Goal: Transaction & Acquisition: Purchase product/service

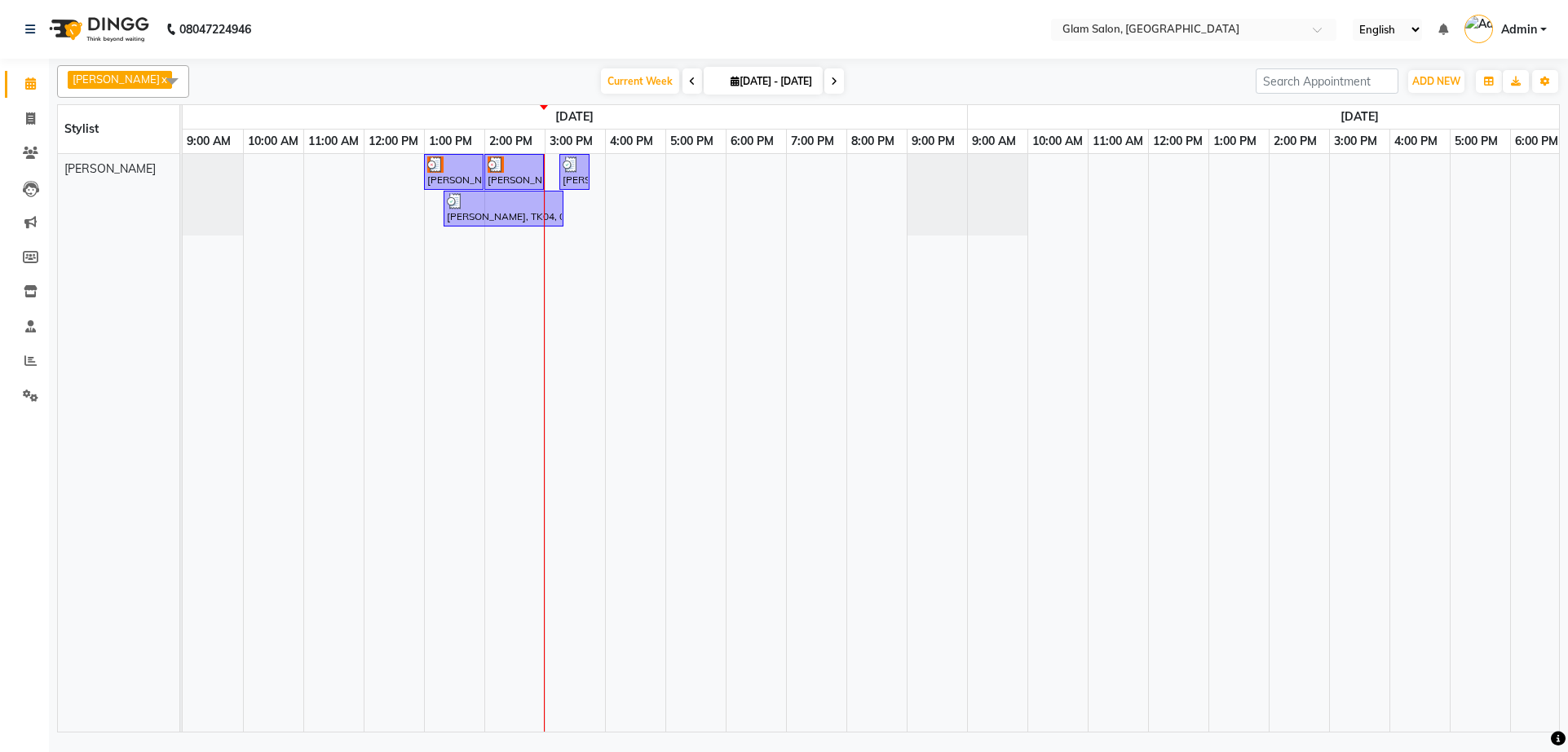
click at [160, 78] on link "x" at bounding box center [164, 79] width 7 height 13
checkbox input "false"
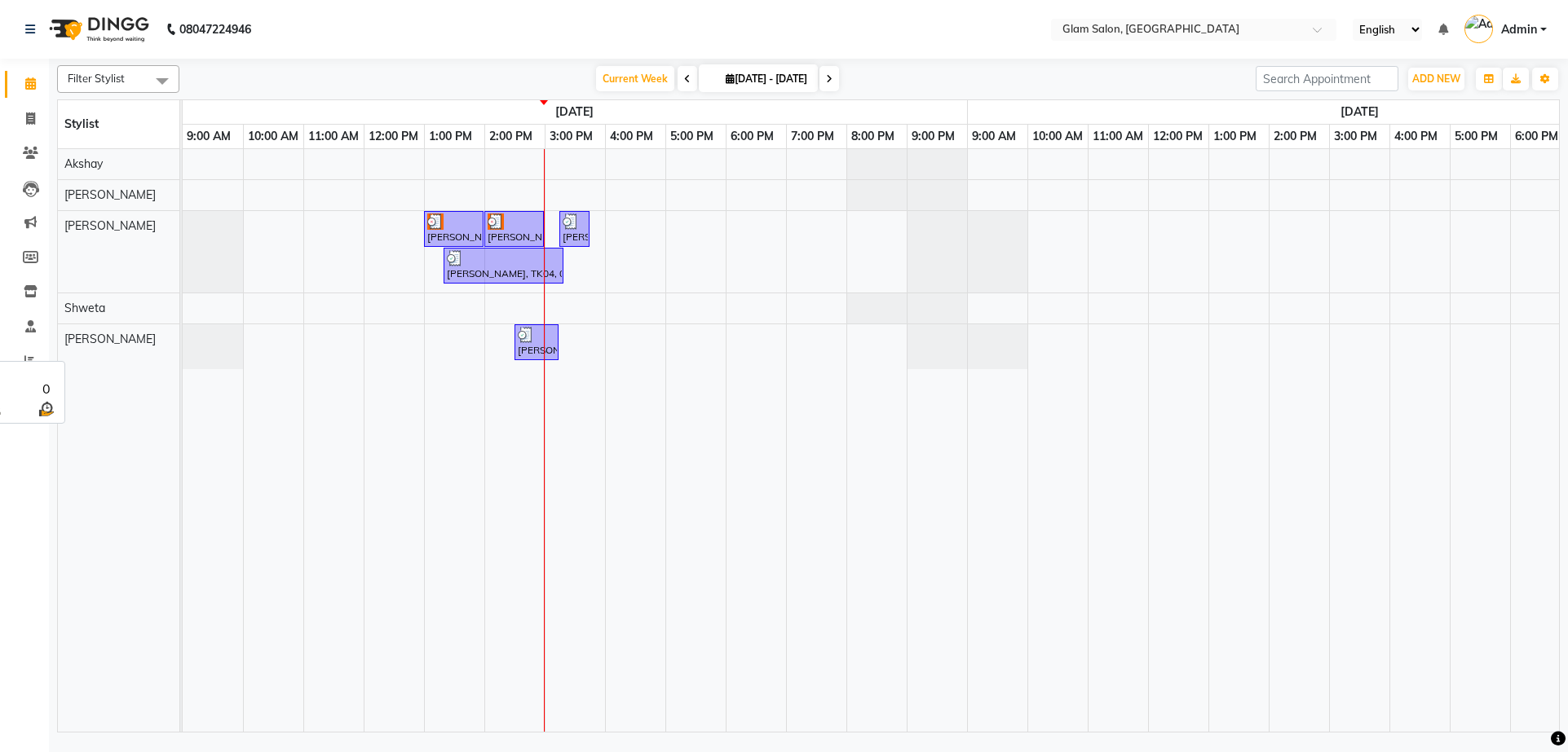
click at [103, 343] on span "[PERSON_NAME]" at bounding box center [110, 338] width 91 height 15
click at [86, 329] on div "[PERSON_NAME]" at bounding box center [118, 339] width 122 height 30
click at [148, 80] on span at bounding box center [162, 80] width 32 height 31
click at [94, 254] on div "[PERSON_NAME]" at bounding box center [118, 262] width 104 height 17
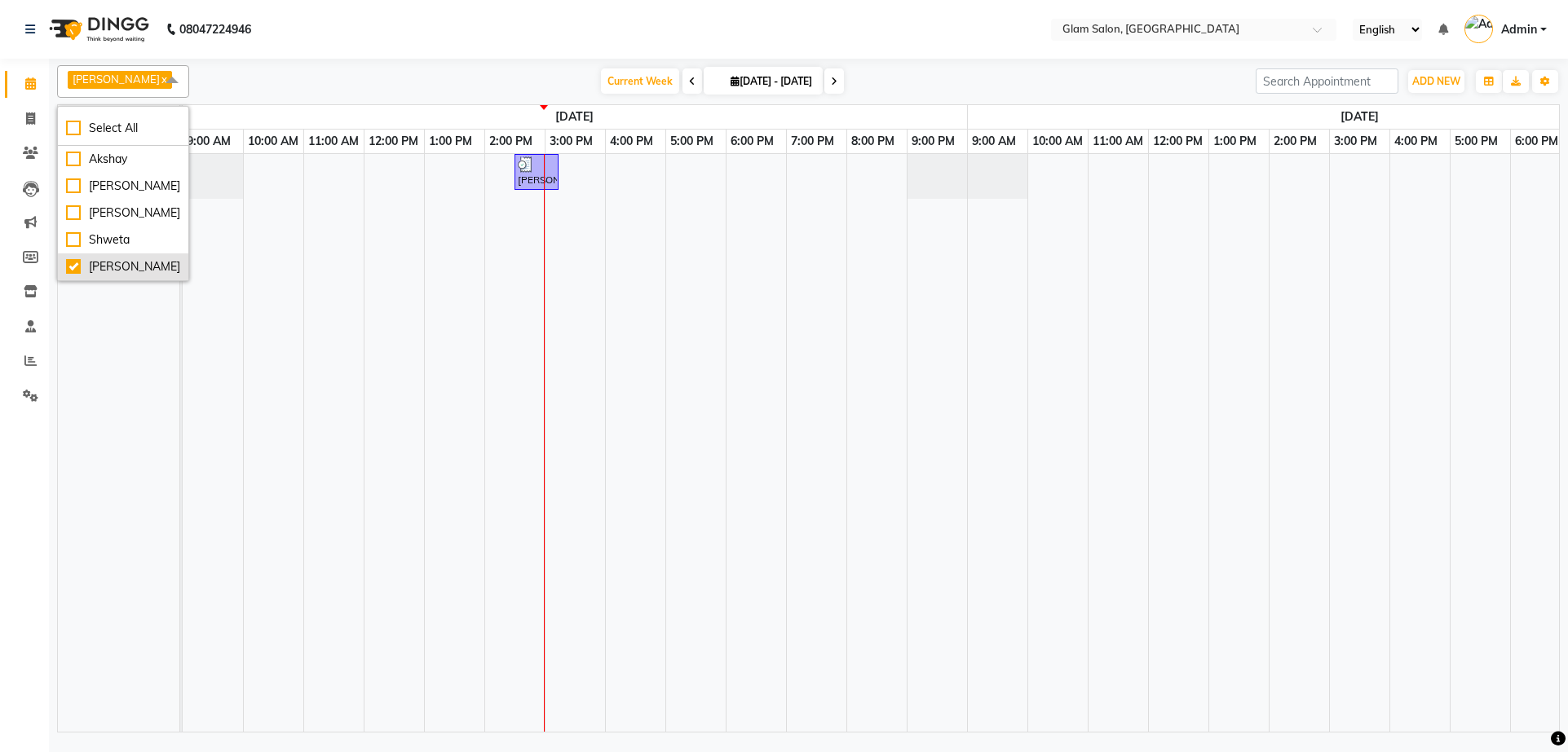
click at [115, 267] on div "[PERSON_NAME]" at bounding box center [123, 267] width 115 height 17
checkbox input "false"
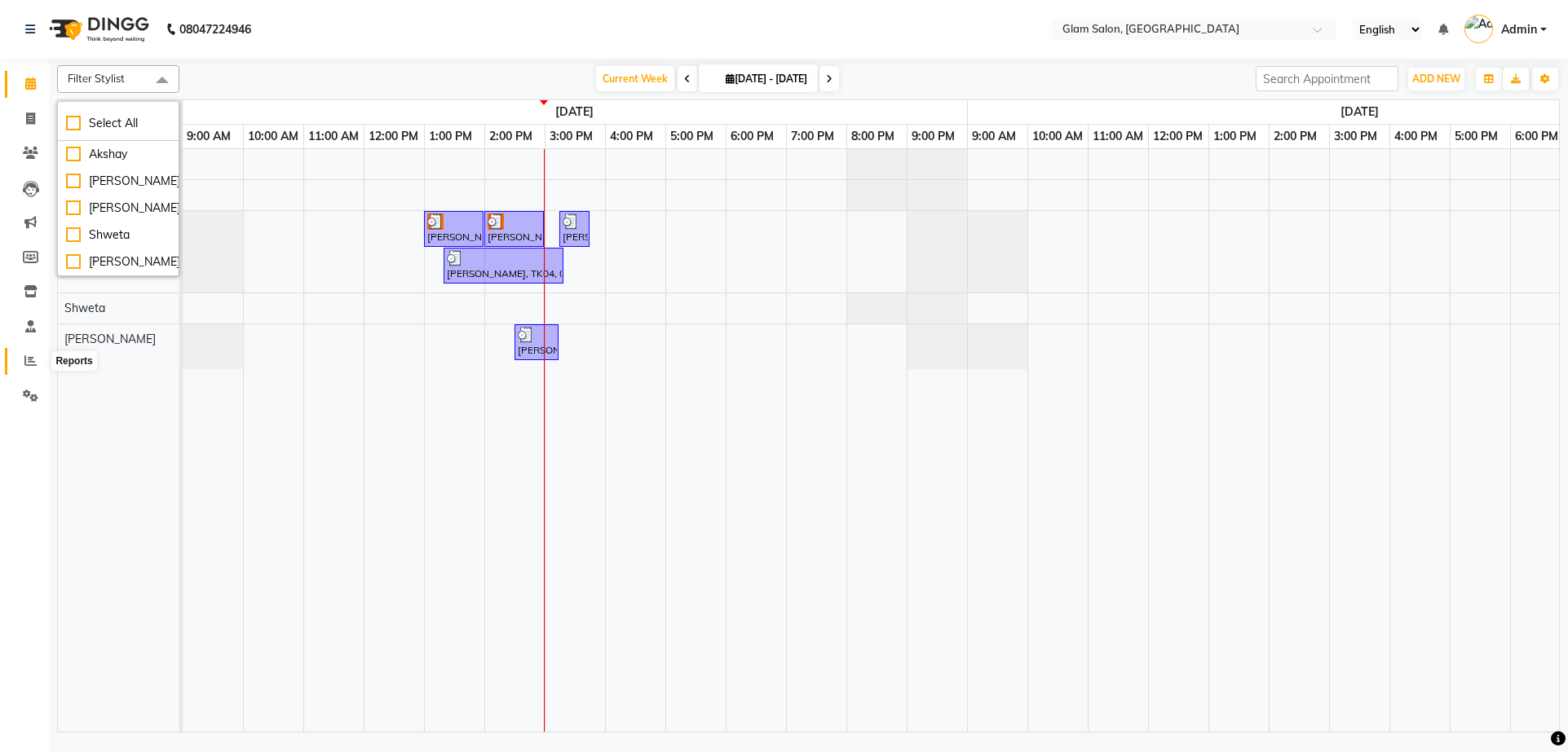
click at [28, 363] on icon at bounding box center [31, 360] width 12 height 12
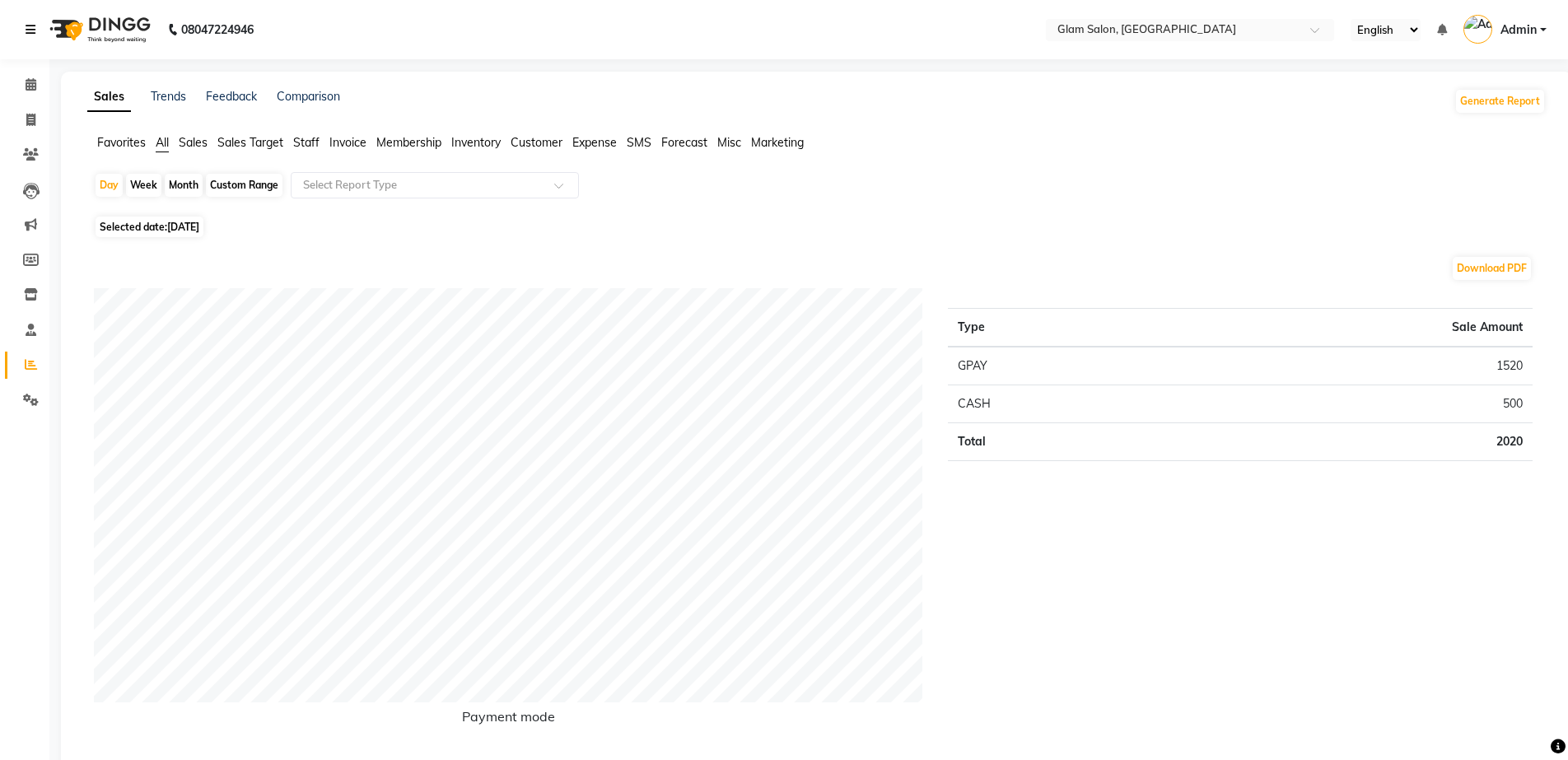
click at [28, 28] on icon at bounding box center [30, 29] width 10 height 11
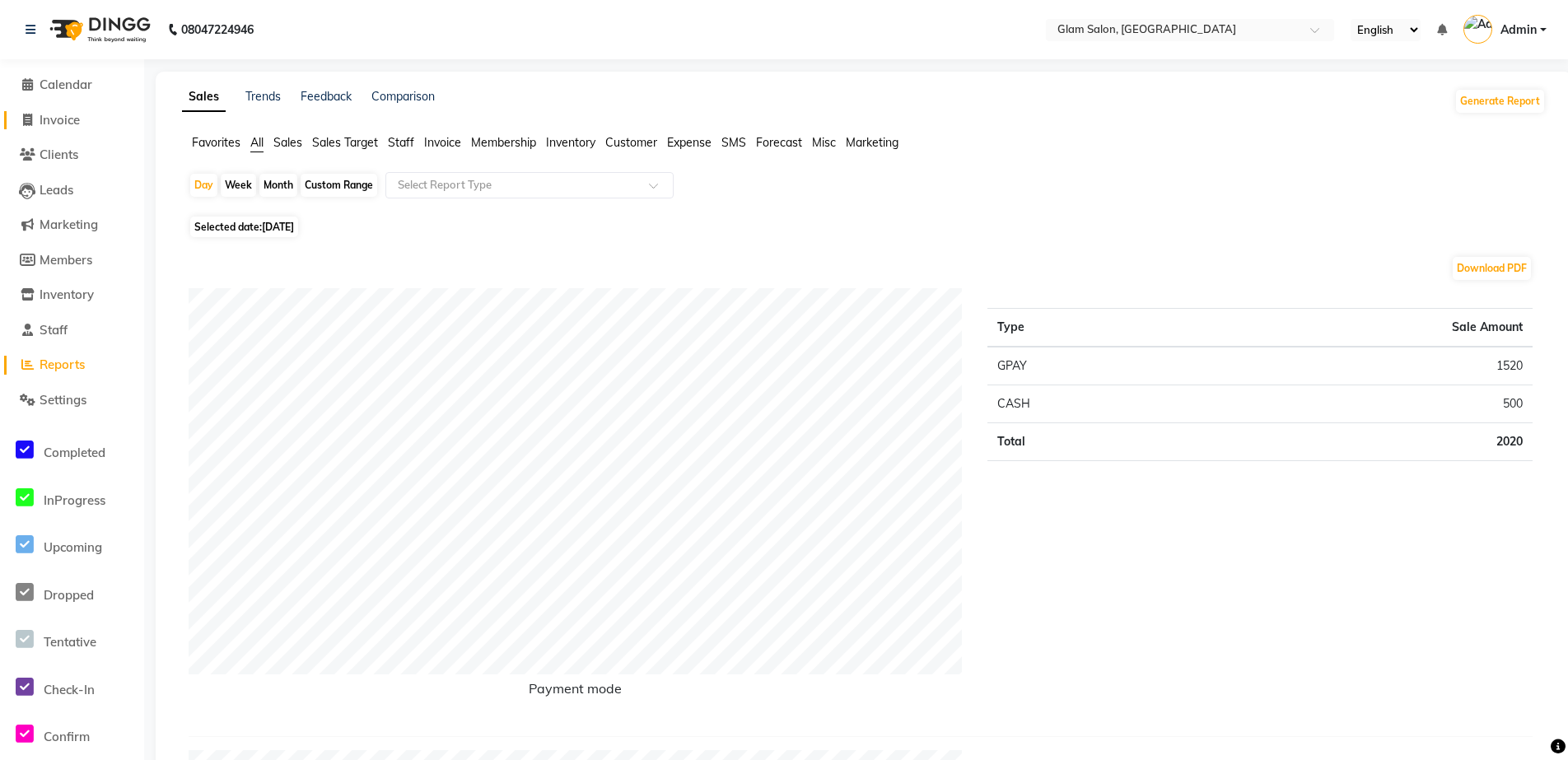
click at [64, 116] on span "Invoice" at bounding box center [60, 120] width 41 height 16
select select "service"
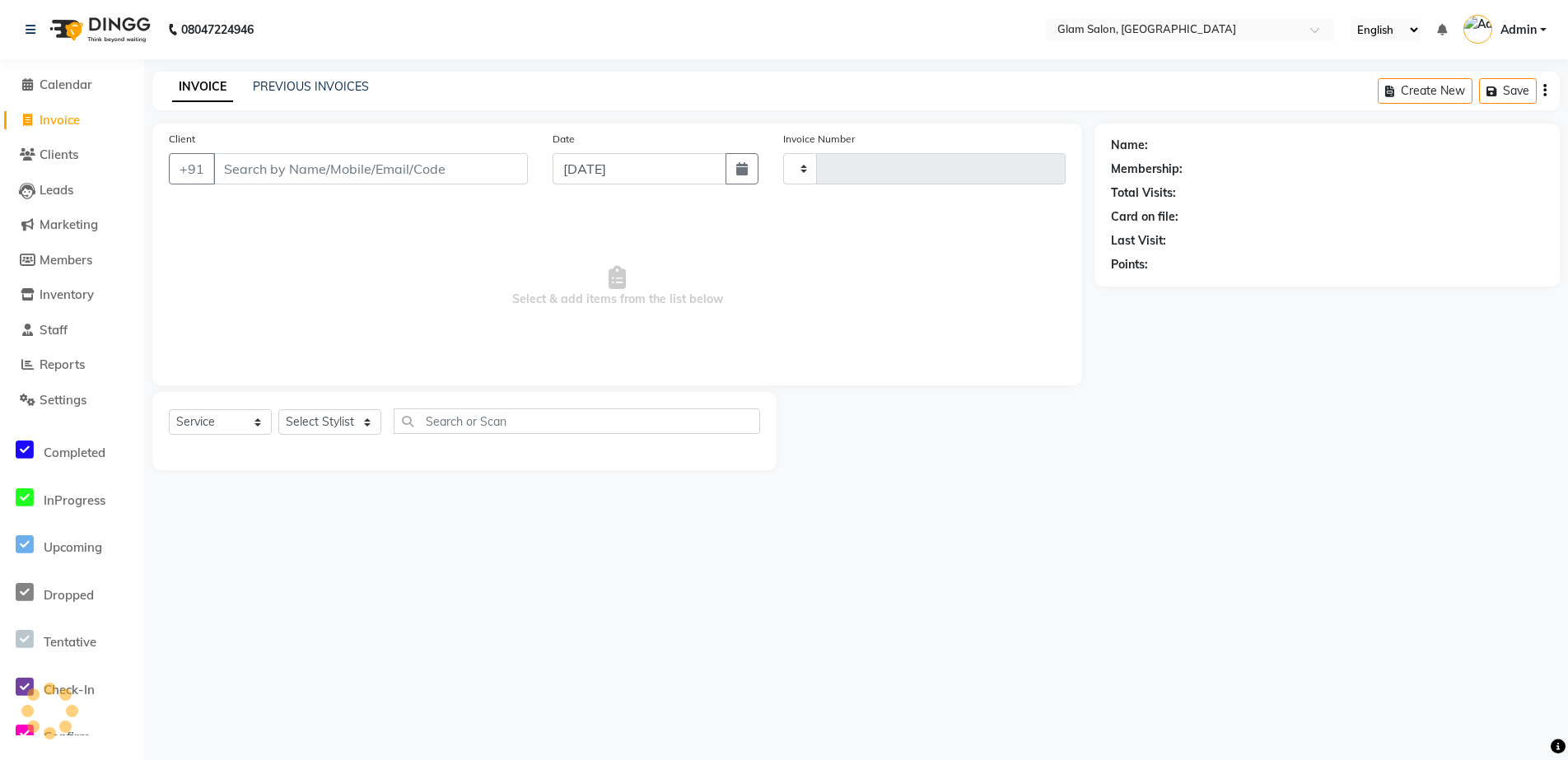
type input "1560"
select select "5447"
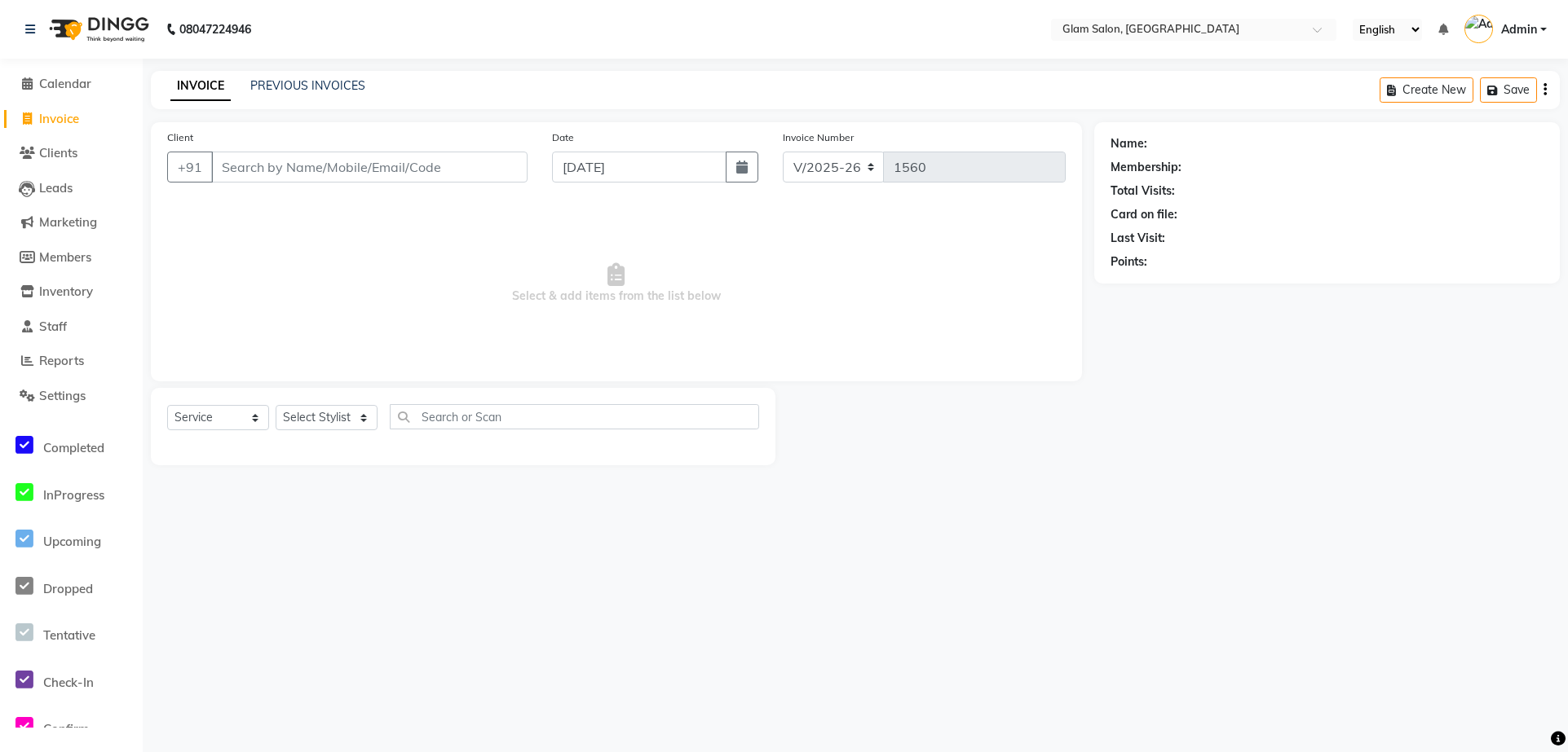
click at [342, 166] on input "Client" at bounding box center [369, 166] width 317 height 31
click at [286, 165] on input "Client" at bounding box center [369, 166] width 317 height 31
click at [81, 258] on span "Members" at bounding box center [66, 257] width 52 height 16
select select
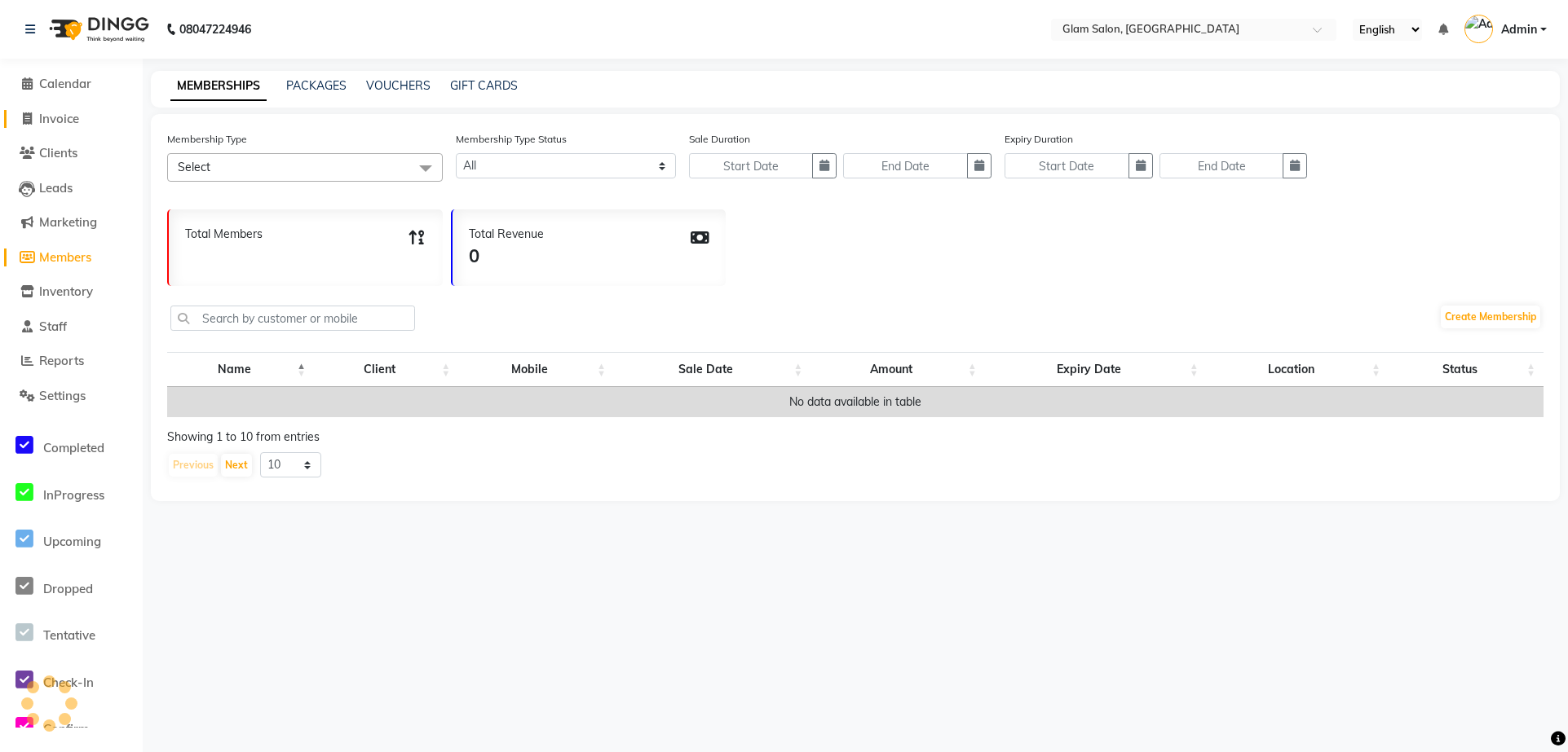
click at [66, 122] on span "Invoice" at bounding box center [59, 119] width 40 height 16
select select "5447"
select select "service"
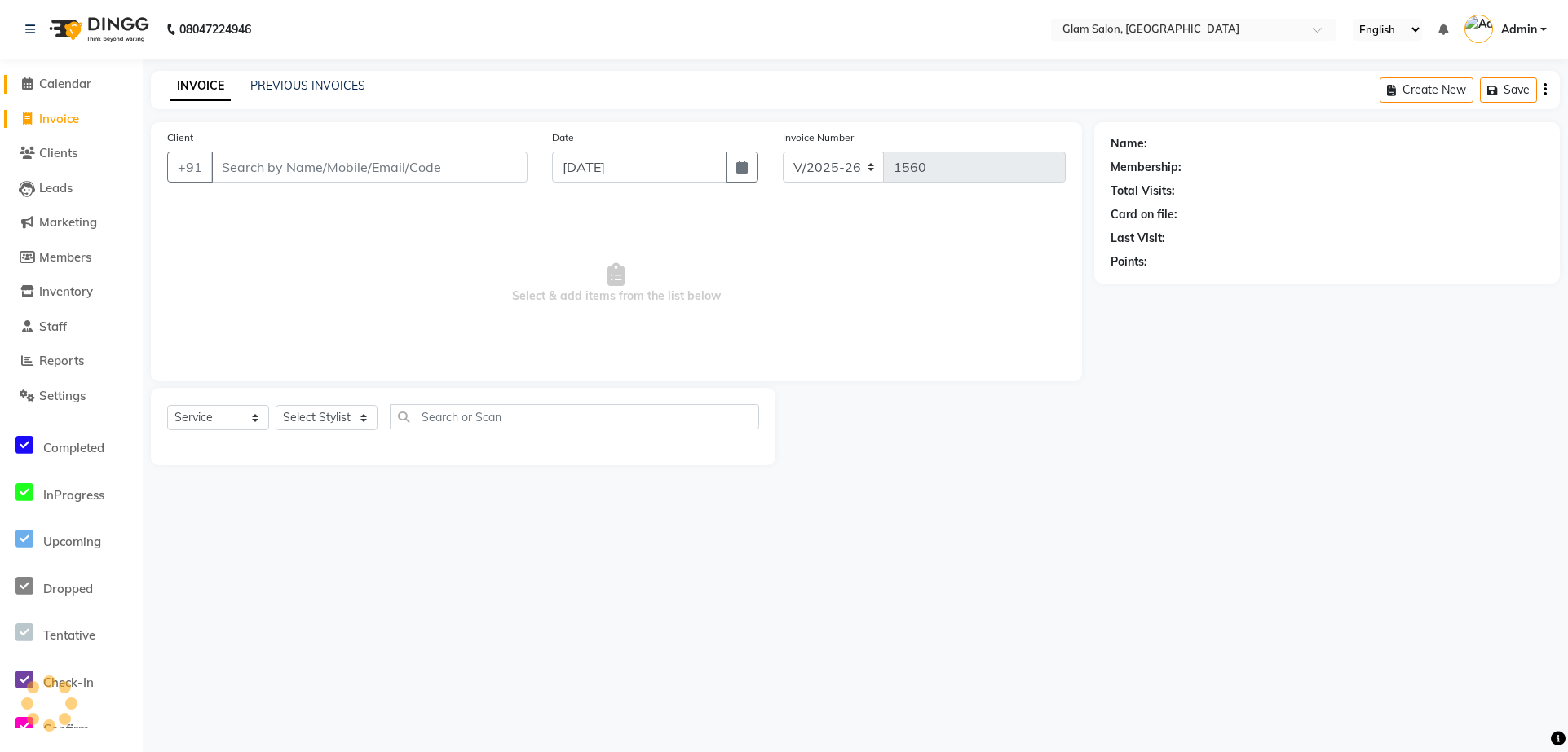
click at [71, 82] on span "Calendar" at bounding box center [66, 84] width 52 height 16
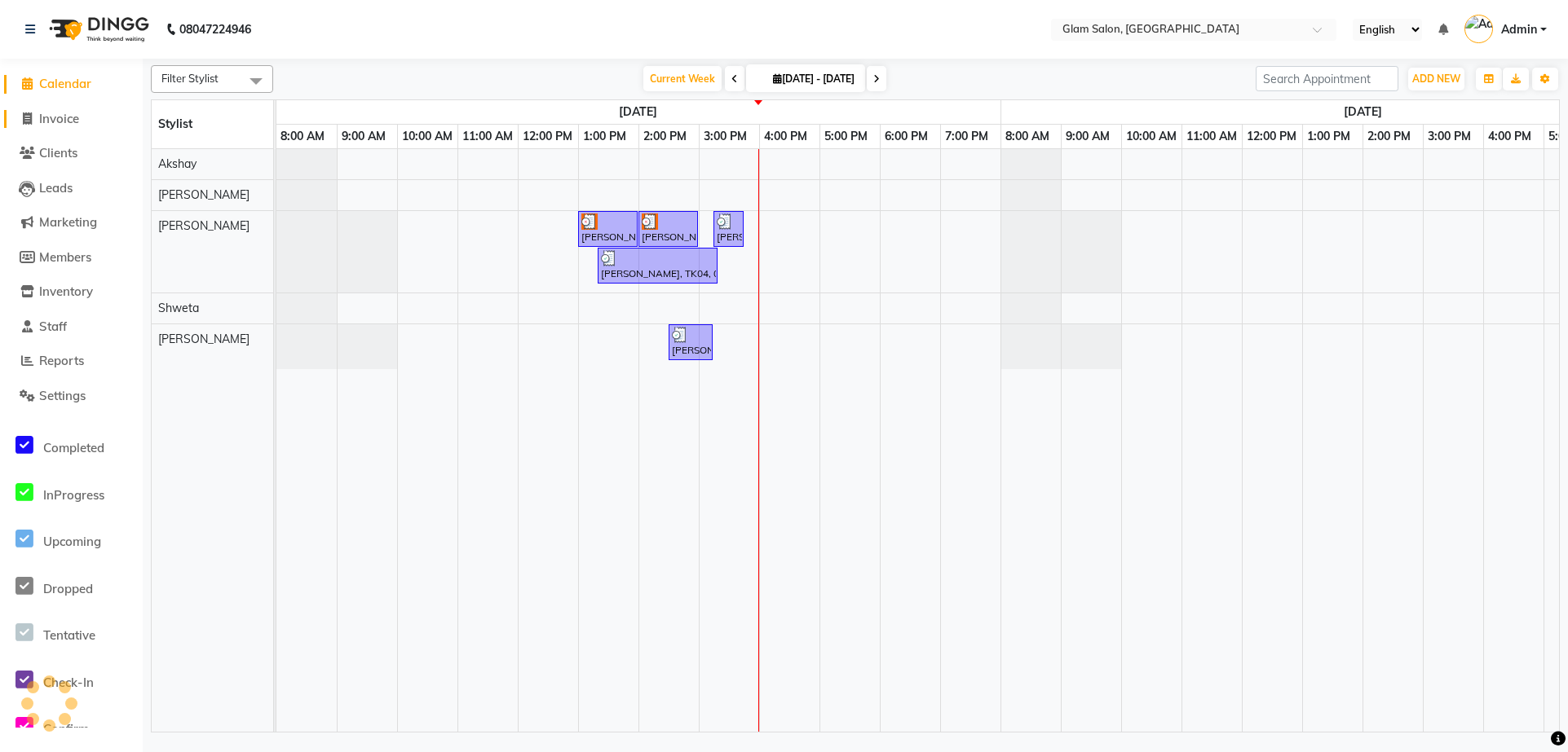
click at [62, 123] on span "Invoice" at bounding box center [59, 119] width 40 height 16
select select "5447"
select select "service"
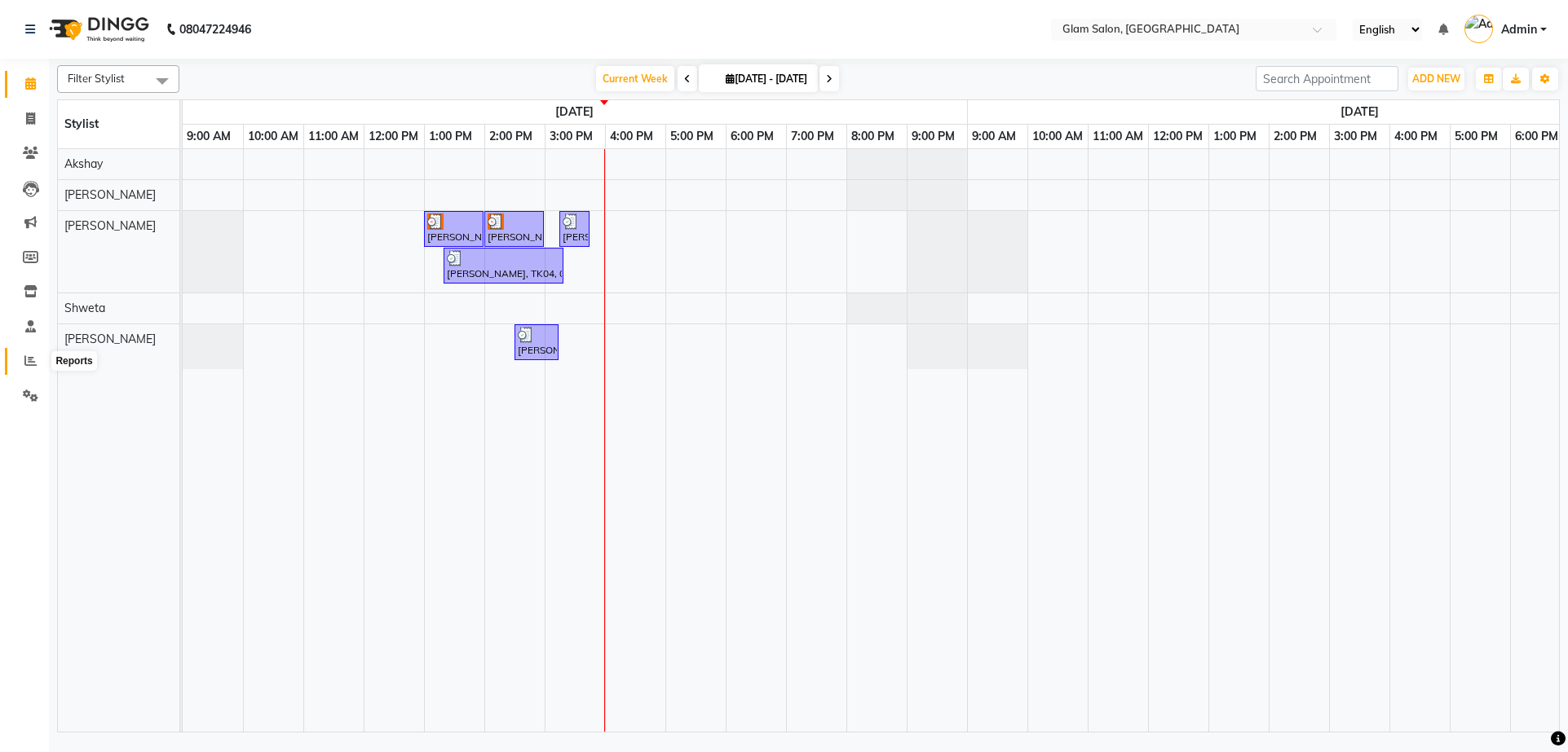
click at [34, 364] on icon at bounding box center [31, 360] width 12 height 12
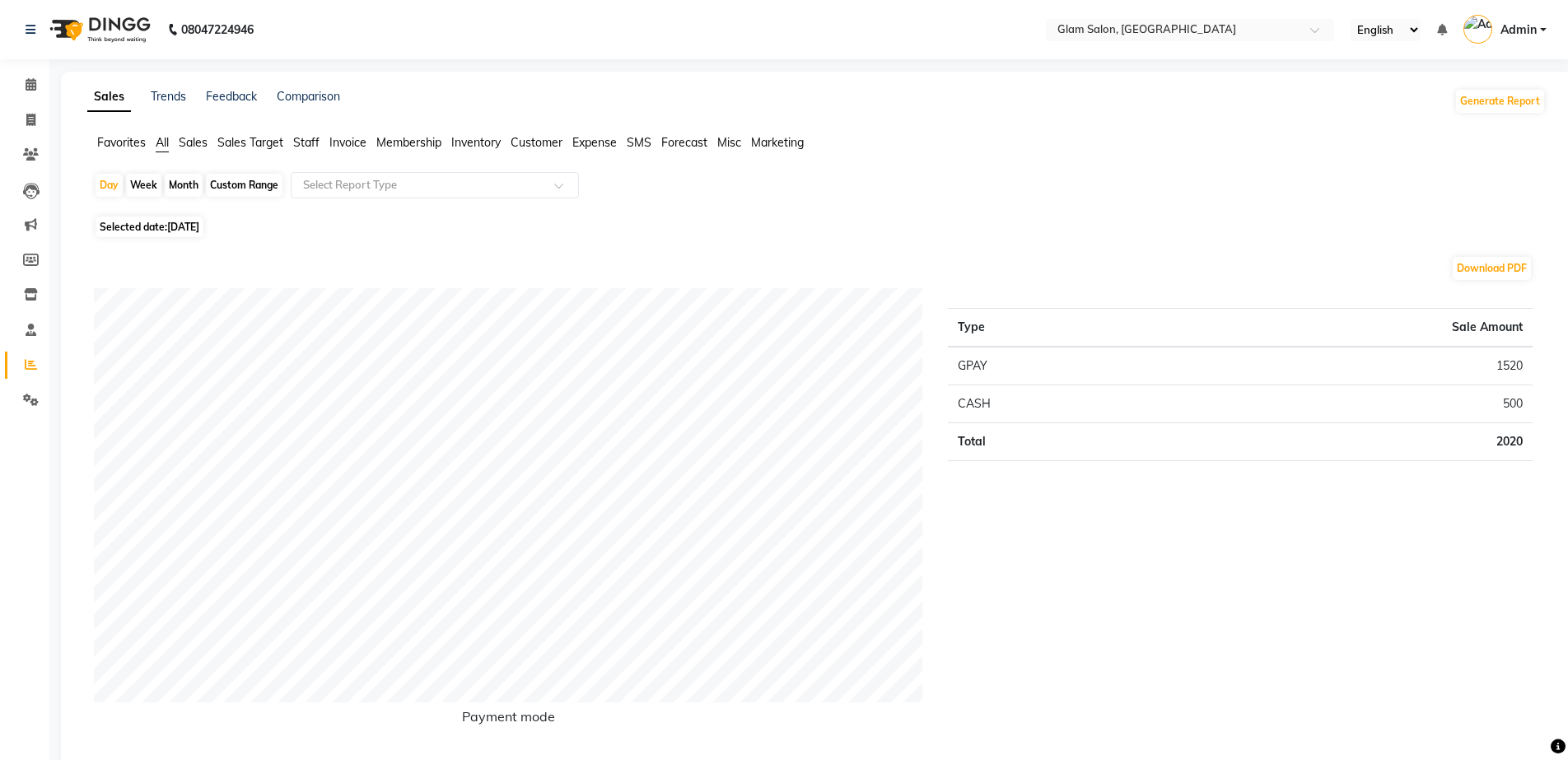
click at [146, 179] on div "Week" at bounding box center [144, 186] width 35 height 23
select select "9"
select select "2025"
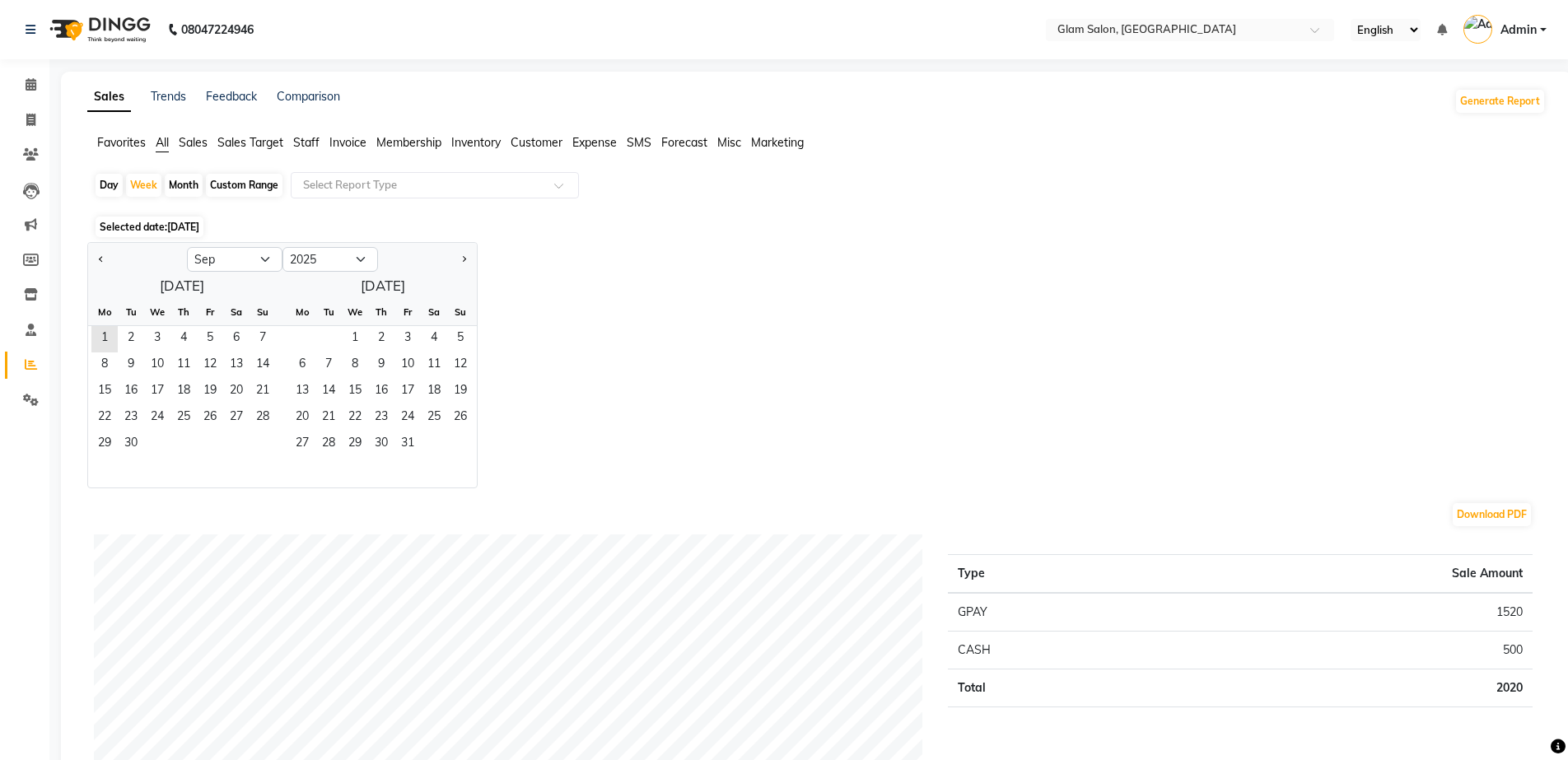
click at [178, 187] on div "Month" at bounding box center [183, 186] width 38 height 23
select select "9"
select select "2025"
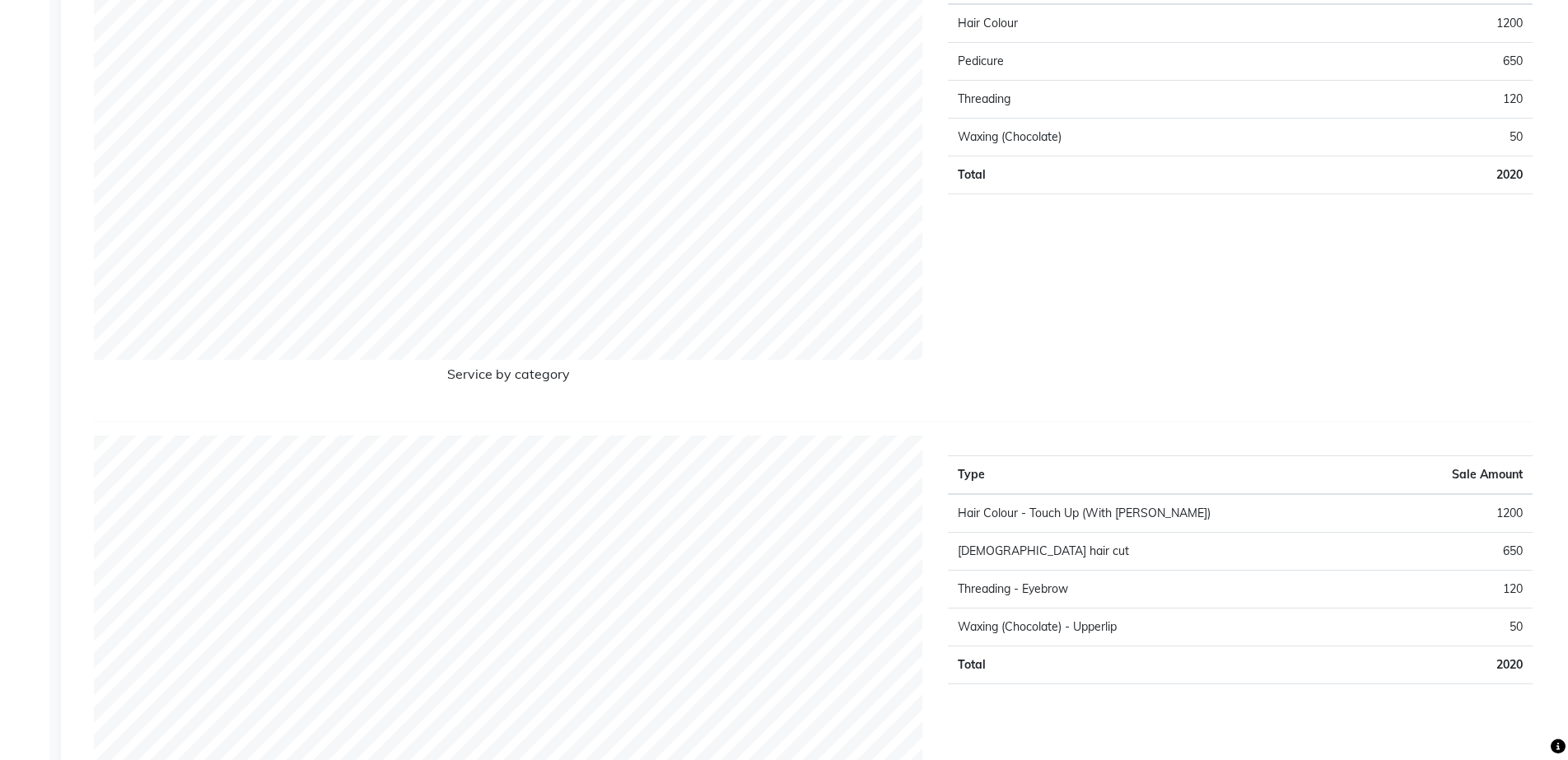
scroll to position [2034, 0]
click at [1047, 589] on td "Threading - Eyebrow" at bounding box center [1167, 588] width 439 height 38
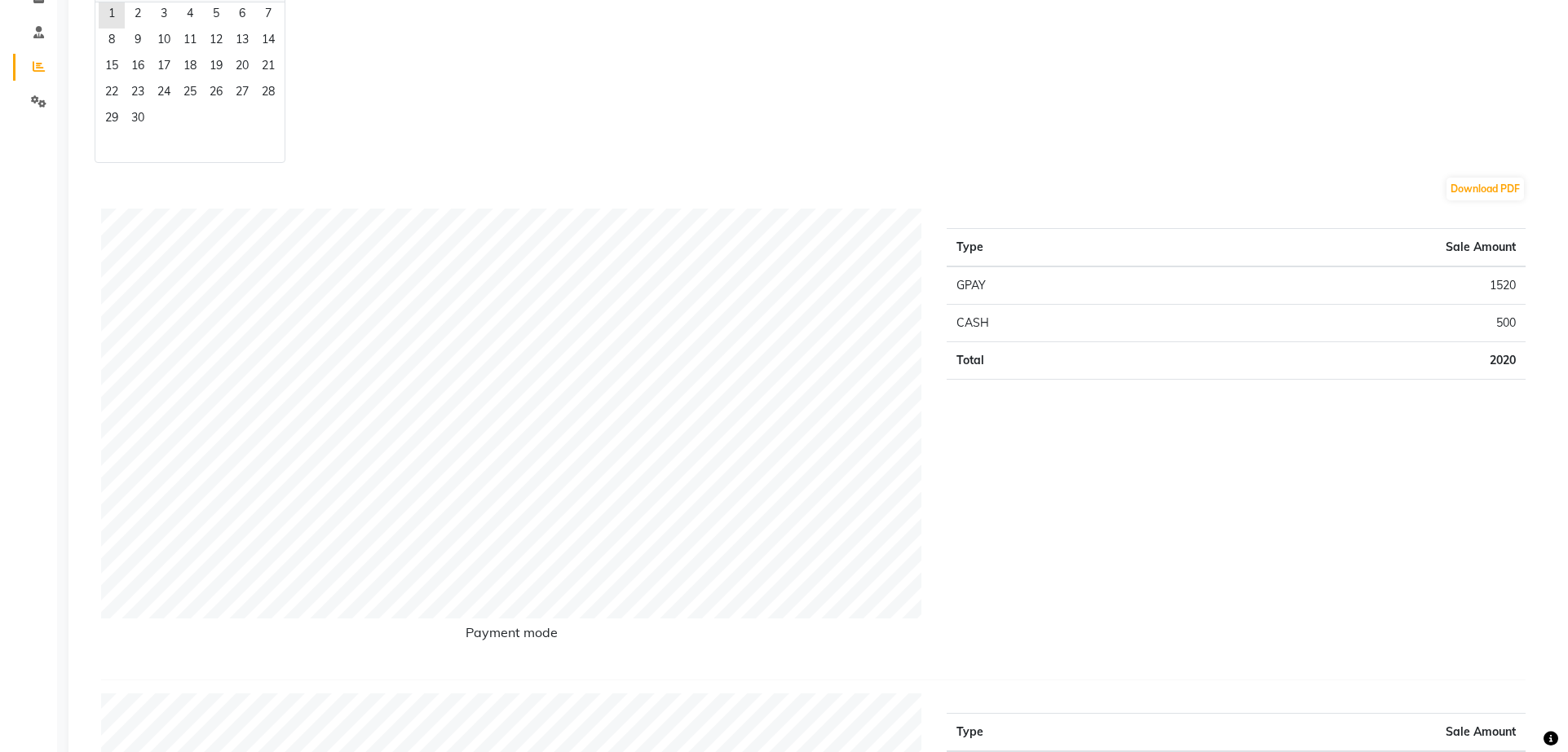
scroll to position [0, 0]
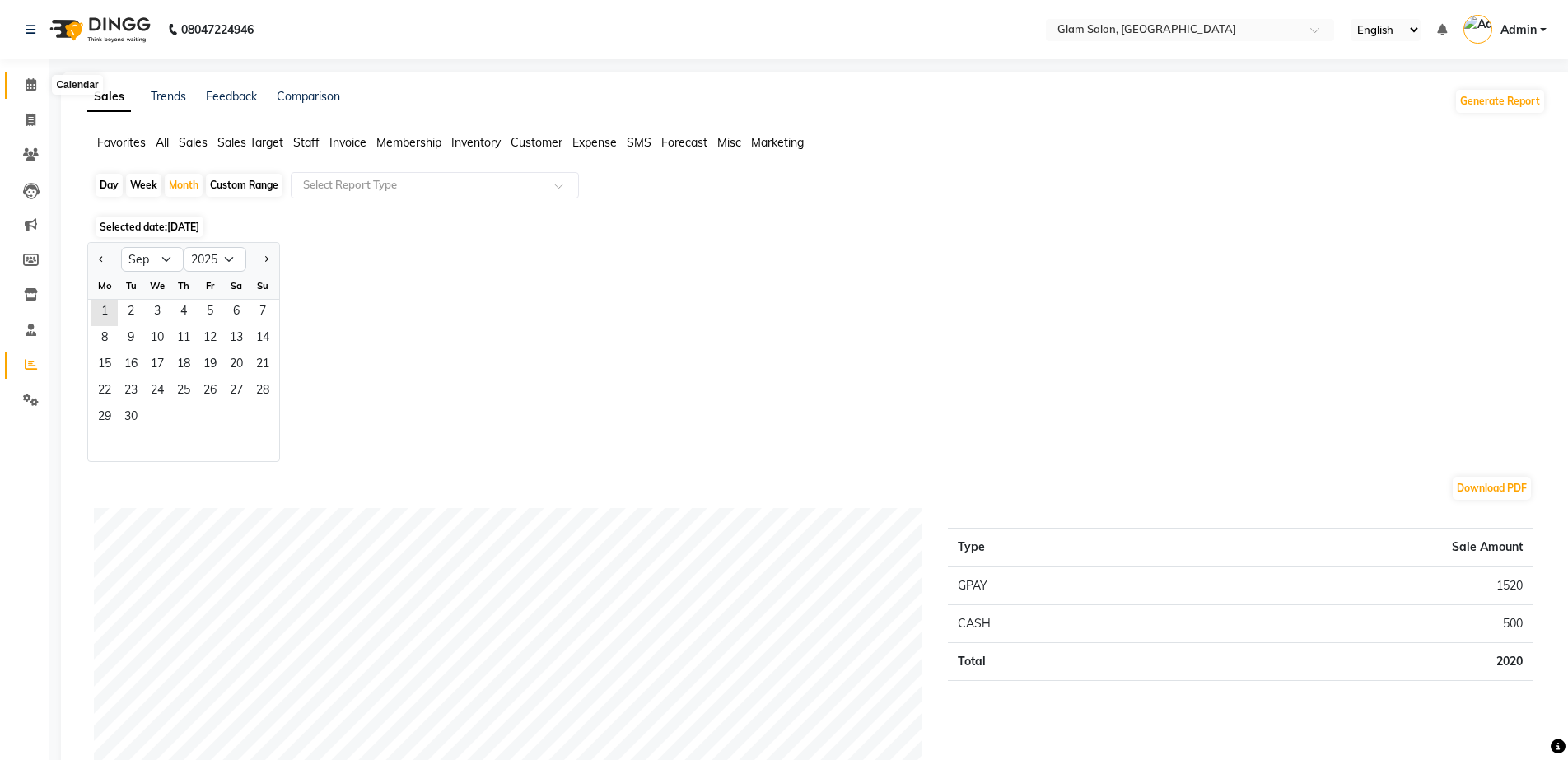
click at [28, 86] on icon at bounding box center [31, 85] width 11 height 12
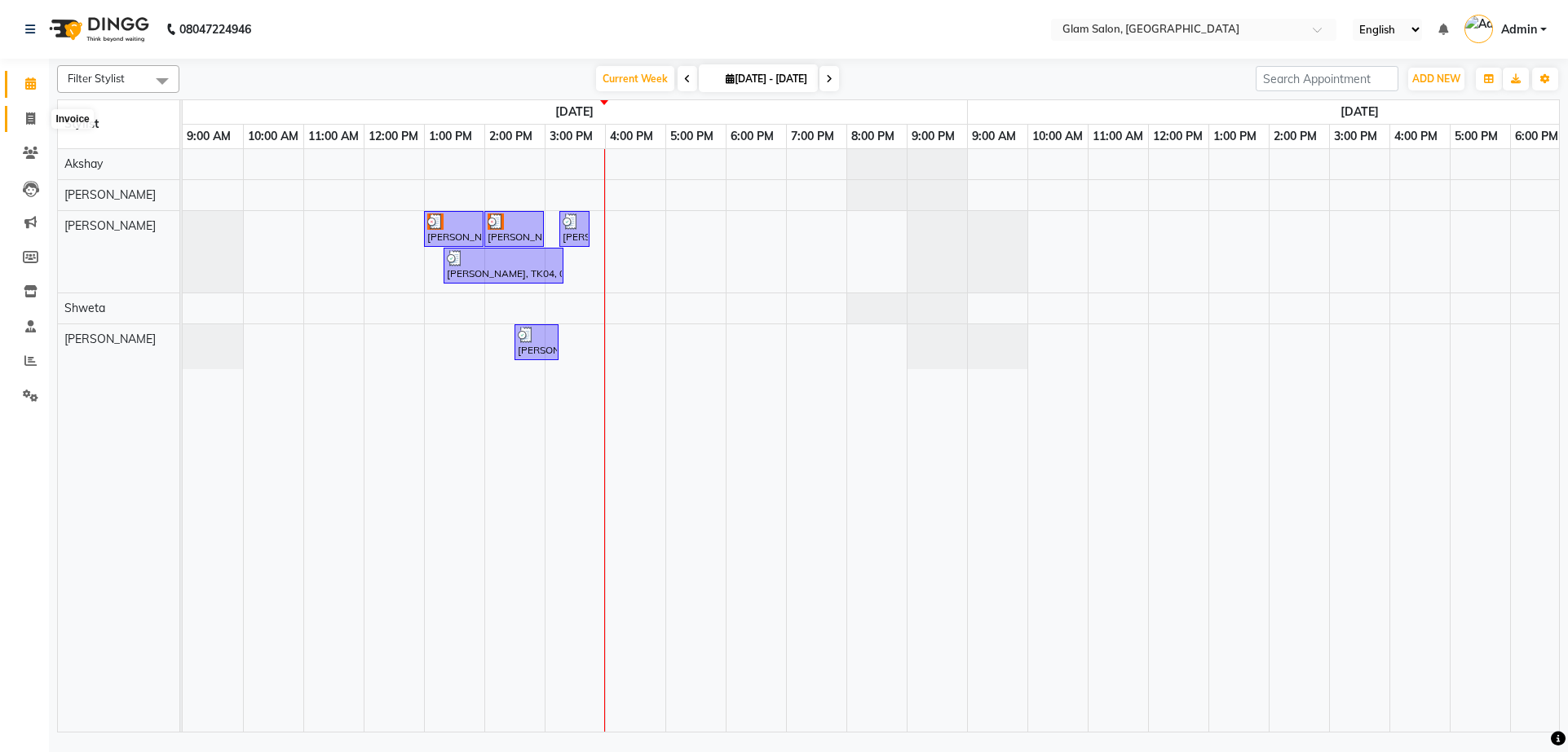
click at [27, 122] on icon at bounding box center [31, 119] width 9 height 12
select select "service"
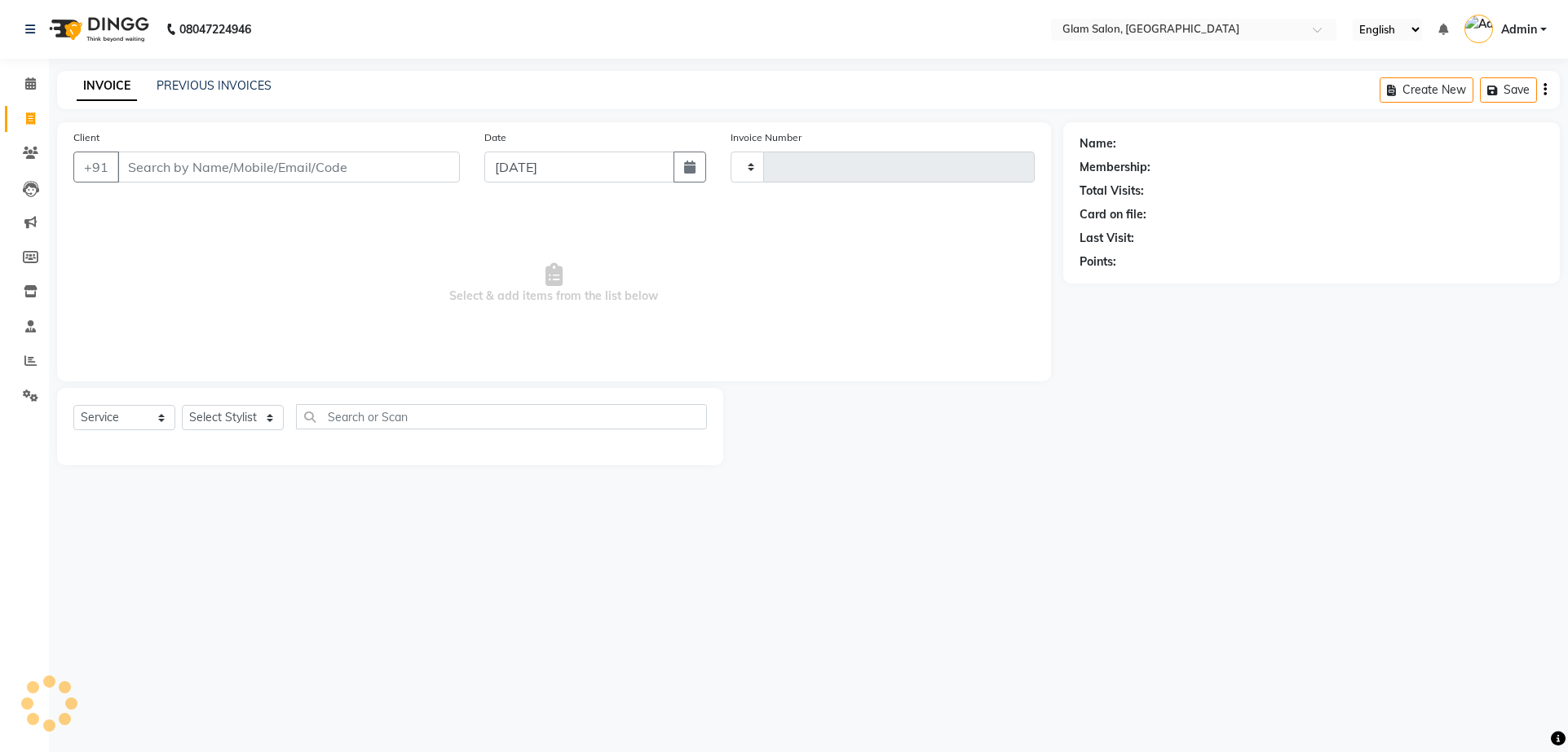
type input "1560"
select select "5447"
click at [174, 165] on input "Client" at bounding box center [289, 166] width 343 height 31
click at [814, 166] on select "V/2025 V/2025-26" at bounding box center [781, 166] width 102 height 31
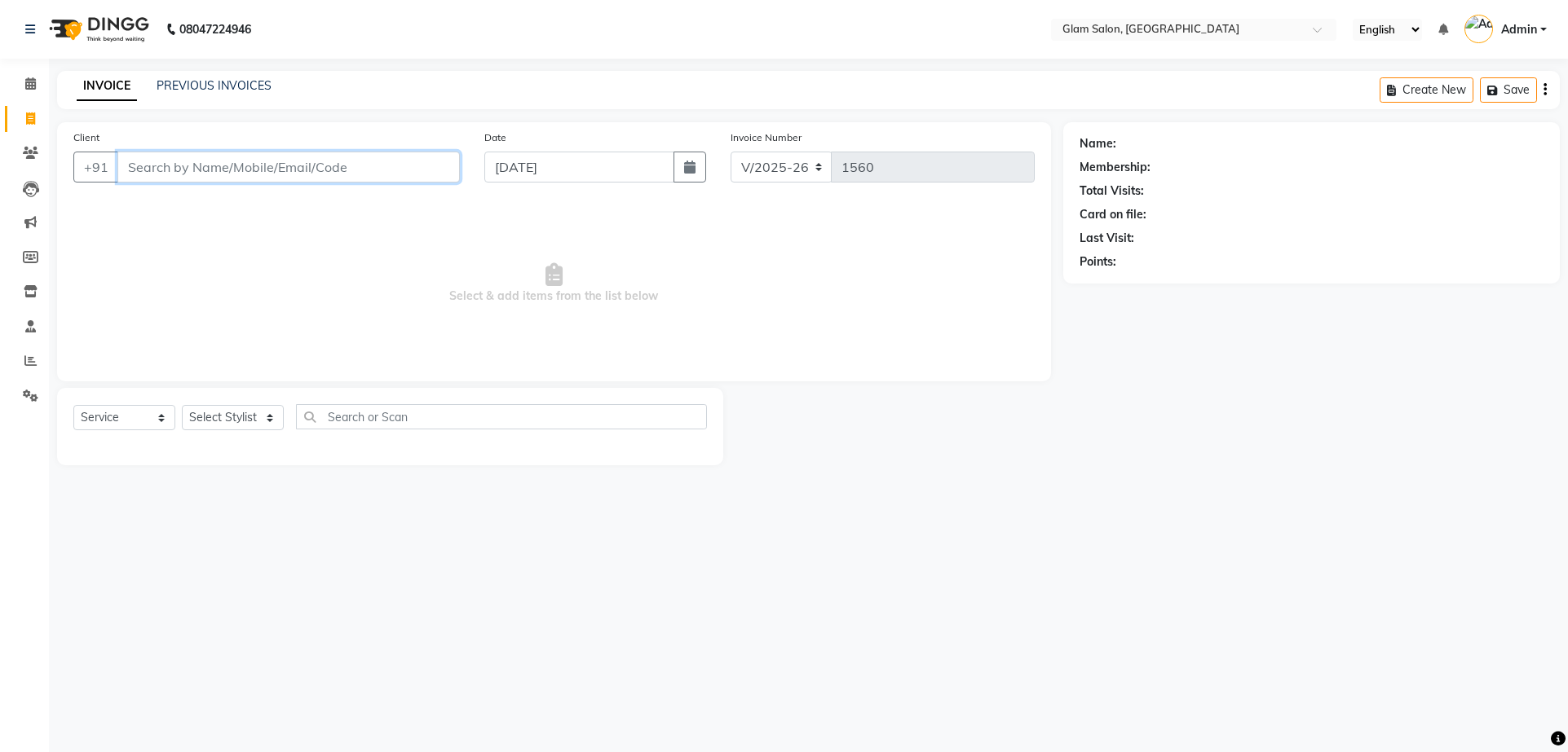
click at [247, 166] on input "Client" at bounding box center [289, 166] width 343 height 31
drag, startPoint x: 453, startPoint y: 296, endPoint x: 656, endPoint y: 302, distance: 203.1
click at [656, 302] on span "Select & add items from the list below" at bounding box center [554, 283] width 961 height 163
click at [669, 300] on span "Select & add items from the list below" at bounding box center [554, 283] width 961 height 163
drag, startPoint x: 659, startPoint y: 297, endPoint x: 457, endPoint y: 308, distance: 202.3
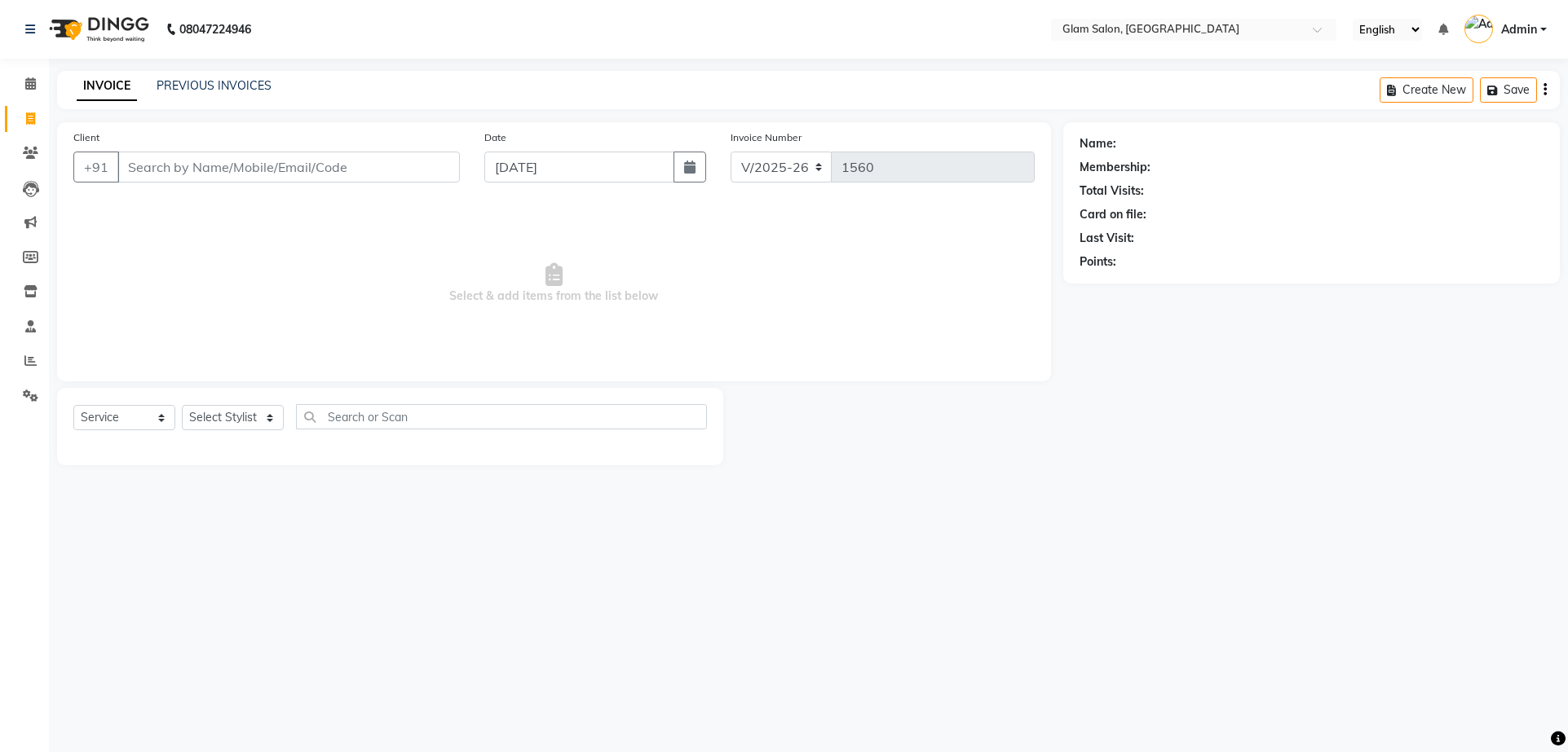
click at [457, 308] on span "Select & add items from the list below" at bounding box center [554, 283] width 961 height 163
drag, startPoint x: 450, startPoint y: 297, endPoint x: 642, endPoint y: 290, distance: 192.1
click at [642, 290] on span "Select & add items from the list below" at bounding box center [554, 283] width 961 height 163
drag, startPoint x: 655, startPoint y: 296, endPoint x: 520, endPoint y: 296, distance: 135.0
click at [540, 296] on span "Select & add items from the list below" at bounding box center [554, 283] width 961 height 163
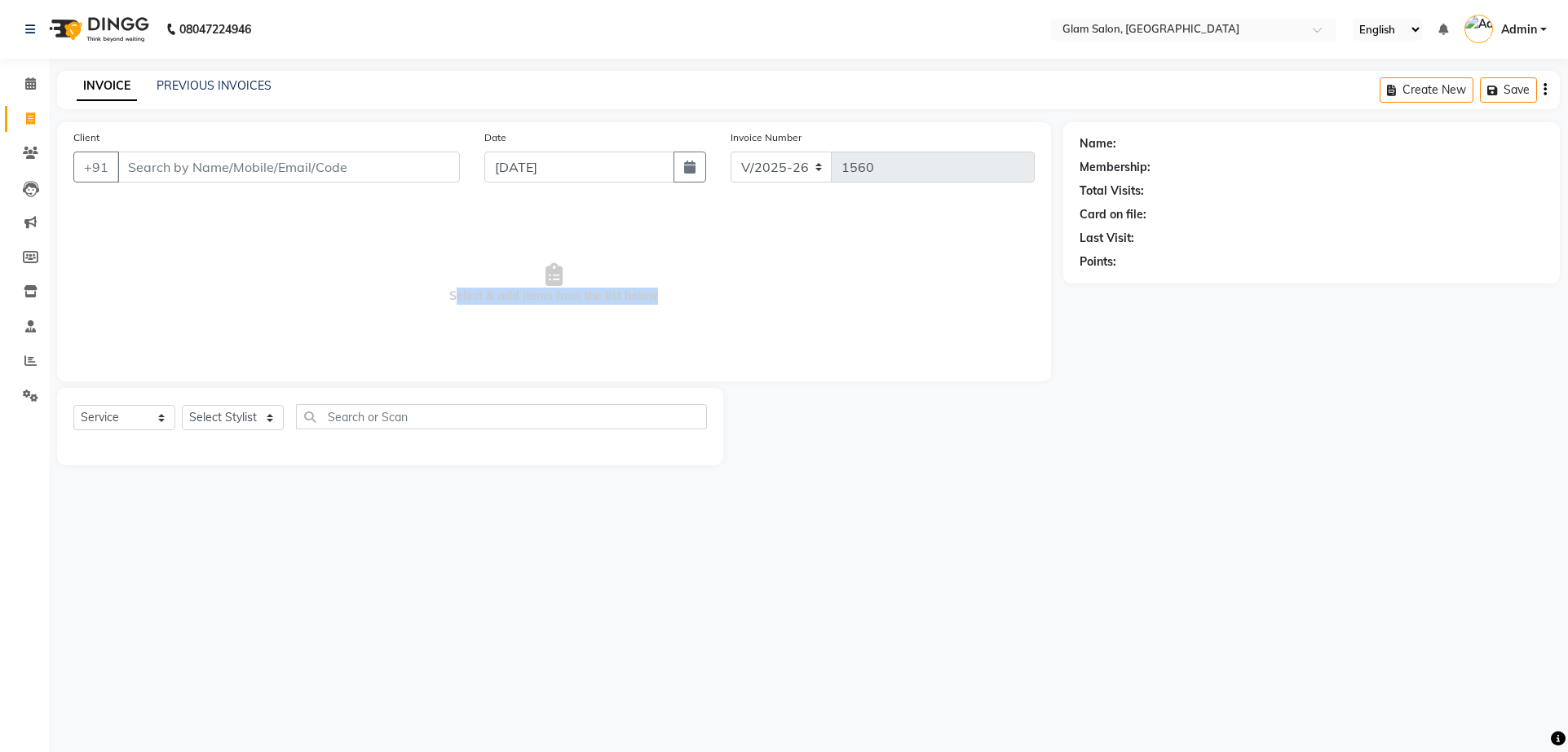
drag, startPoint x: 450, startPoint y: 295, endPoint x: 664, endPoint y: 295, distance: 214.0
click at [650, 295] on span "Select & add items from the list below" at bounding box center [554, 283] width 961 height 163
click at [659, 295] on span "Select & add items from the list below" at bounding box center [554, 283] width 961 height 163
drag, startPoint x: 658, startPoint y: 295, endPoint x: 355, endPoint y: 289, distance: 303.1
click at [304, 285] on span "Select & add items from the list below" at bounding box center [554, 283] width 961 height 163
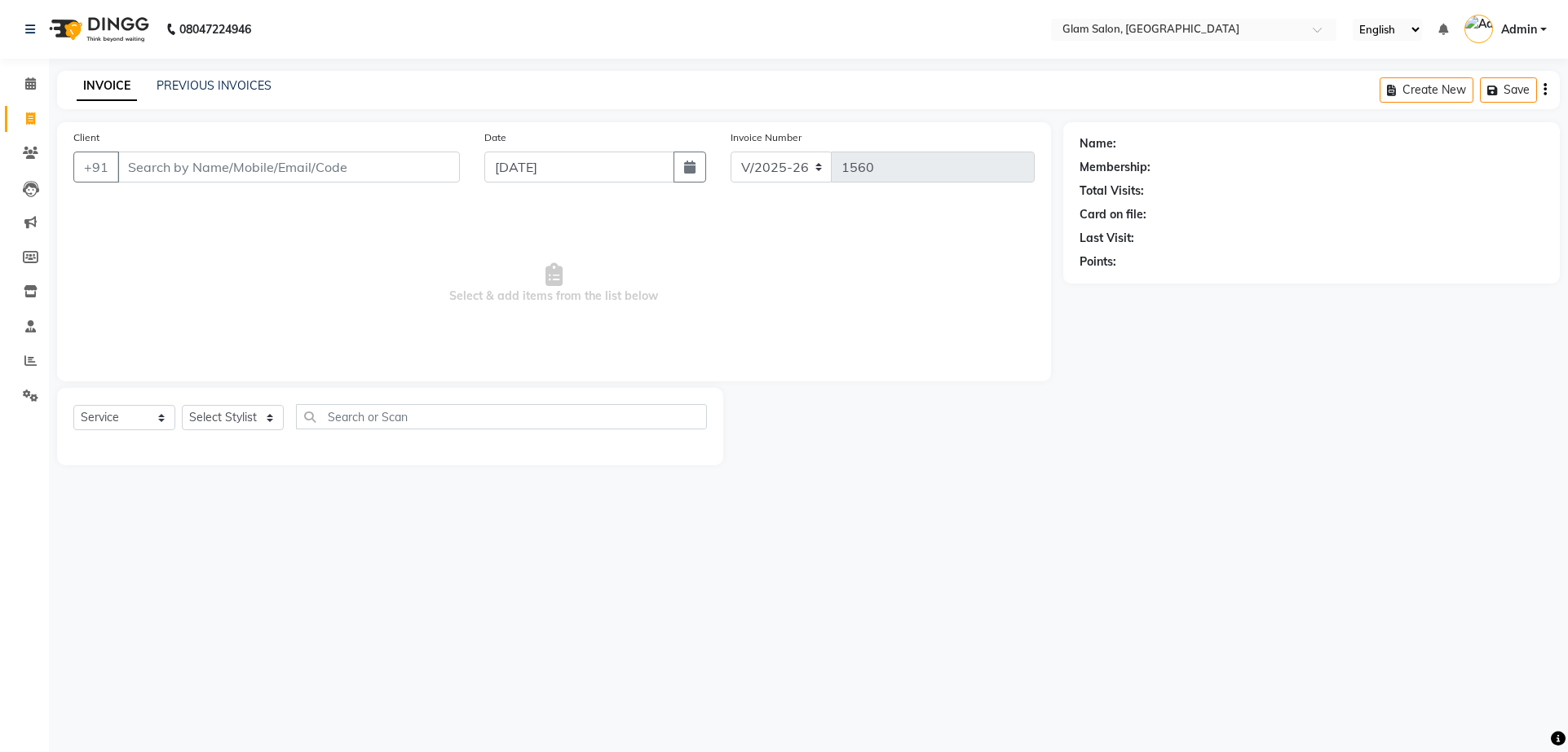
click at [467, 296] on span "Select & add items from the list below" at bounding box center [554, 283] width 961 height 163
drag, startPoint x: 1082, startPoint y: 143, endPoint x: 1124, endPoint y: 143, distance: 42.0
click at [1124, 143] on div "Name:" at bounding box center [1311, 144] width 463 height 17
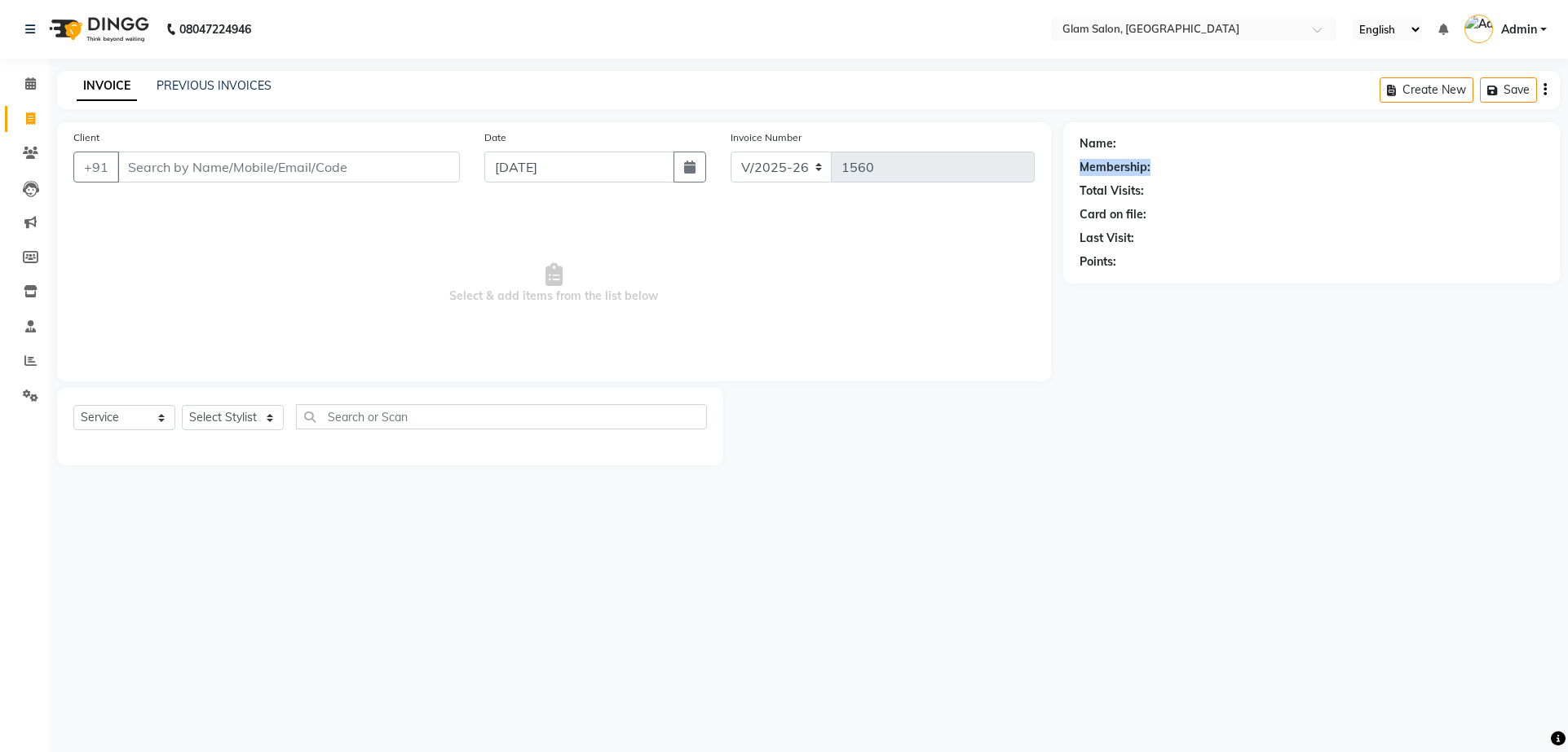
drag, startPoint x: 1080, startPoint y: 167, endPoint x: 1153, endPoint y: 173, distance: 73.2
click at [1153, 173] on div "Membership:" at bounding box center [1311, 168] width 463 height 17
drag, startPoint x: 1146, startPoint y: 192, endPoint x: 1077, endPoint y: 187, distance: 69.2
click at [1077, 187] on div "Name: Membership: Total Visits: Card on file: Last Visit: Points:" at bounding box center [1312, 203] width 497 height 162
drag, startPoint x: 1080, startPoint y: 215, endPoint x: 1153, endPoint y: 215, distance: 73.0
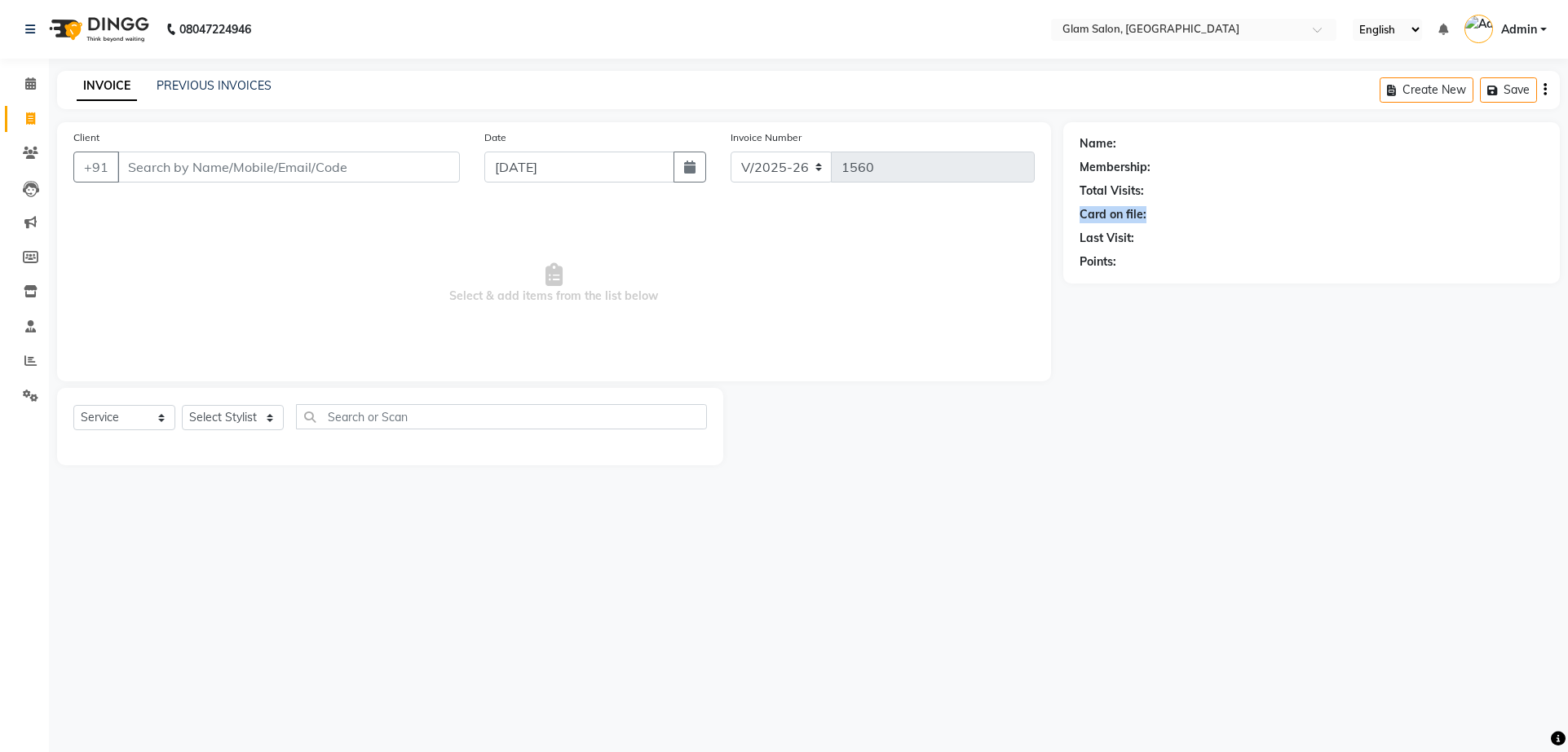
click at [1153, 215] on div "Card on file:" at bounding box center [1311, 215] width 463 height 17
drag, startPoint x: 1137, startPoint y: 237, endPoint x: 1078, endPoint y: 238, distance: 59.0
click at [1079, 238] on div "Last Visit:" at bounding box center [1311, 239] width 463 height 17
drag, startPoint x: 1077, startPoint y: 261, endPoint x: 1133, endPoint y: 261, distance: 56.0
click at [1133, 261] on div "Name: Membership: Total Visits: Card on file: Last Visit: Points:" at bounding box center [1312, 203] width 497 height 162
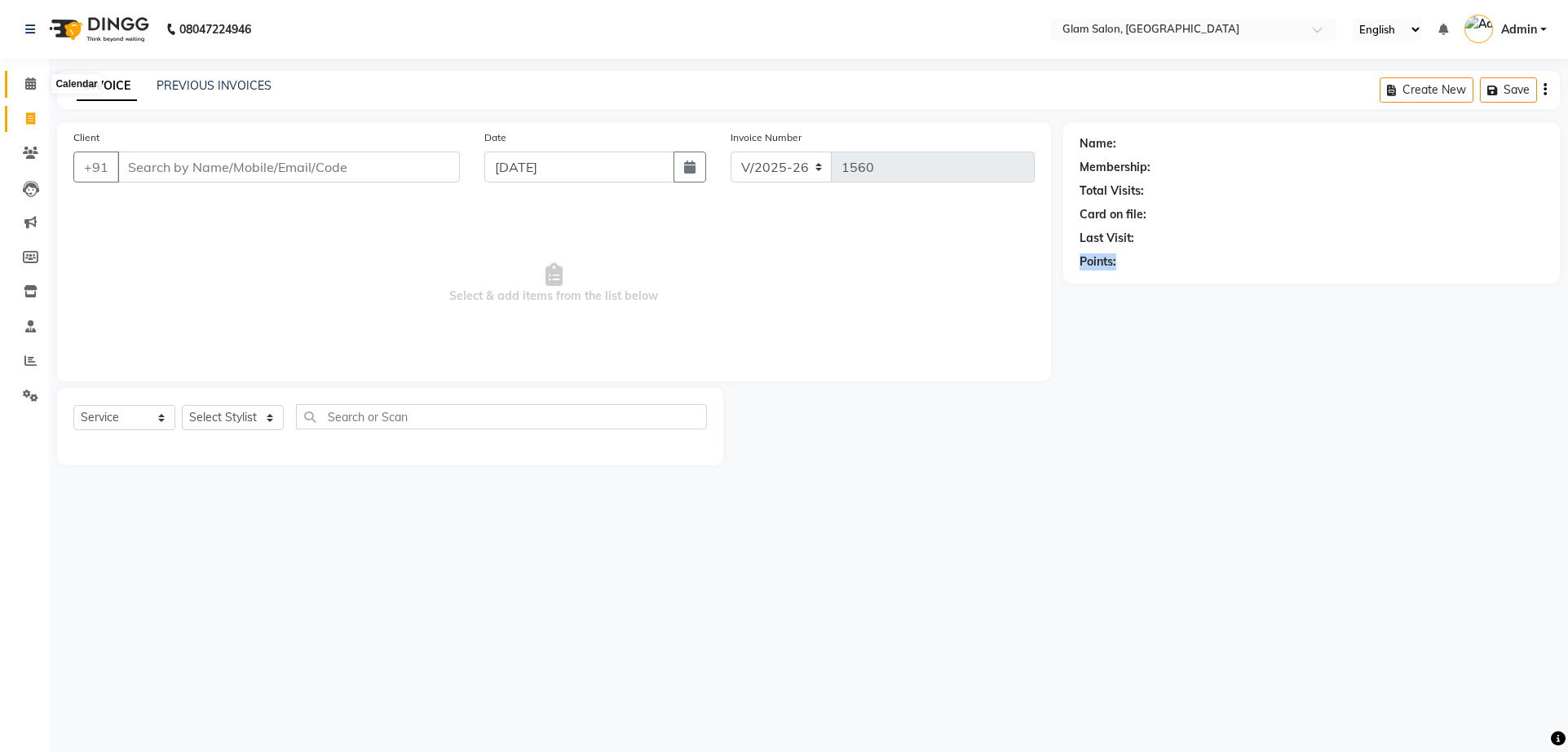
click at [31, 87] on icon at bounding box center [31, 84] width 10 height 12
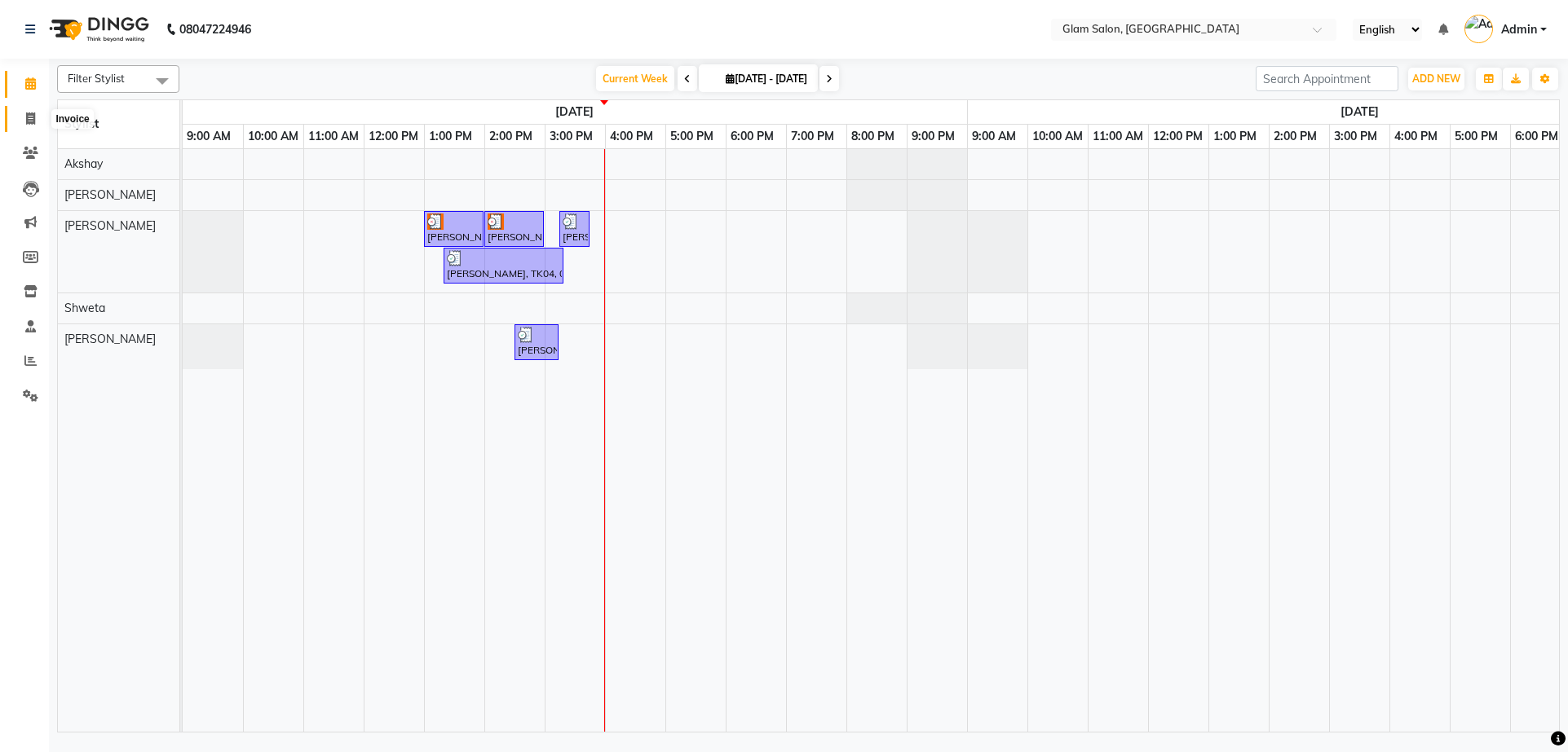
click at [31, 115] on icon at bounding box center [31, 119] width 9 height 12
select select "5447"
select select "service"
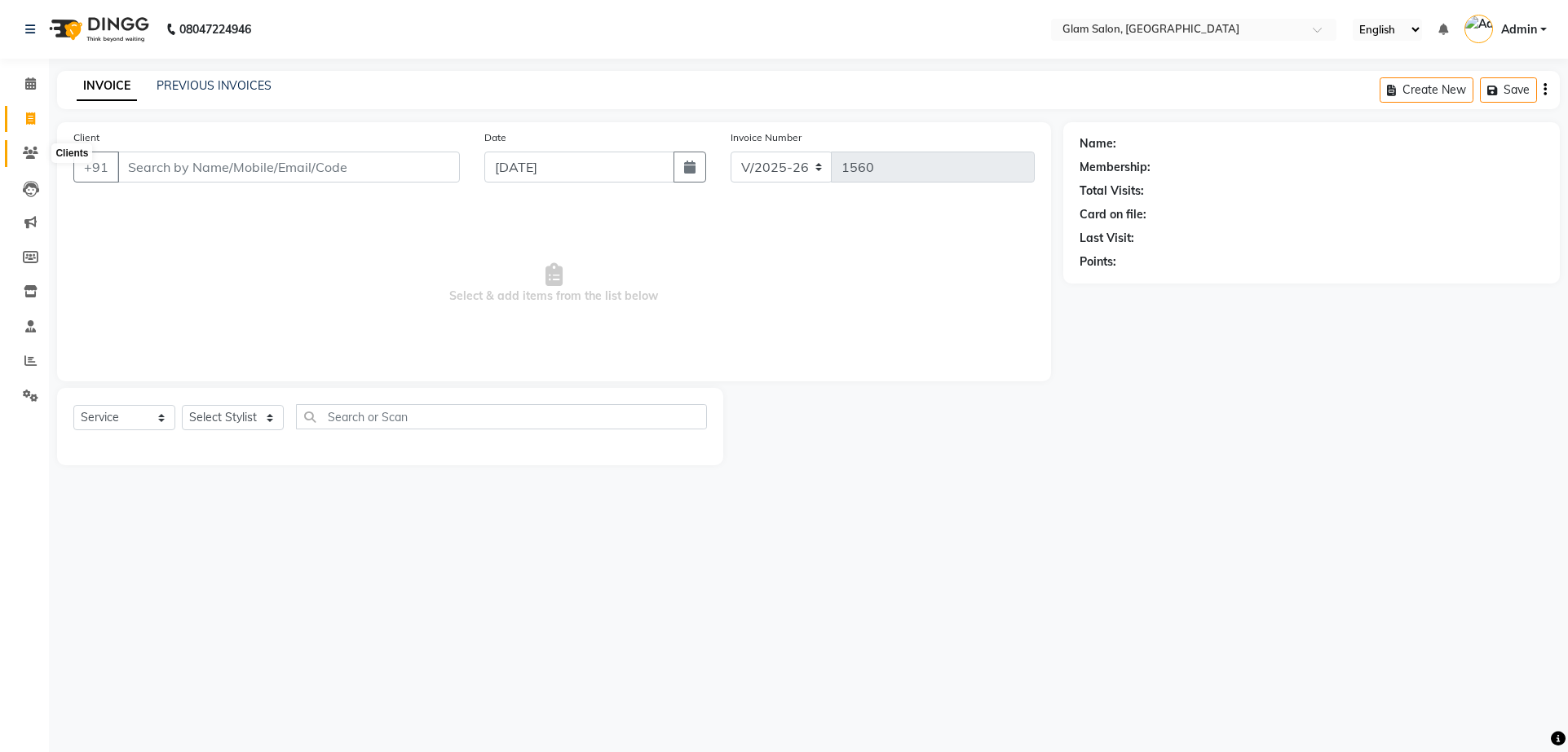
click at [23, 155] on icon at bounding box center [31, 153] width 16 height 12
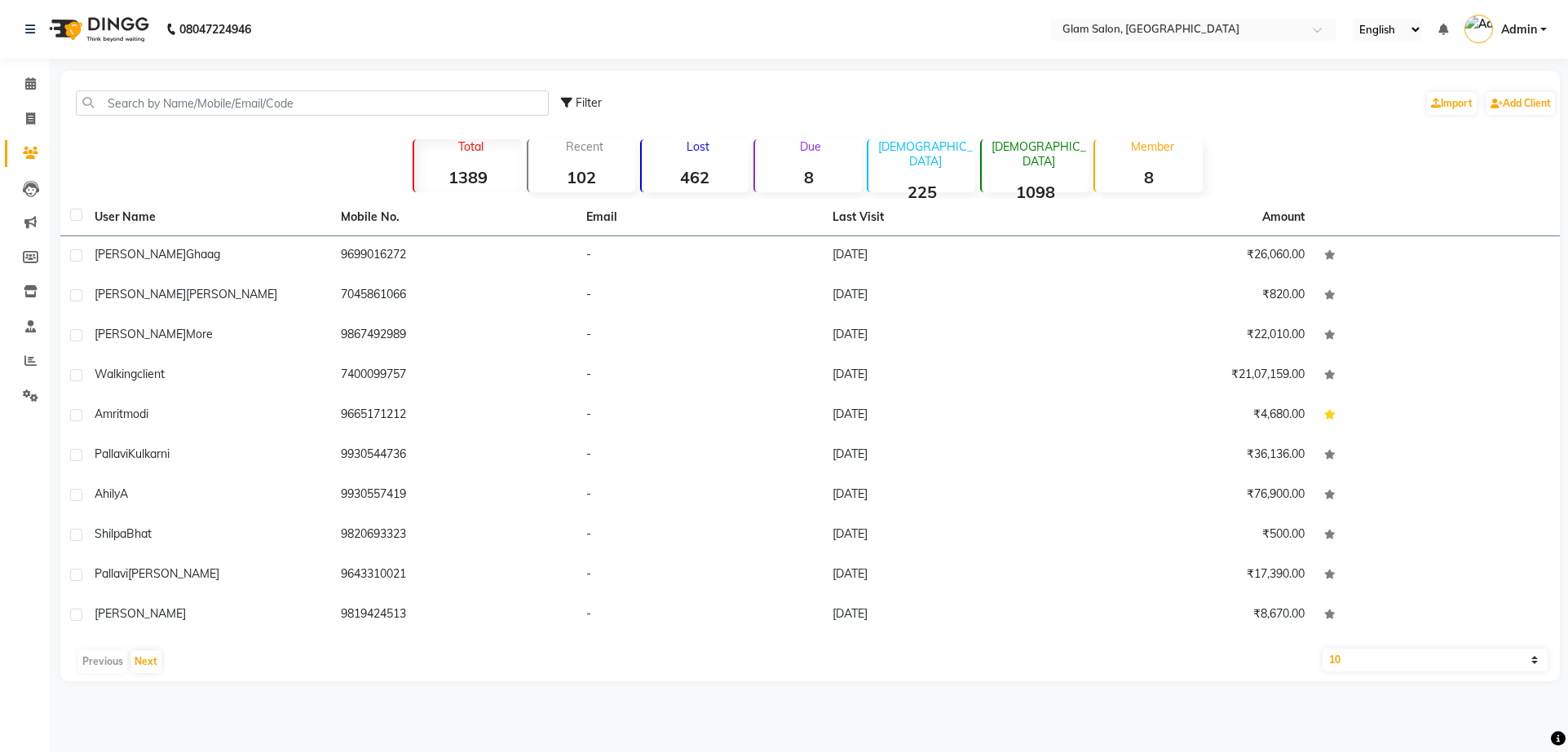
click at [699, 146] on p "Lost" at bounding box center [698, 146] width 101 height 15
click at [151, 665] on button "Next" at bounding box center [145, 662] width 31 height 23
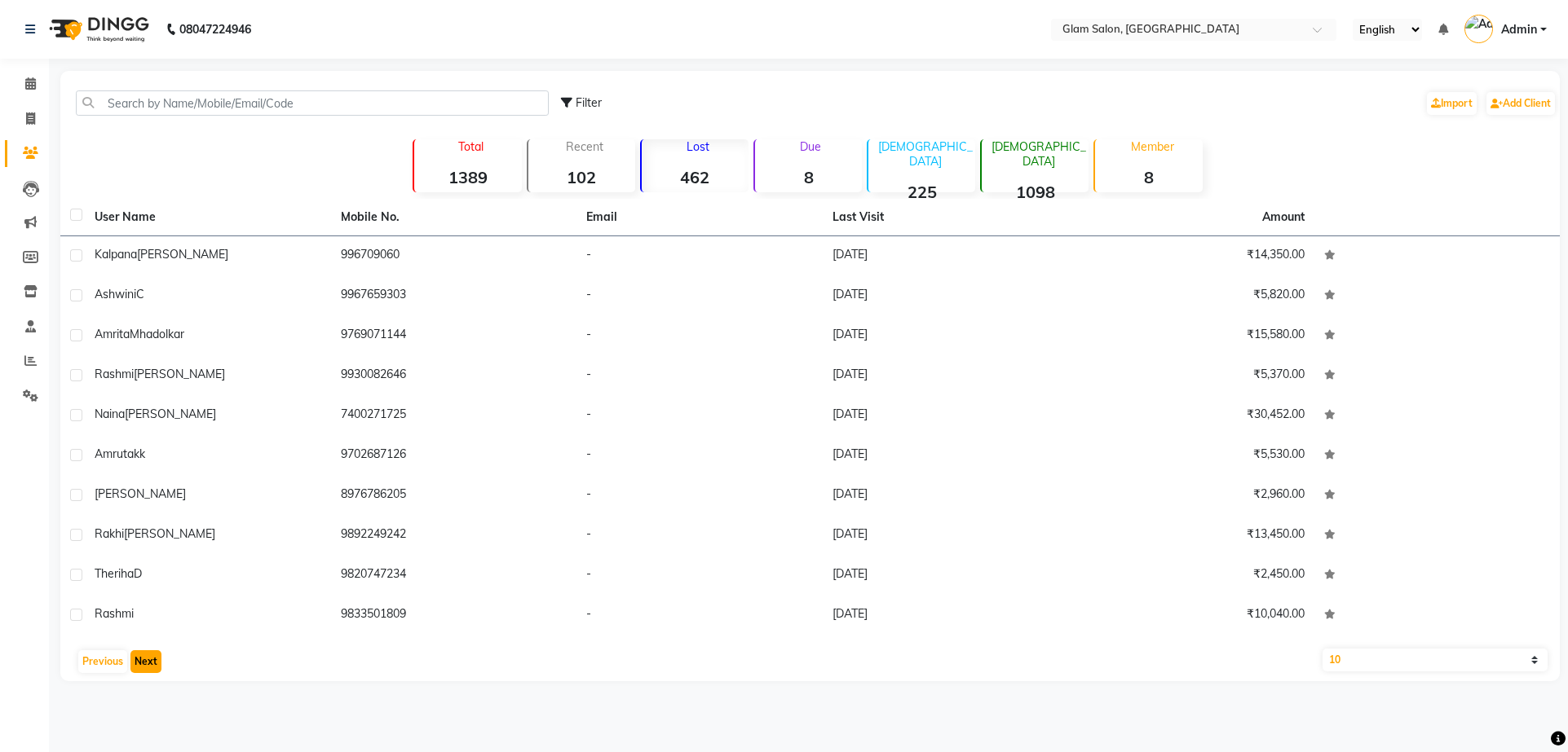
click at [151, 665] on button "Next" at bounding box center [145, 662] width 31 height 23
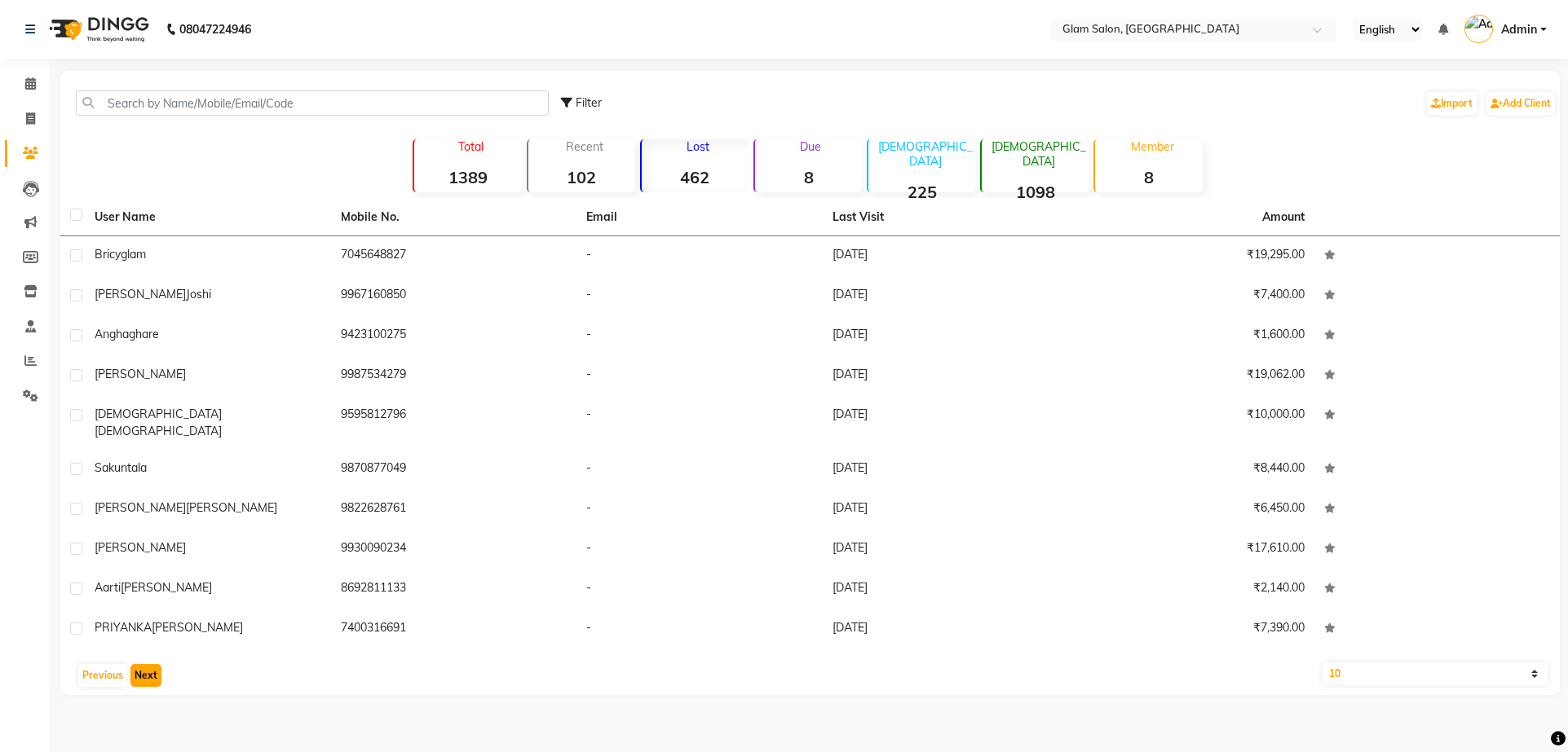
click at [151, 665] on button "Next" at bounding box center [145, 676] width 31 height 23
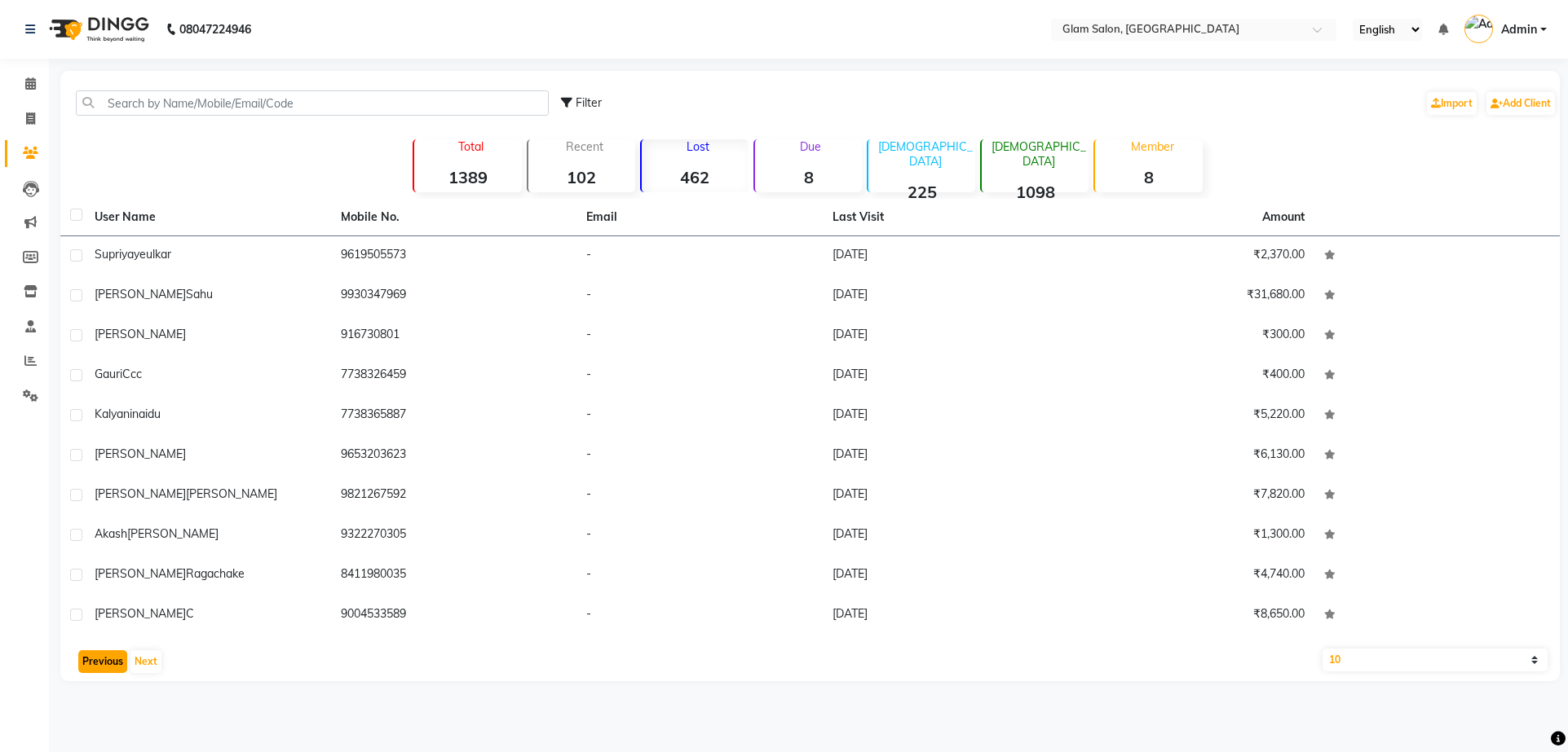
click at [97, 665] on button "Previous" at bounding box center [102, 662] width 49 height 23
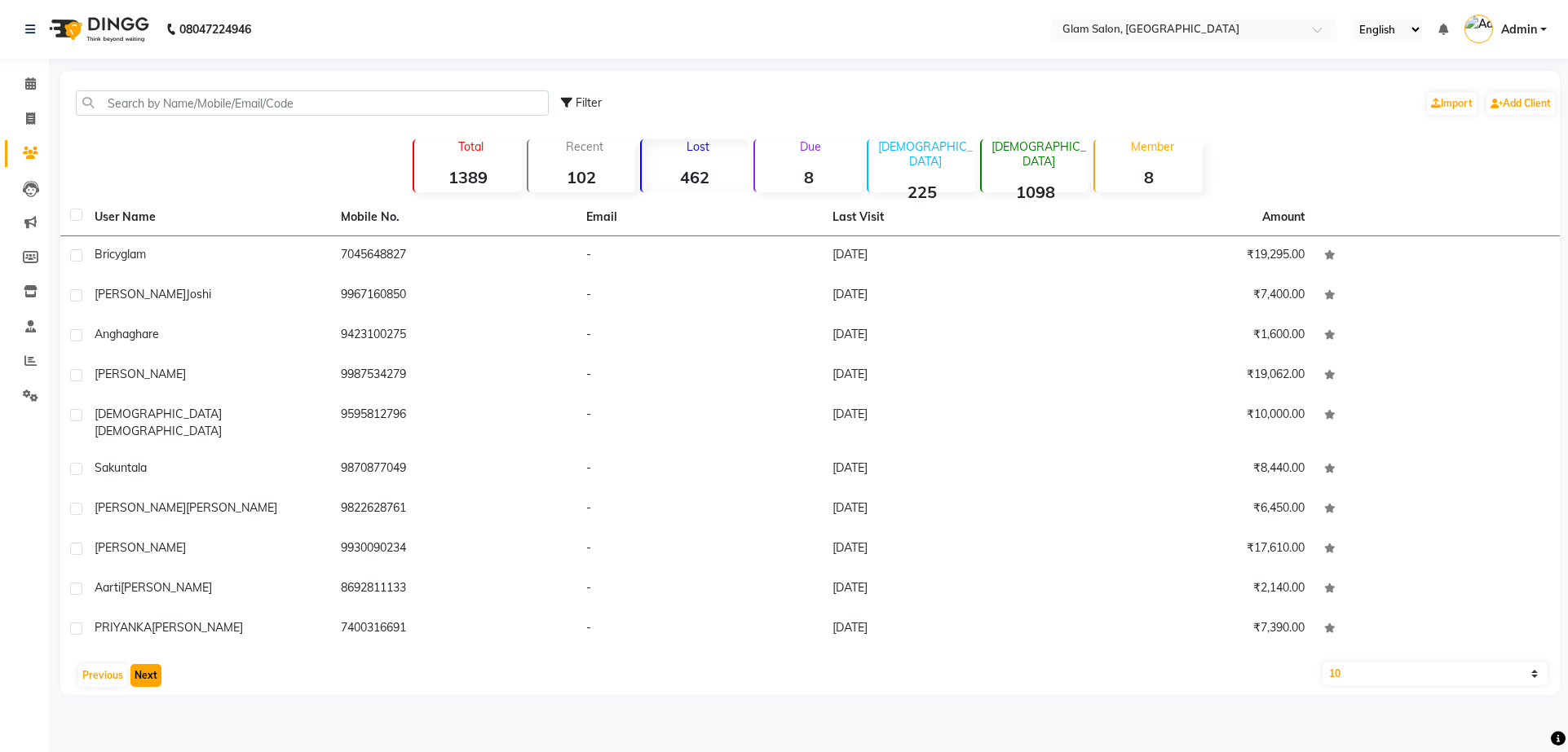
click at [152, 665] on button "Next" at bounding box center [145, 676] width 31 height 23
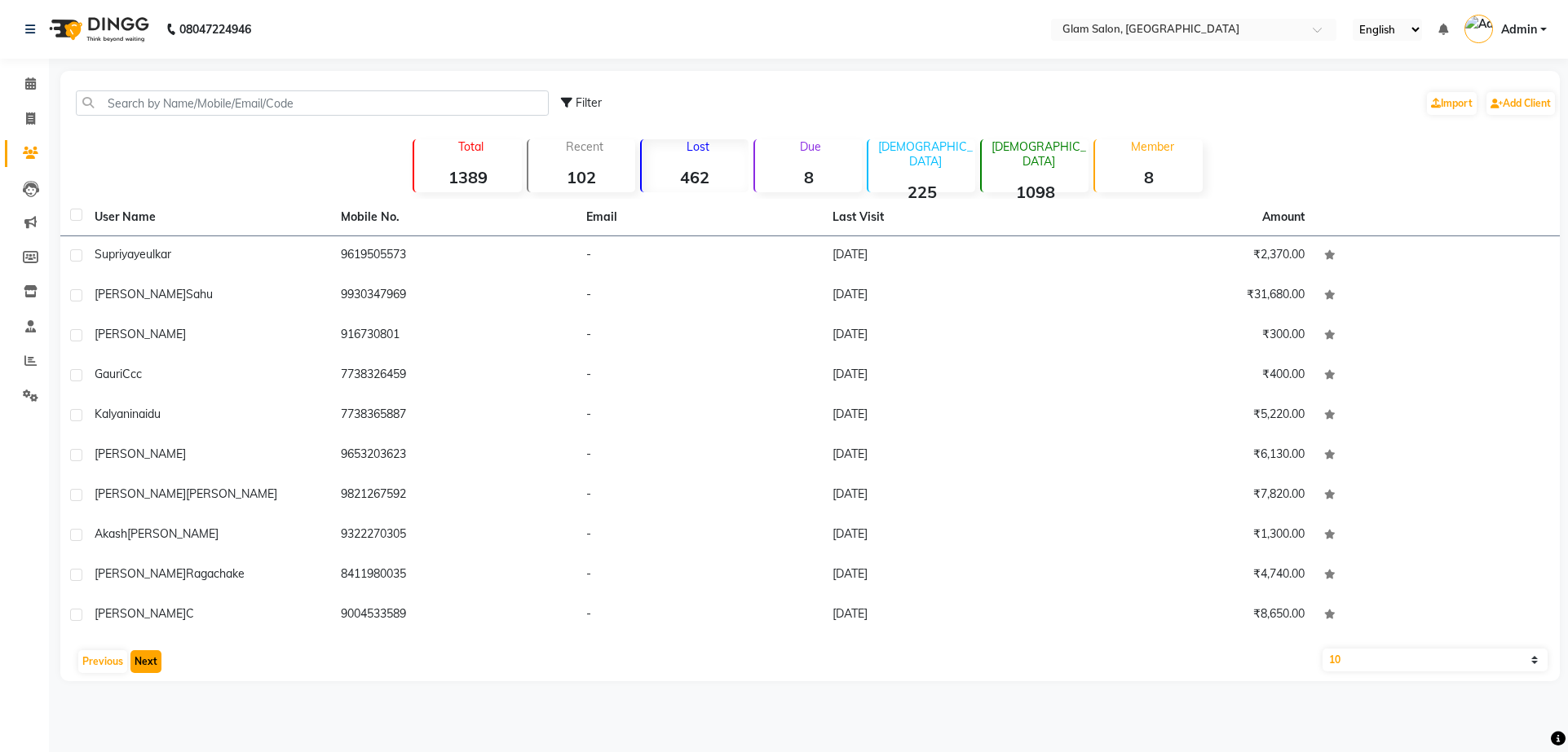
click at [143, 662] on button "Next" at bounding box center [145, 662] width 31 height 23
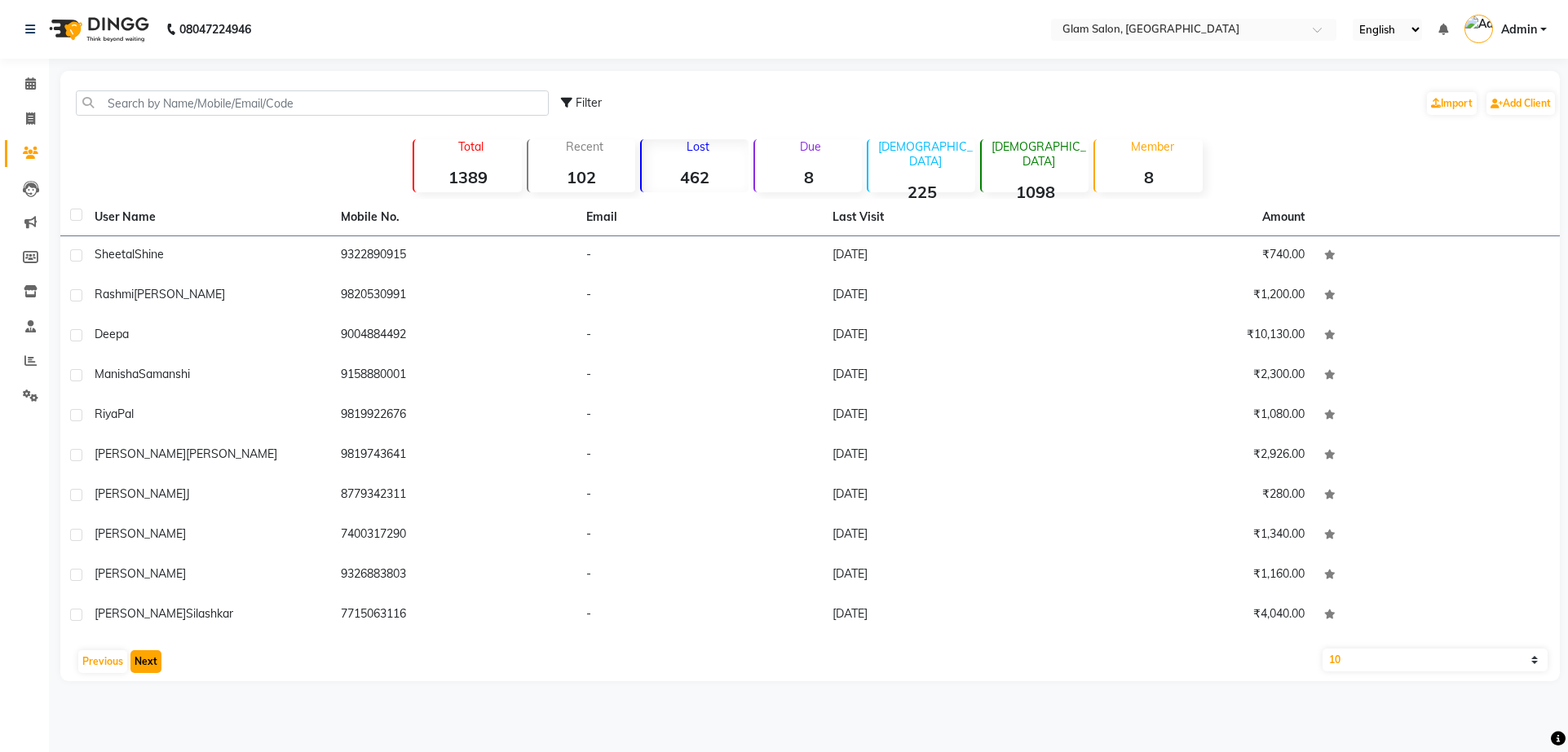
click at [143, 662] on button "Next" at bounding box center [145, 662] width 31 height 23
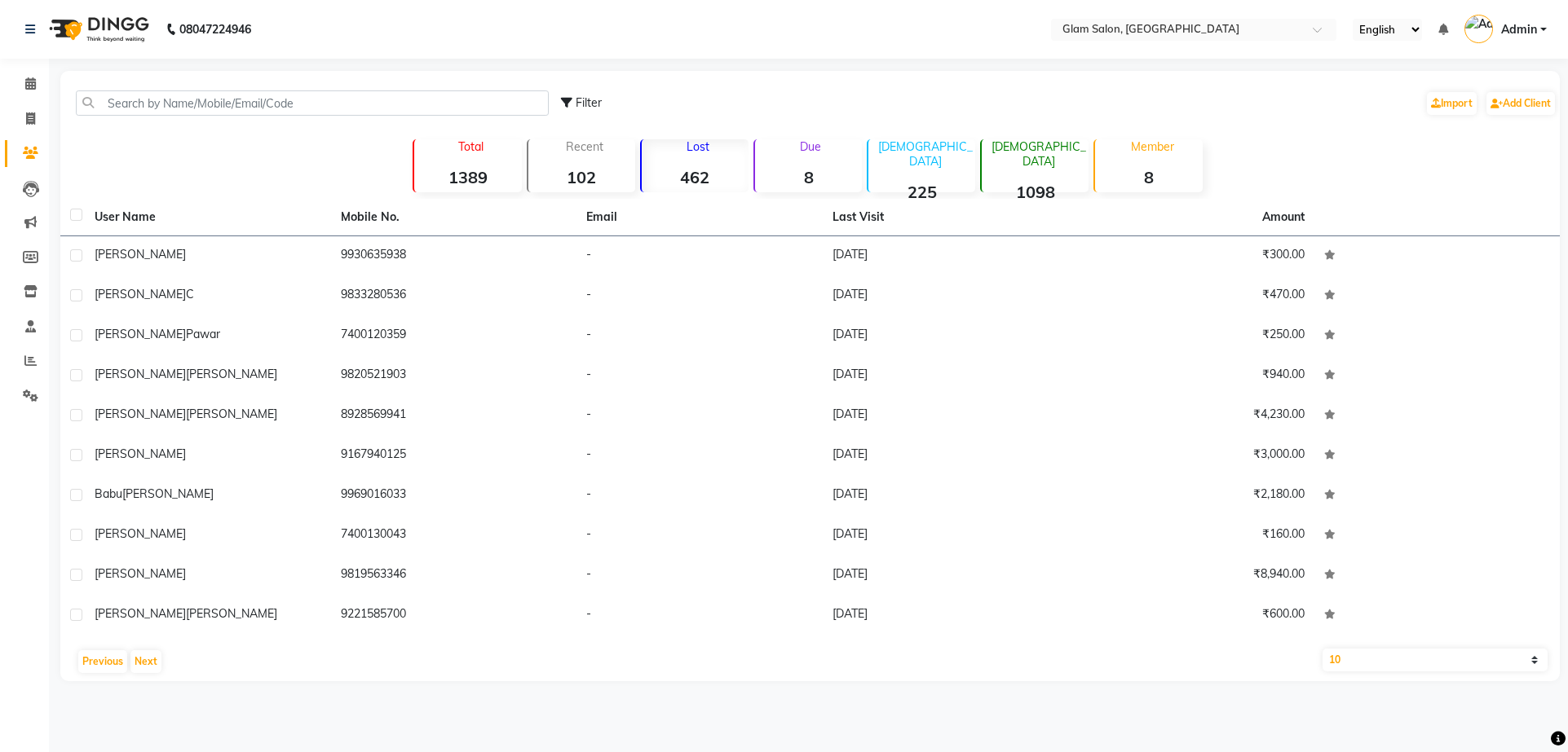
click at [1463, 664] on select "10 50 100" at bounding box center [1435, 660] width 226 height 23
select select "100"
click at [1322, 649] on select "10 50 100" at bounding box center [1435, 660] width 226 height 23
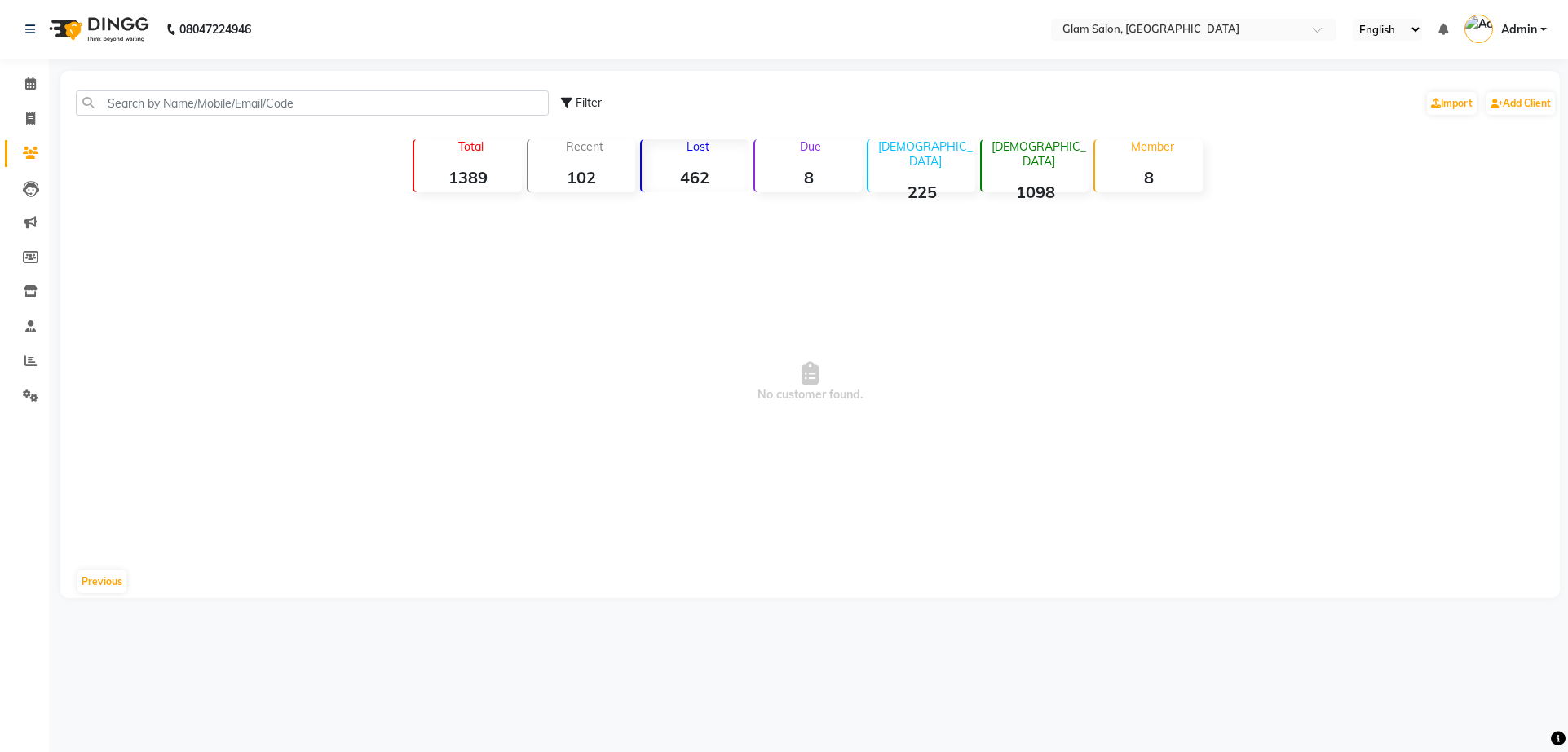
click at [694, 181] on strong "462" at bounding box center [695, 177] width 107 height 20
click at [102, 580] on button "Previous" at bounding box center [102, 582] width 49 height 23
click at [31, 114] on icon at bounding box center [31, 119] width 9 height 12
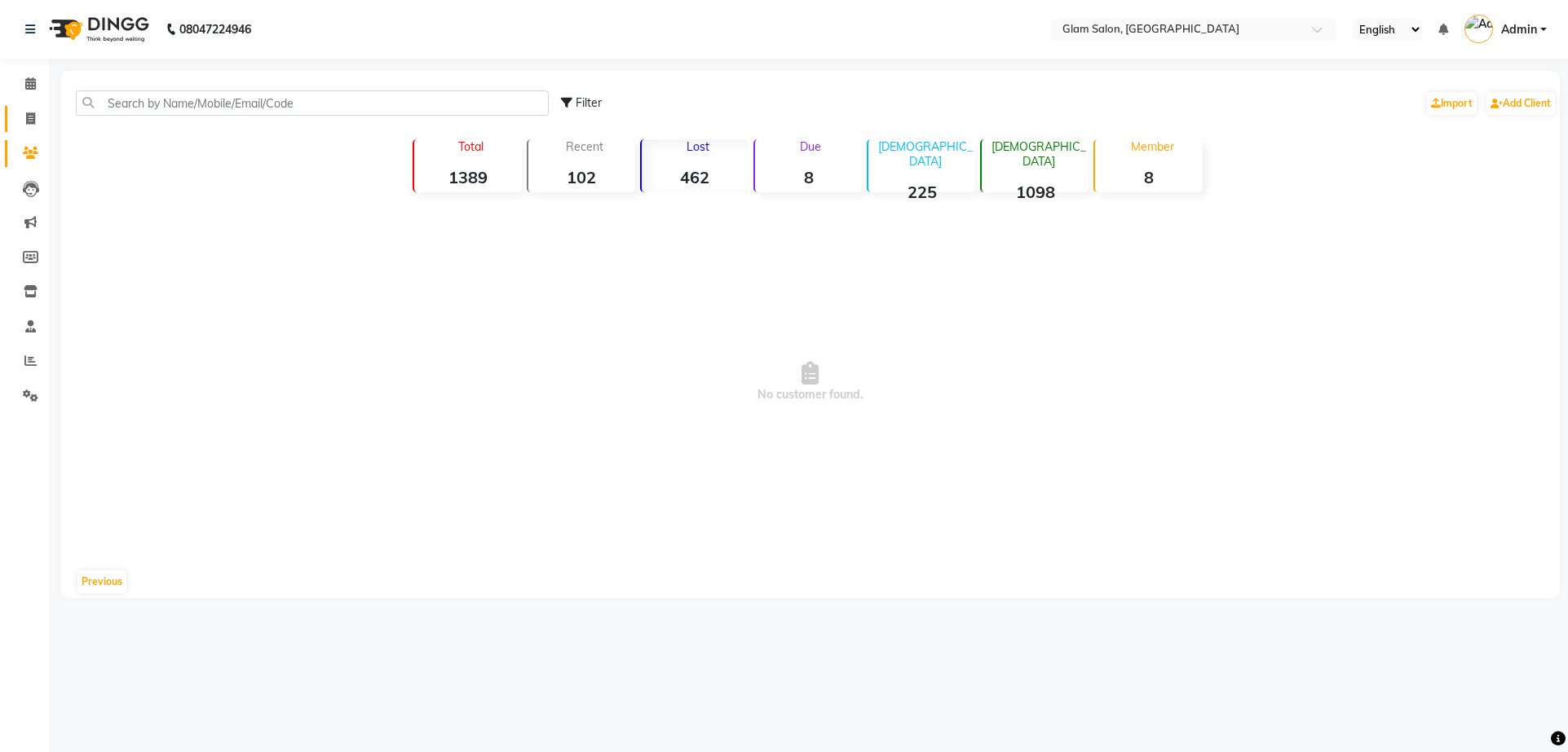
select select "5447"
select select "service"
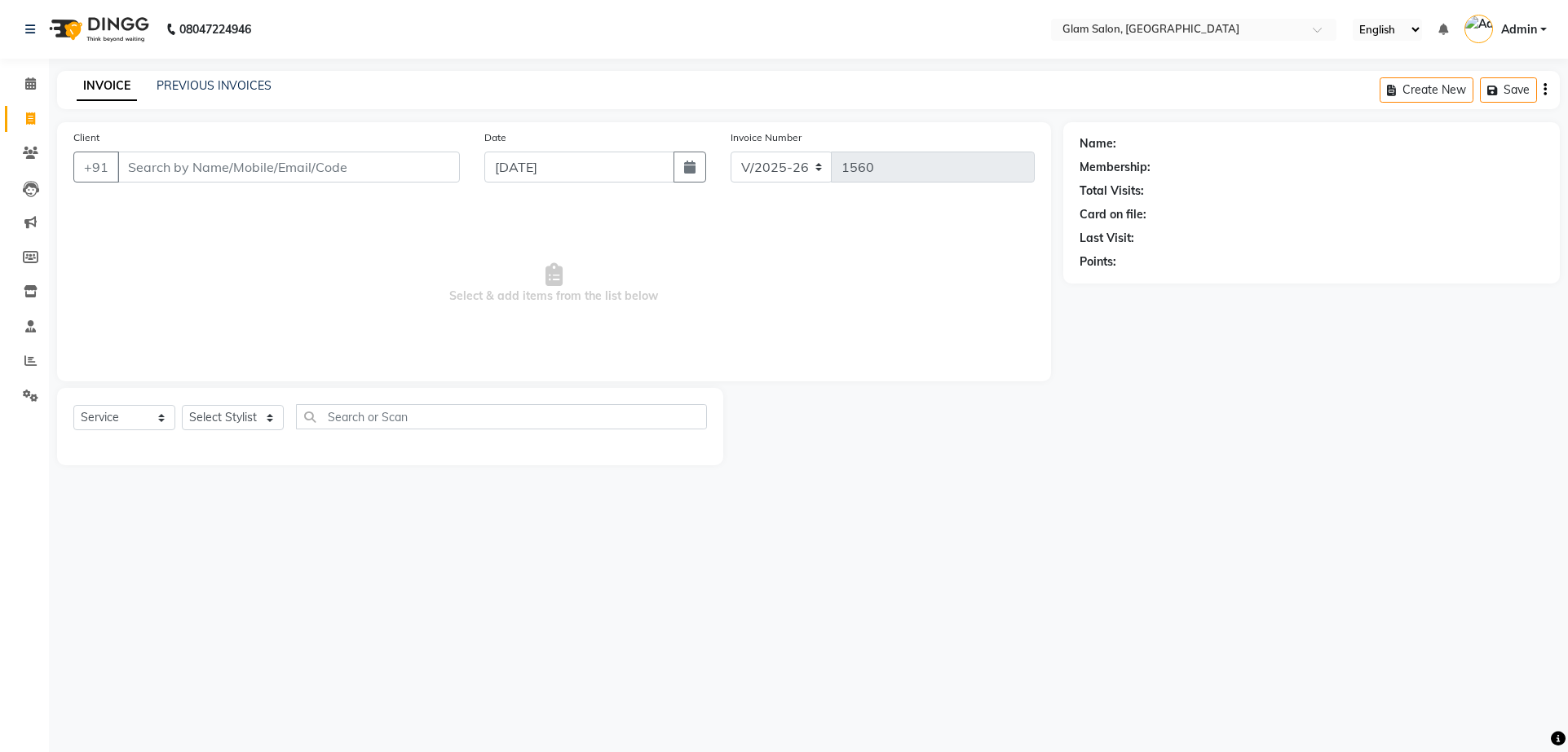
click at [159, 171] on input "Client" at bounding box center [289, 166] width 343 height 31
click at [815, 167] on select "V/2025 V/2025-26" at bounding box center [781, 166] width 102 height 31
click at [787, 255] on span "Select & add items from the list below" at bounding box center [554, 283] width 961 height 163
click at [847, 219] on span "Select & add items from the list below" at bounding box center [554, 283] width 961 height 163
drag, startPoint x: 1119, startPoint y: 264, endPoint x: 1071, endPoint y: 262, distance: 48.0
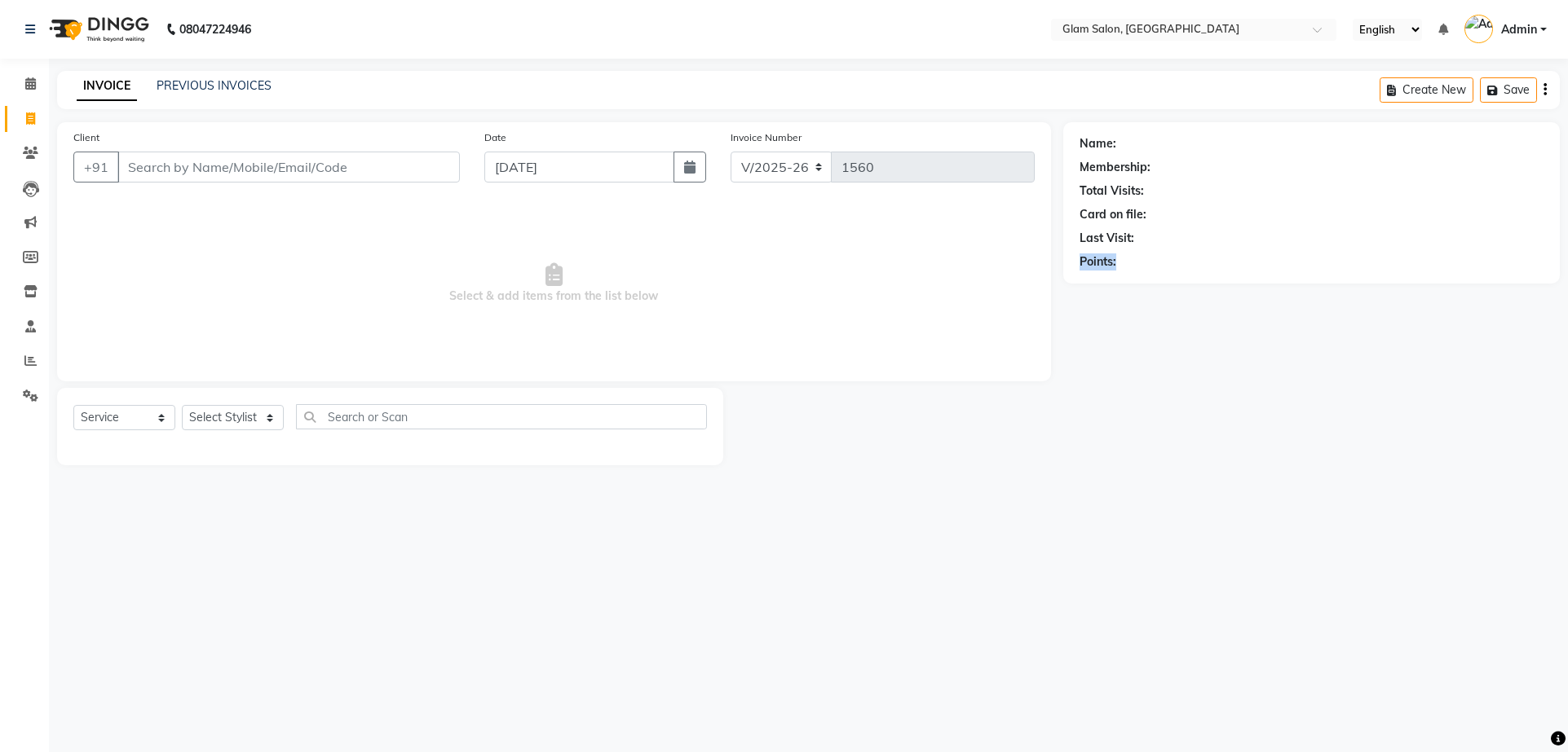
click at [1071, 262] on div "Name: Membership: Total Visits: Card on file: Last Visit: Points:" at bounding box center [1312, 203] width 497 height 162
drag, startPoint x: 1141, startPoint y: 243, endPoint x: 1083, endPoint y: 242, distance: 58.0
click at [1083, 242] on div "Last Visit:" at bounding box center [1311, 239] width 463 height 17
drag, startPoint x: 1077, startPoint y: 214, endPoint x: 1150, endPoint y: 213, distance: 73.0
click at [1150, 213] on div "Name: Membership: Total Visits: Card on file: Last Visit: Points:" at bounding box center [1312, 203] width 497 height 162
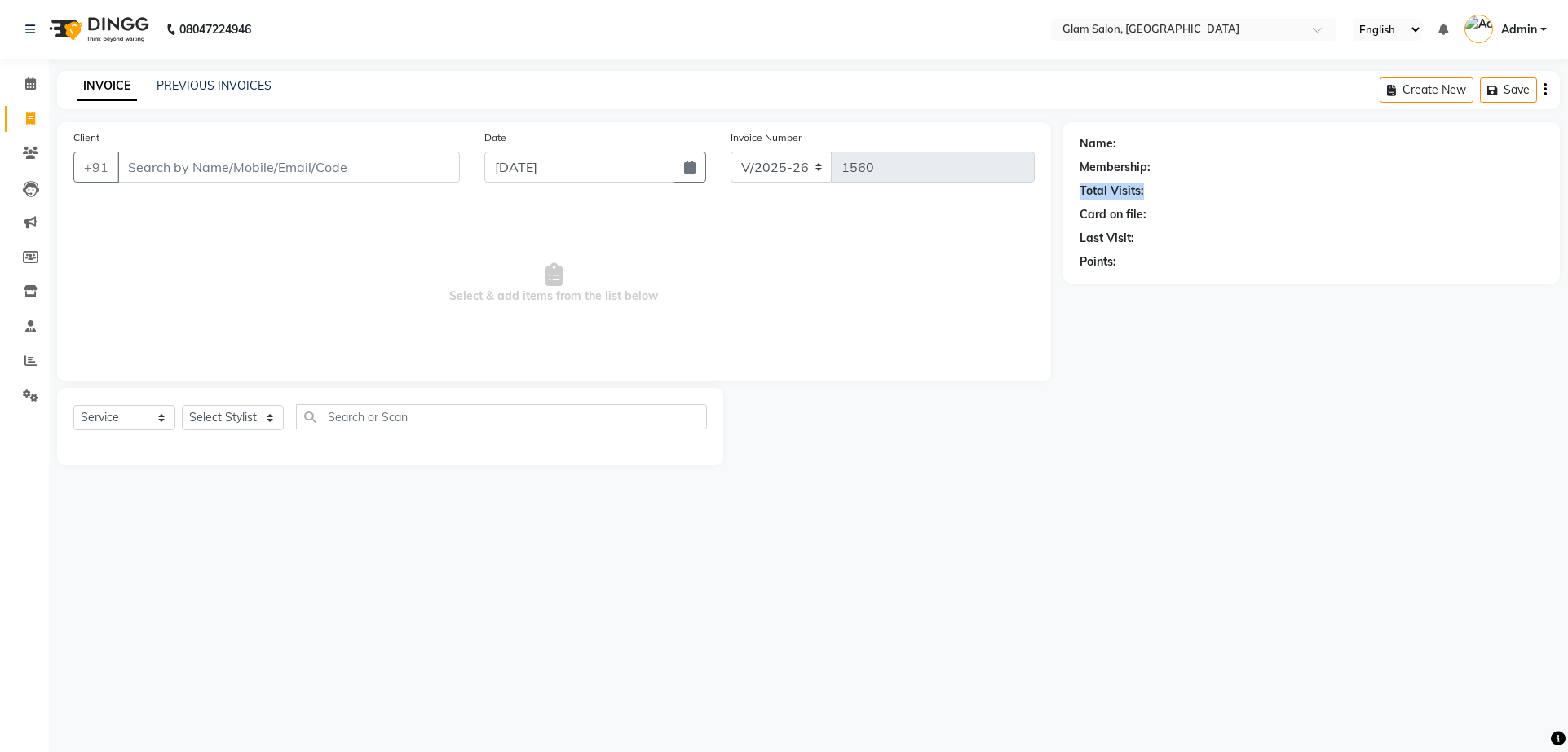
drag, startPoint x: 1144, startPoint y: 194, endPoint x: 1077, endPoint y: 191, distance: 67.1
click at [1077, 191] on div "Name: Membership: Total Visits: Card on file: Last Visit: Points:" at bounding box center [1312, 203] width 497 height 162
drag, startPoint x: 1077, startPoint y: 165, endPoint x: 1147, endPoint y: 164, distance: 70.0
click at [1147, 164] on div "Name: Membership: Total Visits: Card on file: Last Visit: Points:" at bounding box center [1312, 203] width 497 height 162
drag, startPoint x: 1126, startPoint y: 145, endPoint x: 1074, endPoint y: 143, distance: 52.0
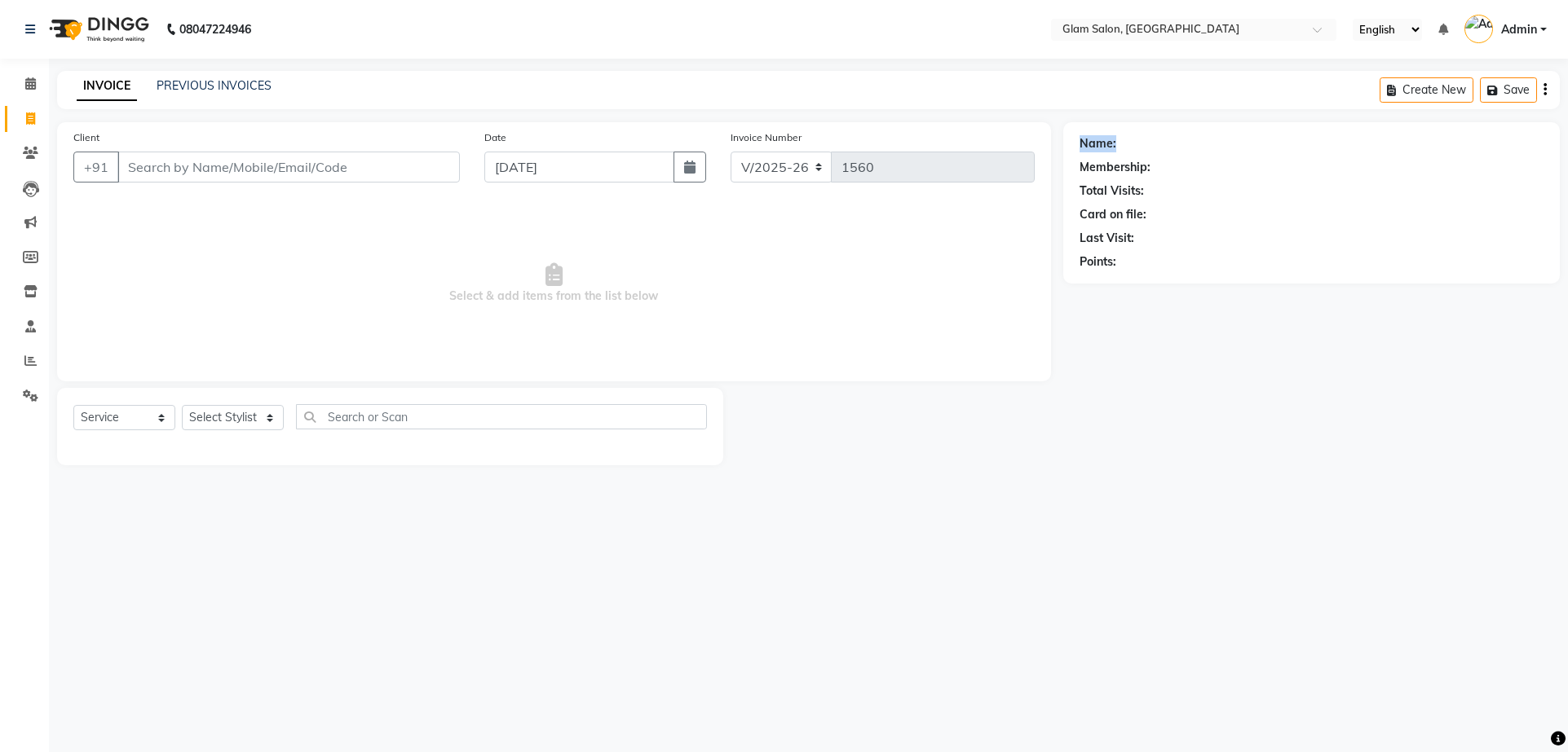
click at [1074, 143] on div "Name: Membership: Total Visits: Card on file: Last Visit: Points:" at bounding box center [1312, 203] width 497 height 162
click at [34, 84] on icon at bounding box center [31, 84] width 10 height 12
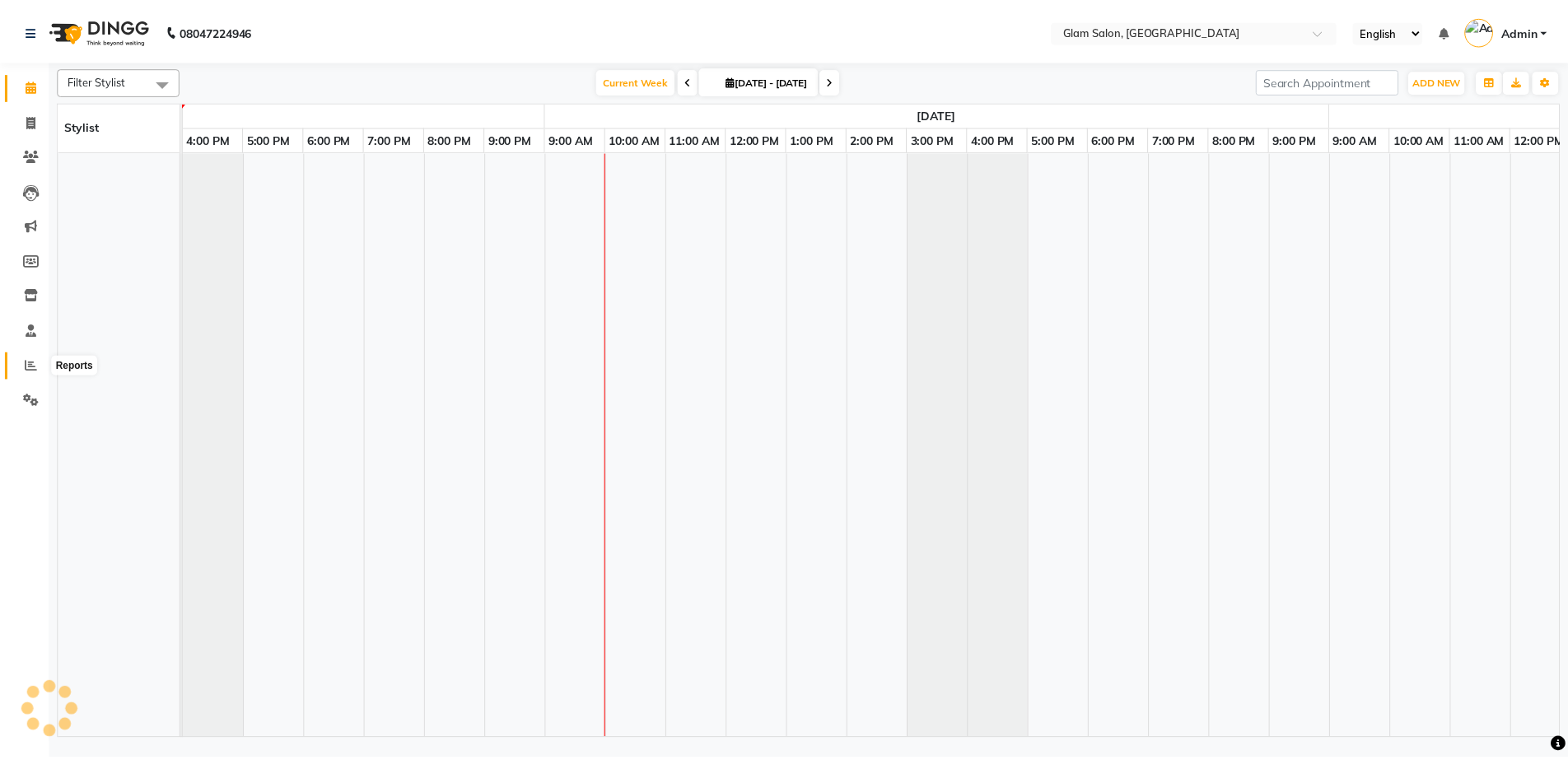
scroll to position [0, 428]
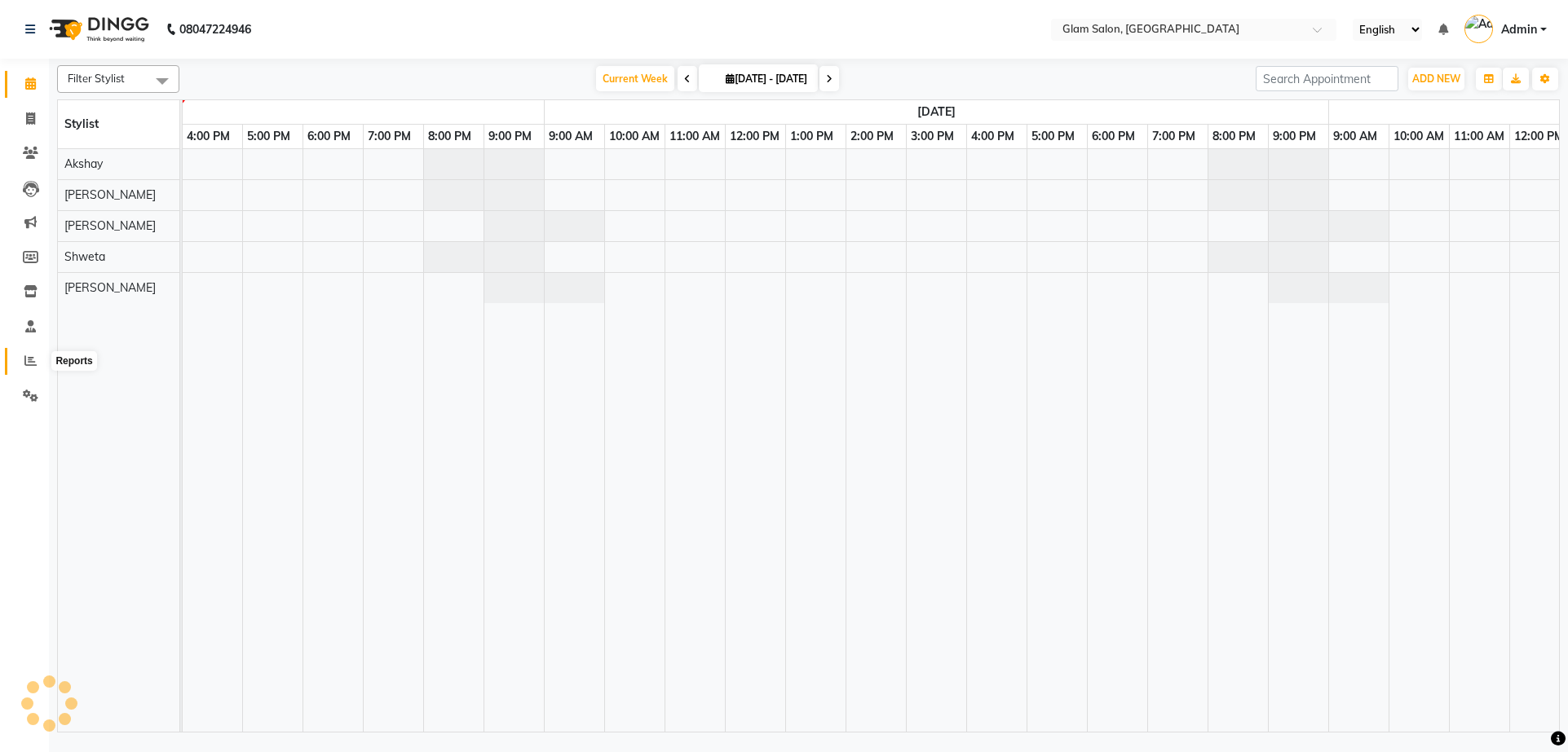
click at [34, 354] on icon at bounding box center [31, 360] width 12 height 12
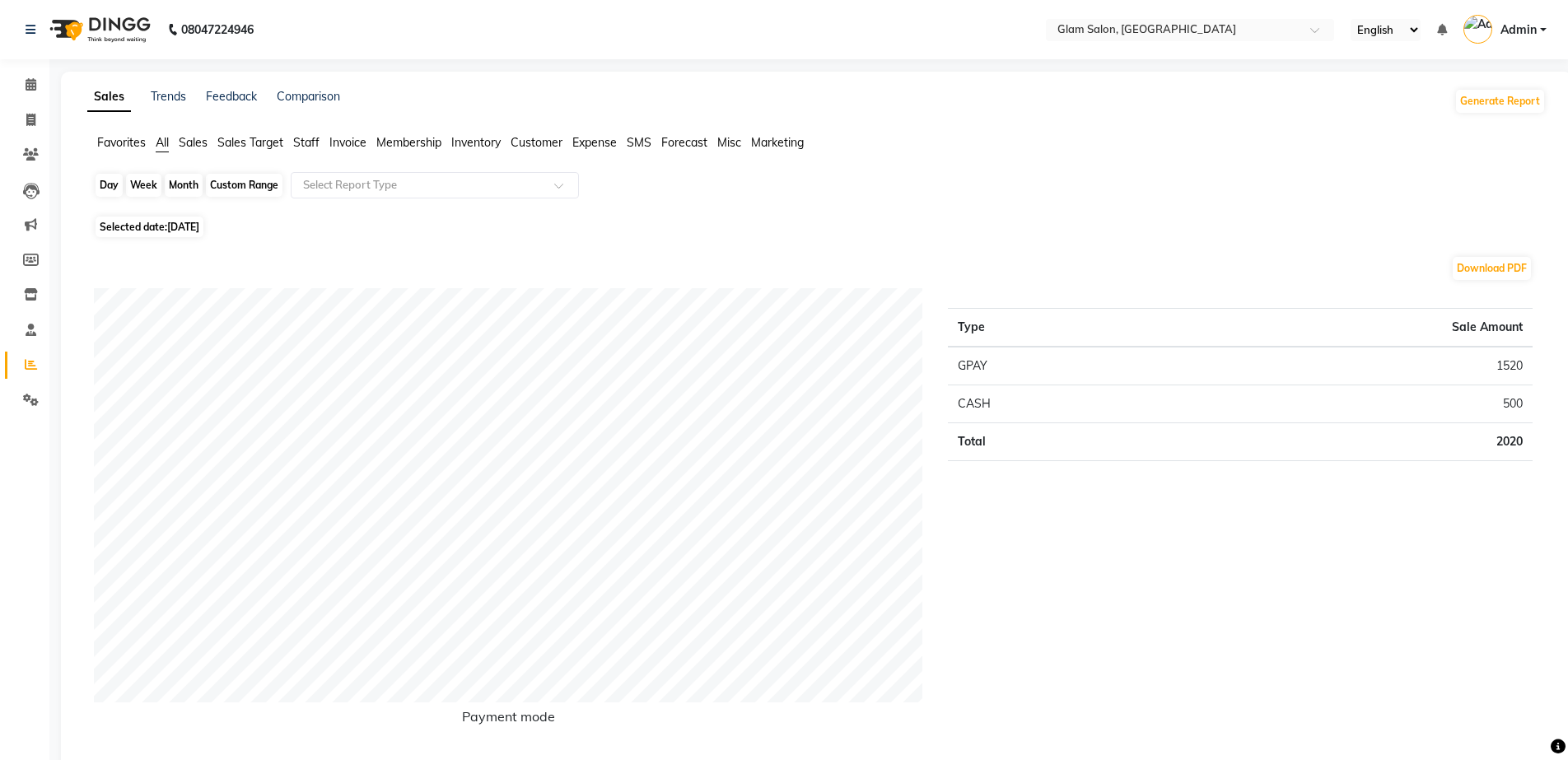
click at [111, 190] on div "Day" at bounding box center [109, 186] width 27 height 23
select select "9"
select select "2025"
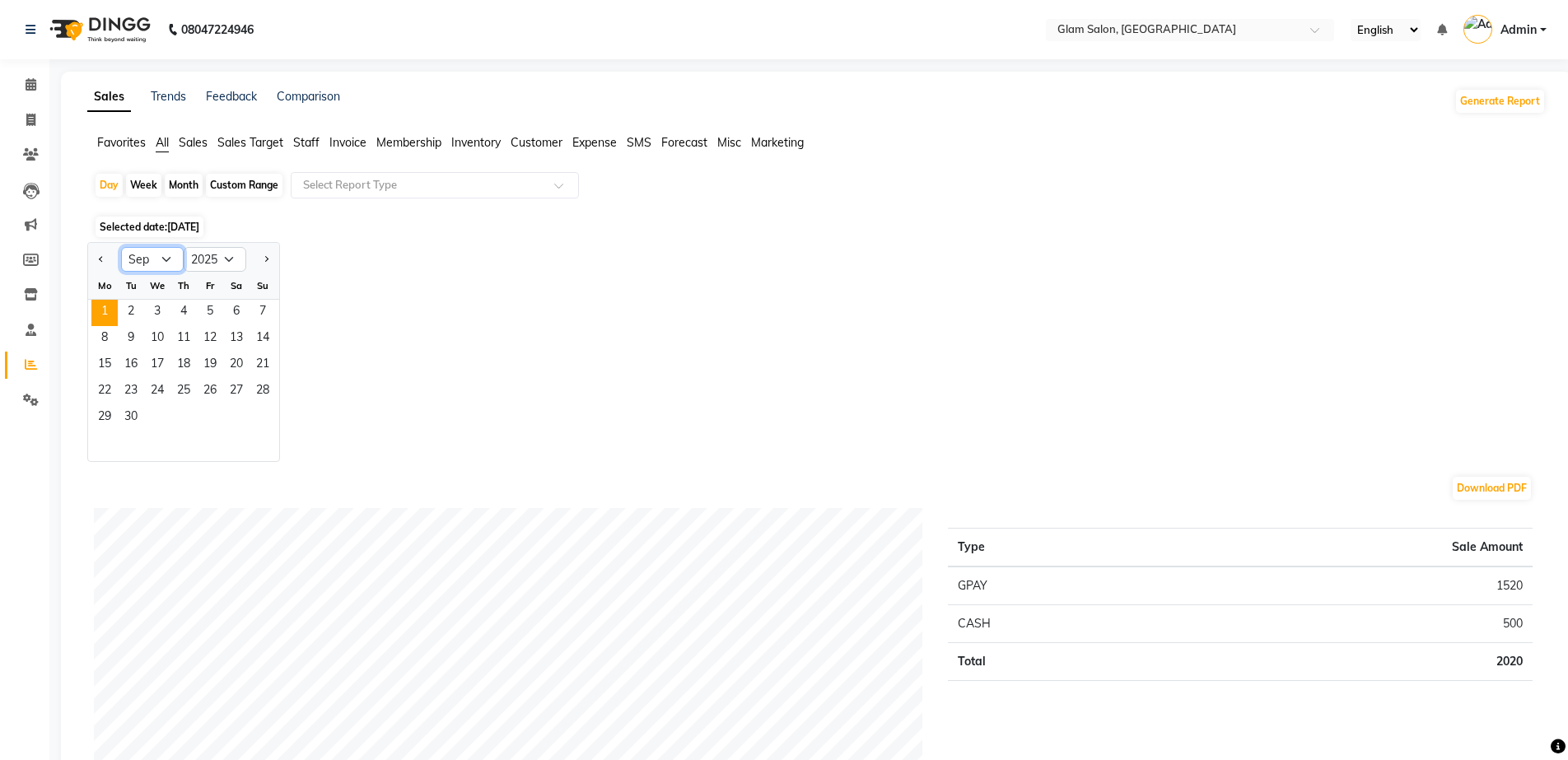
click at [160, 265] on select "Jan Feb Mar Apr May Jun [DATE] Aug Sep Oct Nov Dec" at bounding box center [152, 260] width 63 height 25
select select "8"
click at [121, 247] on select "Jan Feb Mar Apr May Jun [DATE] Aug Sep Oct Nov Dec" at bounding box center [152, 260] width 63 height 25
click at [257, 417] on span "31" at bounding box center [262, 419] width 27 height 27
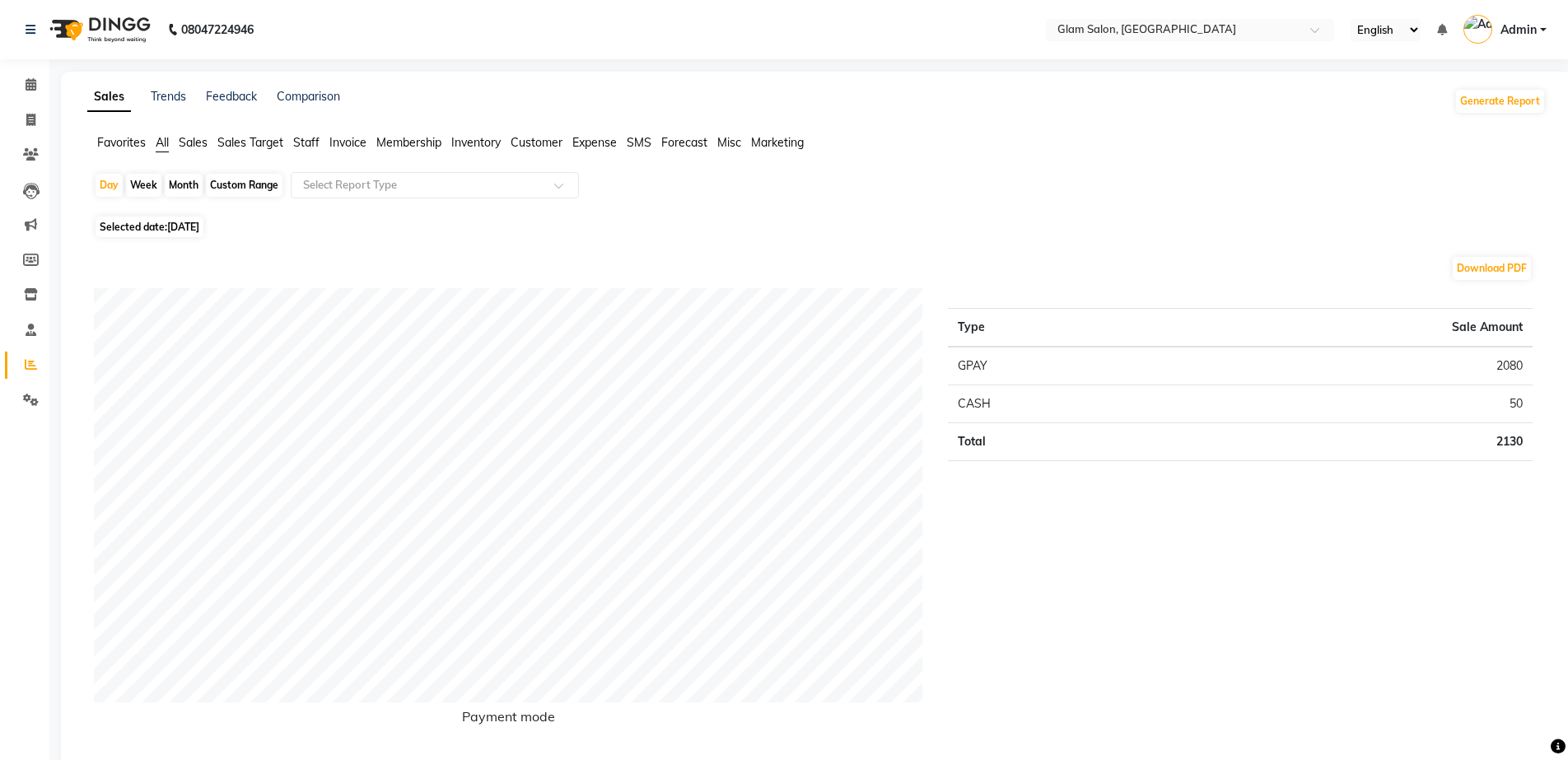
click at [190, 223] on span "[DATE]" at bounding box center [183, 227] width 32 height 12
select select "8"
select select "2025"
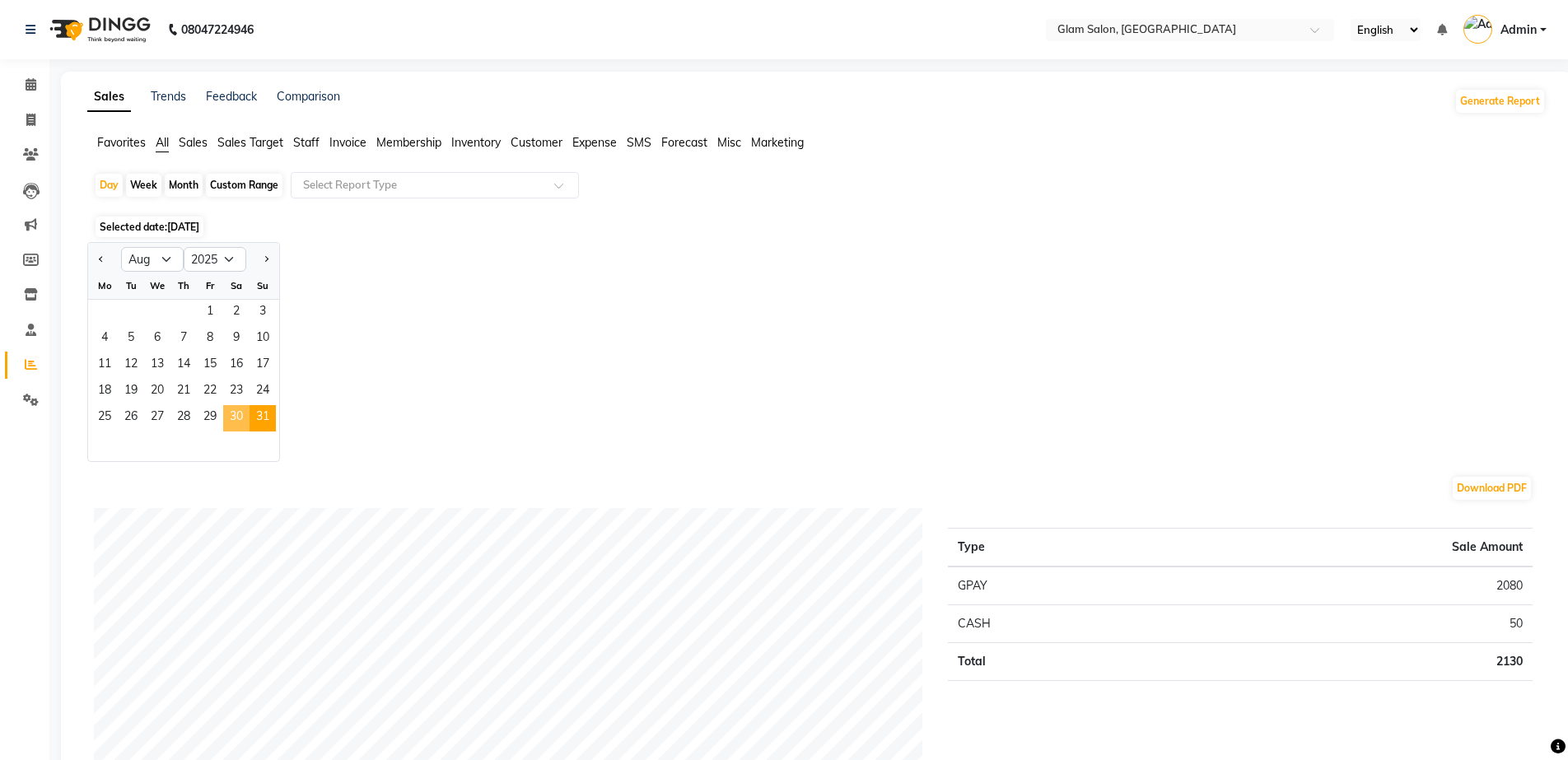
click at [240, 422] on span "30" at bounding box center [237, 419] width 27 height 27
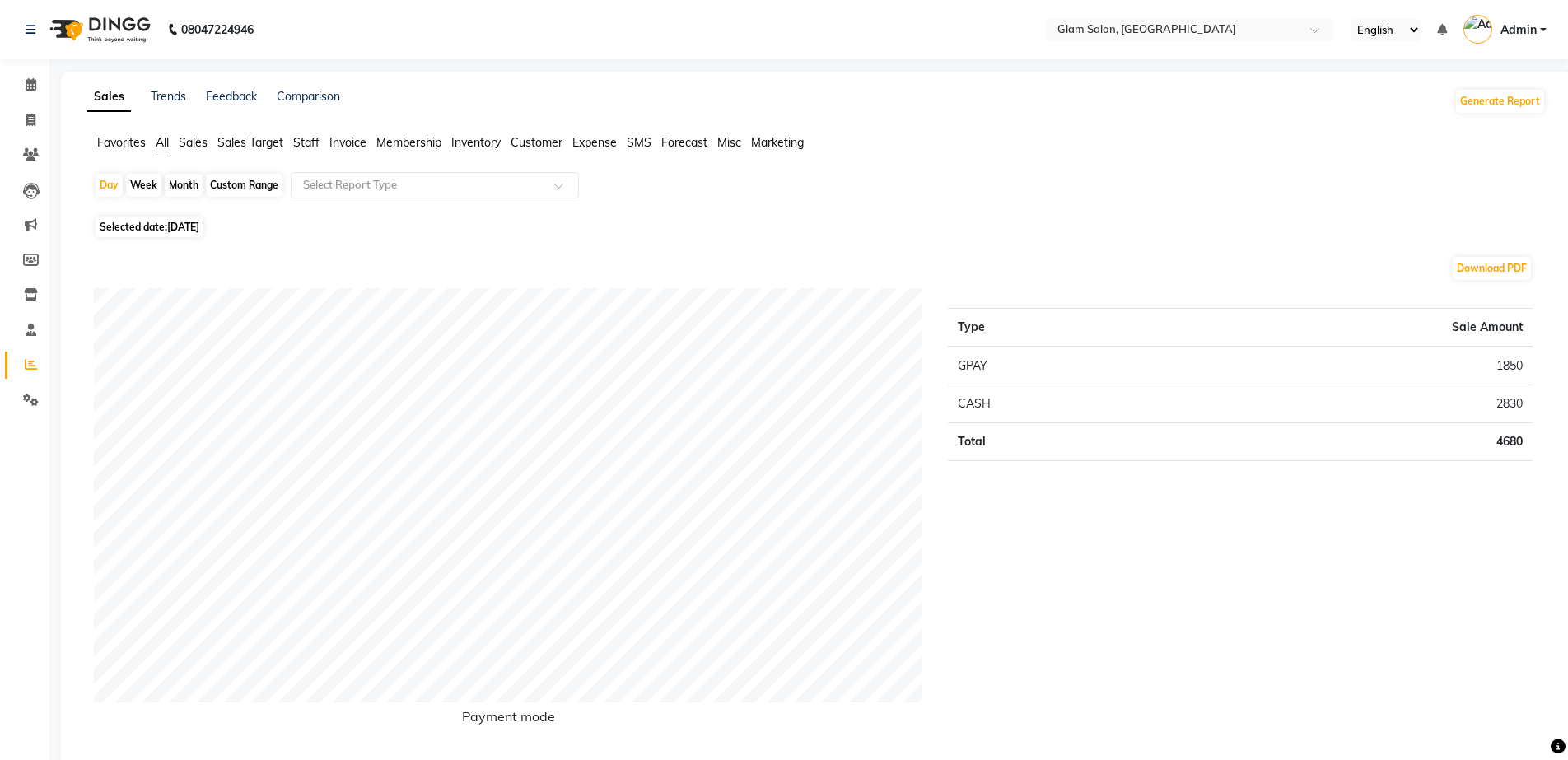
click at [178, 224] on span "[DATE]" at bounding box center [183, 227] width 32 height 12
select select "8"
select select "2025"
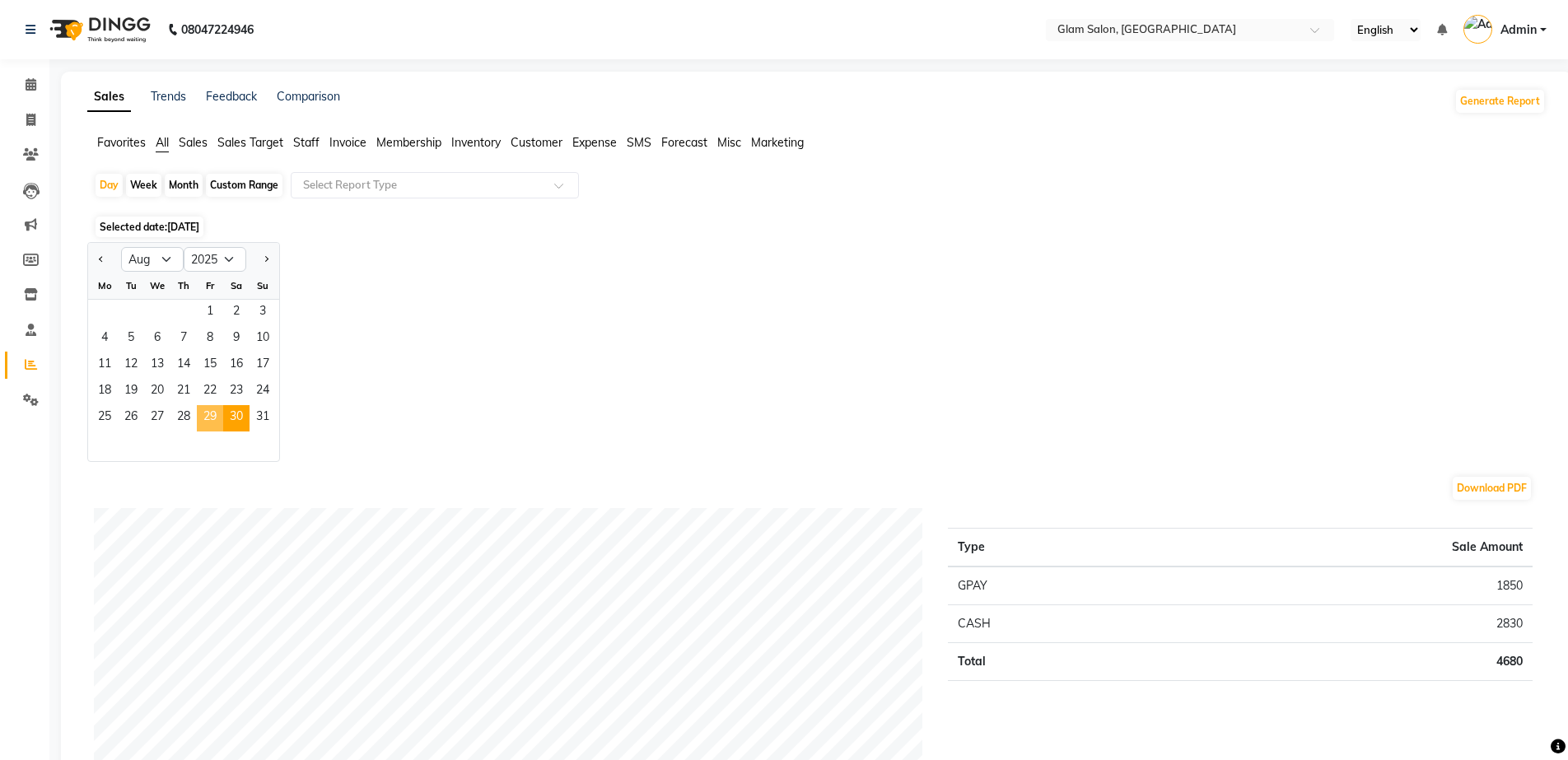
click at [213, 421] on span "29" at bounding box center [210, 419] width 27 height 27
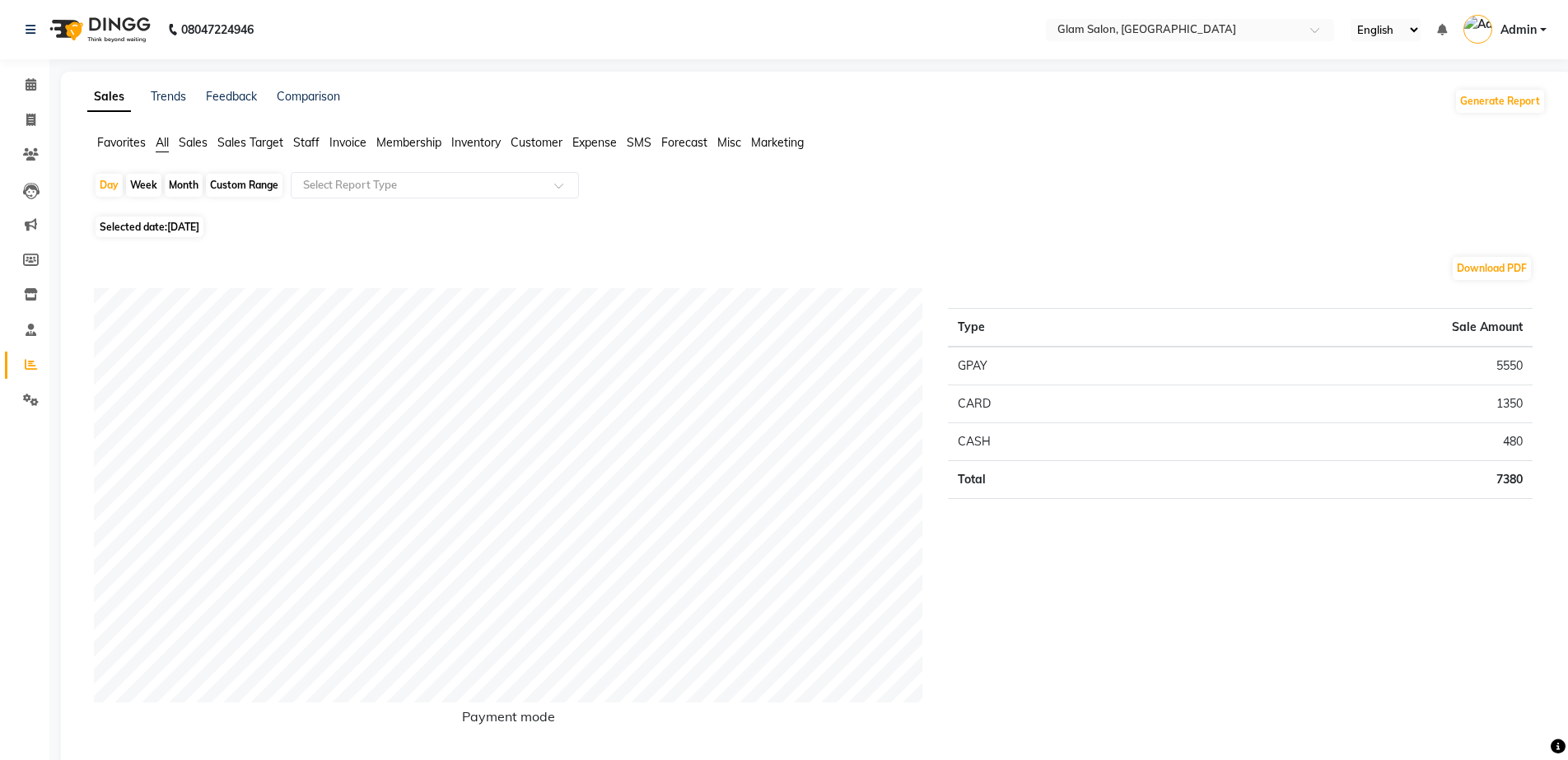
click at [127, 227] on span "Selected date: [DATE]" at bounding box center [149, 226] width 108 height 20
select select "8"
select select "2025"
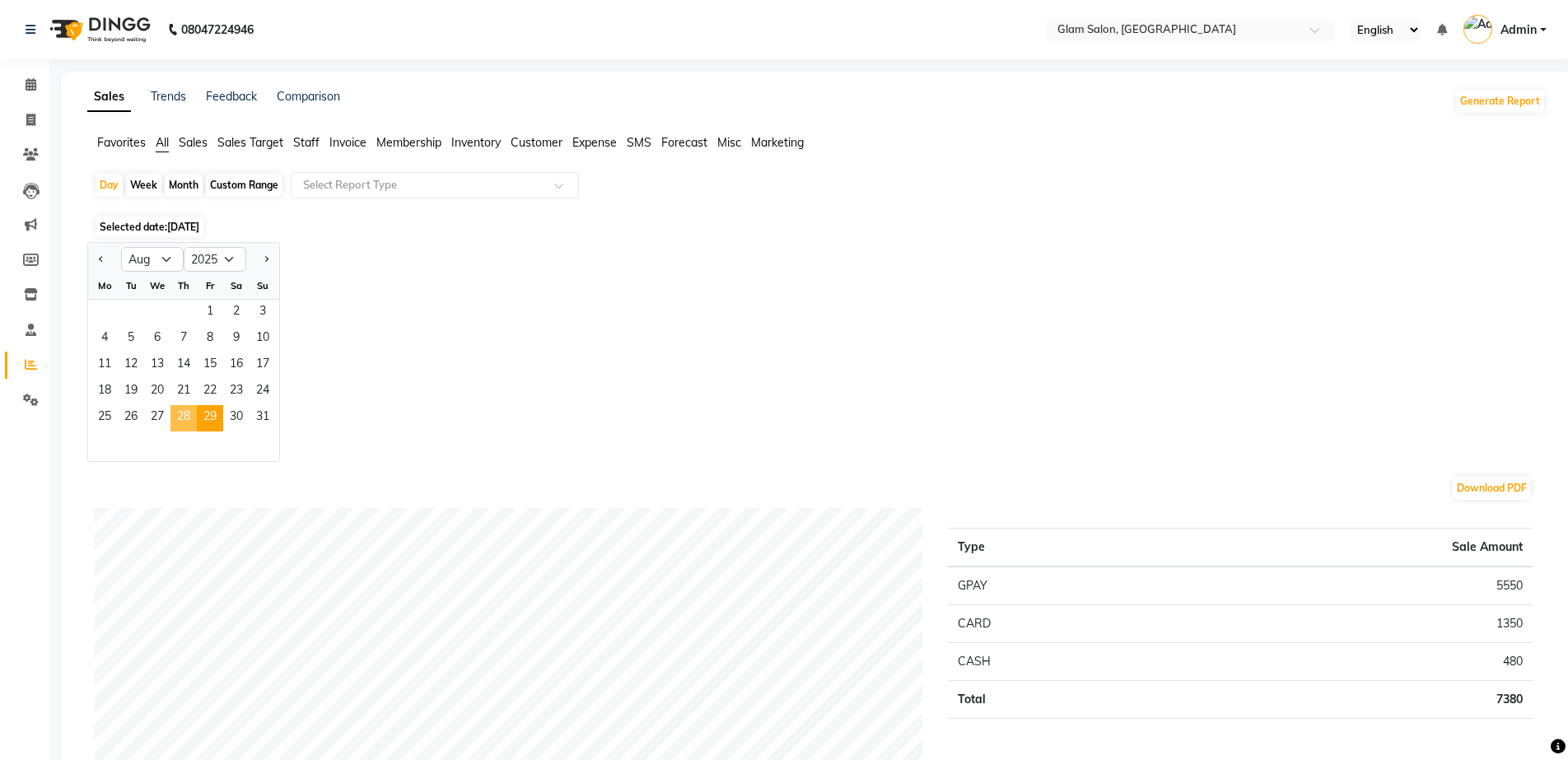
click at [191, 411] on span "28" at bounding box center [184, 419] width 27 height 27
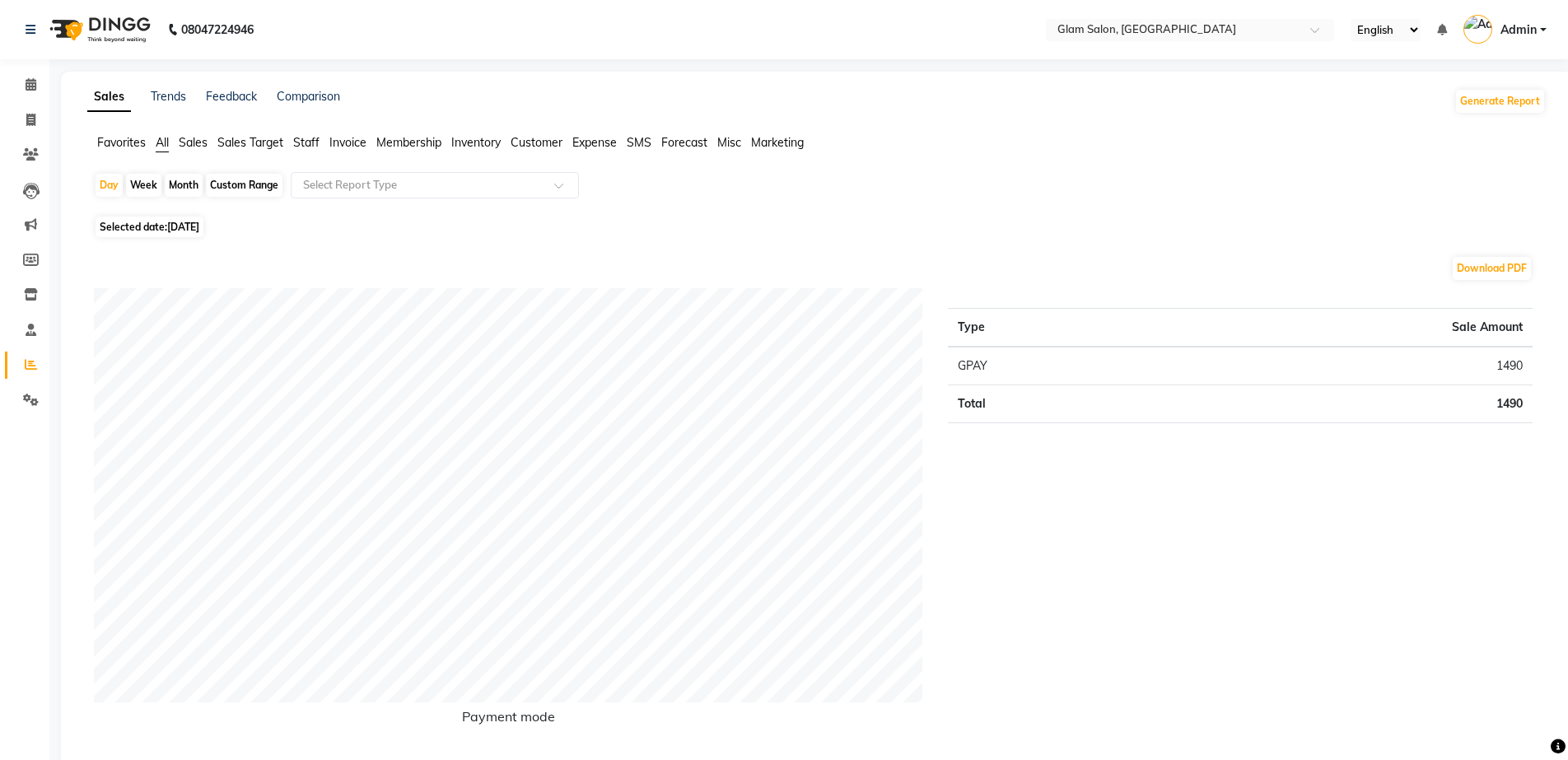
click at [135, 224] on span "Selected date: [DATE]" at bounding box center [149, 226] width 108 height 20
select select "8"
select select "2025"
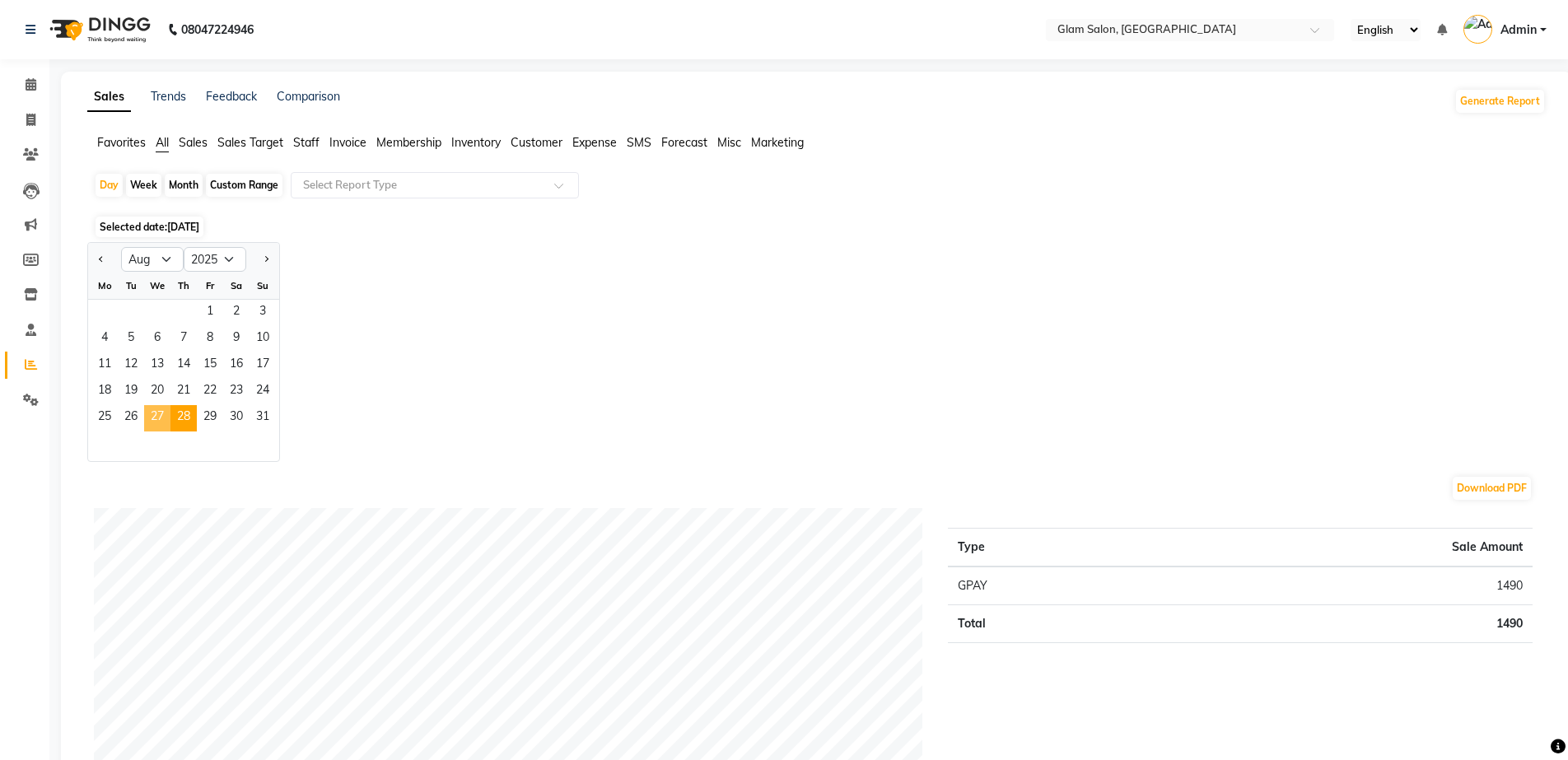
click at [150, 410] on span "27" at bounding box center [157, 419] width 27 height 27
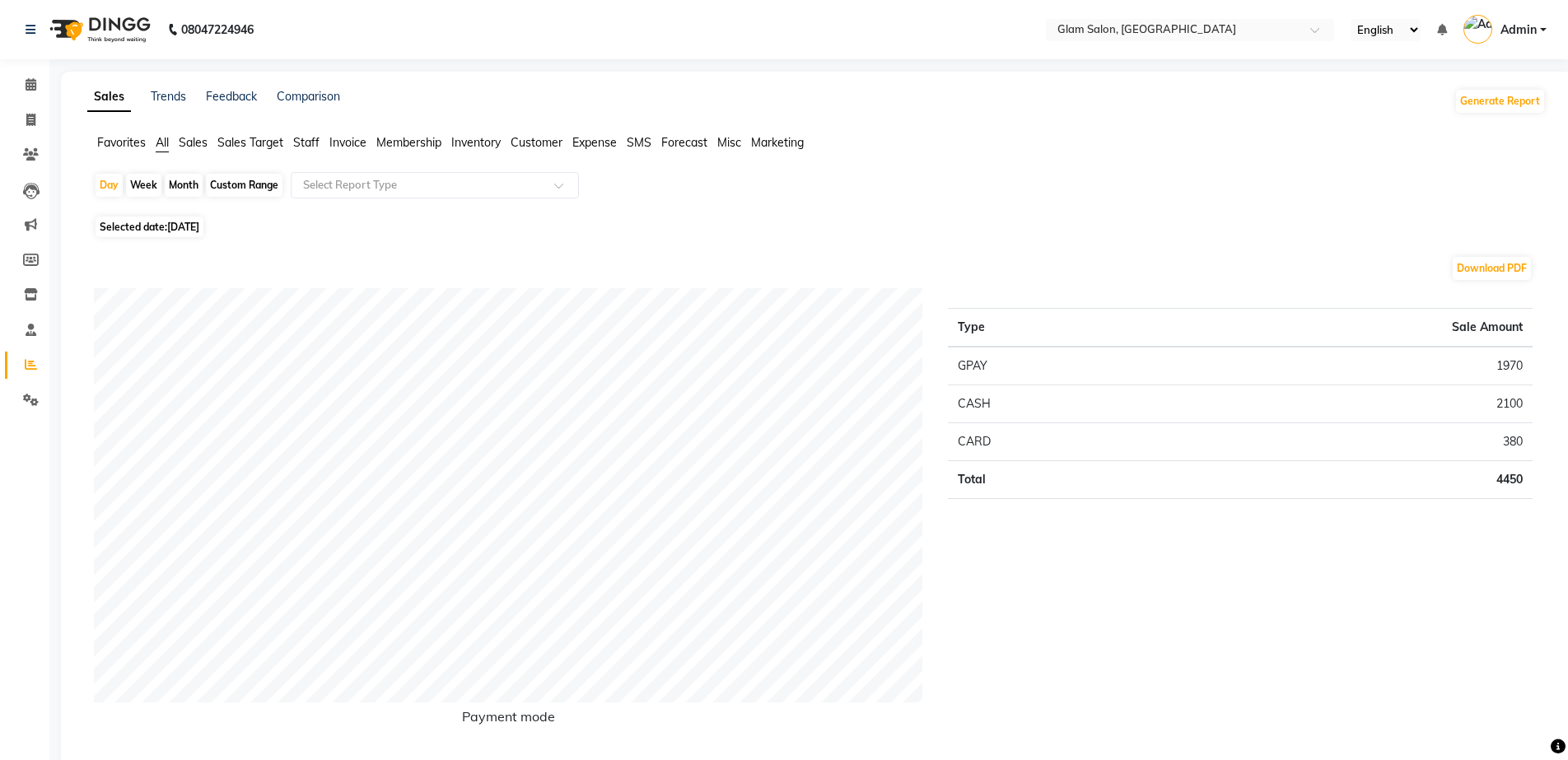
click at [184, 184] on div "Month" at bounding box center [183, 186] width 38 height 23
select select "8"
select select "2025"
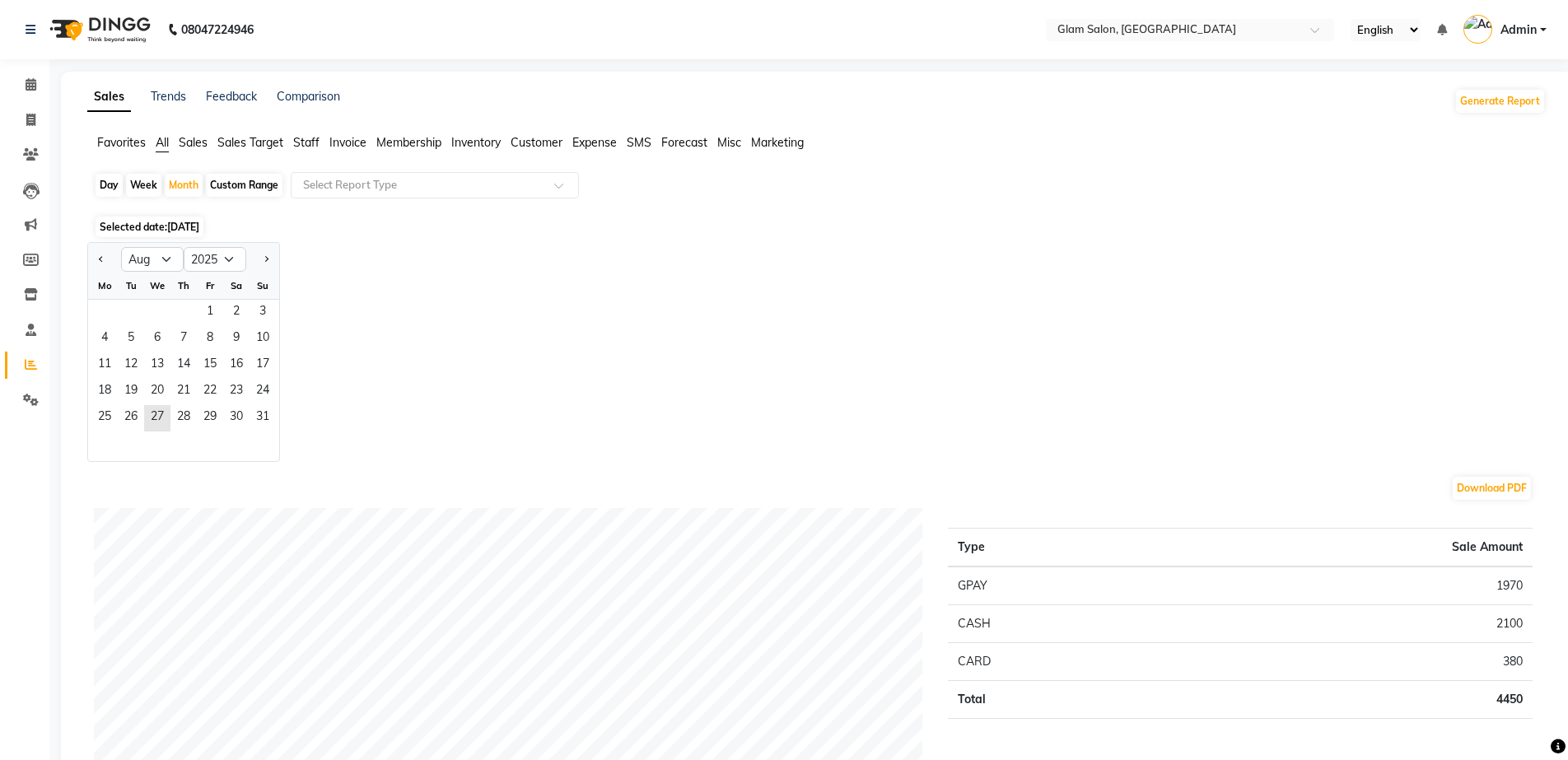
click at [178, 226] on span "[DATE]" at bounding box center [183, 227] width 32 height 12
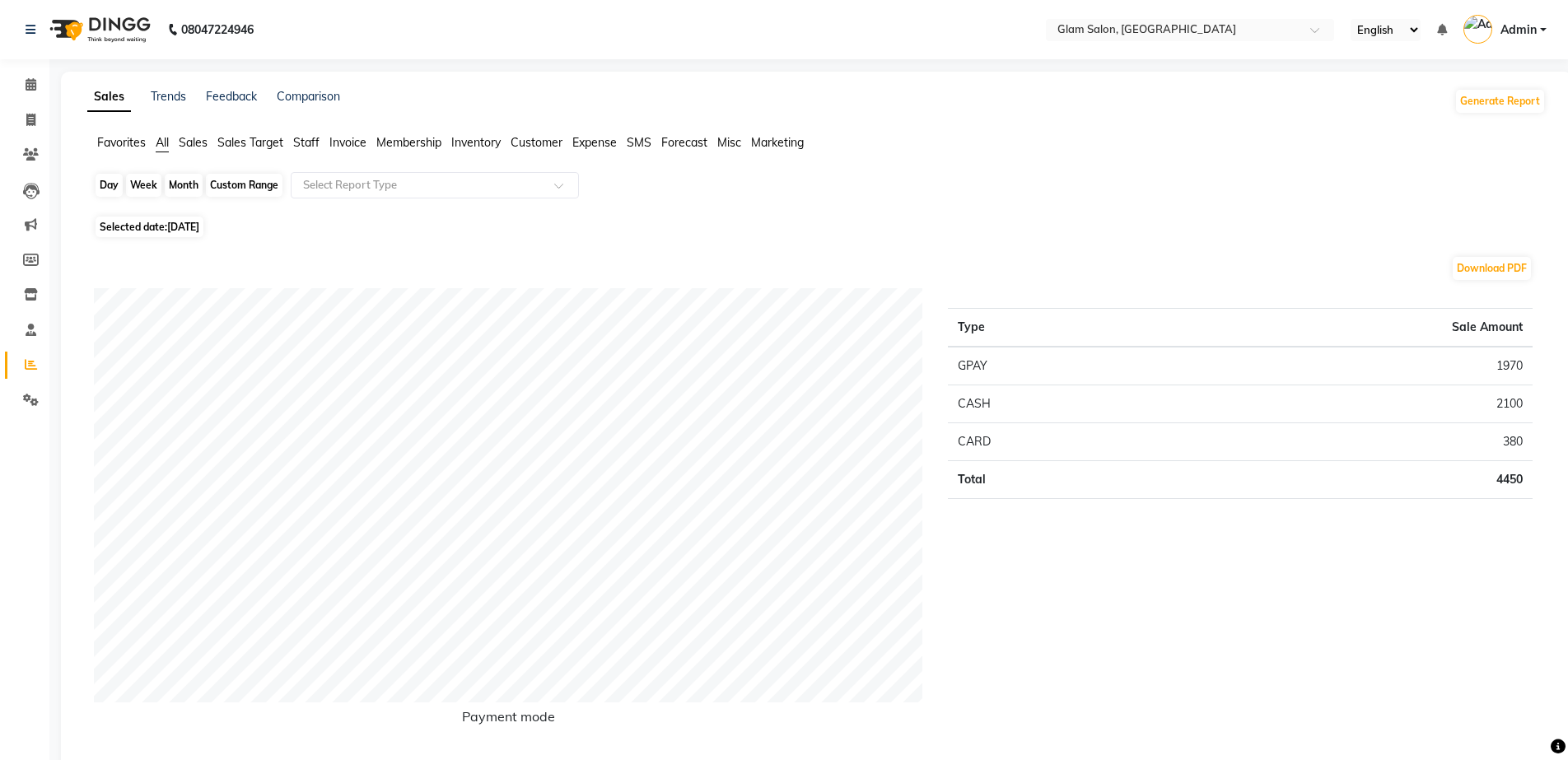
click at [183, 181] on div "Month" at bounding box center [183, 186] width 38 height 23
select select "8"
select select "2025"
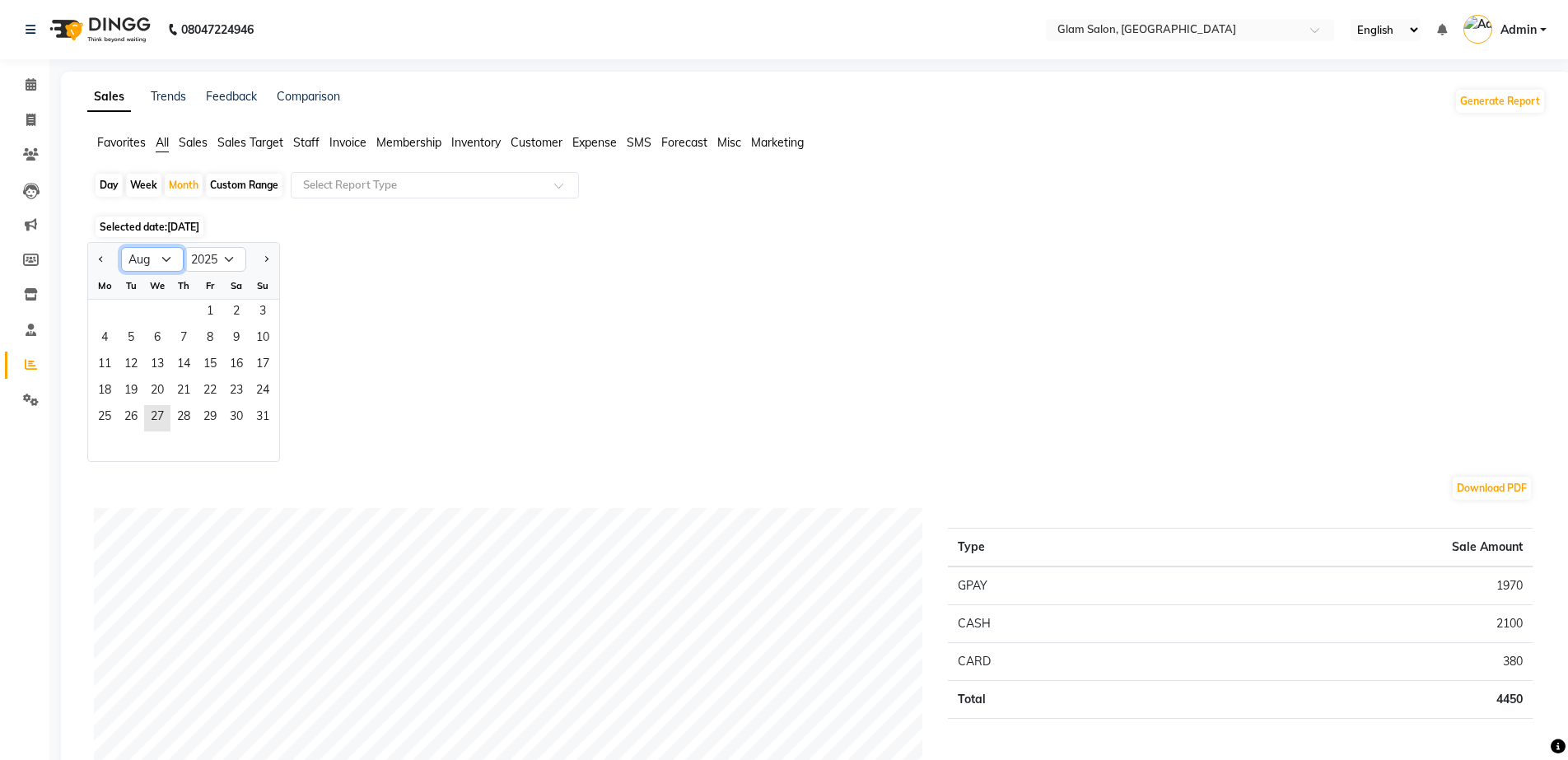
click at [164, 254] on select "Jan Feb Mar Apr May Jun [DATE] Aug Sep Oct Nov Dec" at bounding box center [152, 260] width 63 height 25
click at [121, 247] on select "Jan Feb Mar Apr May Jun [DATE] Aug Sep Oct Nov Dec" at bounding box center [152, 260] width 63 height 25
click at [713, 364] on div "Jan Feb Mar Apr May Jun [DATE] Aug Sep Oct Nov [DATE] 2016 2017 2018 2019 2020 …" at bounding box center [816, 352] width 1458 height 220
click at [200, 309] on span "1" at bounding box center [210, 313] width 27 height 27
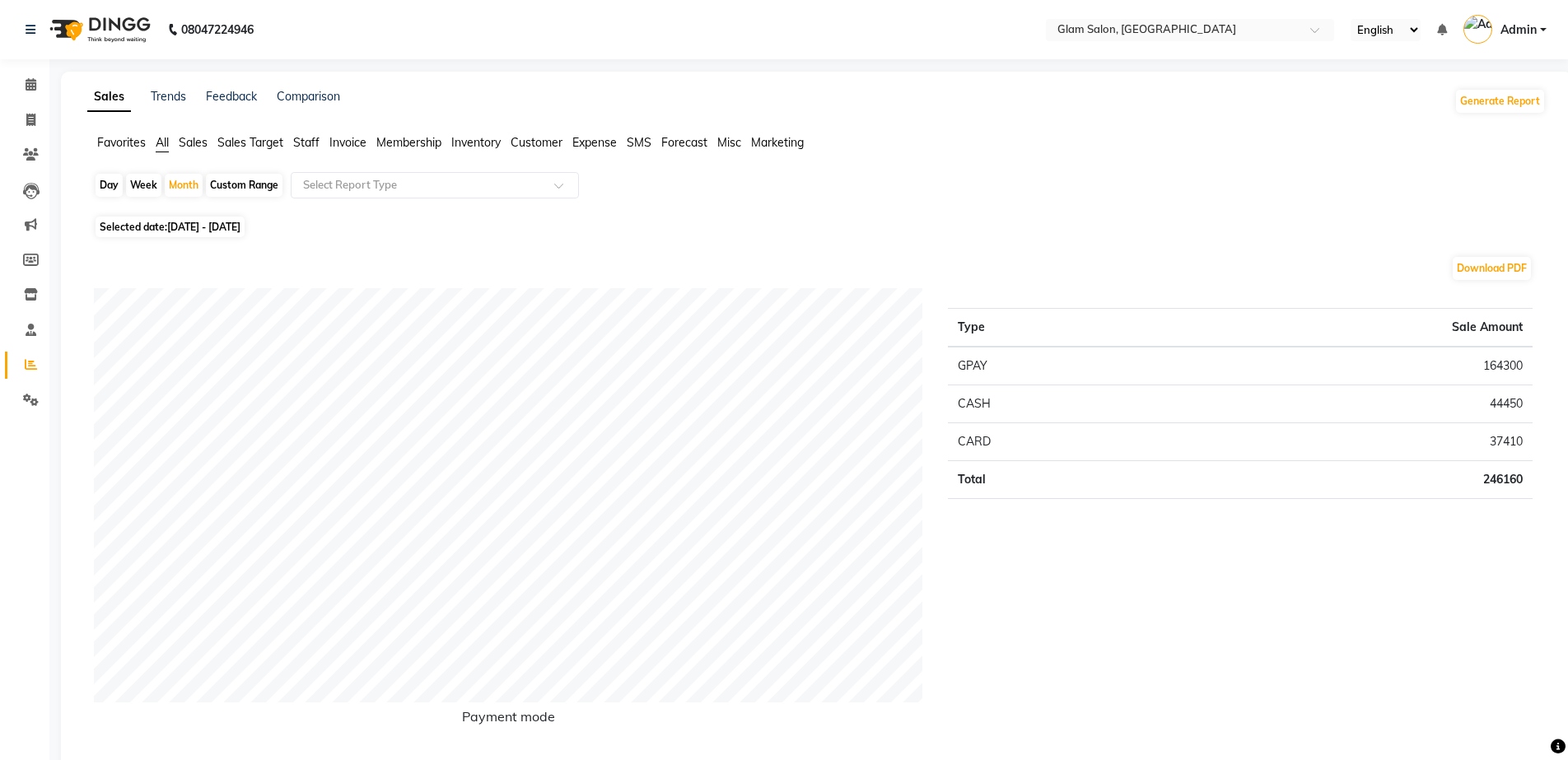
click at [200, 228] on span "[DATE] - [DATE]" at bounding box center [203, 227] width 73 height 12
select select "8"
select select "2025"
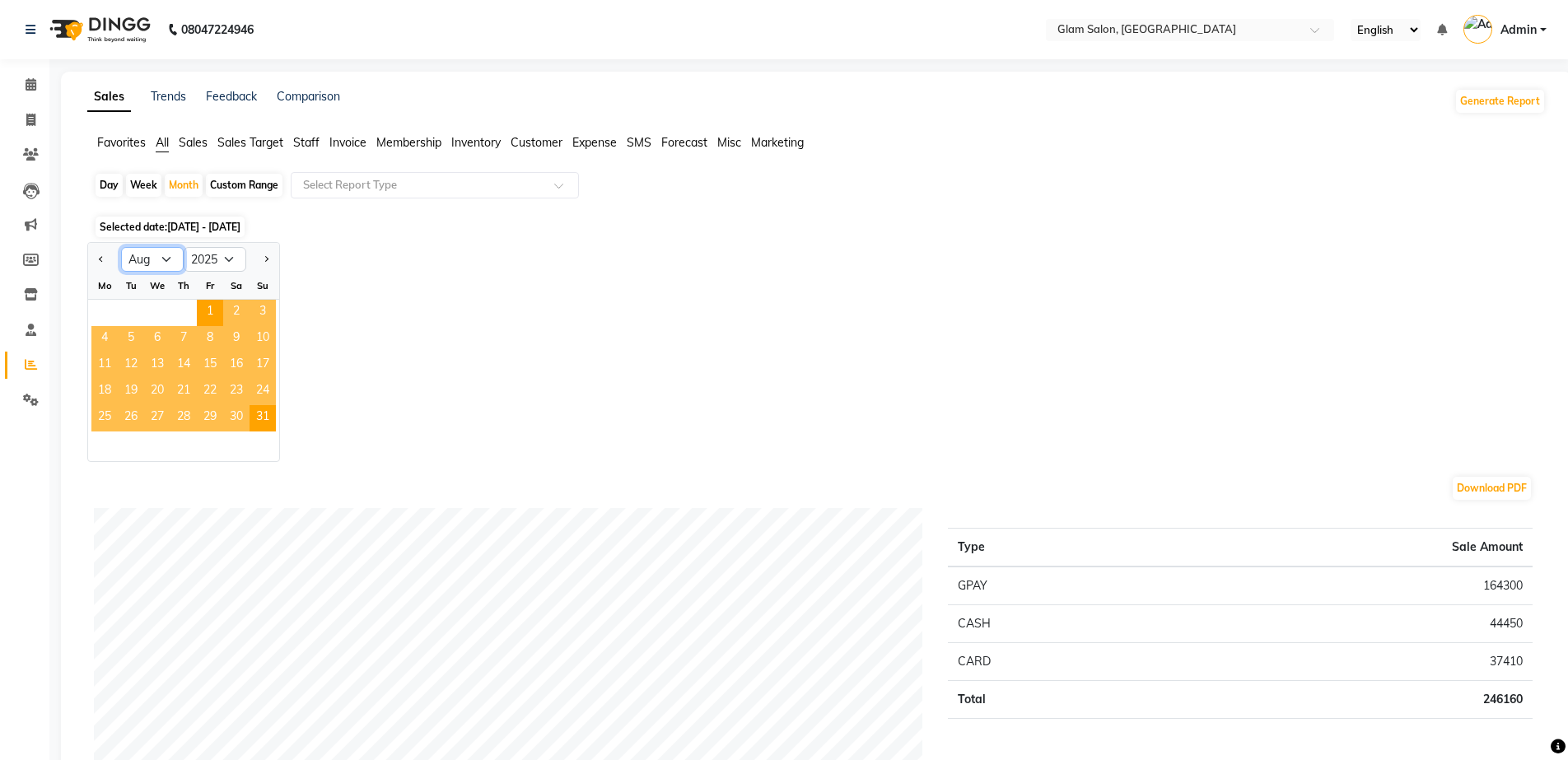
click at [159, 255] on select "Jan Feb Mar Apr May Jun [DATE] Aug Sep Oct Nov Dec" at bounding box center [152, 260] width 63 height 25
select select "7"
click at [121, 247] on select "Jan Feb Mar Apr May Jun [DATE] Aug Sep Oct Nov Dec" at bounding box center [152, 260] width 63 height 25
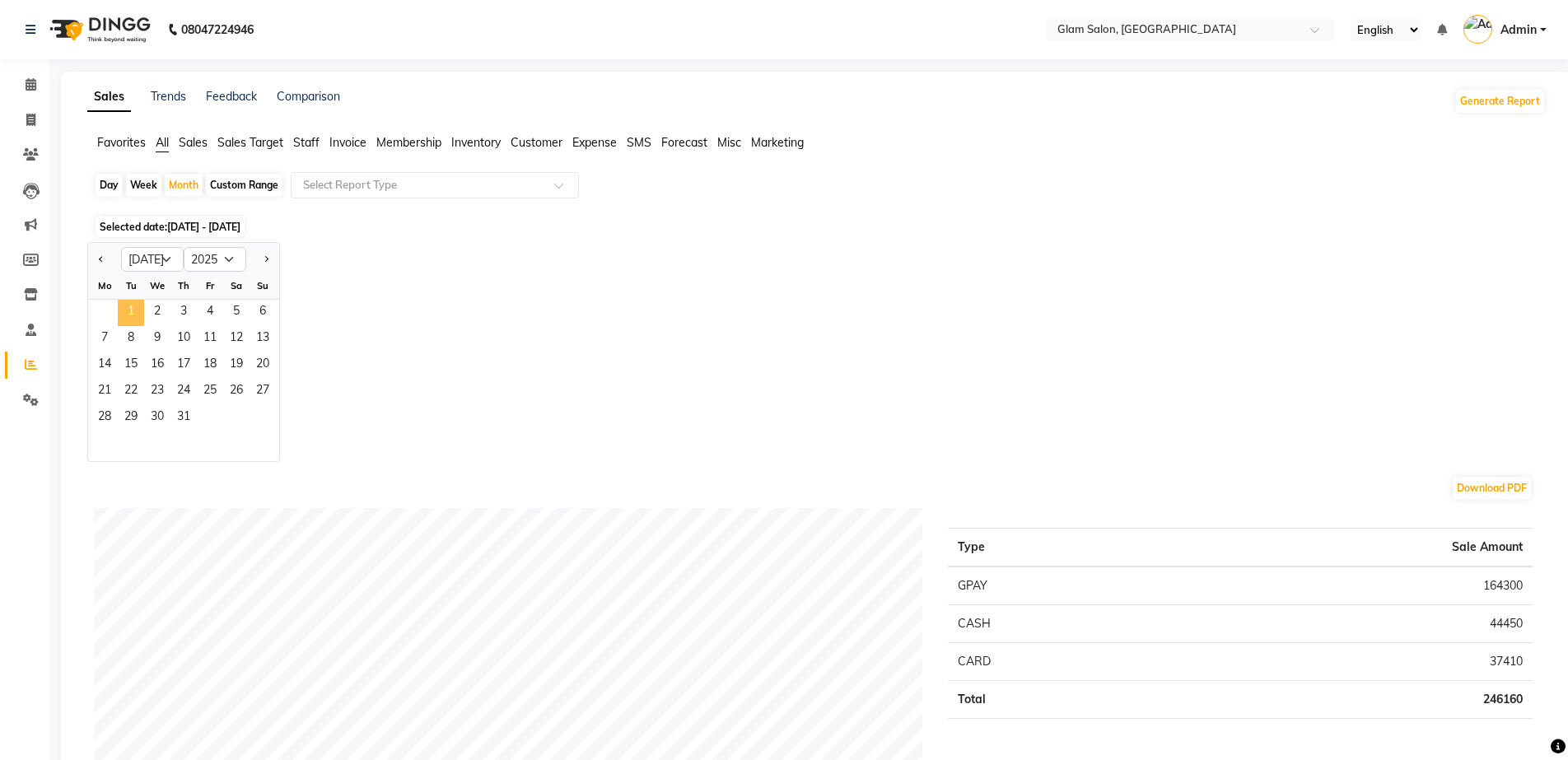
click at [130, 309] on span "1" at bounding box center [131, 313] width 27 height 27
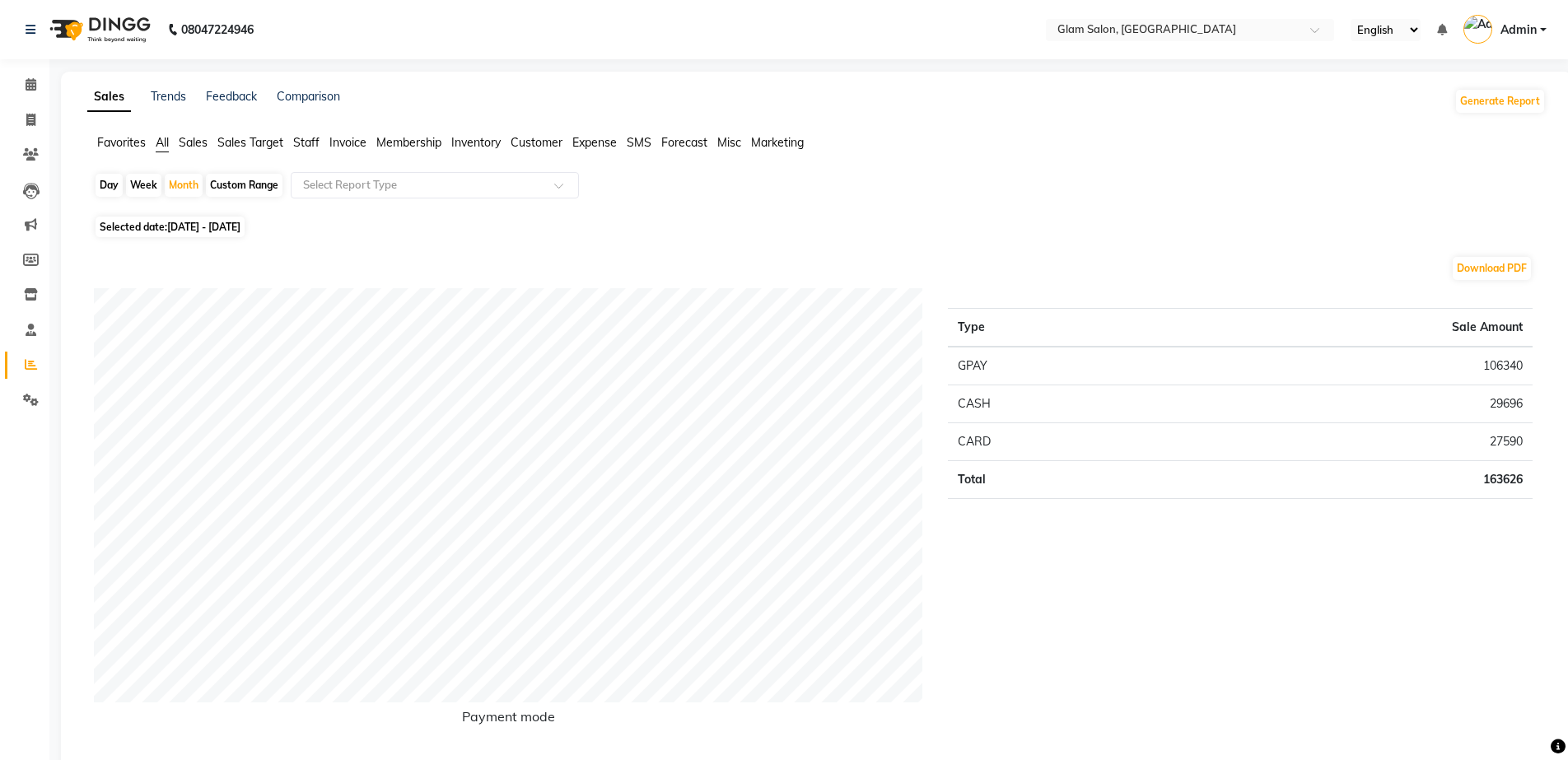
click at [152, 226] on span "Selected date: [DATE] - [DATE]" at bounding box center [170, 226] width 149 height 20
select select "7"
select select "2025"
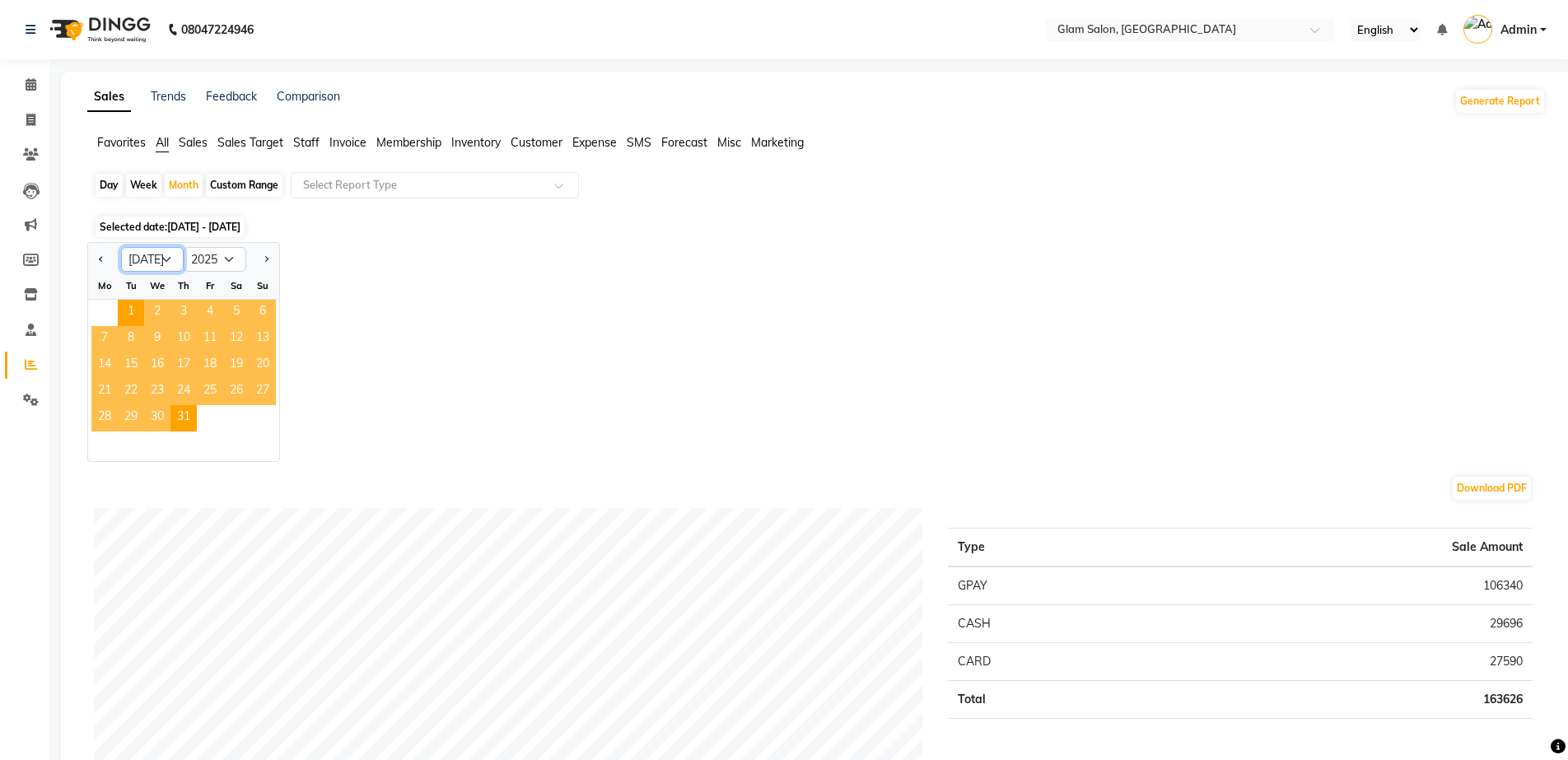
click at [138, 256] on select "Jan Feb Mar Apr May Jun [DATE] Aug Sep Oct Nov Dec" at bounding box center [152, 260] width 63 height 25
select select "6"
click at [121, 247] on select "Jan Feb Mar Apr May Jun [DATE] Aug Sep Oct Nov Dec" at bounding box center [152, 260] width 63 height 25
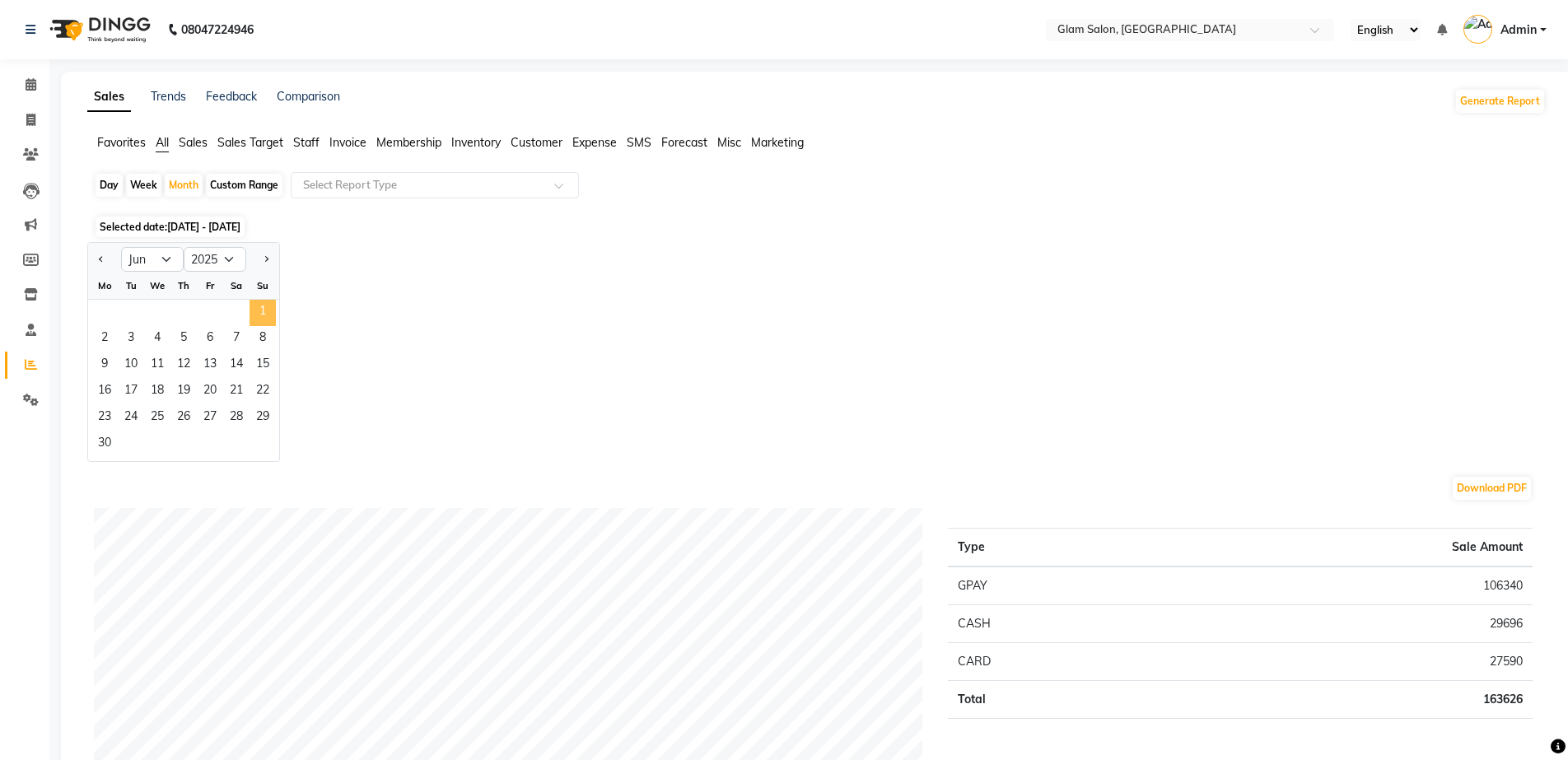
click at [267, 317] on span "1" at bounding box center [262, 313] width 27 height 27
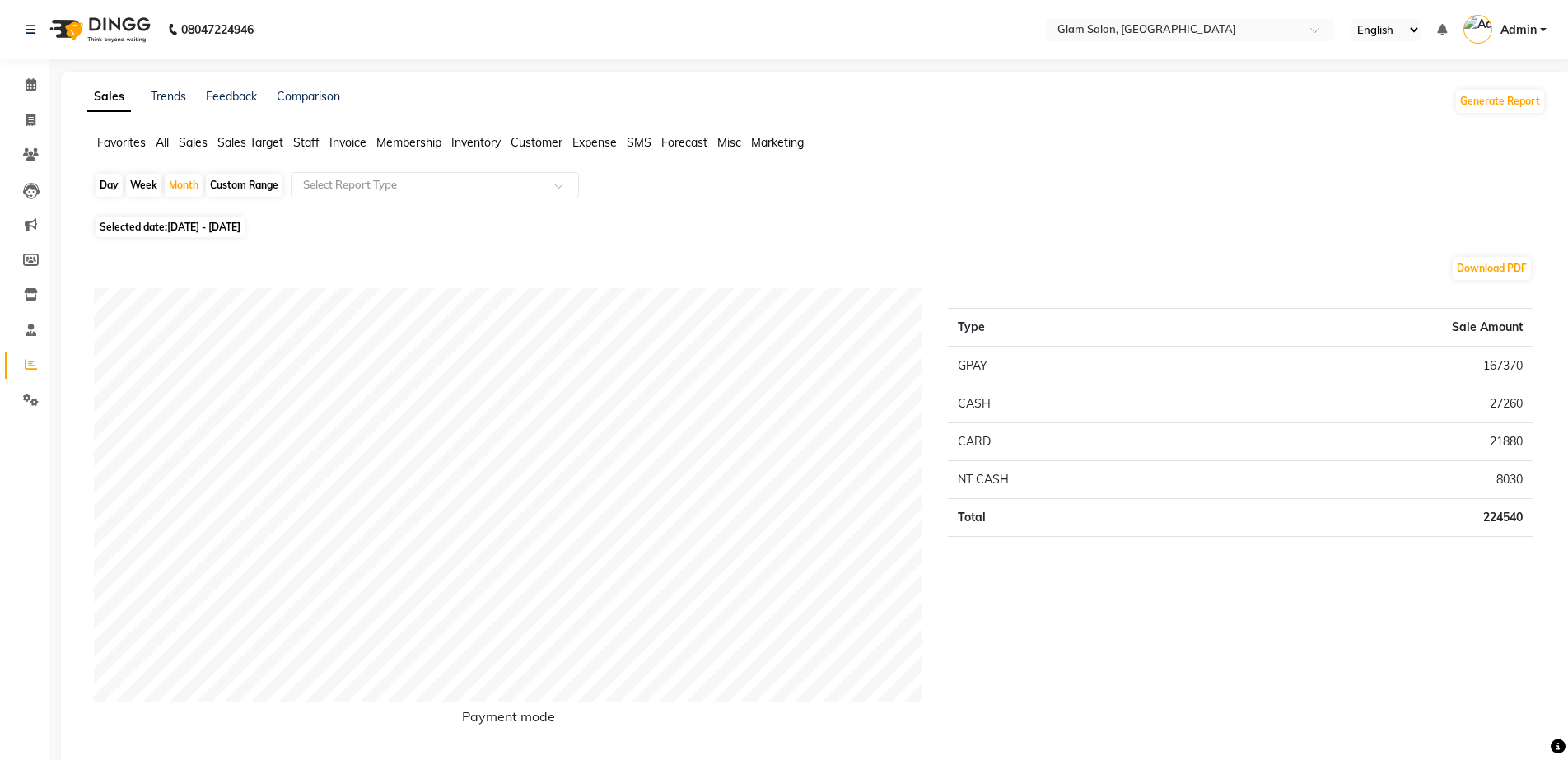
click at [165, 235] on span "Selected date: [DATE] - [DATE]" at bounding box center [170, 226] width 149 height 20
select select "6"
select select "2025"
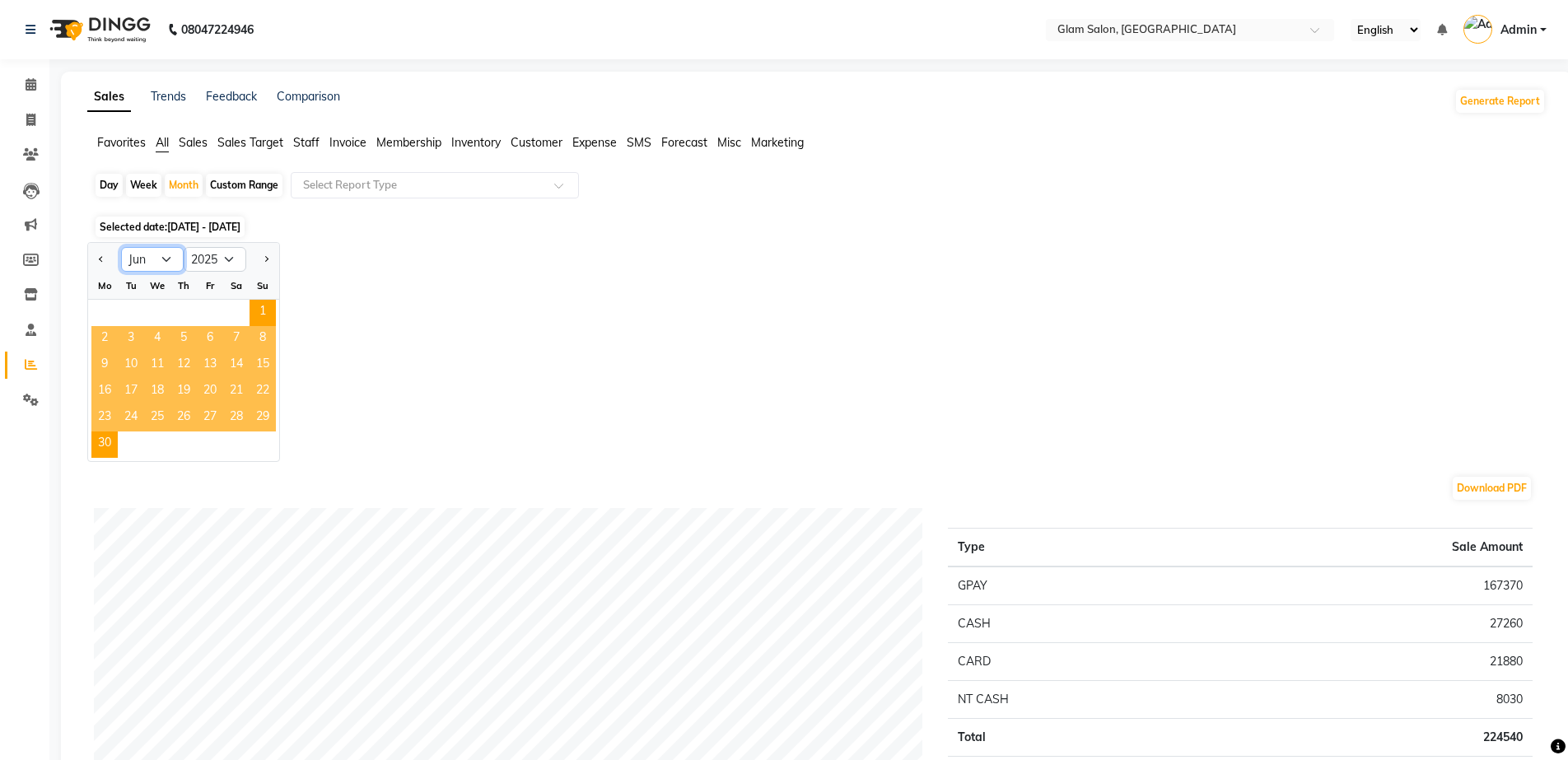
click at [163, 262] on select "Jan Feb Mar Apr May Jun [DATE] Aug Sep Oct Nov Dec" at bounding box center [152, 260] width 63 height 25
select select "5"
click at [121, 247] on select "Jan Feb Mar Apr May Jun [DATE] Aug Sep Oct Nov Dec" at bounding box center [152, 260] width 63 height 25
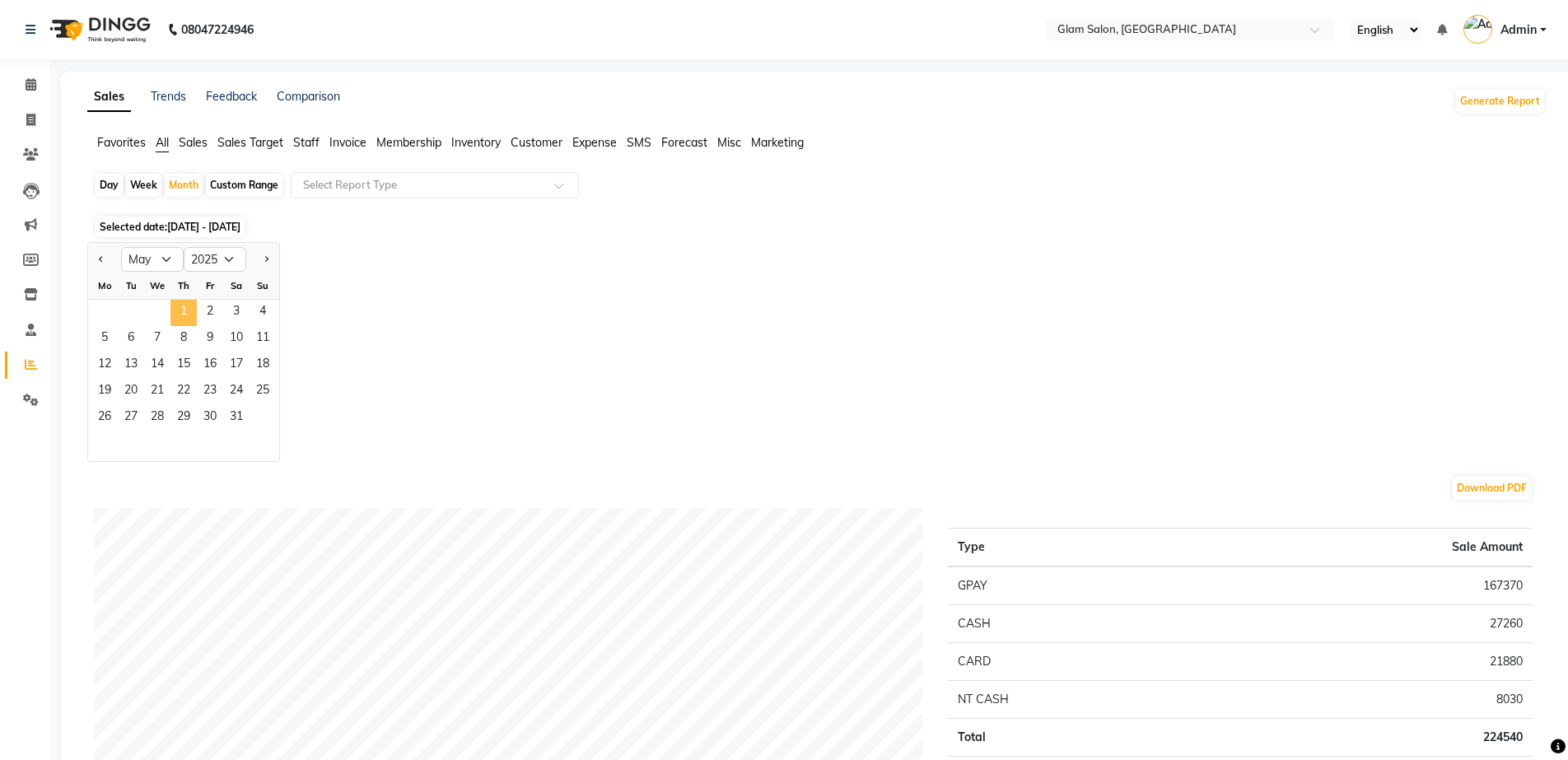
click at [185, 315] on span "1" at bounding box center [184, 313] width 27 height 27
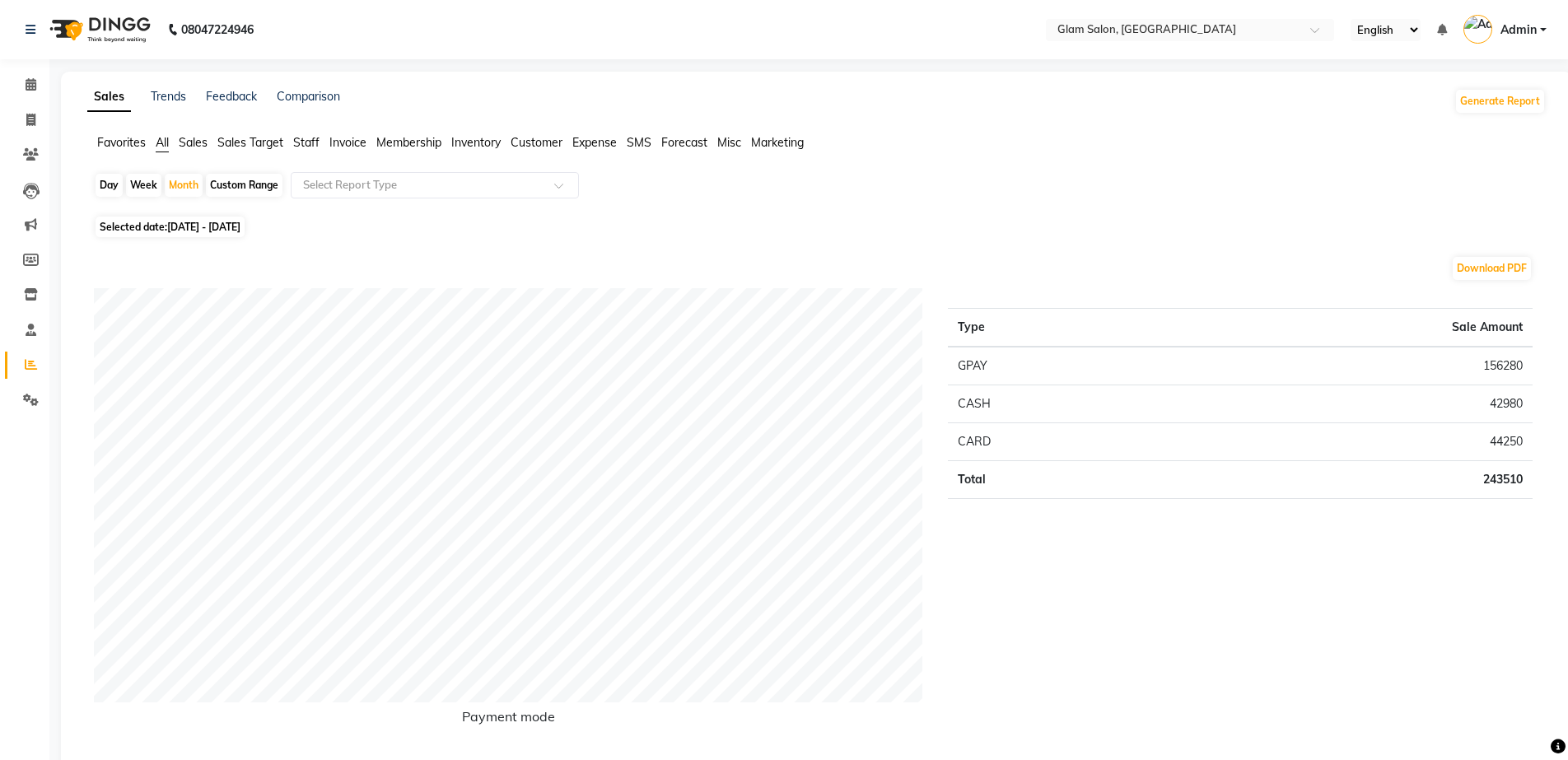
click at [155, 227] on span "Selected date: [DATE] - [DATE]" at bounding box center [170, 226] width 149 height 20
select select "5"
select select "2025"
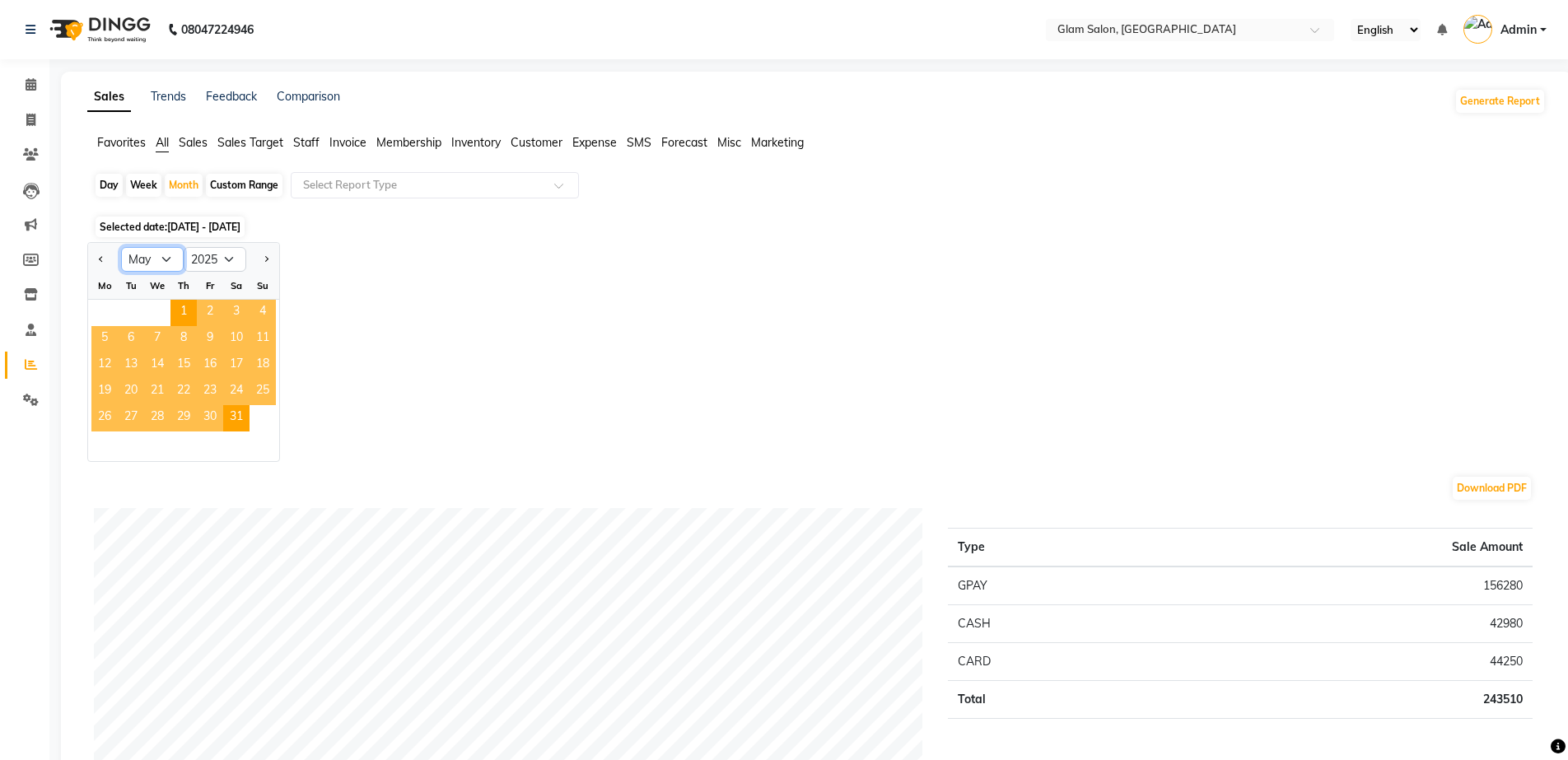
click at [153, 262] on select "Jan Feb Mar Apr May Jun [DATE] Aug Sep Oct Nov Dec" at bounding box center [152, 260] width 63 height 25
select select "4"
click at [121, 247] on select "Jan Feb Mar Apr May Jun [DATE] Aug Sep Oct Nov Dec" at bounding box center [152, 260] width 63 height 25
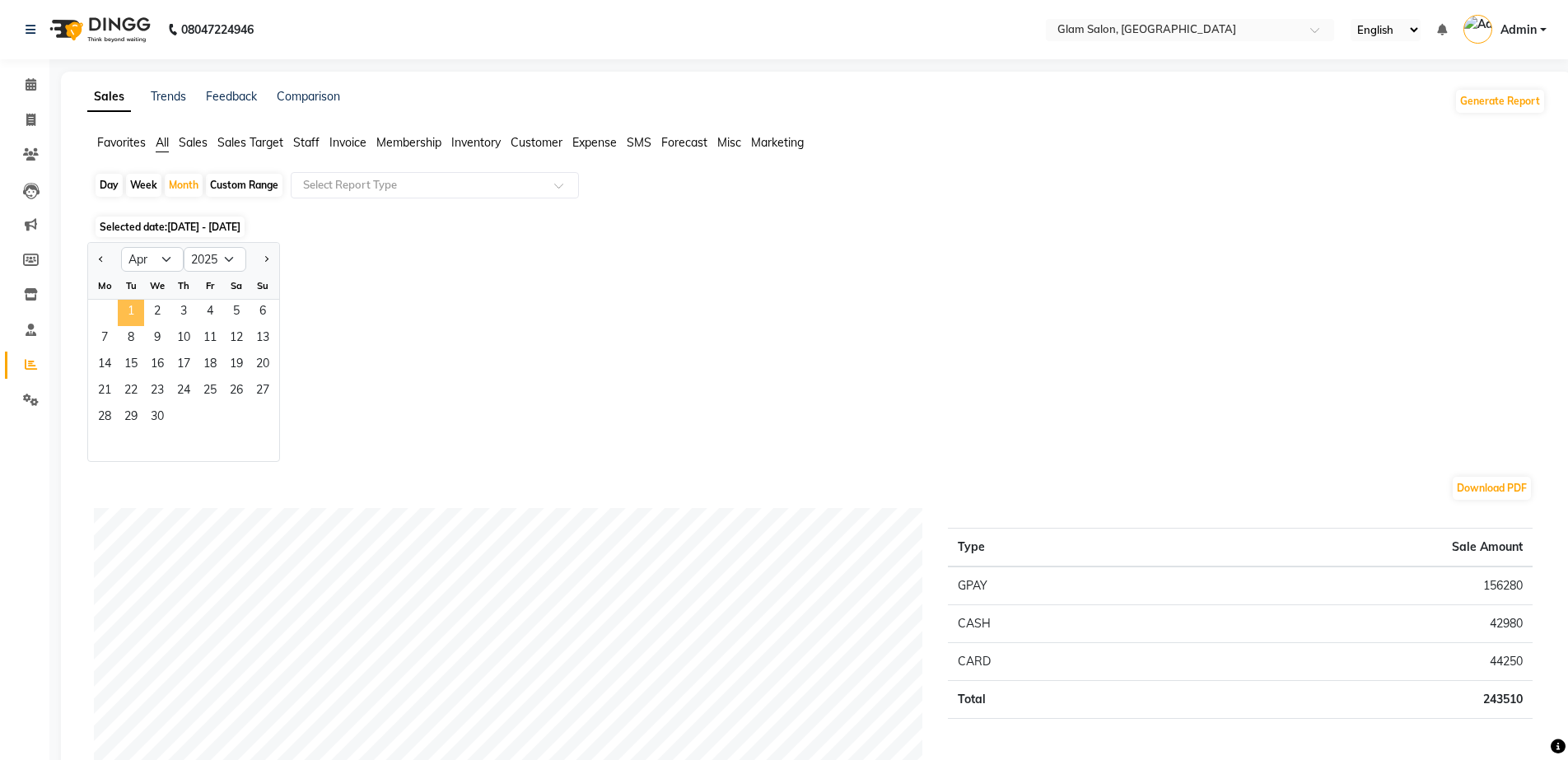
click at [136, 313] on span "1" at bounding box center [131, 313] width 27 height 27
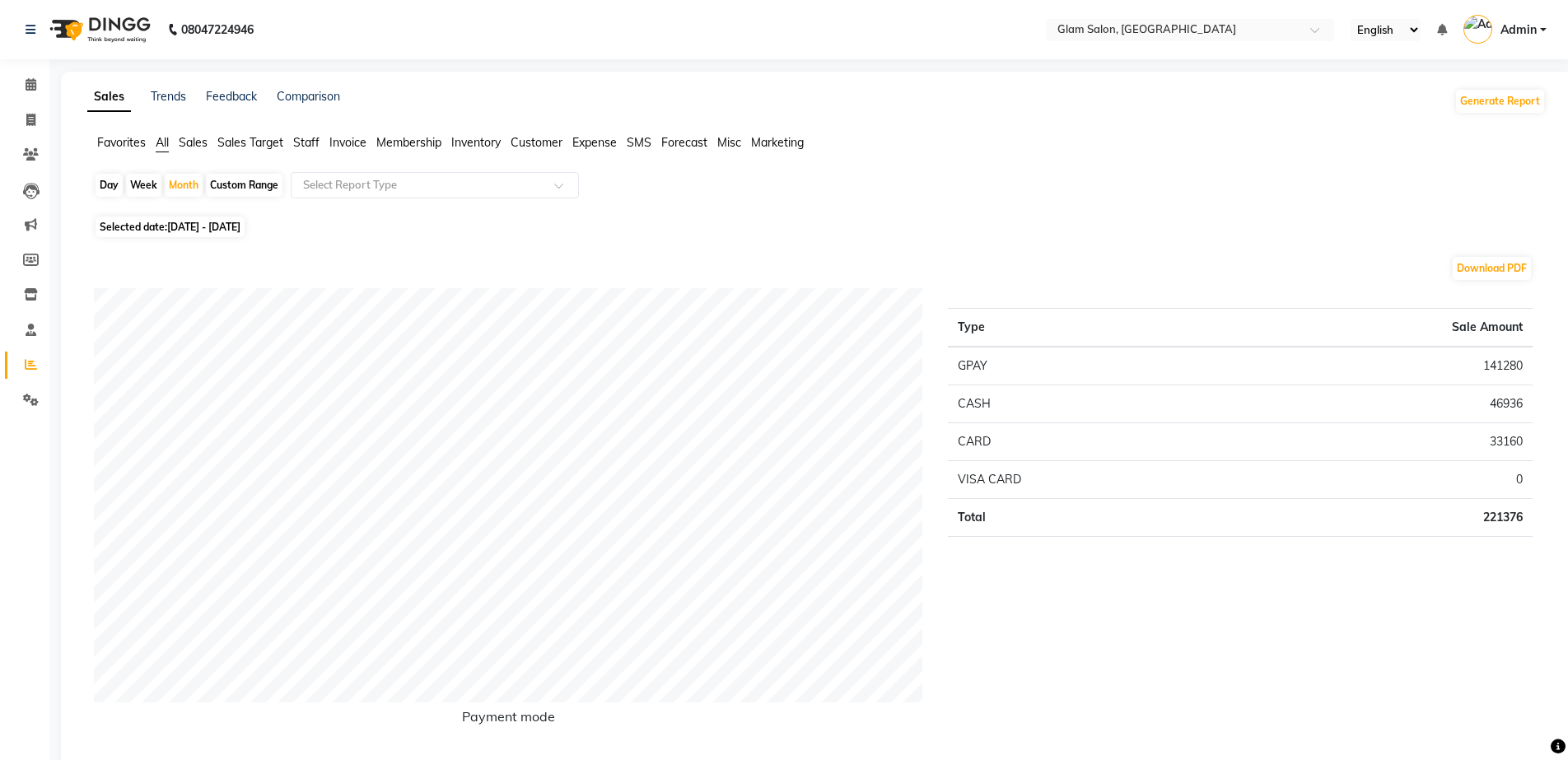
click at [179, 223] on span "[DATE] - [DATE]" at bounding box center [203, 227] width 73 height 12
select select "4"
select select "2025"
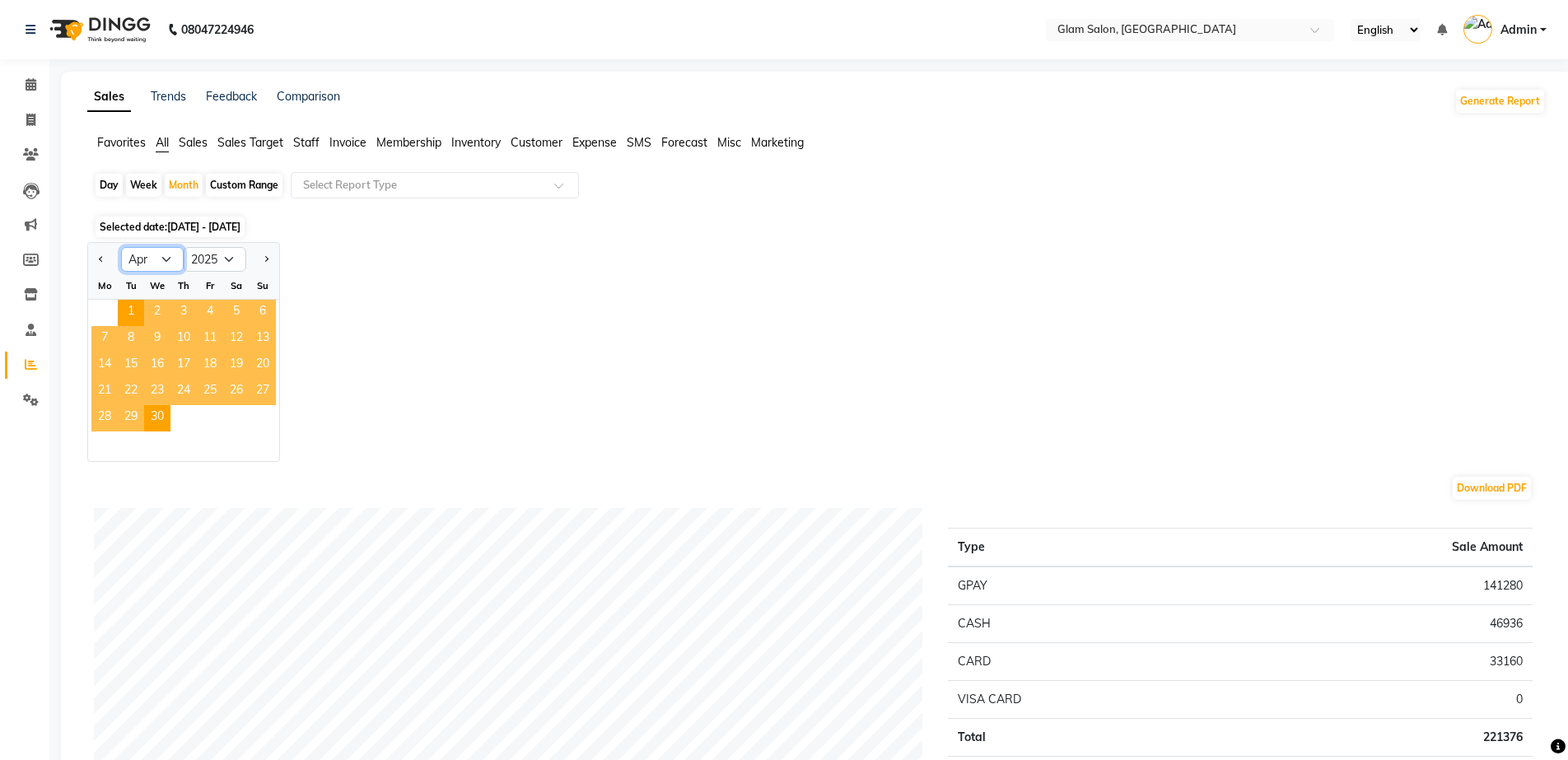
click at [148, 258] on select "Jan Feb Mar Apr May Jun [DATE] Aug Sep Oct Nov Dec" at bounding box center [152, 260] width 63 height 25
select select "3"
click at [121, 247] on select "Jan Feb Mar Apr May Jun [DATE] Aug Sep Oct Nov Dec" at bounding box center [152, 260] width 63 height 25
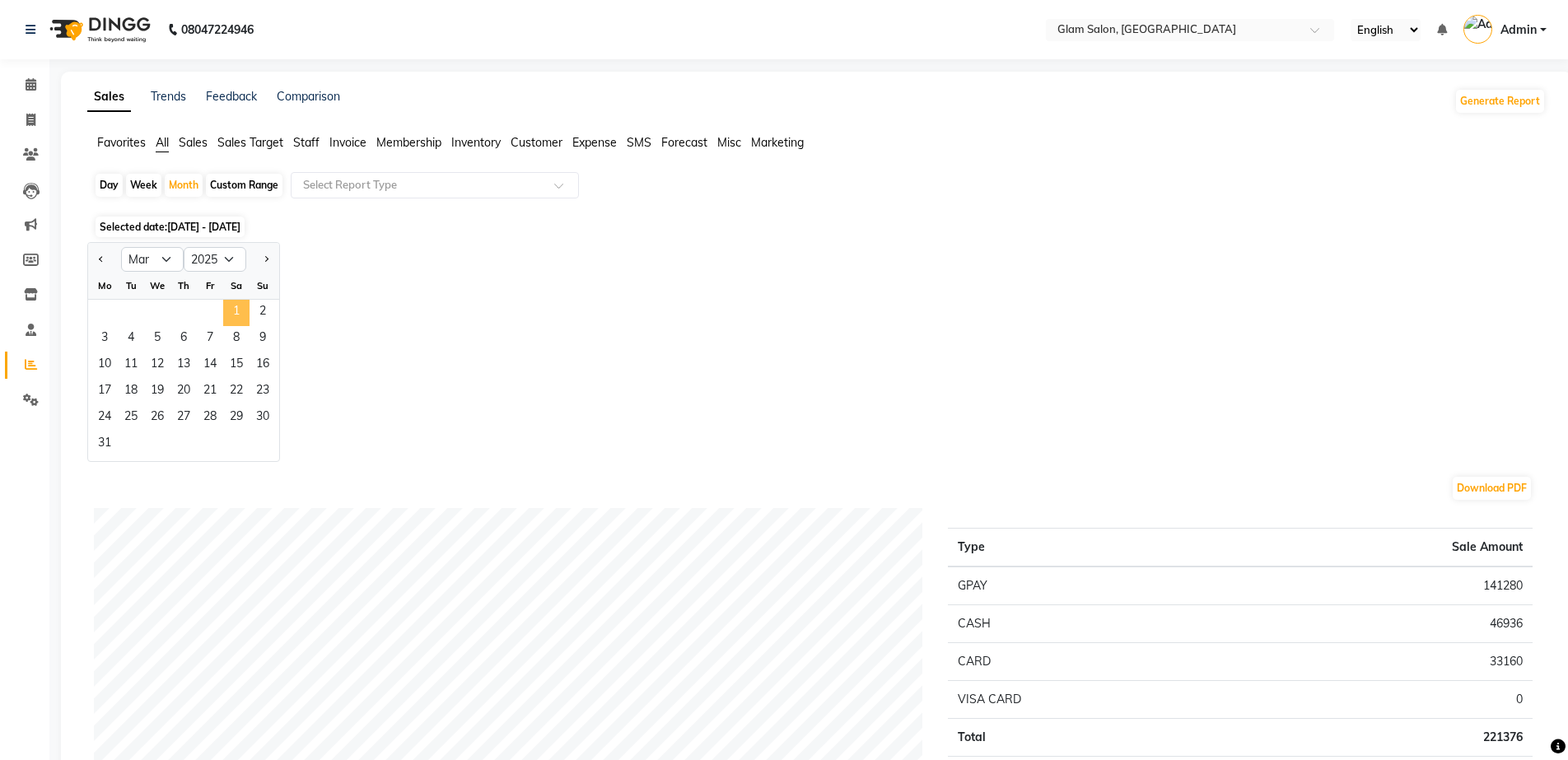
click at [237, 302] on span "1" at bounding box center [237, 313] width 27 height 27
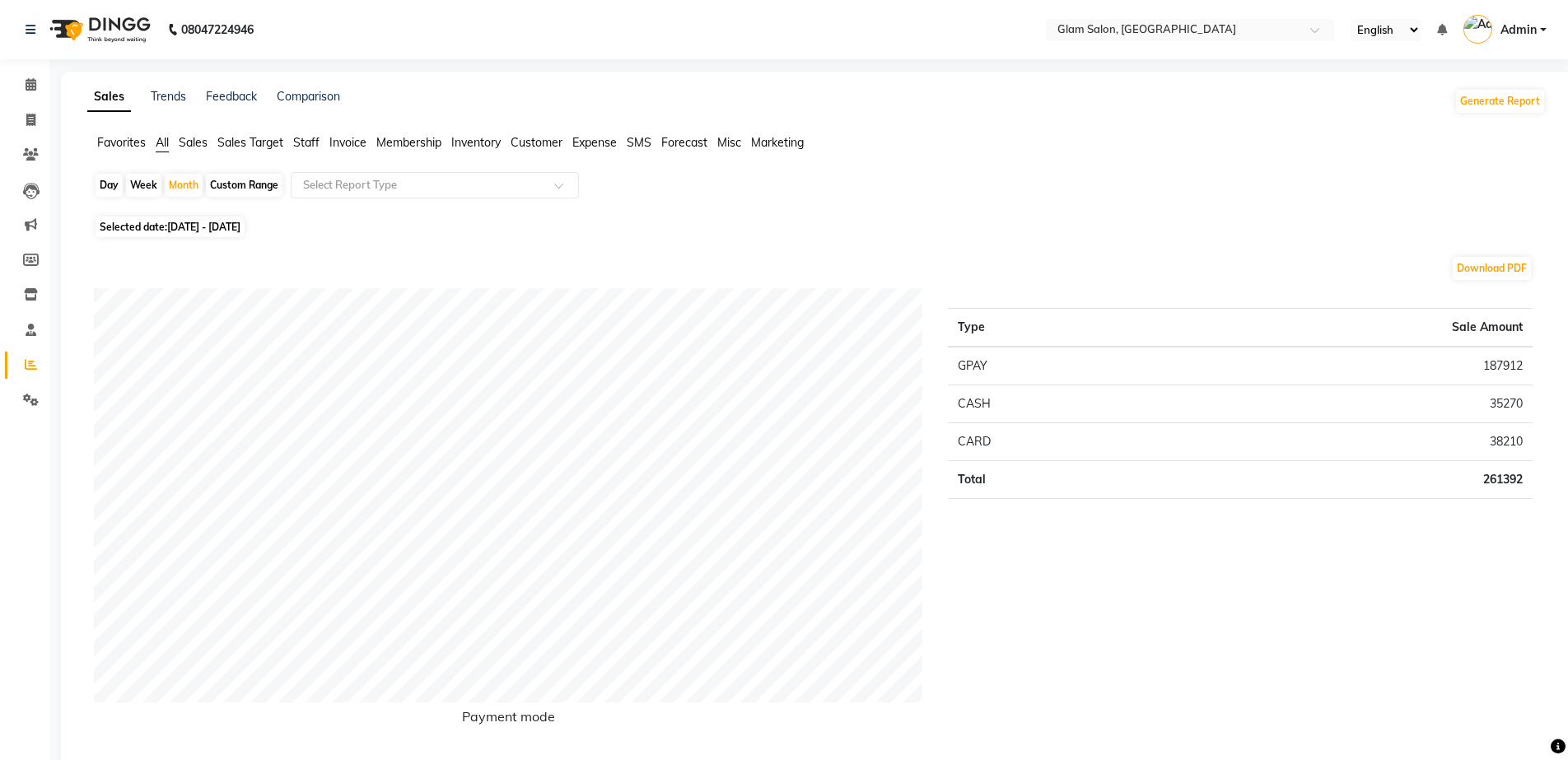
click at [186, 227] on span "[DATE] - [DATE]" at bounding box center [203, 227] width 73 height 12
select select "3"
select select "2025"
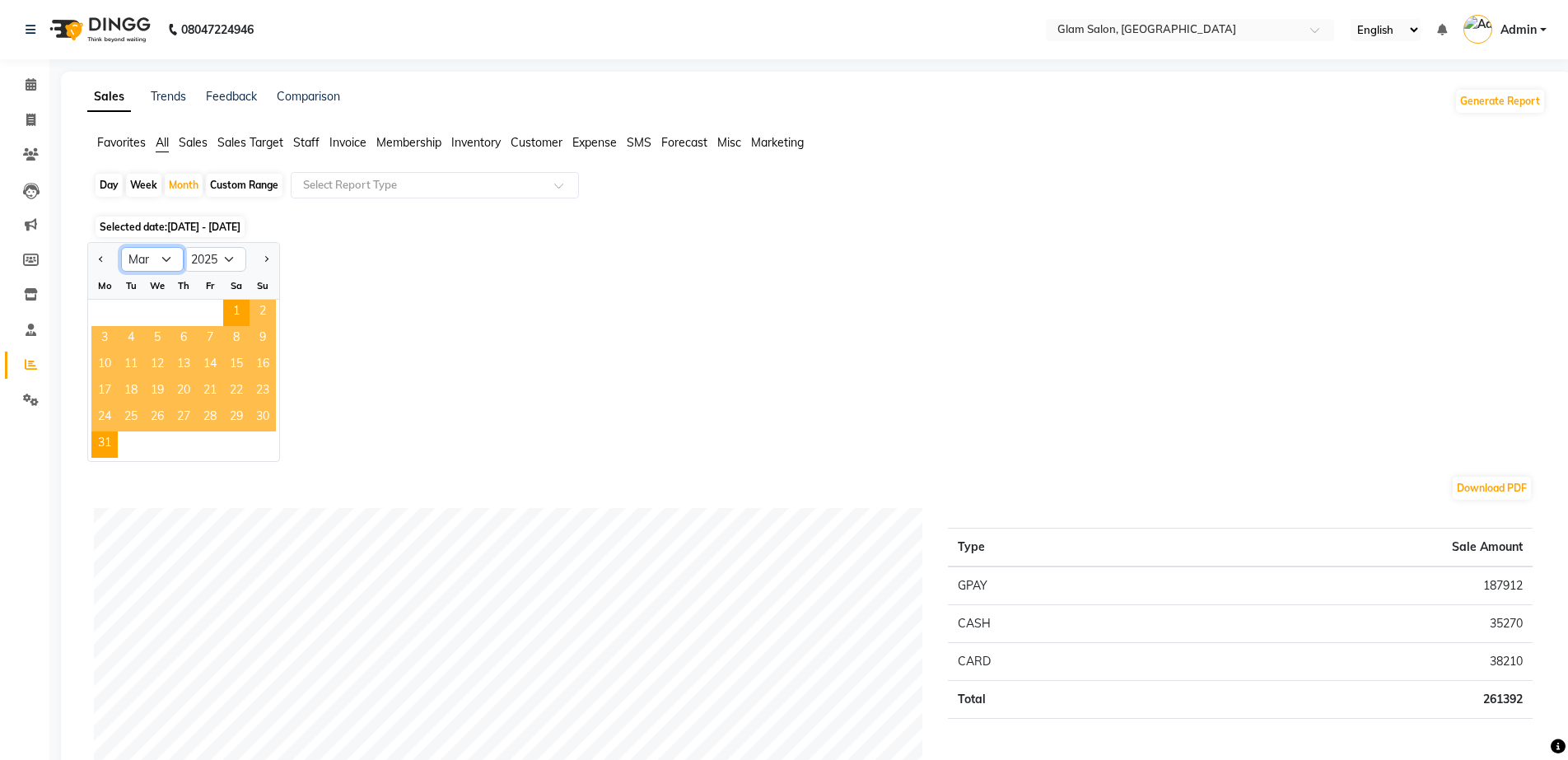
click at [133, 256] on select "Jan Feb Mar Apr May Jun [DATE] Aug Sep Oct Nov Dec" at bounding box center [152, 260] width 63 height 25
select select "2"
click at [121, 247] on select "Jan Feb Mar Apr May Jun [DATE] Aug Sep Oct Nov Dec" at bounding box center [152, 260] width 63 height 25
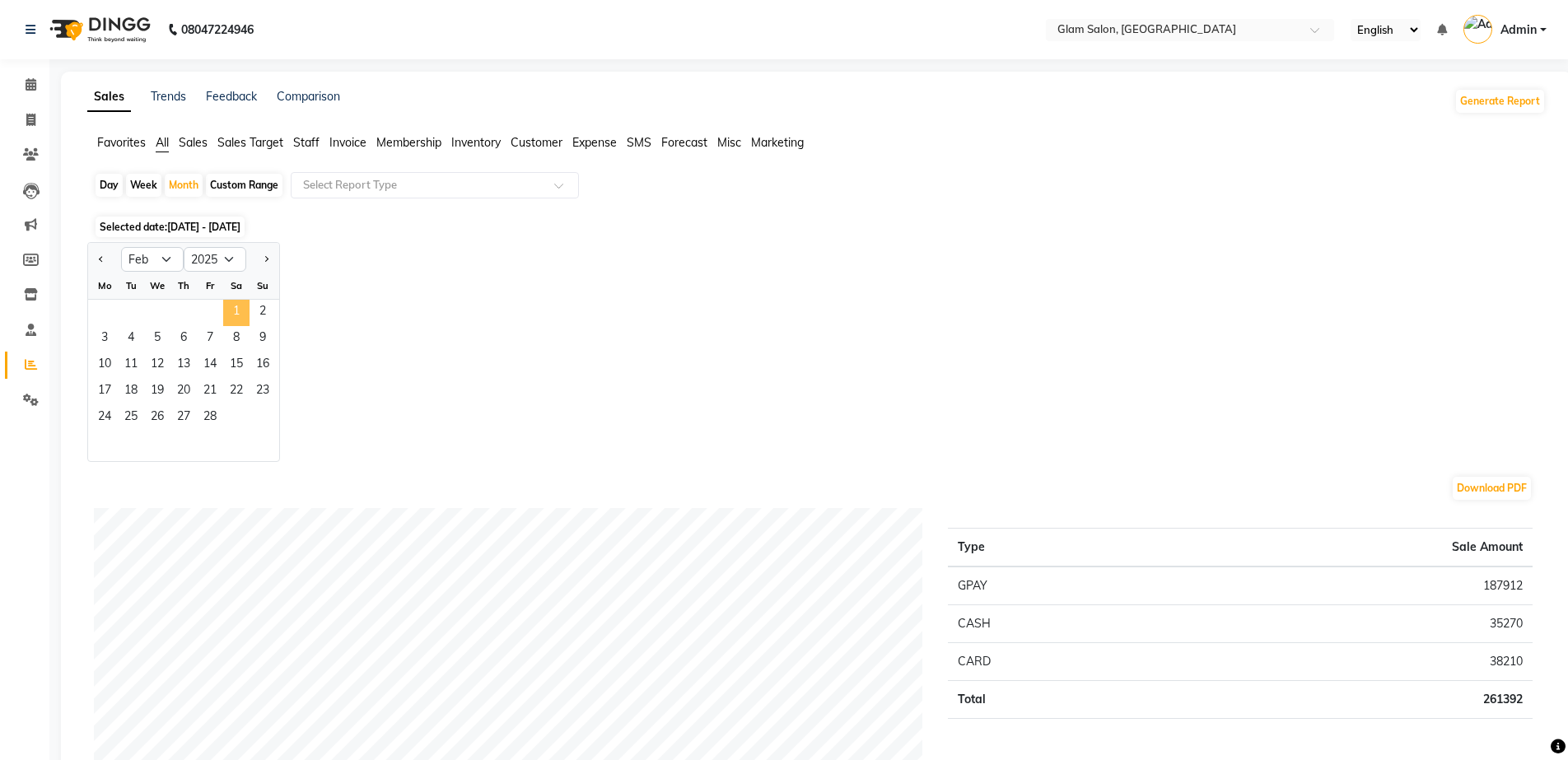
click at [236, 311] on span "1" at bounding box center [237, 313] width 27 height 27
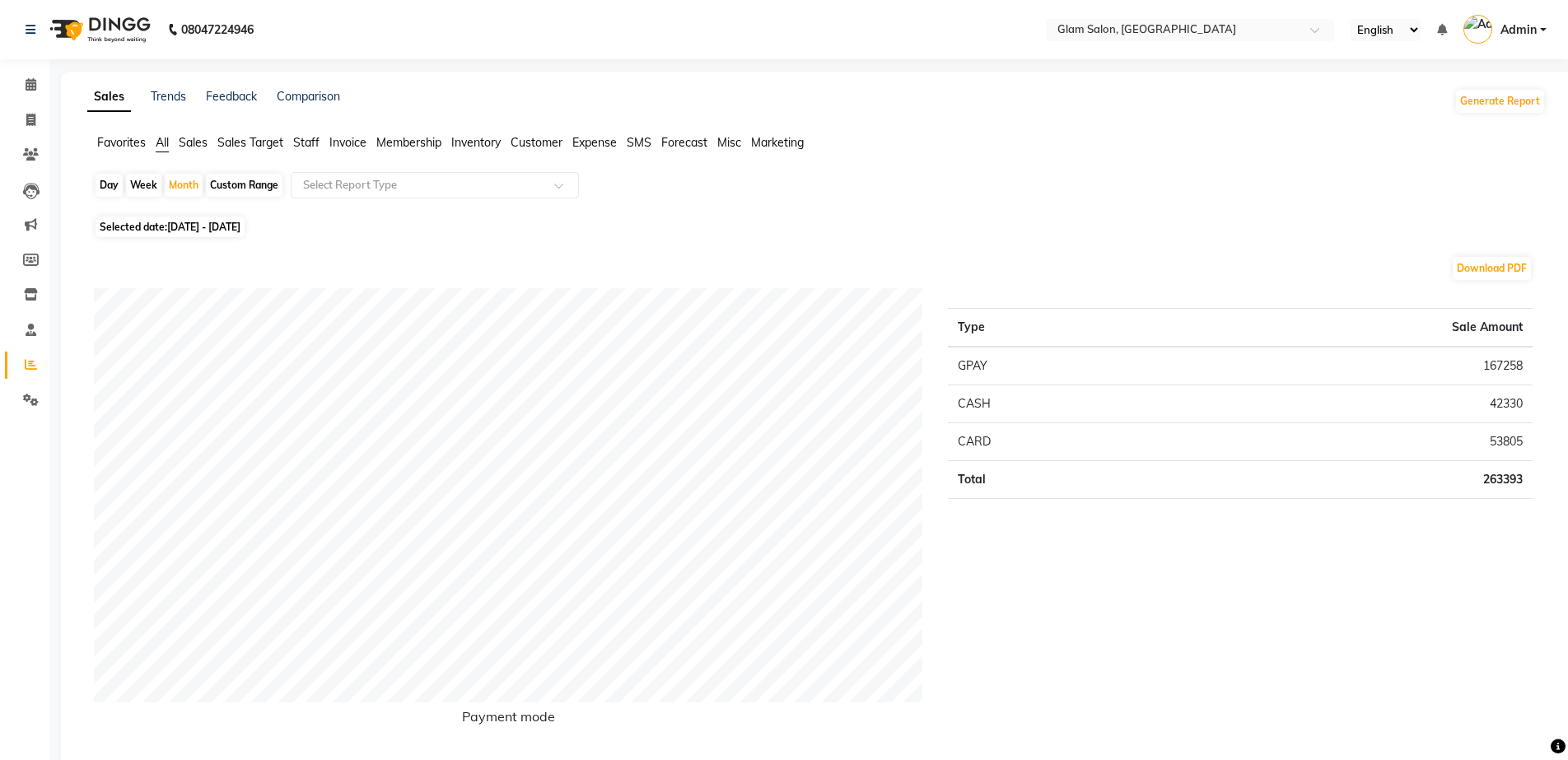
click at [207, 225] on span "[DATE] - [DATE]" at bounding box center [203, 227] width 73 height 12
select select "2"
select select "2025"
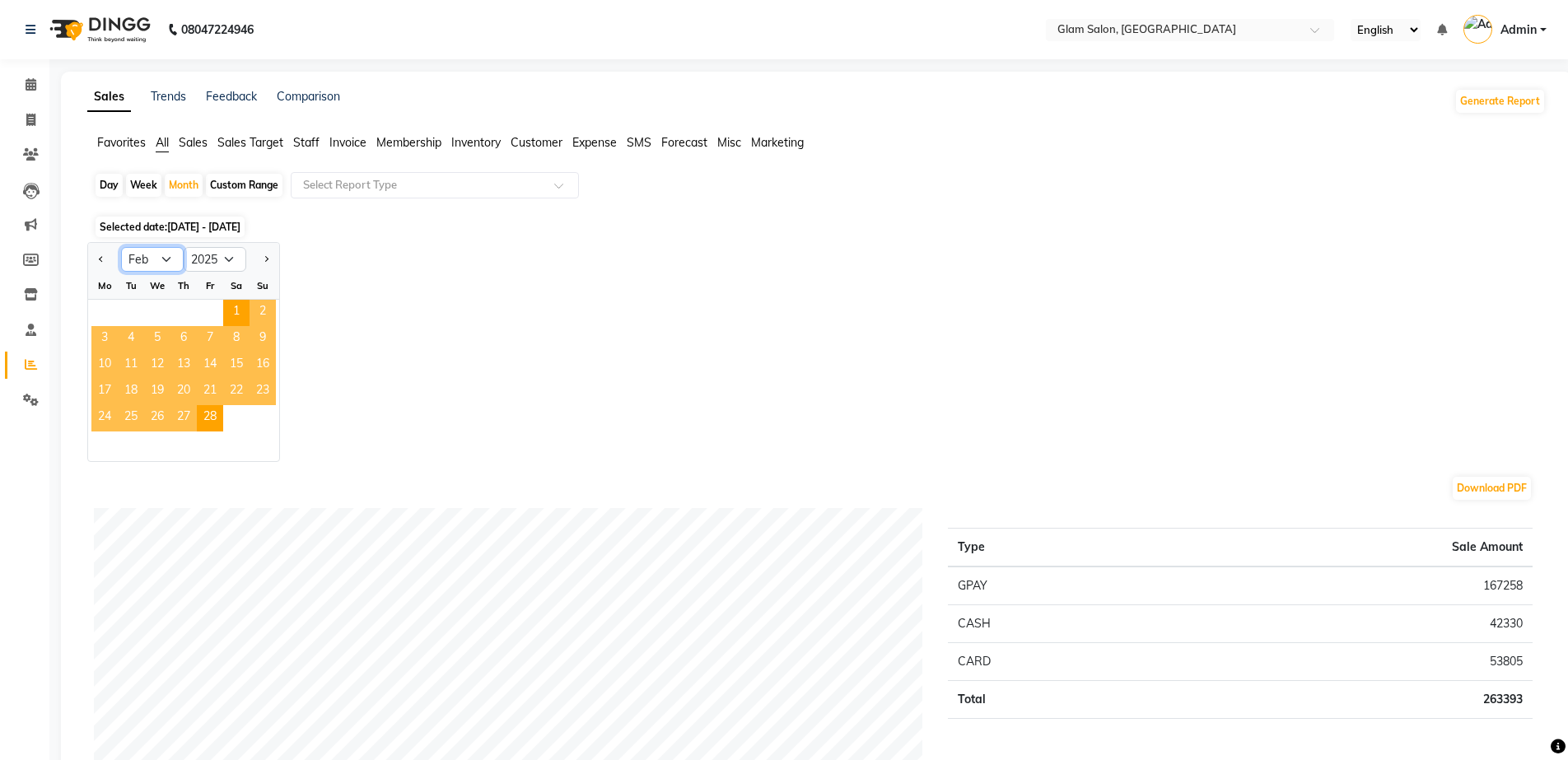
click at [155, 257] on select "Jan Feb Mar Apr May Jun [DATE] Aug Sep Oct Nov Dec" at bounding box center [152, 260] width 63 height 25
select select "1"
click at [121, 247] on select "Jan Feb Mar Apr May Jun [DATE] Aug Sep Oct Nov Dec" at bounding box center [152, 260] width 63 height 25
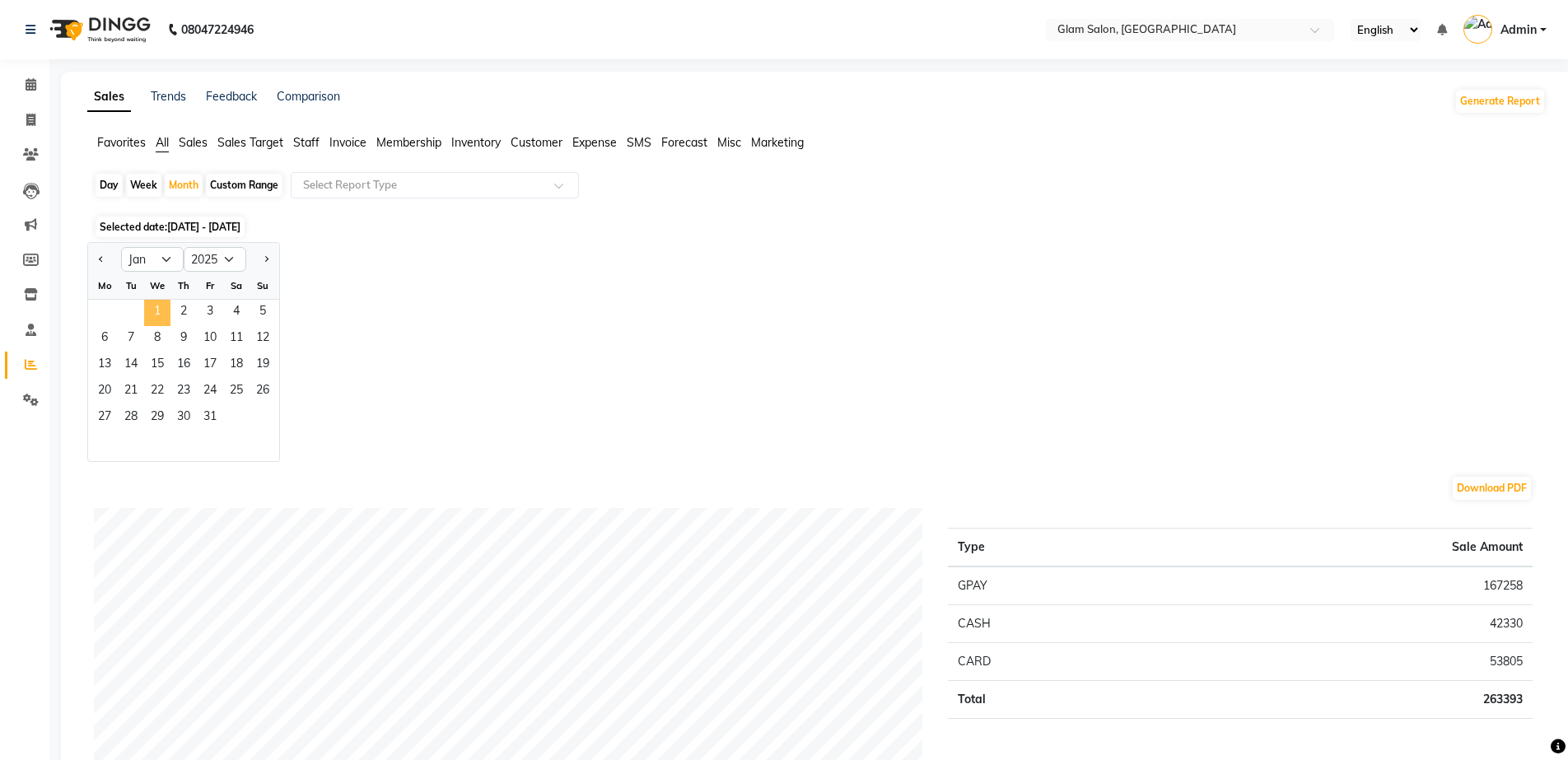
click at [164, 306] on span "1" at bounding box center [157, 313] width 27 height 27
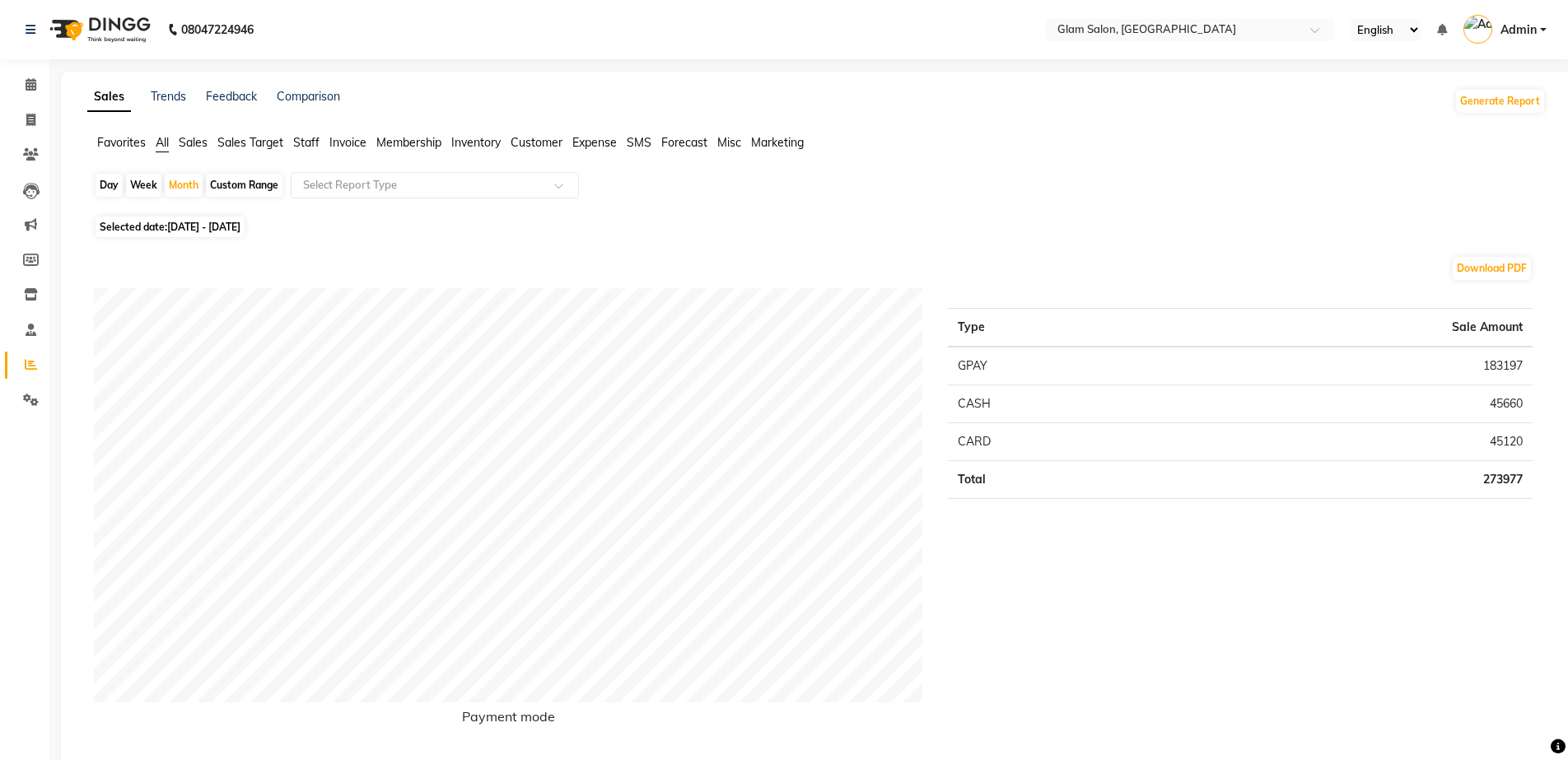
click at [224, 224] on span "[DATE] - [DATE]" at bounding box center [203, 227] width 73 height 12
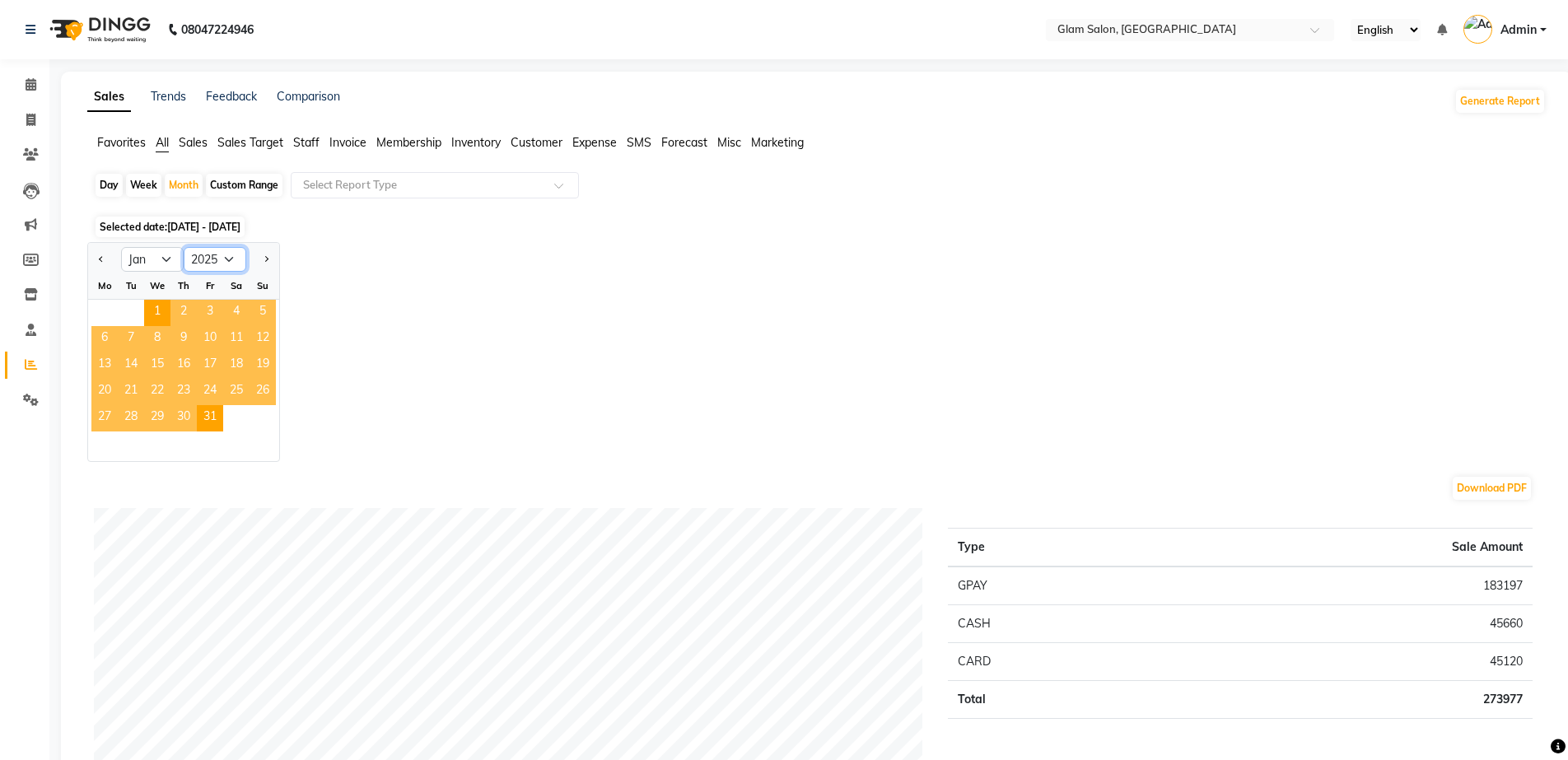
click at [228, 261] on select "2015 2016 2017 2018 2019 2020 2021 2022 2023 2024 2025 2026 2027 2028 2029 2030…" at bounding box center [215, 260] width 63 height 25
select select "2024"
click at [184, 247] on select "2015 2016 2017 2018 2019 2020 2021 2022 2023 2024 2025 2026 2027 2028 2029 2030…" at bounding box center [215, 260] width 63 height 25
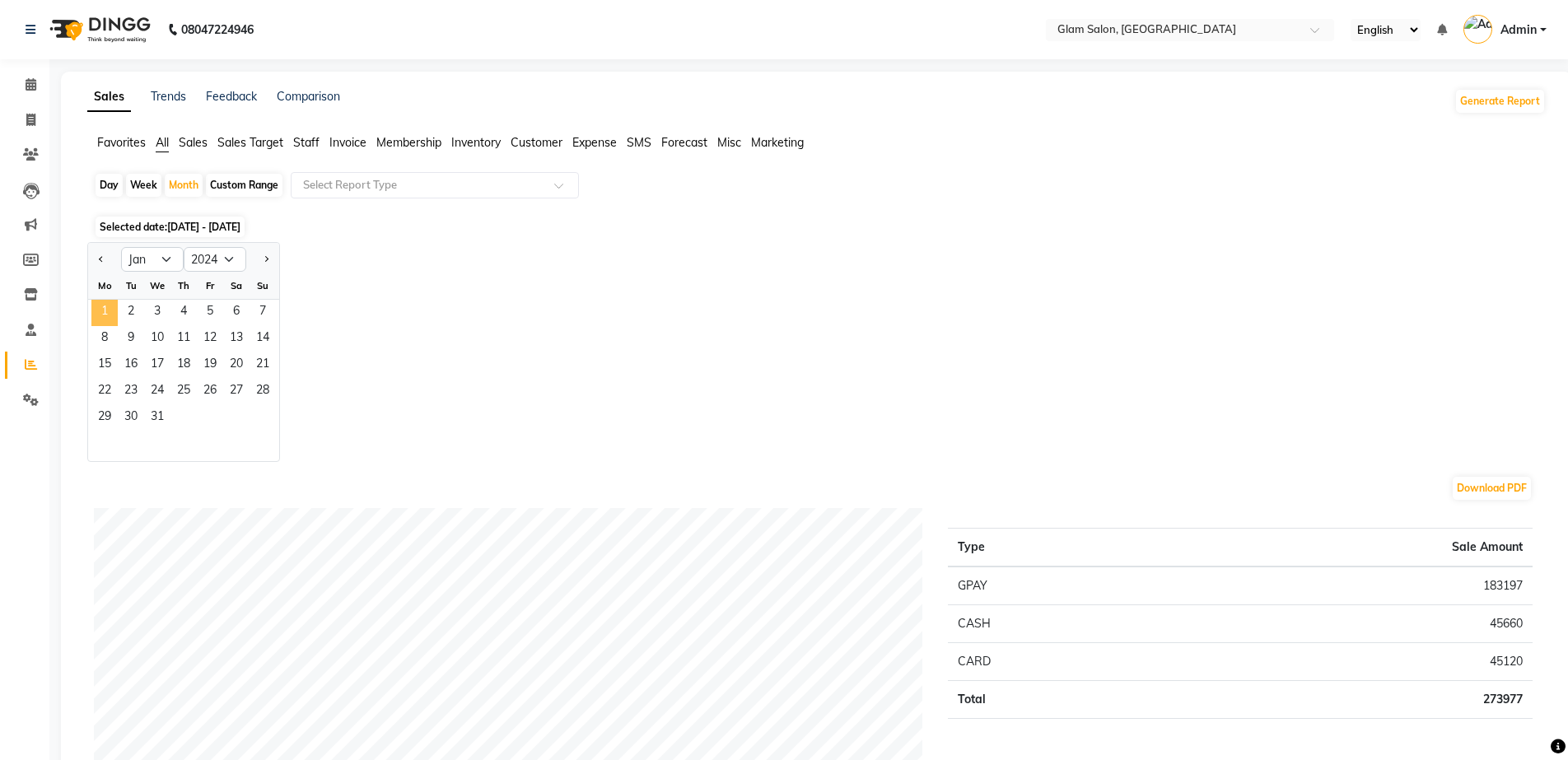
click at [113, 309] on span "1" at bounding box center [104, 313] width 27 height 27
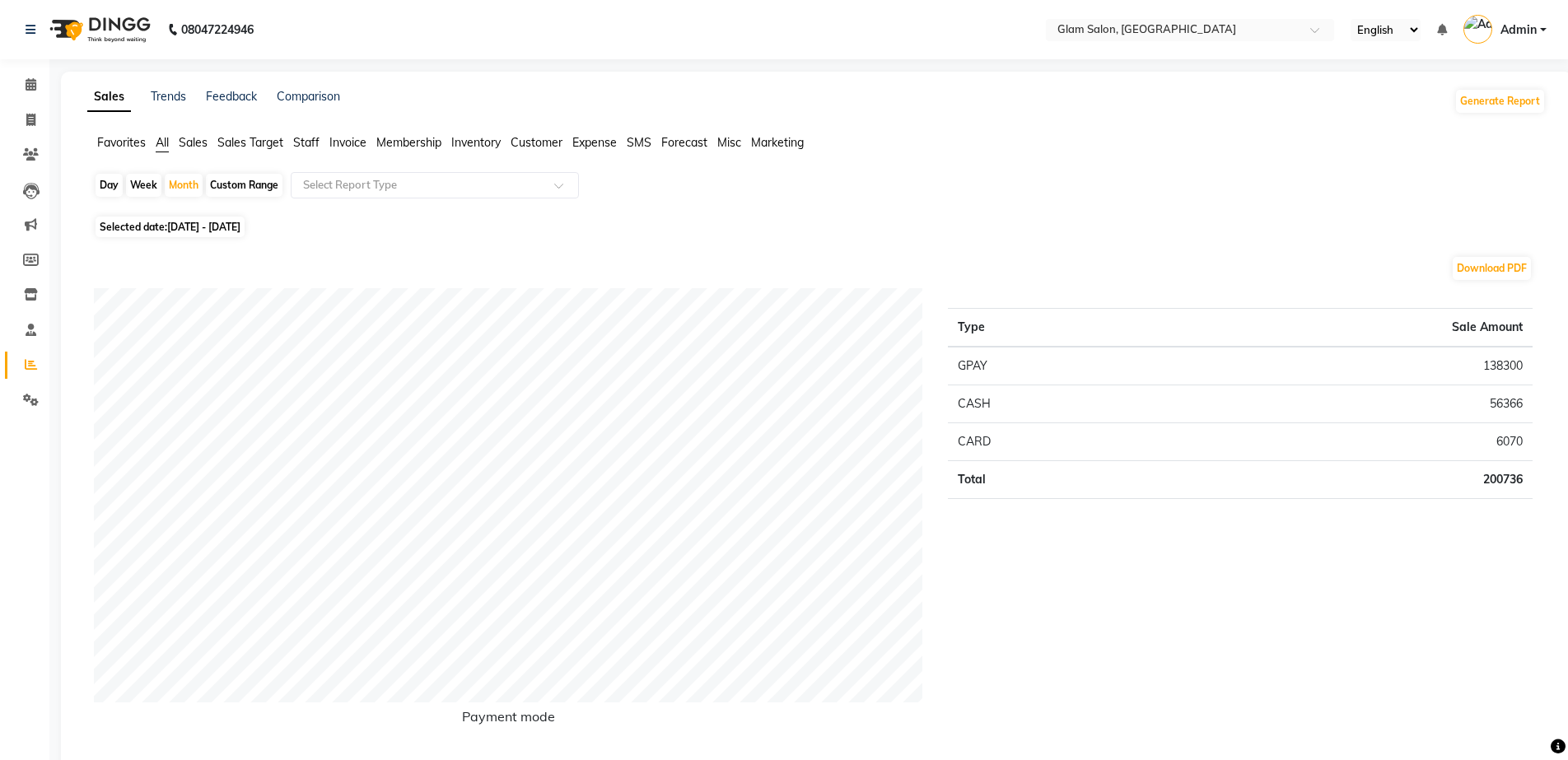
click at [155, 230] on span "Selected date: [DATE] - [DATE]" at bounding box center [170, 226] width 149 height 20
select select "2024"
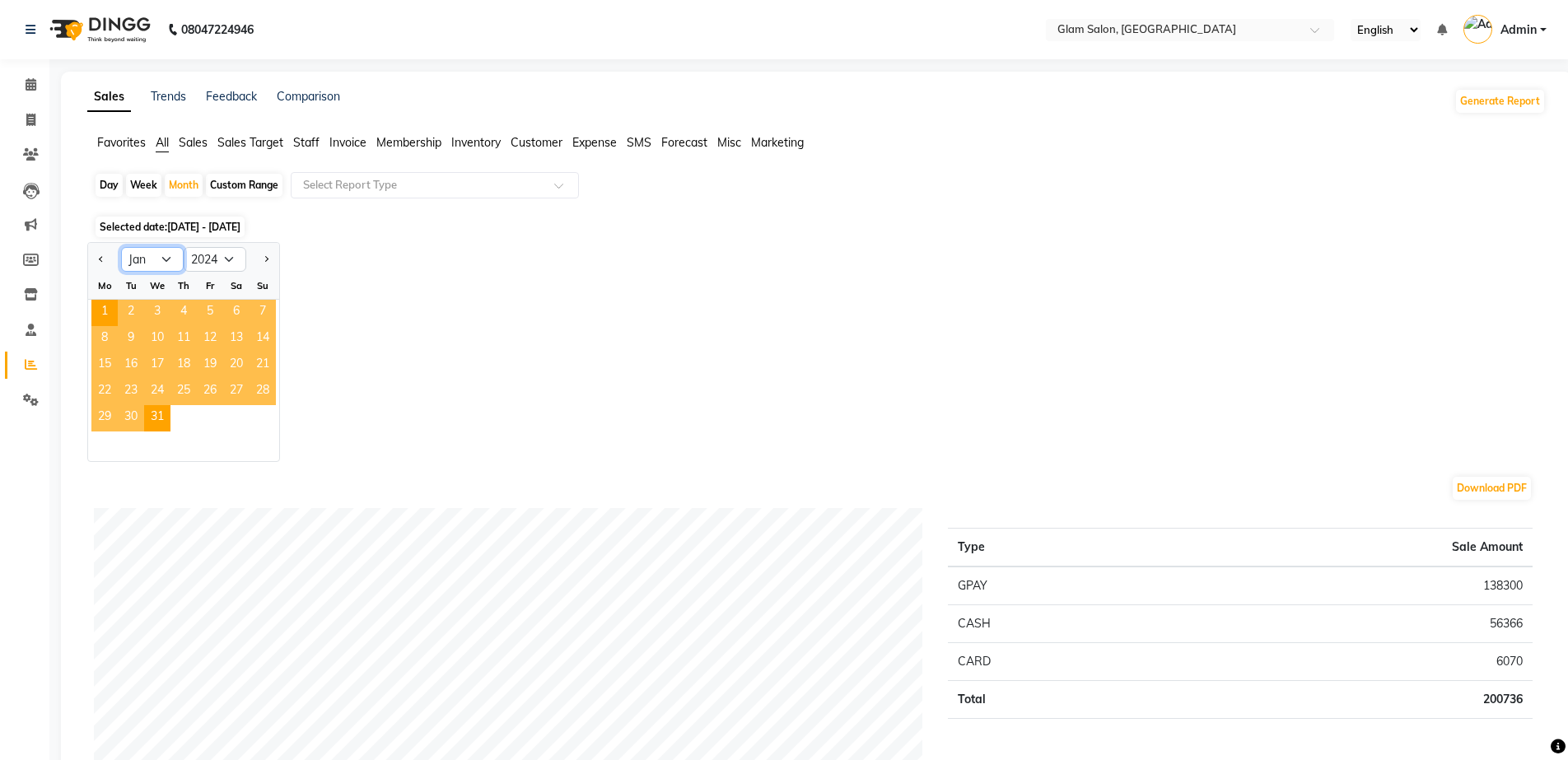
click at [167, 261] on select "Jan Feb Mar Apr May Jun [DATE] Aug Sep Oct Nov Dec" at bounding box center [152, 260] width 63 height 25
click at [121, 247] on select "Jan Feb Mar Apr May Jun [DATE] Aug Sep Oct Nov Dec" at bounding box center [152, 260] width 63 height 25
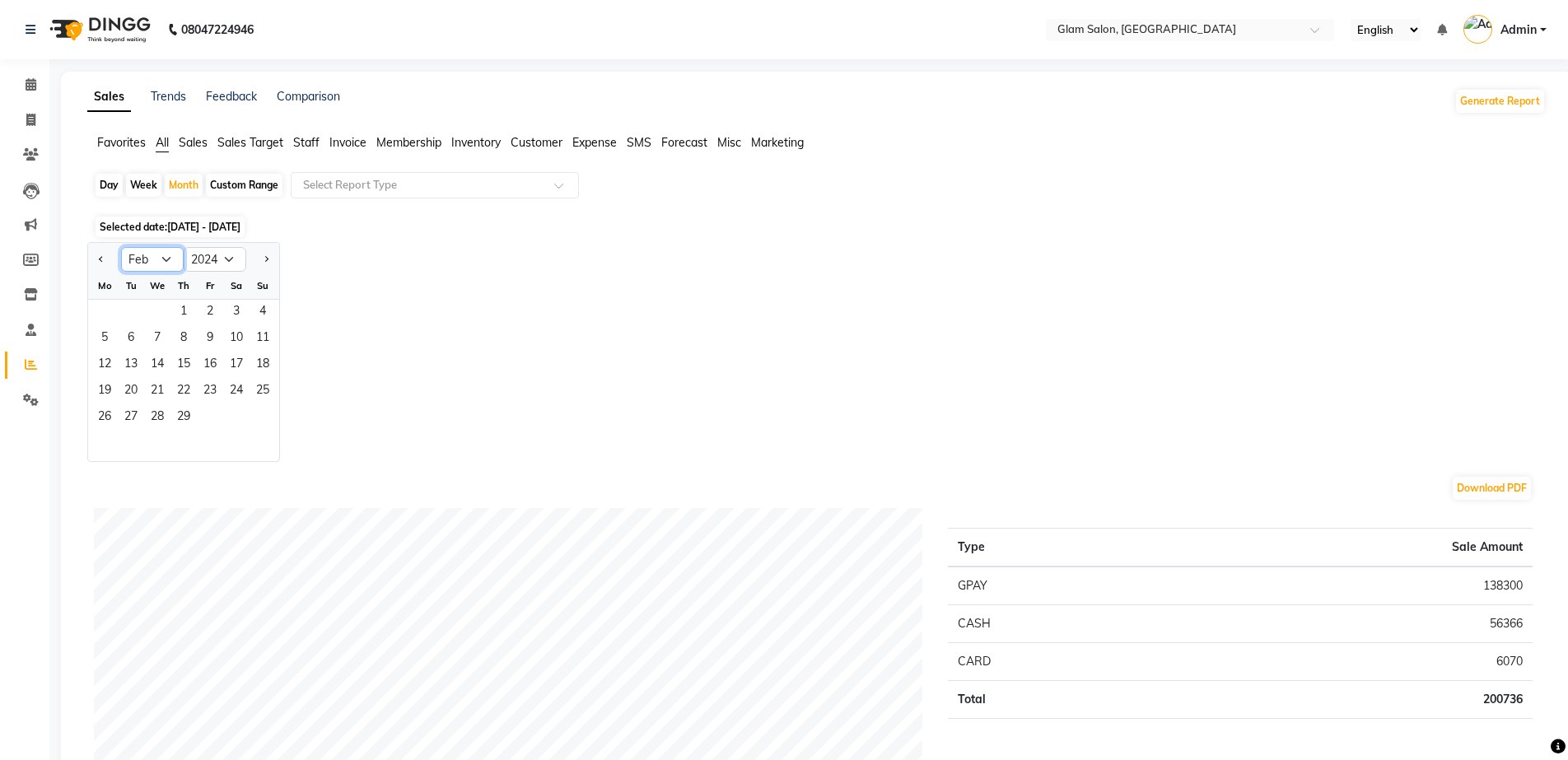
click at [164, 261] on select "Jan Feb Mar Apr May Jun [DATE] Aug Sep Oct Nov Dec" at bounding box center [152, 260] width 63 height 25
select select "12"
click at [121, 247] on select "Jan Feb Mar Apr May Jun [DATE] Aug Sep Oct Nov Dec" at bounding box center [152, 260] width 63 height 25
click at [256, 315] on span "1" at bounding box center [262, 313] width 27 height 27
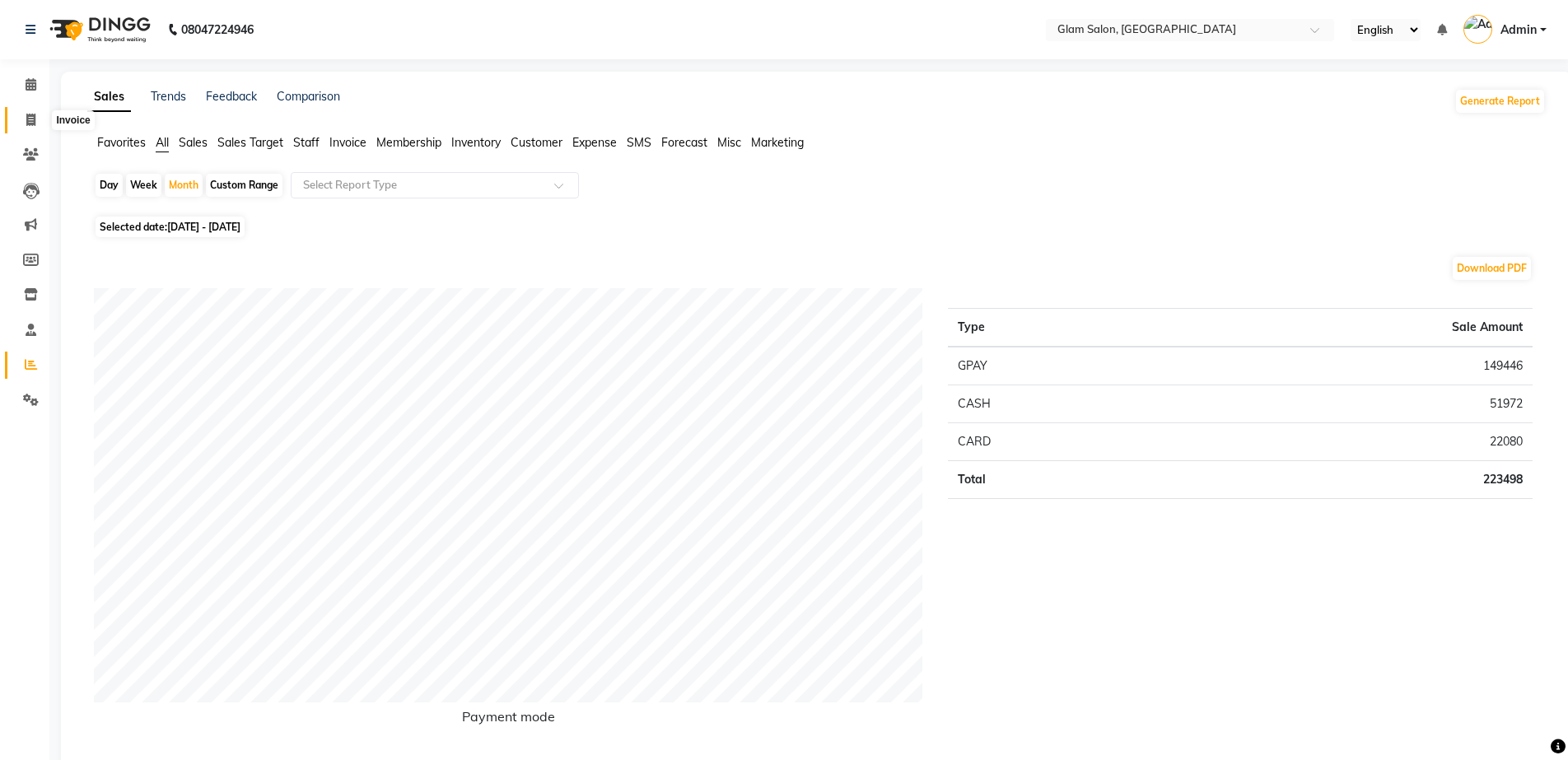
click at [29, 126] on span at bounding box center [31, 120] width 29 height 19
select select "service"
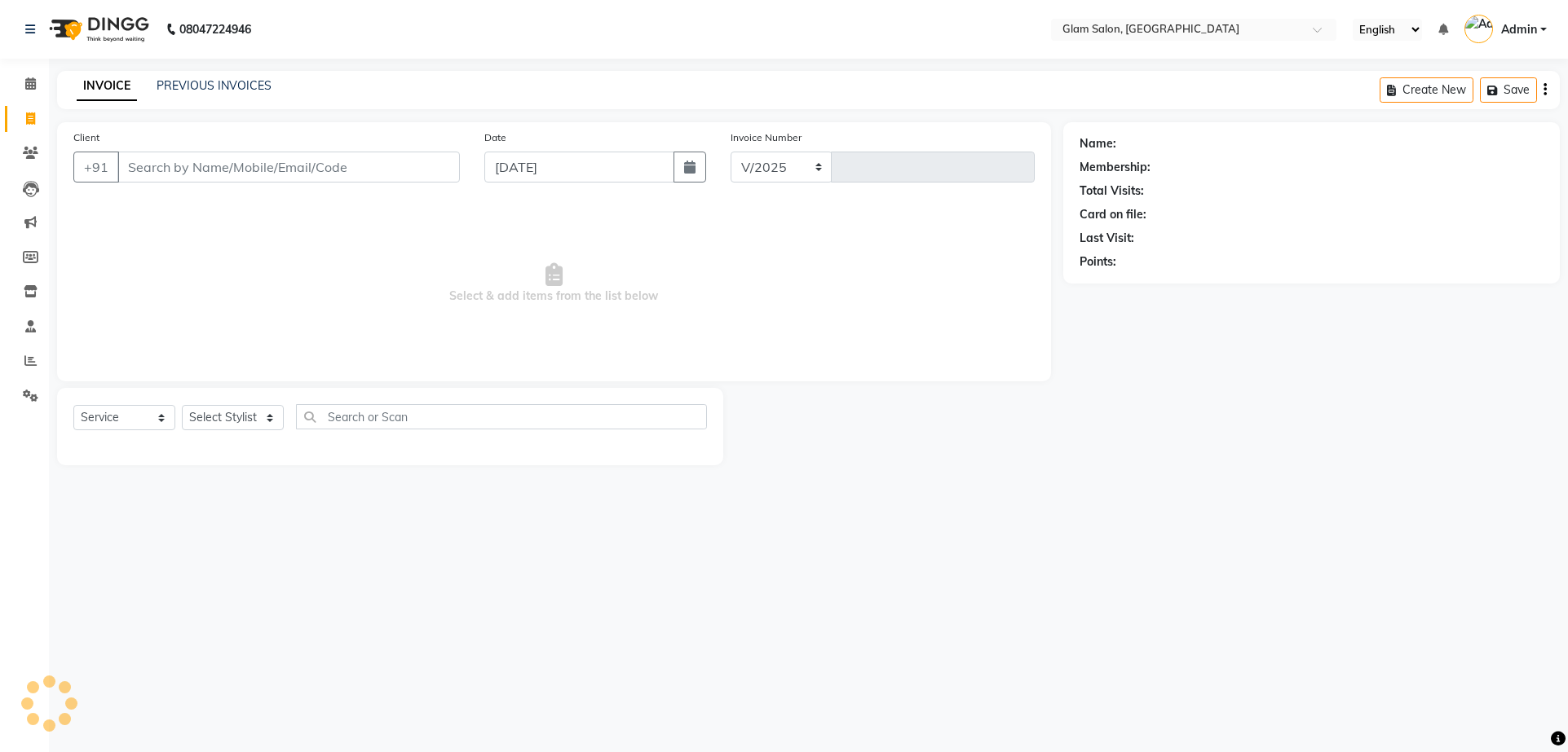
select select "5447"
type input "1560"
click at [262, 171] on input "Client" at bounding box center [289, 166] width 343 height 31
click at [33, 90] on span at bounding box center [31, 84] width 29 height 18
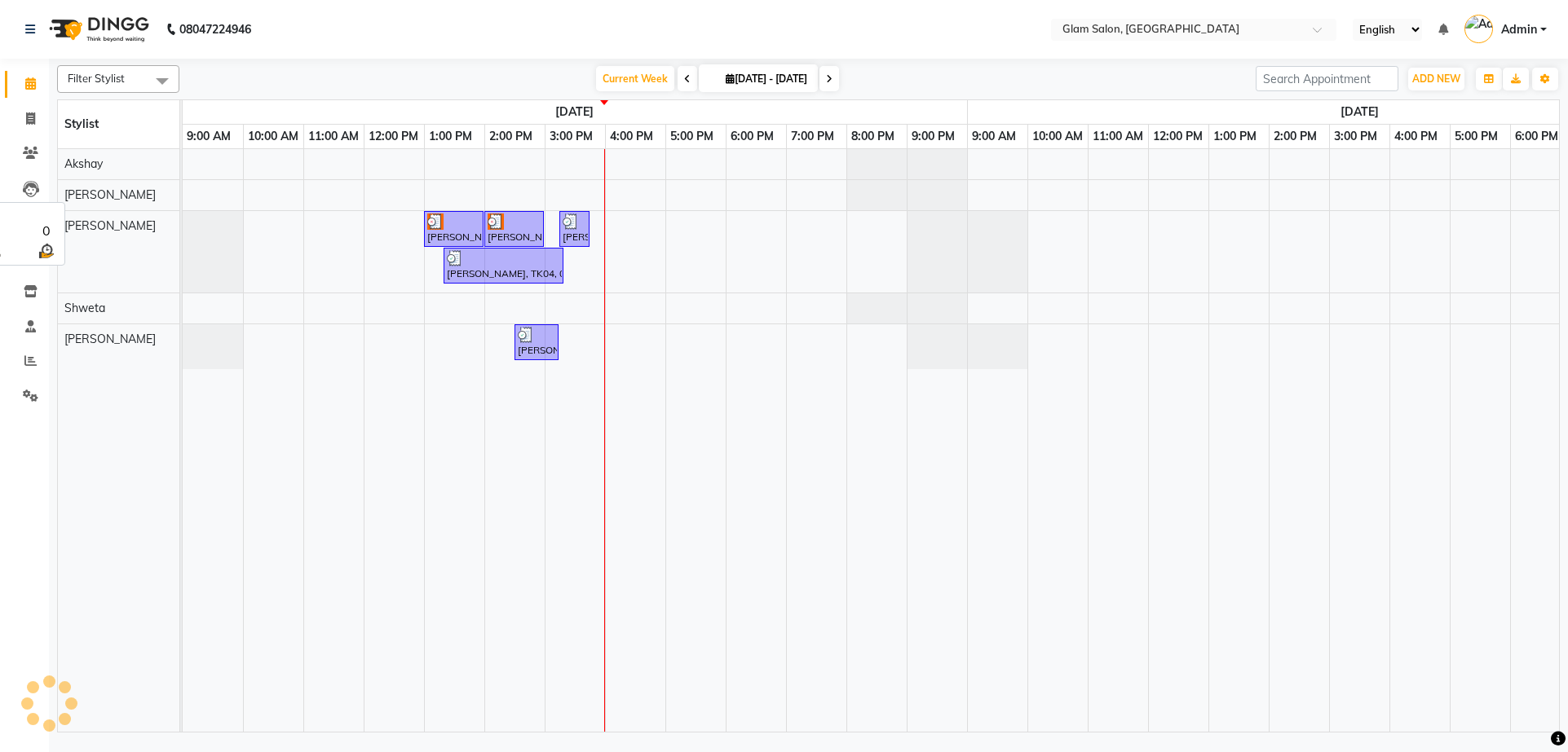
scroll to position [0, 423]
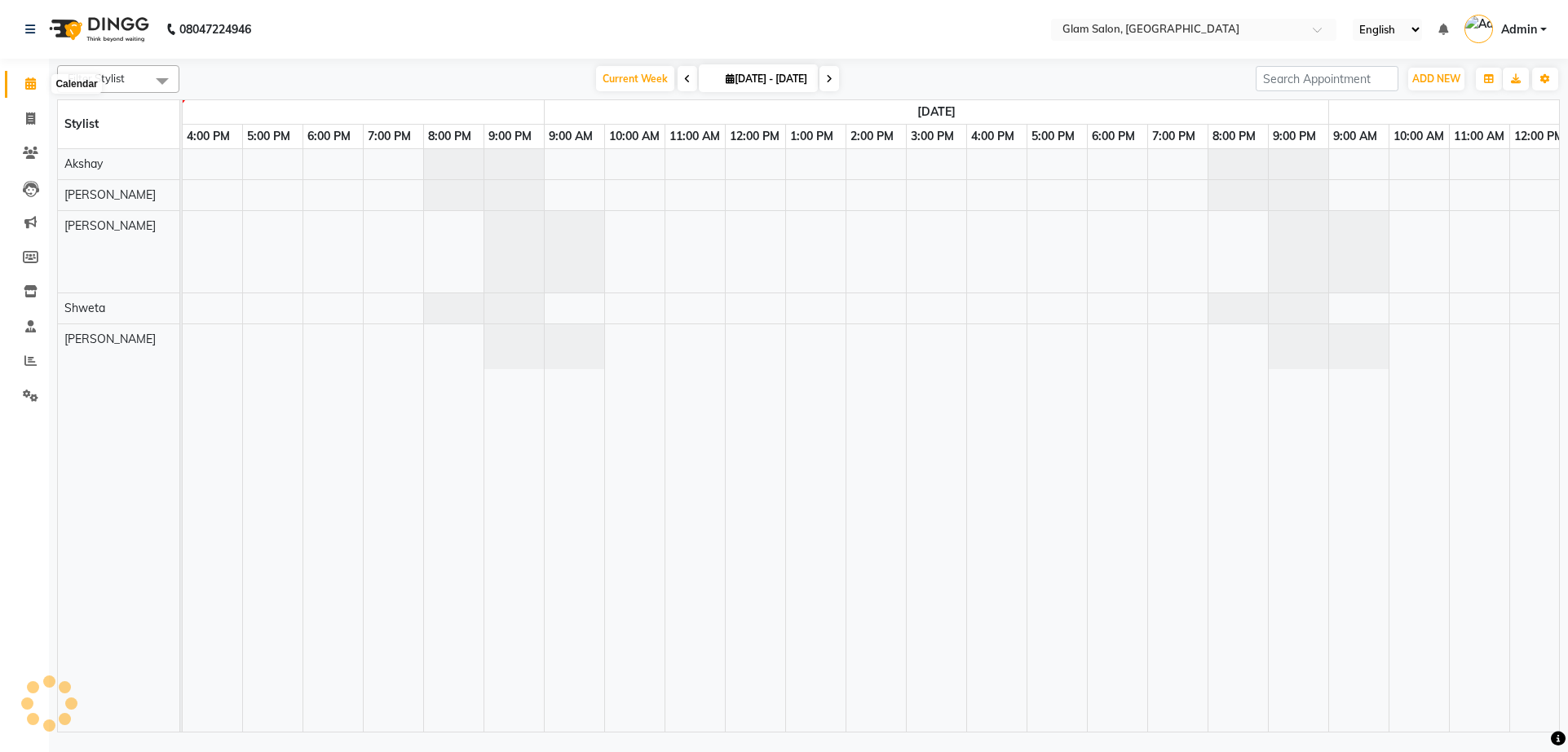
click at [29, 87] on icon at bounding box center [31, 84] width 10 height 12
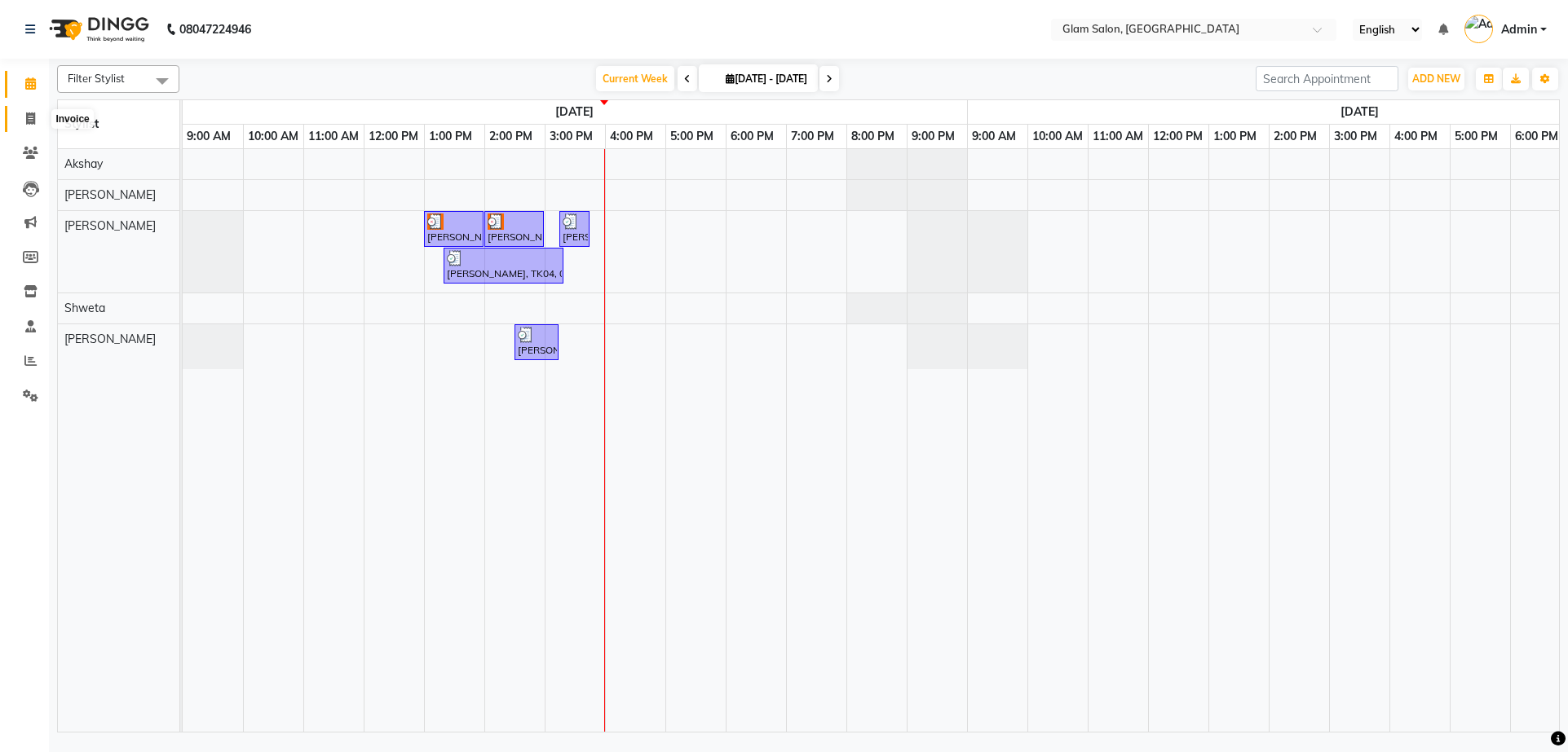
click at [26, 118] on icon at bounding box center [31, 119] width 9 height 12
select select "service"
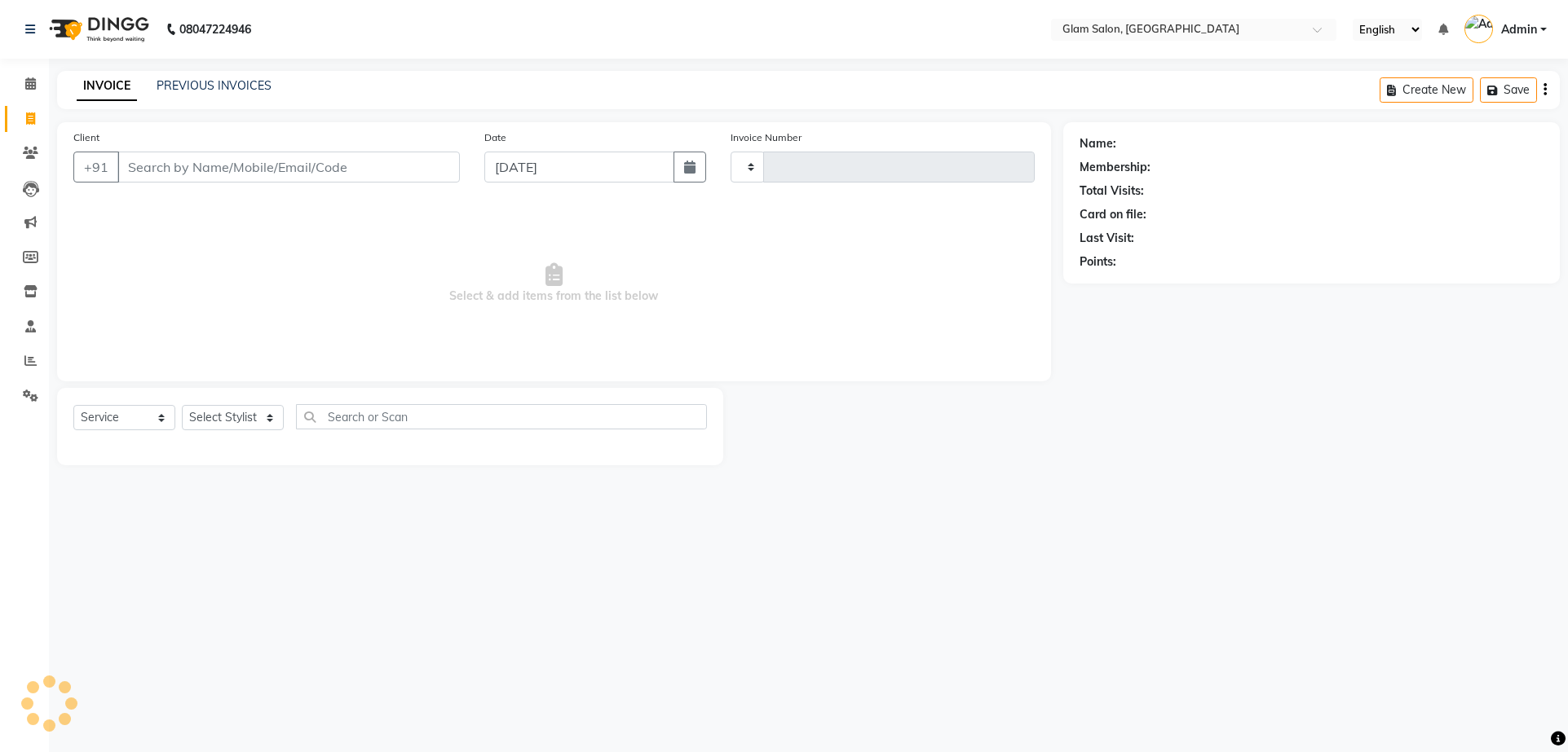
type input "1560"
select select "5447"
click at [322, 171] on input "Client" at bounding box center [289, 166] width 343 height 31
type input "w"
click at [282, 171] on input "Client" at bounding box center [289, 166] width 343 height 31
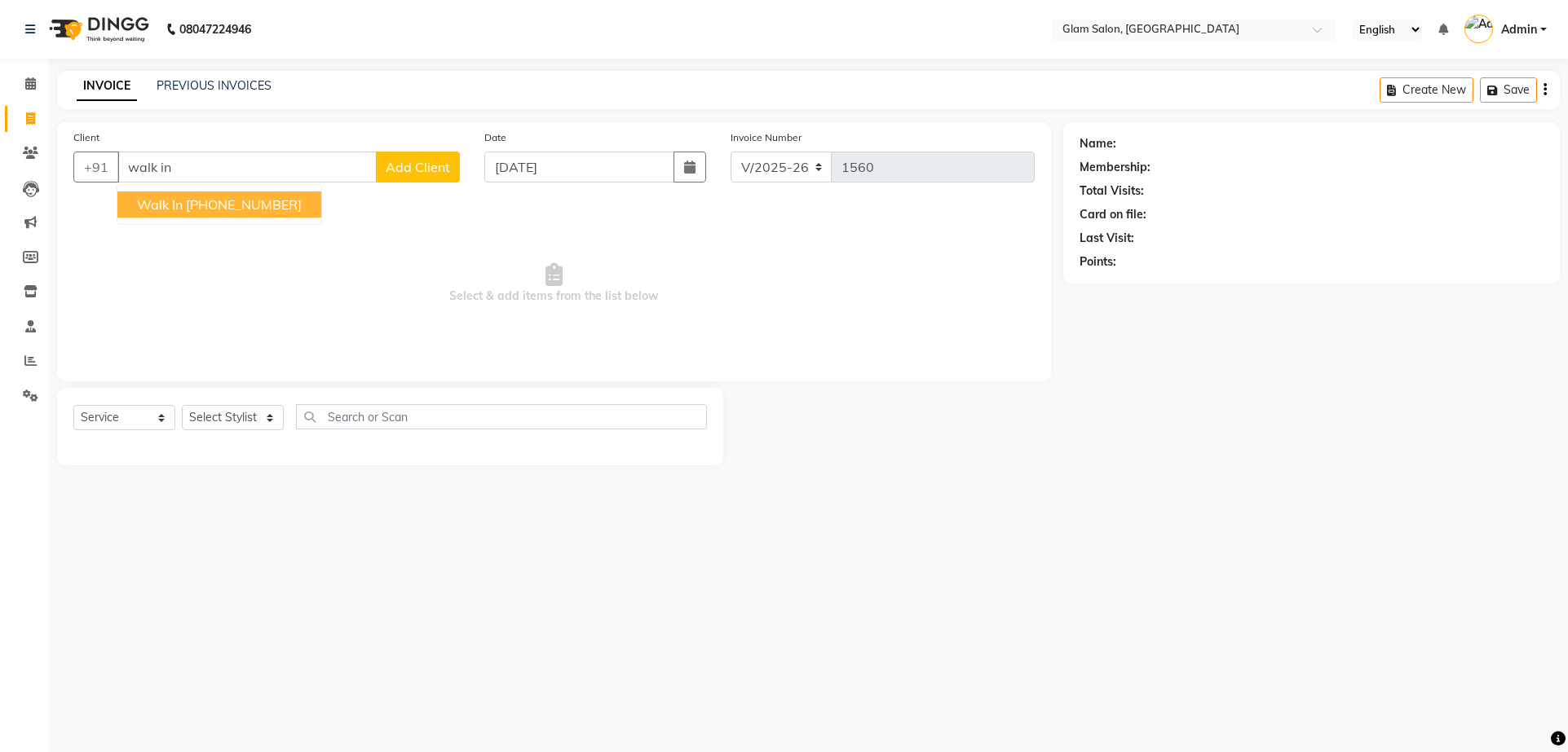
click at [239, 208] on ngb-highlight "[PHONE_NUMBER]" at bounding box center [244, 205] width 115 height 17
type input "12330000000"
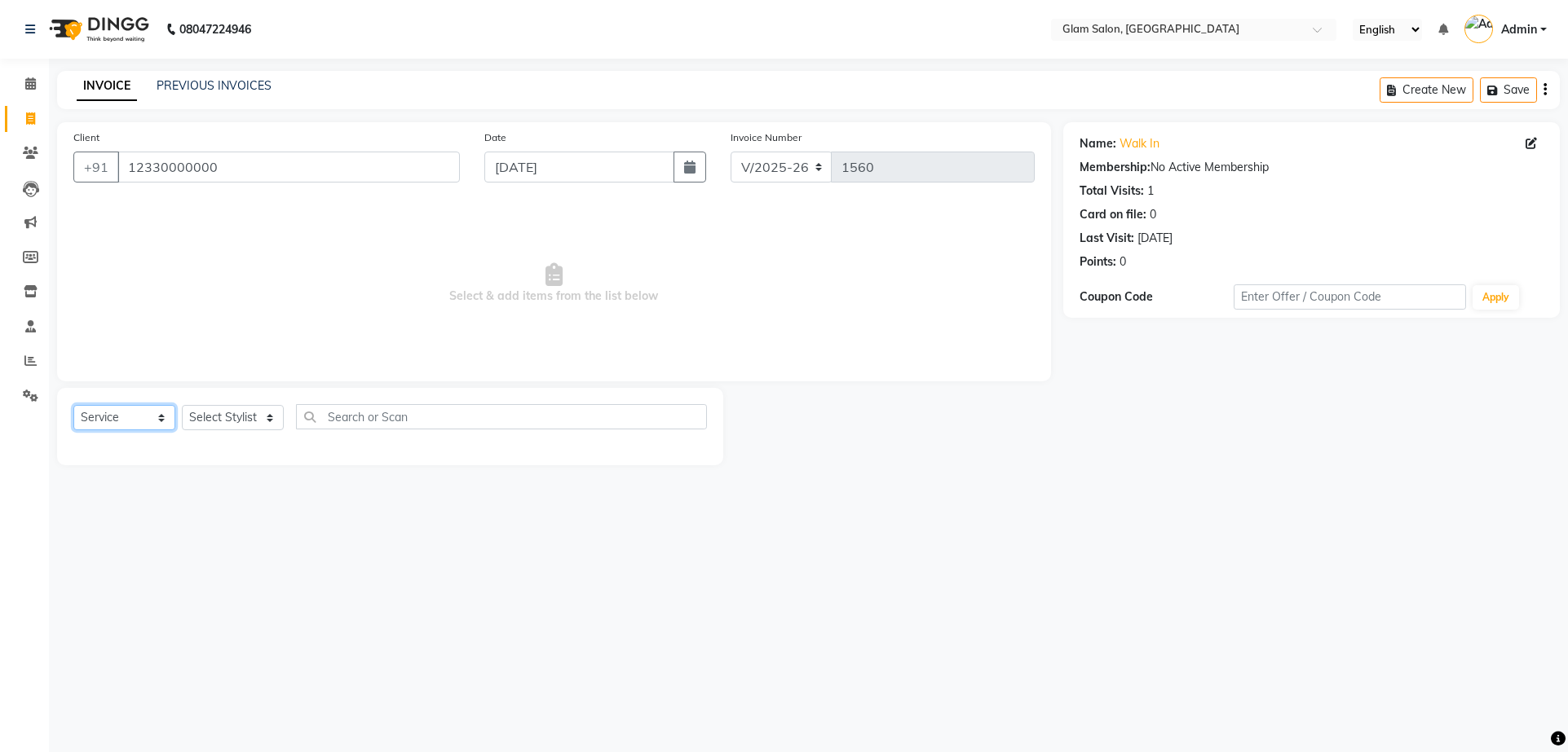
click at [119, 419] on select "Select Service Product Membership Package Voucher Prepaid Gift Card" at bounding box center [124, 417] width 102 height 25
click at [73, 405] on select "Select Service Product Membership Package Voucher Prepaid Gift Card" at bounding box center [124, 417] width 102 height 25
click at [226, 421] on select "Select Stylist [PERSON_NAME] [PERSON_NAME] [PERSON_NAME] Shweta" at bounding box center [233, 417] width 102 height 25
select select "90403"
click at [182, 405] on select "Select Stylist [PERSON_NAME] [PERSON_NAME] [PERSON_NAME] Shweta" at bounding box center [233, 417] width 102 height 25
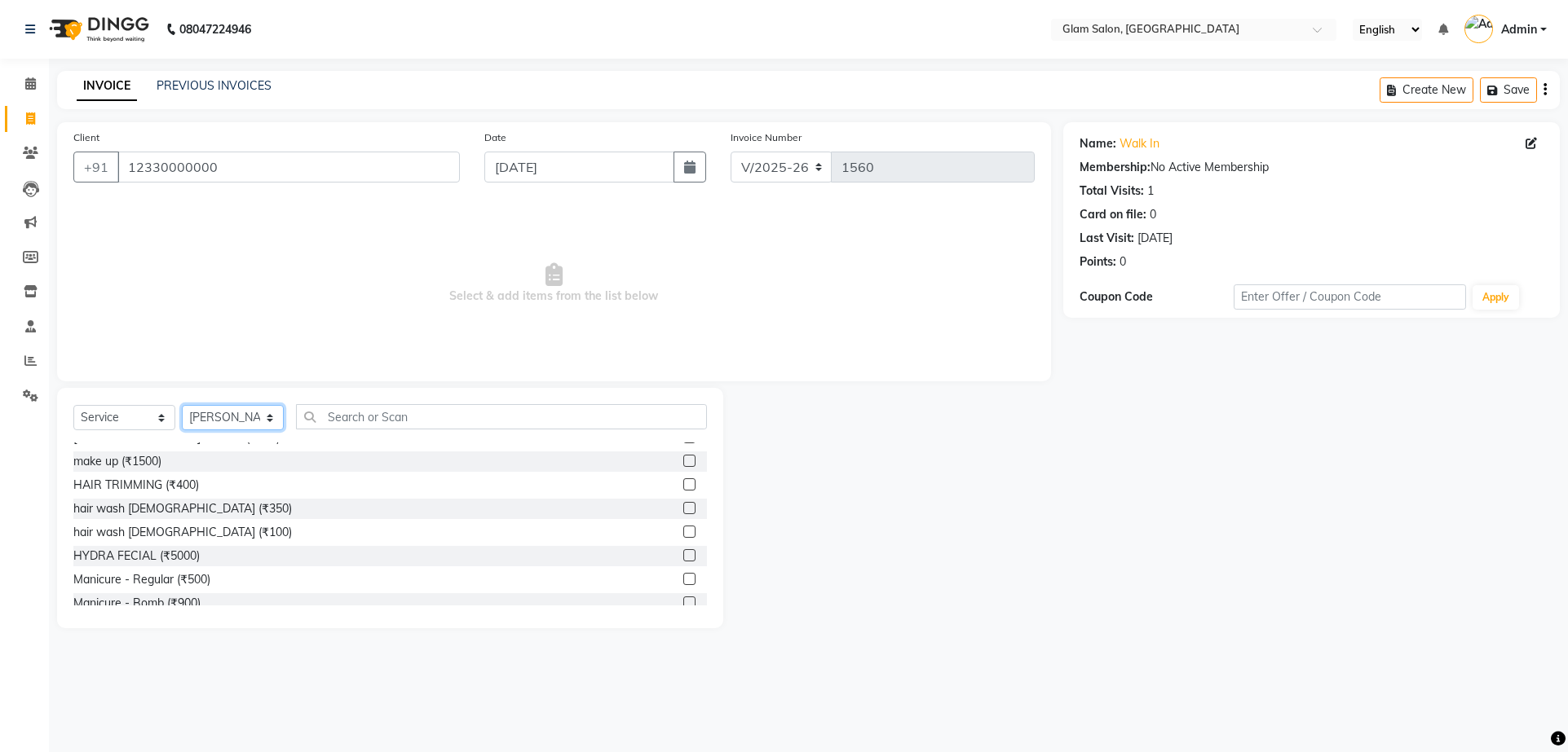
scroll to position [275, 0]
click at [418, 415] on input "text" at bounding box center [501, 416] width 411 height 25
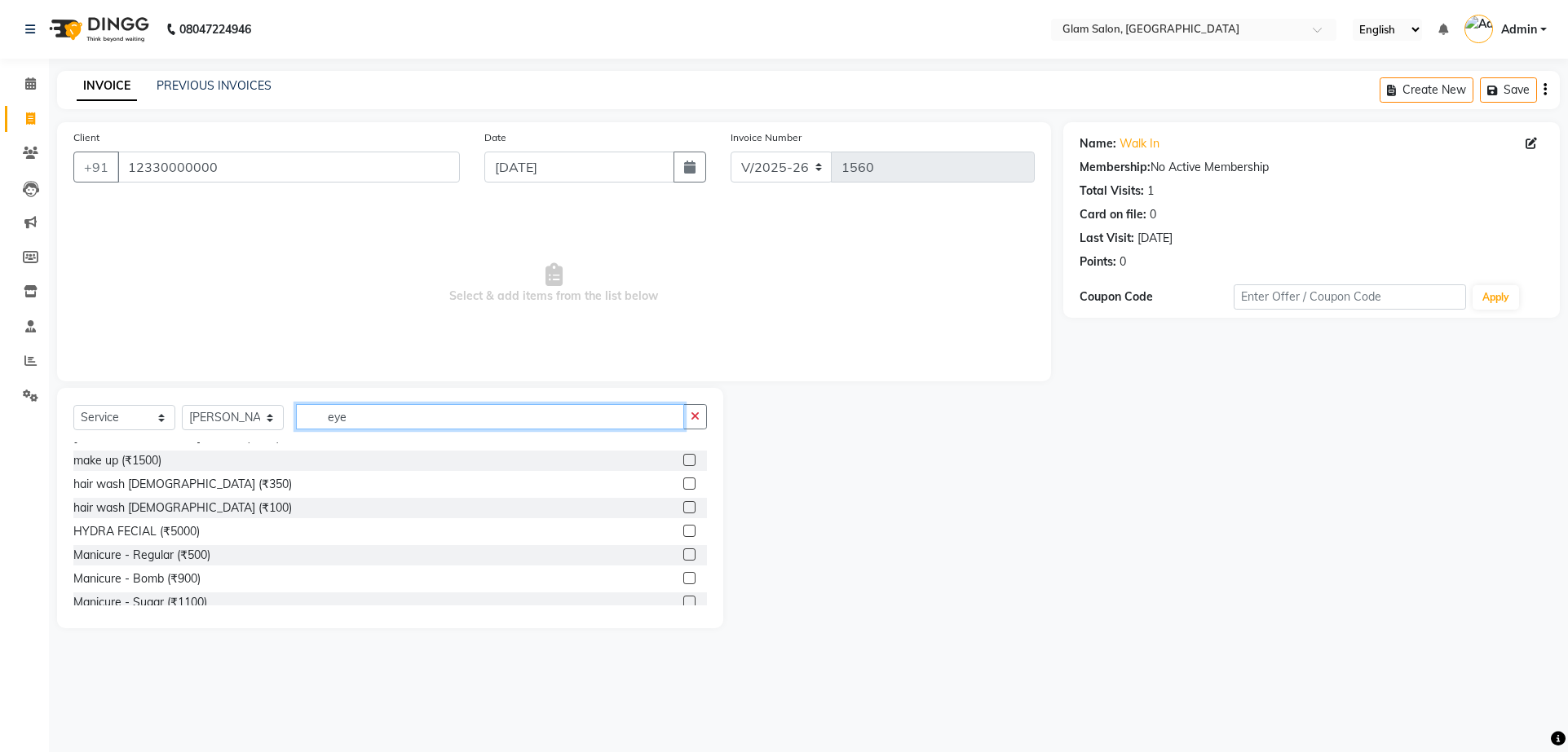
scroll to position [0, 0]
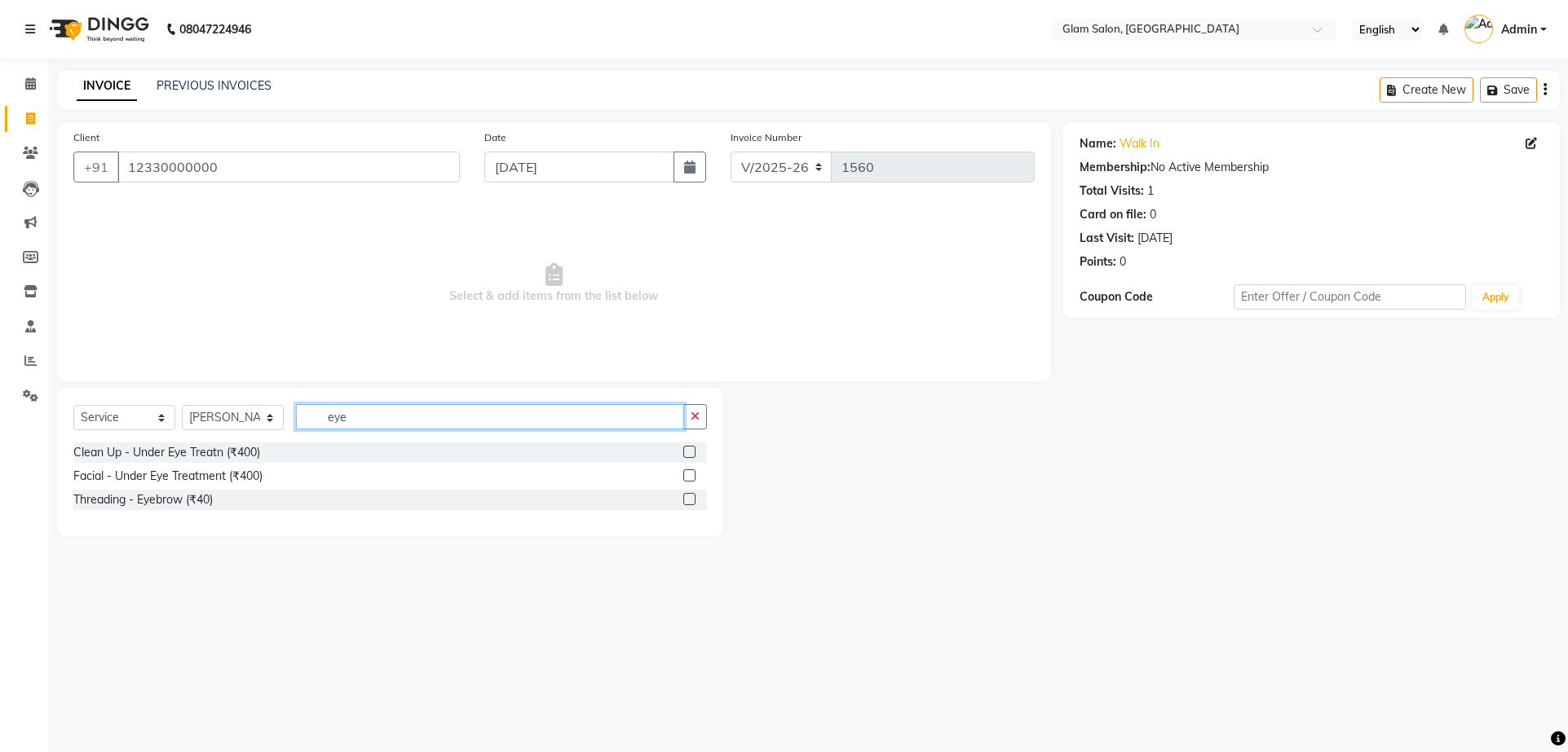
type input "eye"
click at [688, 502] on label at bounding box center [689, 499] width 12 height 12
click at [688, 502] on input "checkbox" at bounding box center [688, 500] width 10 height 10
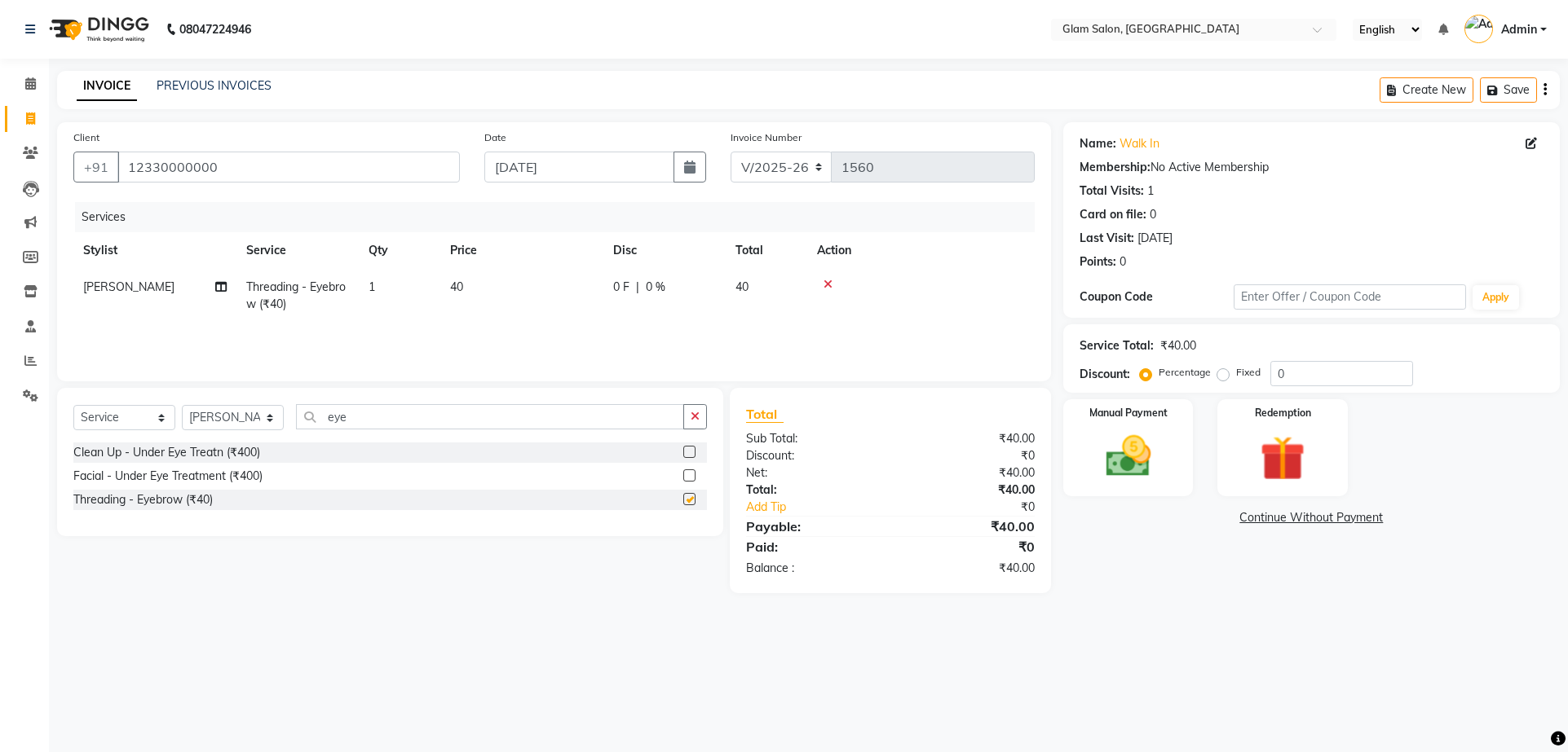
checkbox input "false"
click at [742, 285] on span "40" at bounding box center [742, 287] width 13 height 15
select select "90403"
click at [742, 285] on span "F" at bounding box center [742, 292] width 6 height 17
click at [854, 286] on td "40" at bounding box center [870, 303] width 81 height 69
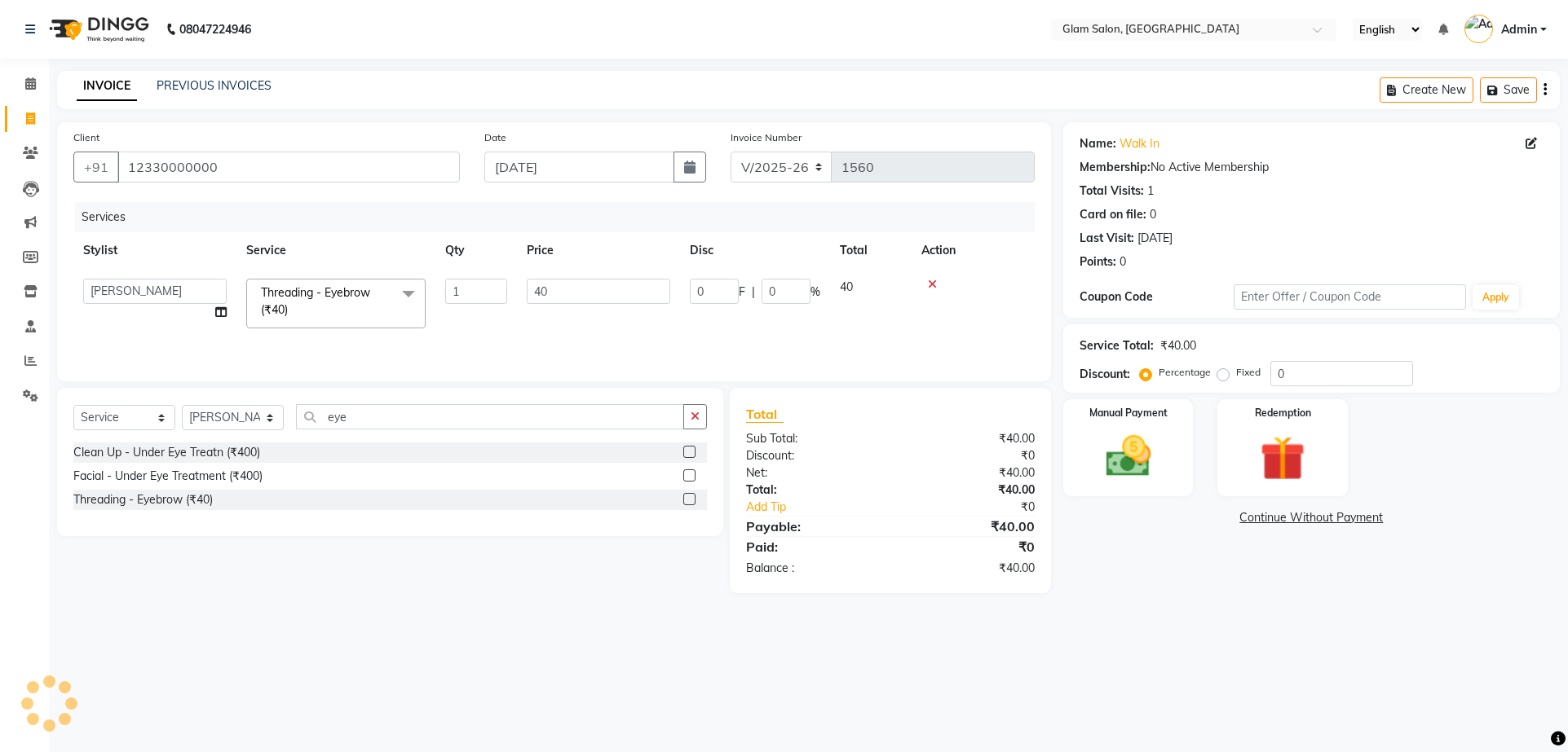
click at [854, 286] on td "40" at bounding box center [870, 303] width 81 height 69
click at [849, 286] on span "40" at bounding box center [846, 287] width 13 height 15
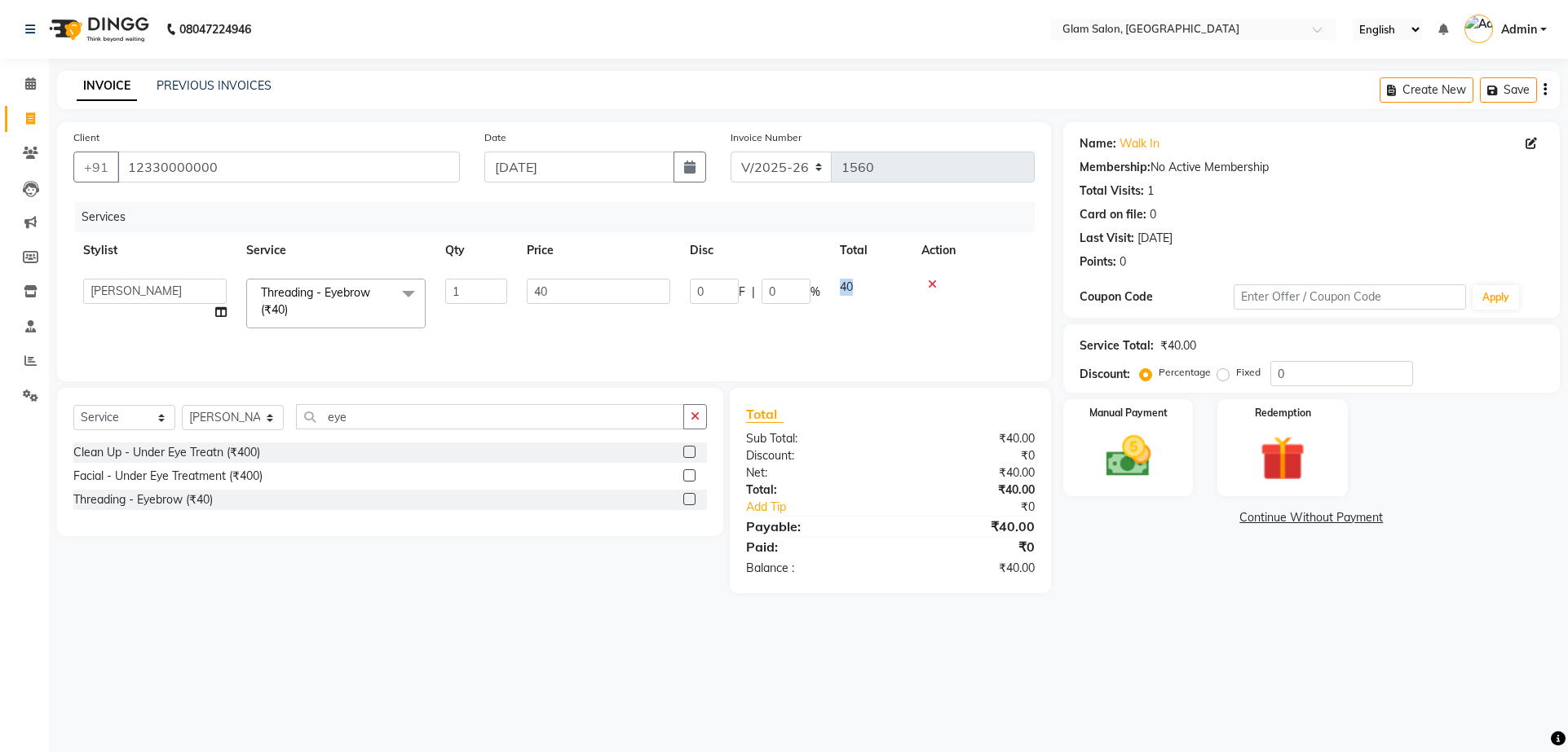
click at [849, 286] on span "40" at bounding box center [846, 287] width 13 height 15
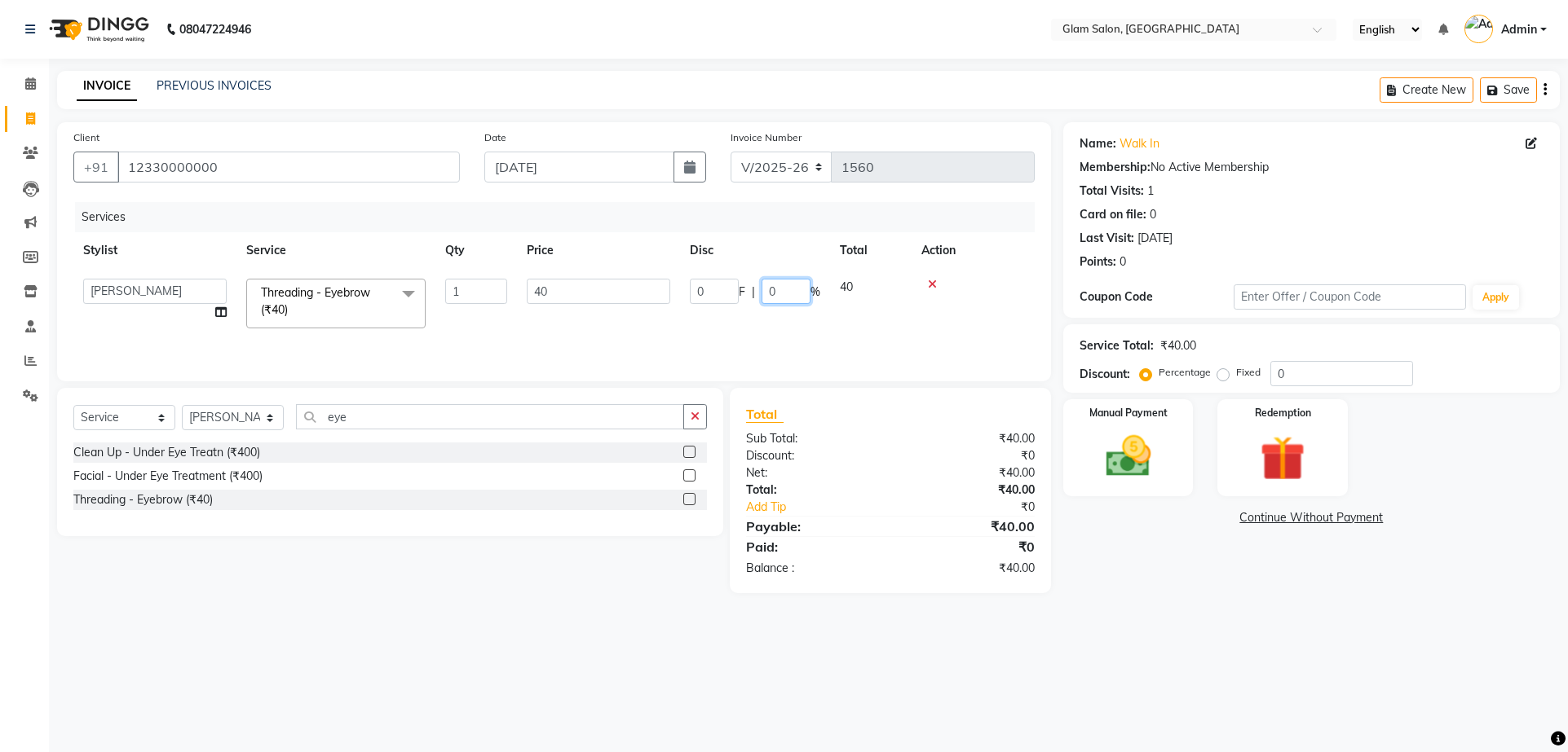
click at [783, 290] on input "0" at bounding box center [786, 291] width 49 height 25
click at [749, 284] on span "40" at bounding box center [742, 287] width 13 height 15
select select "90403"
click at [749, 284] on div "0 F | 0 %" at bounding box center [755, 291] width 130 height 25
click at [772, 289] on input "0" at bounding box center [786, 291] width 49 height 25
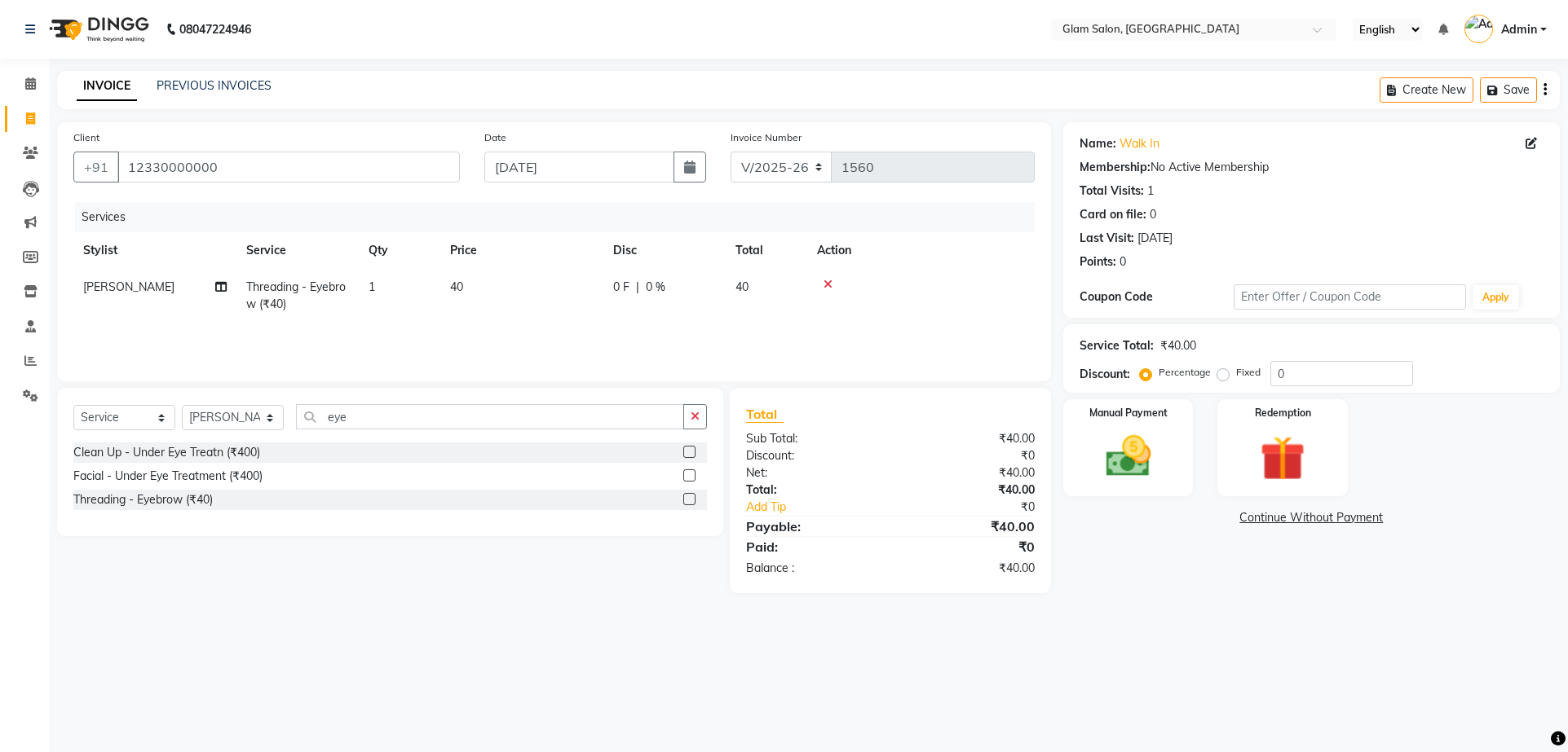
click at [618, 288] on span "0 F" at bounding box center [621, 288] width 17 height 17
select select "90403"
click at [618, 288] on input "40" at bounding box center [598, 291] width 143 height 25
type input "4"
type input "50"
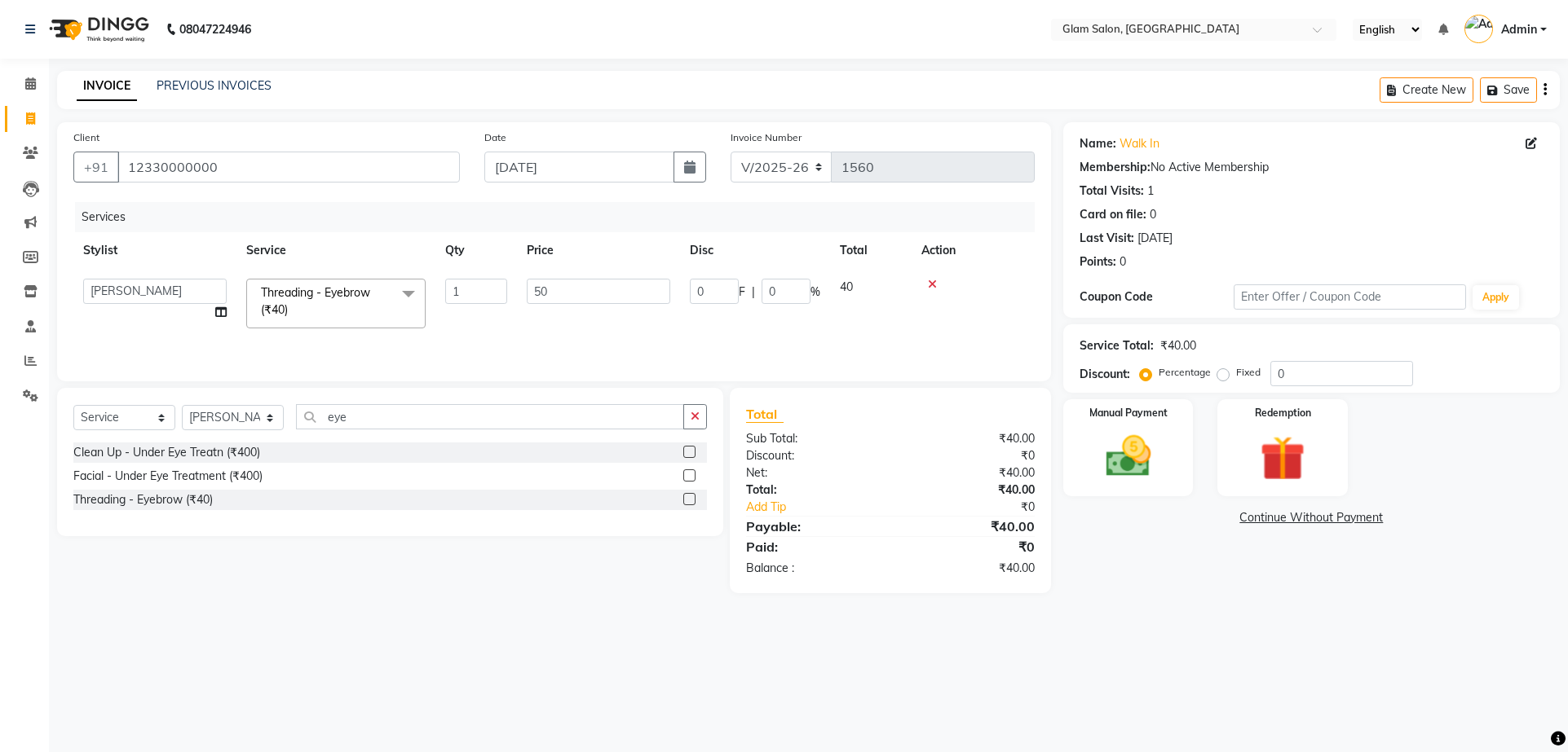
click at [628, 317] on tr "Akshay [PERSON_NAME] [PERSON_NAME] [PERSON_NAME] Shweta Threading - Eyebrow (₹4…" at bounding box center [554, 303] width 961 height 69
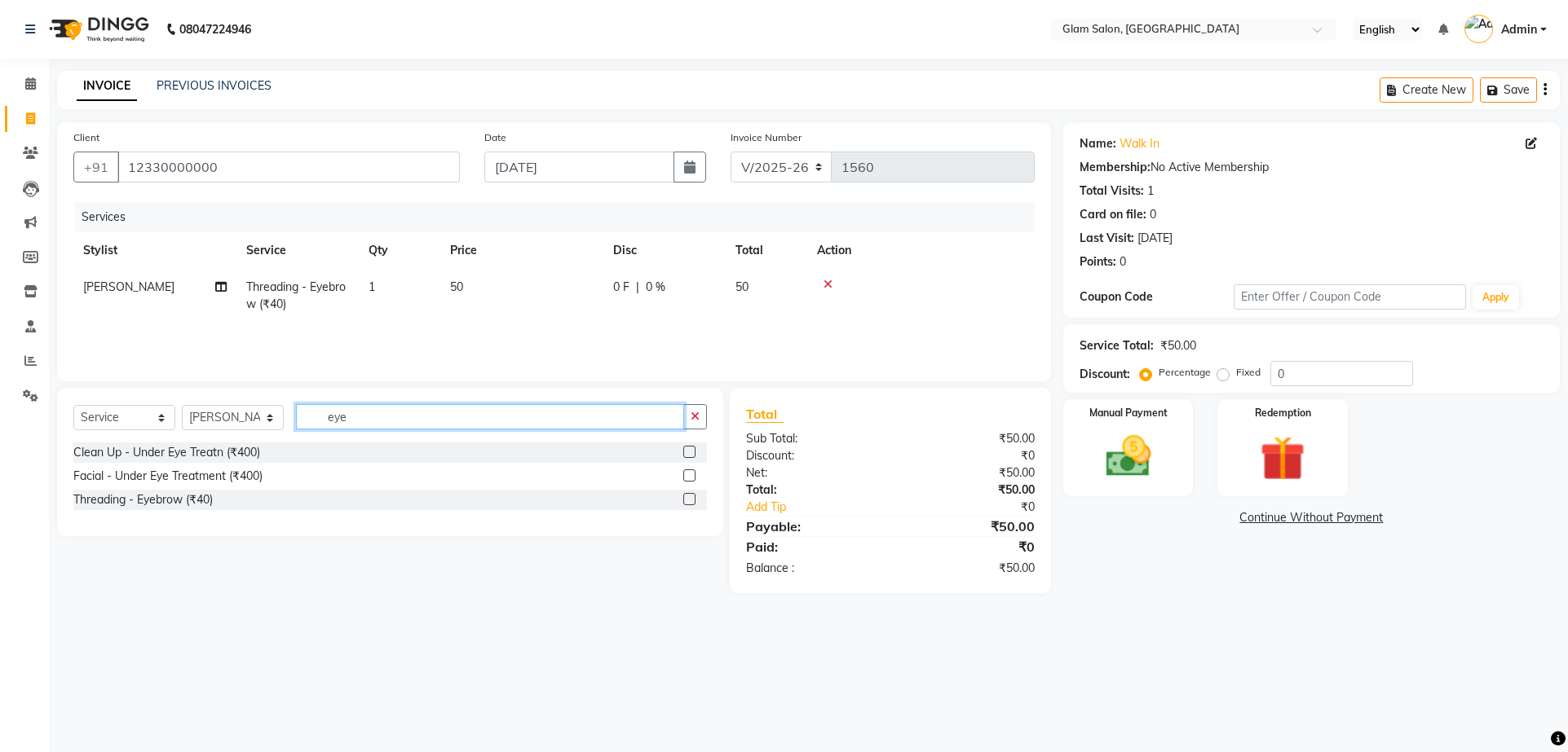
click at [380, 417] on input "eye" at bounding box center [490, 416] width 388 height 25
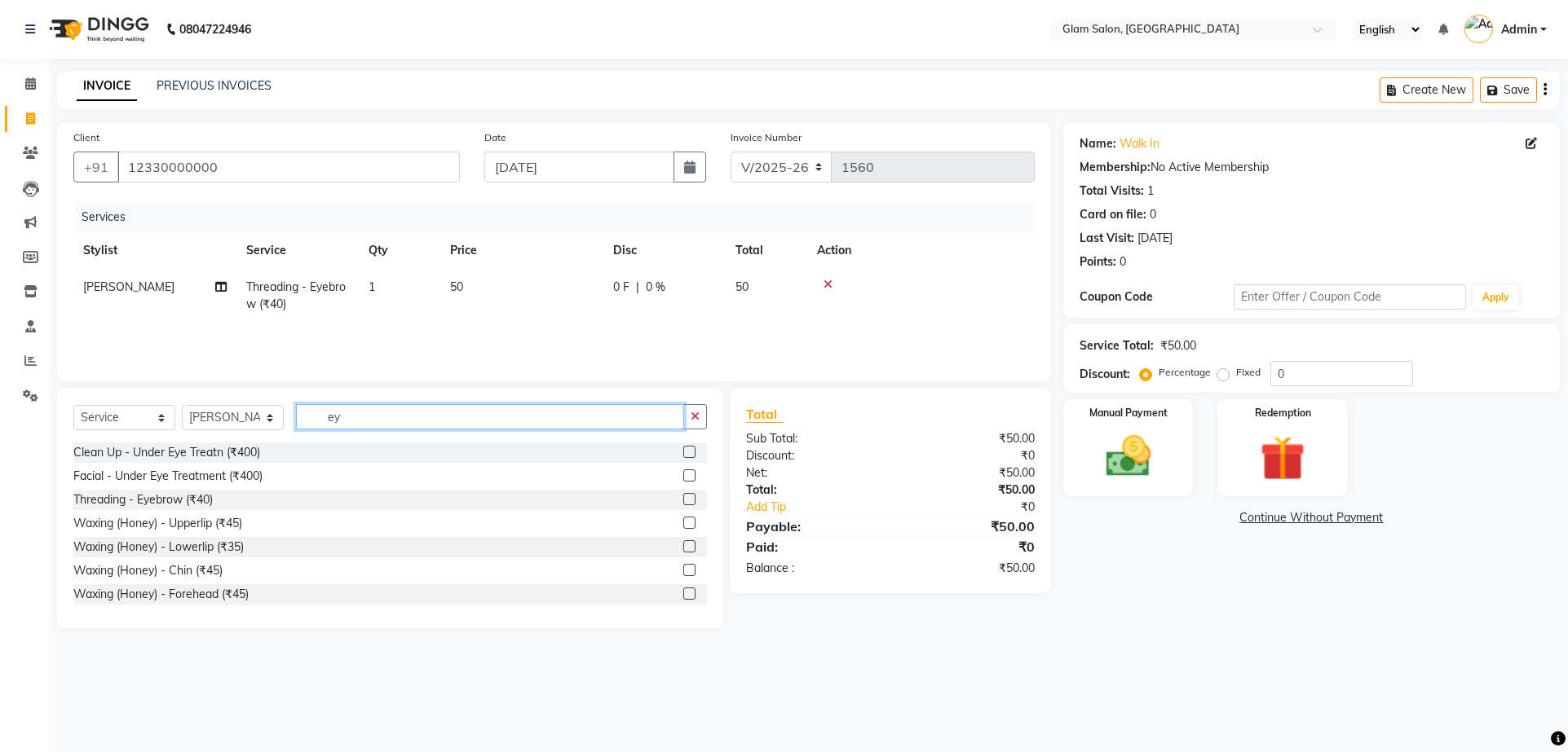
type input "e"
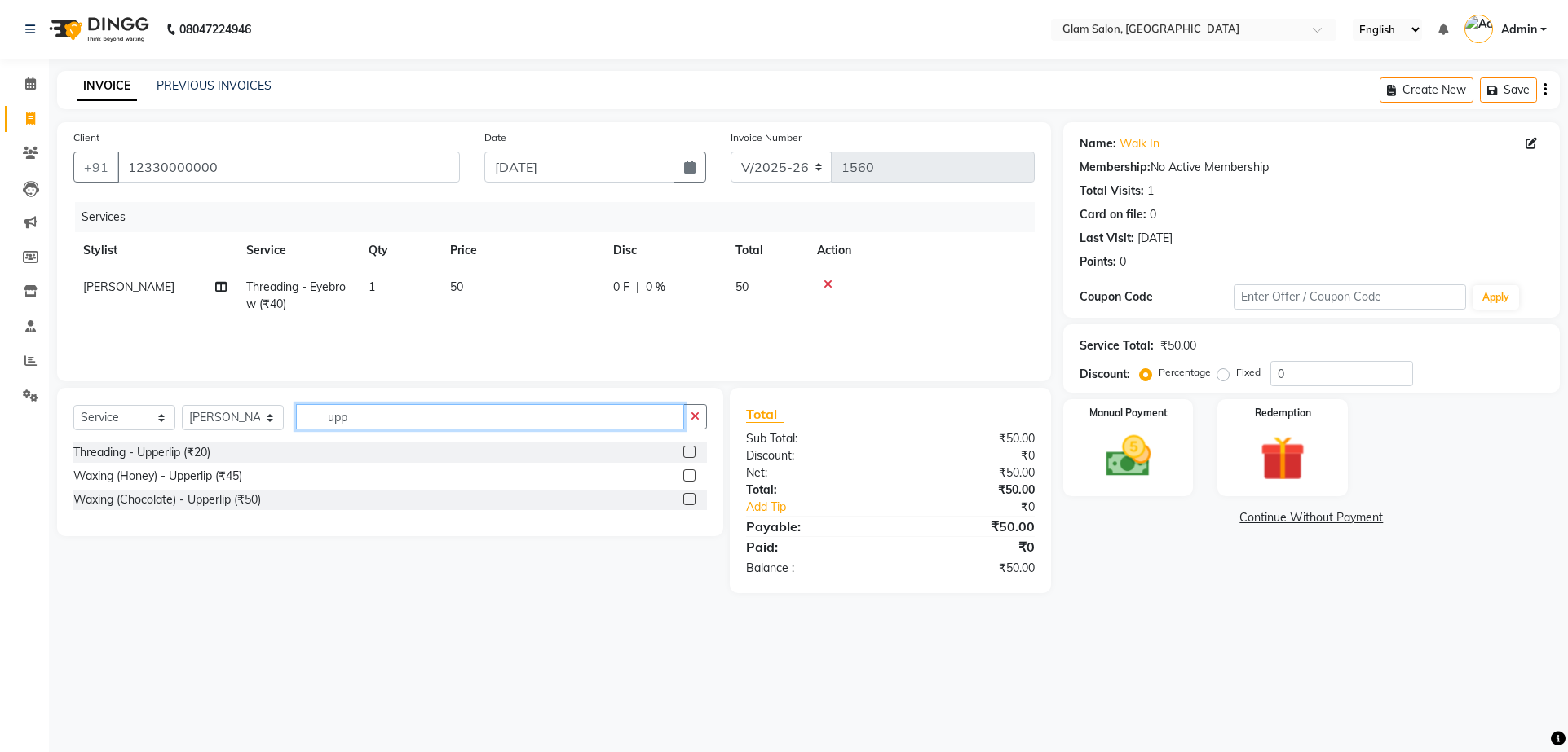
type input "upp"
click at [691, 495] on label at bounding box center [689, 499] width 12 height 12
click at [691, 495] on input "checkbox" at bounding box center [688, 500] width 10 height 10
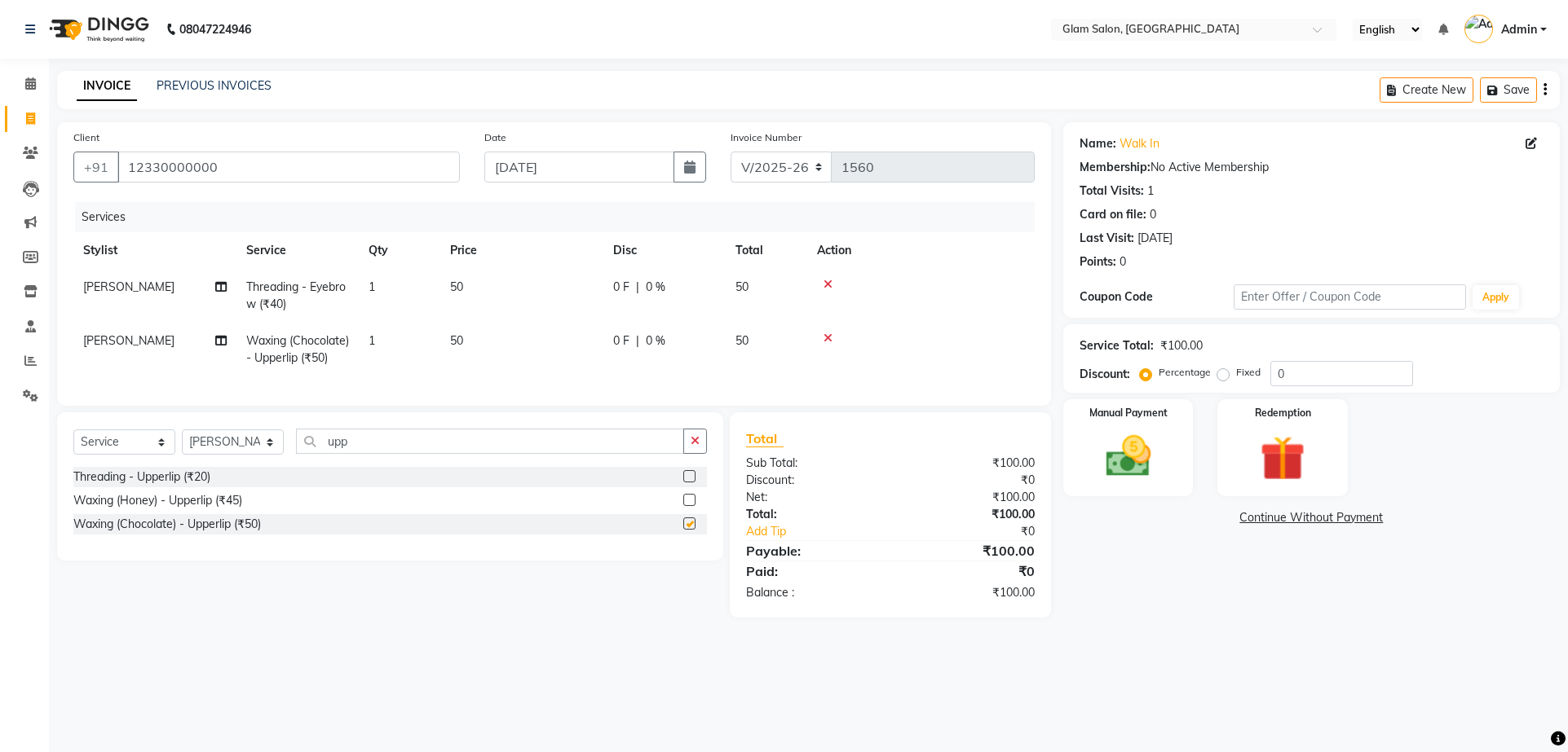
checkbox input "false"
click at [458, 337] on span "50" at bounding box center [456, 340] width 13 height 15
select select "90403"
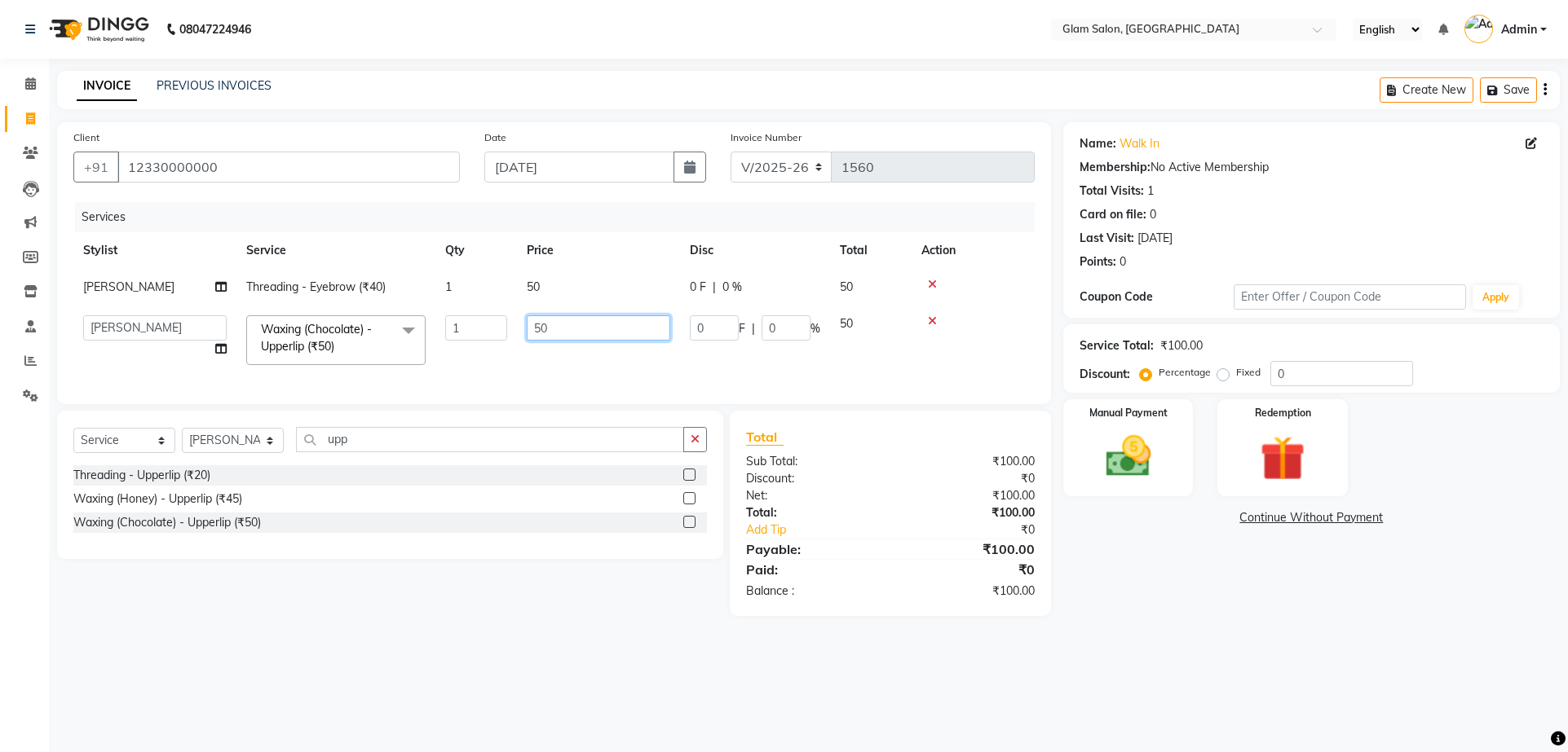
click at [561, 334] on input "50" at bounding box center [598, 328] width 143 height 25
type input "5"
type input "70"
click at [522, 679] on div "08047224946 Select Location × Glam Salon, Thane English ENGLISH Español العربية…" at bounding box center [784, 376] width 1568 height 752
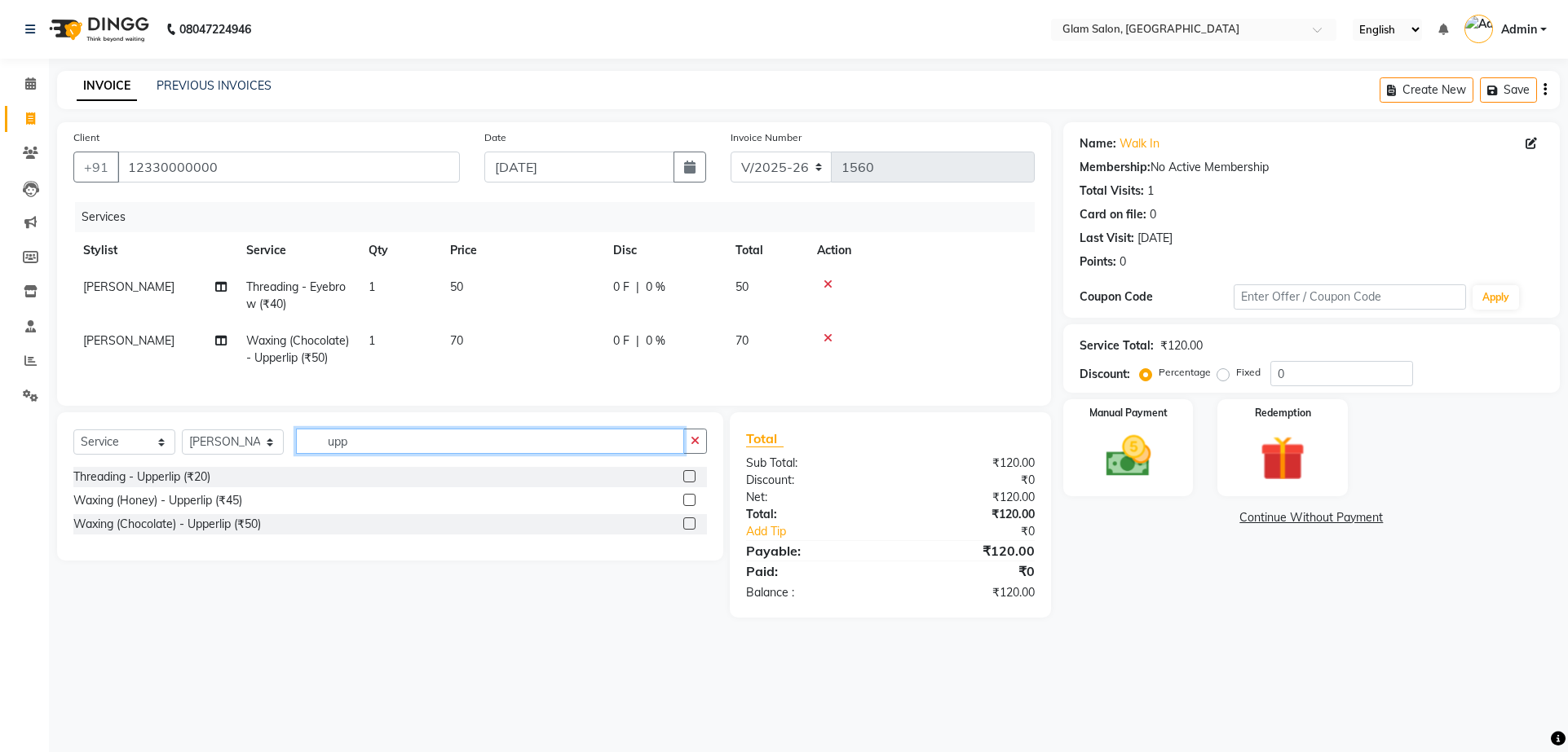
click at [357, 454] on input "upp" at bounding box center [490, 441] width 388 height 25
type input "u"
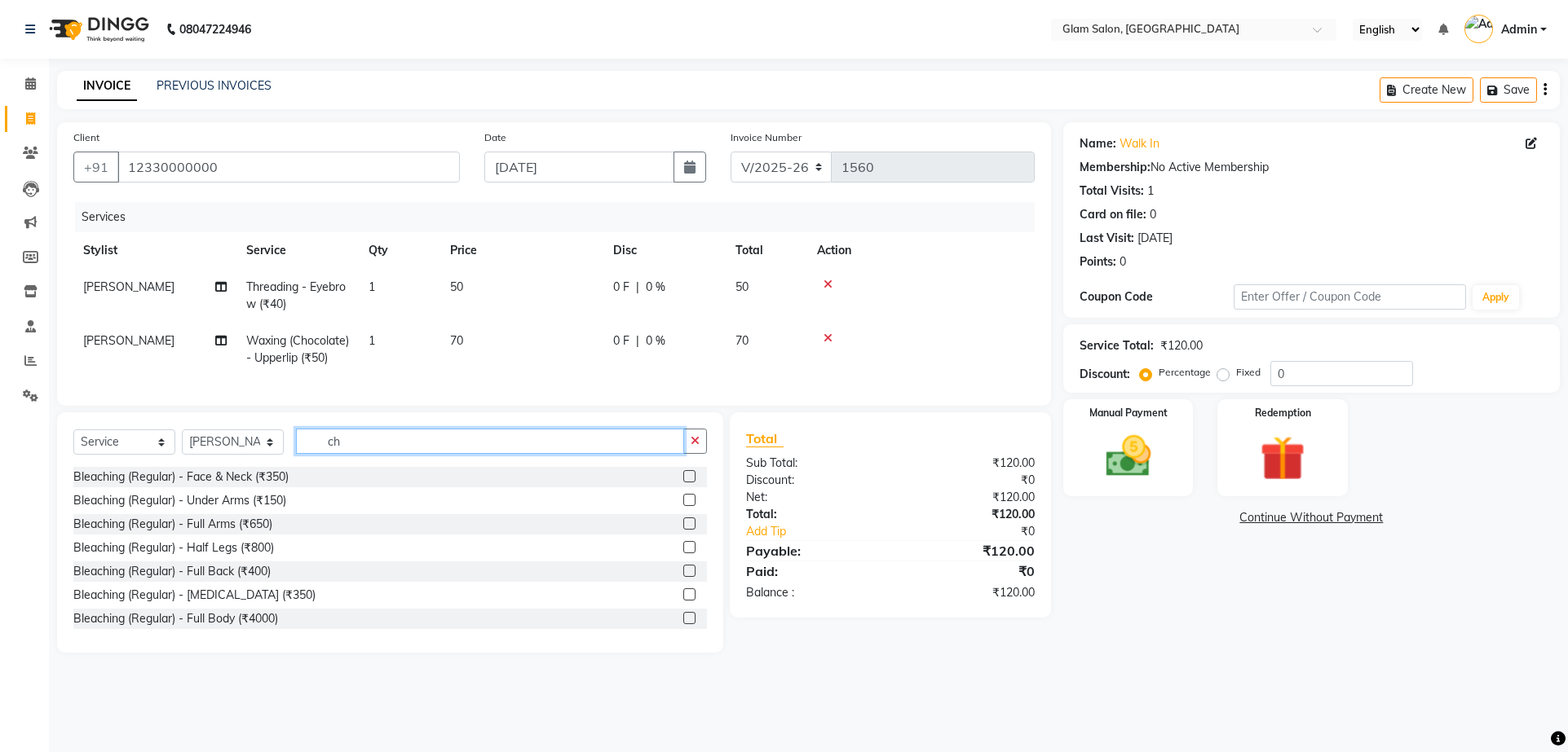
type input "c"
type input "wax"
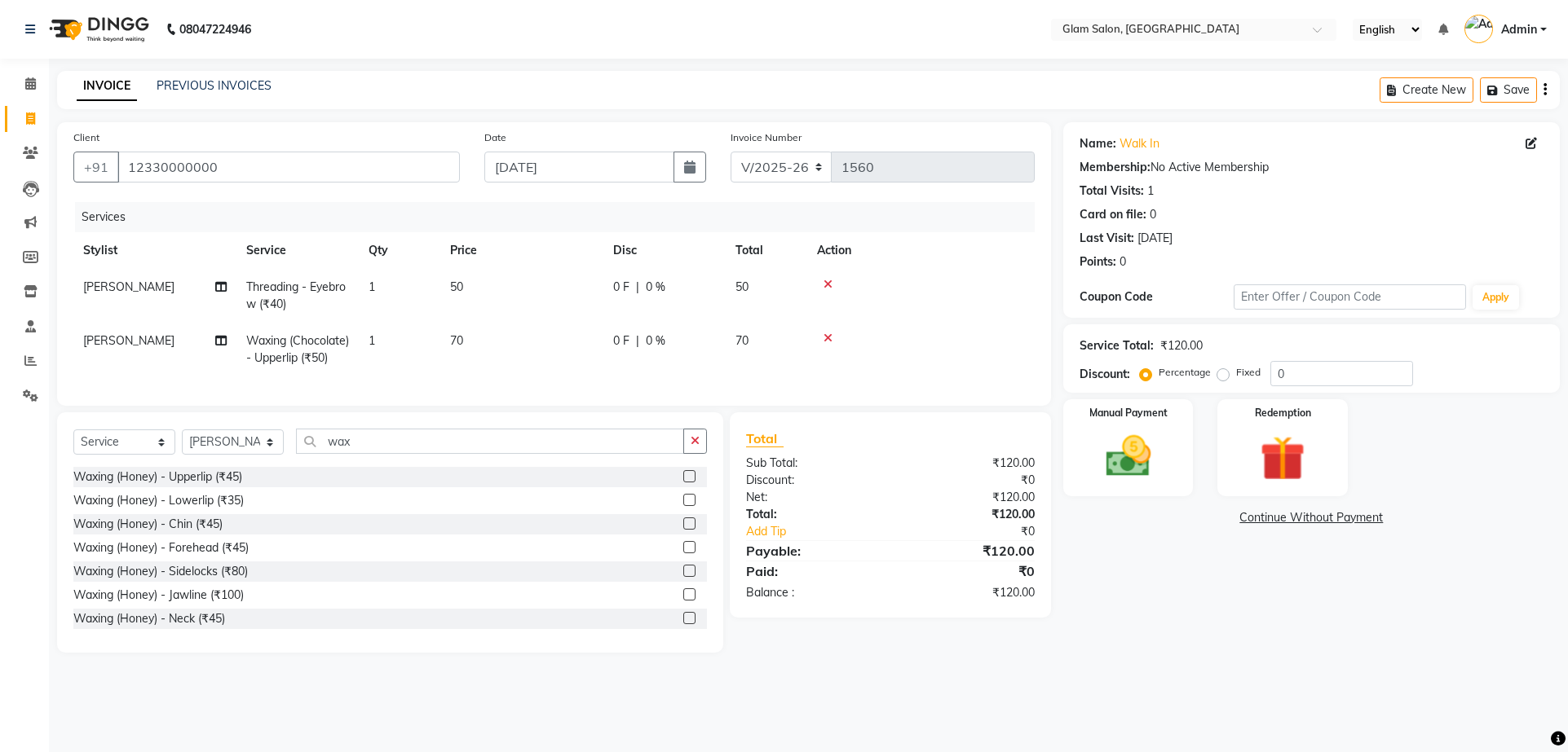
click at [683, 530] on label at bounding box center [689, 524] width 12 height 12
click at [683, 530] on input "checkbox" at bounding box center [688, 525] width 10 height 10
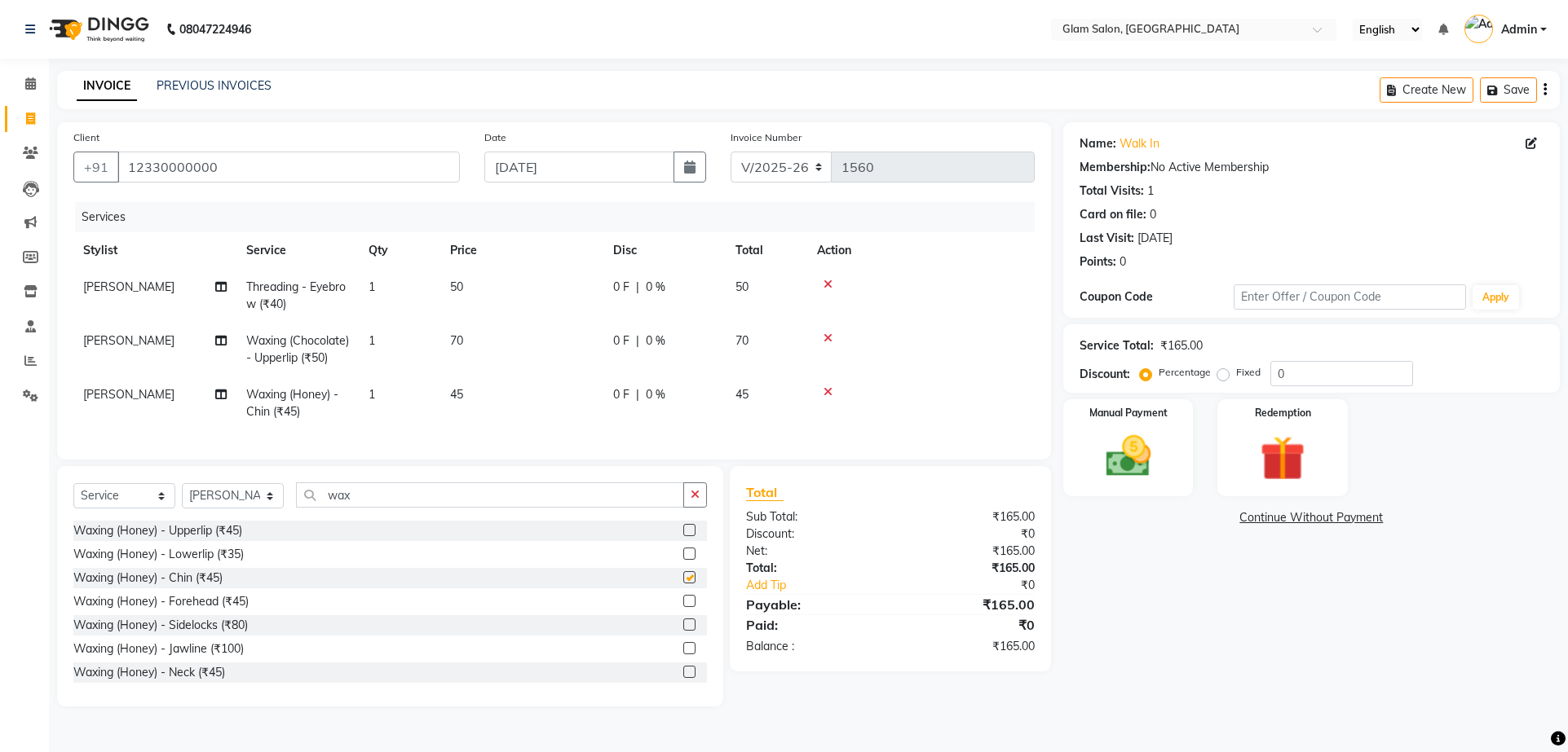
checkbox input "false"
click at [456, 393] on span "45" at bounding box center [456, 394] width 13 height 15
select select "90403"
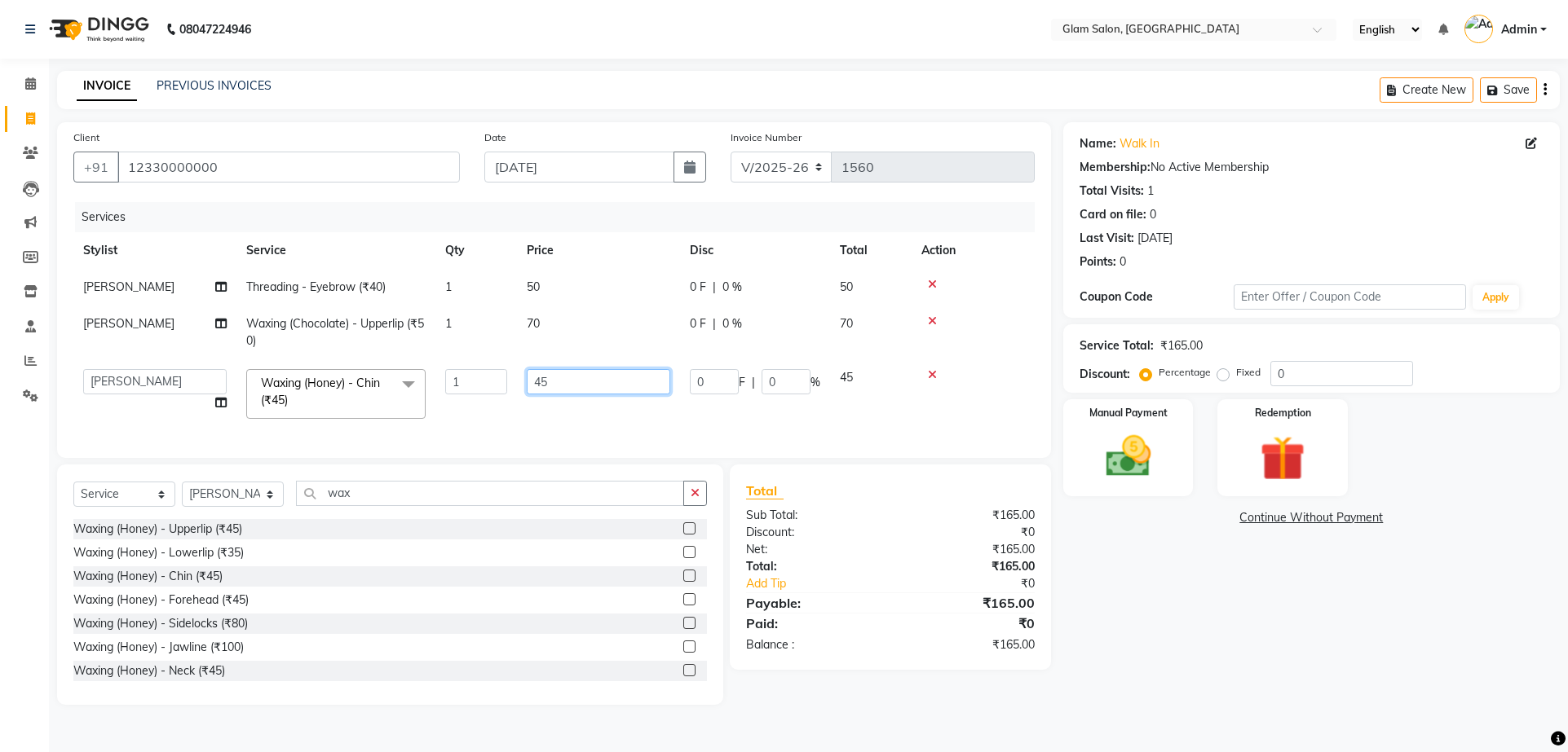
click at [549, 387] on input "45" at bounding box center [598, 381] width 143 height 25
type input "4"
type input "50"
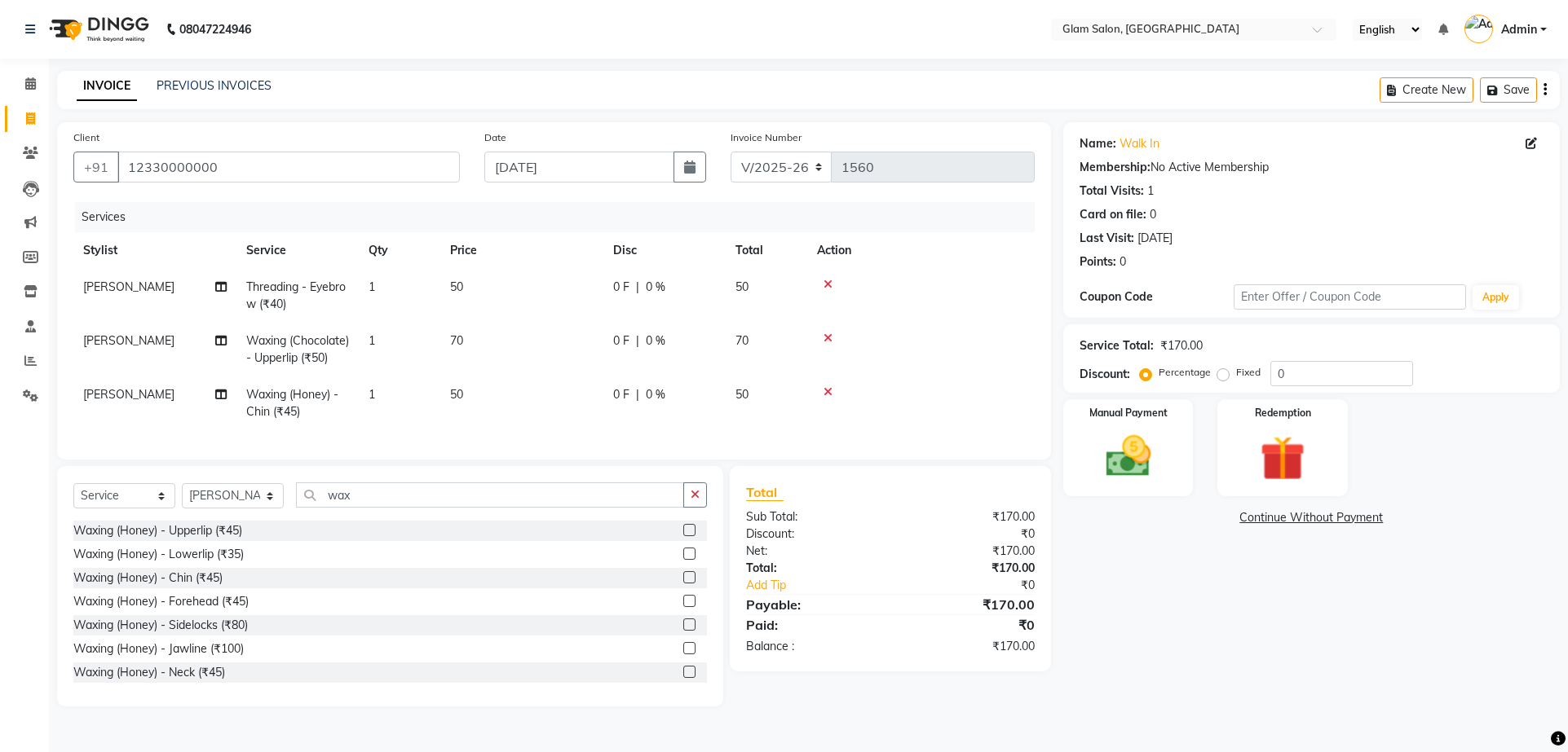
click at [982, 430] on div "Services Stylist Service Qty Price Disc Total Action [PERSON_NAME] Threading - …" at bounding box center [554, 323] width 961 height 241
click at [1154, 434] on img at bounding box center [1127, 456] width 76 height 54
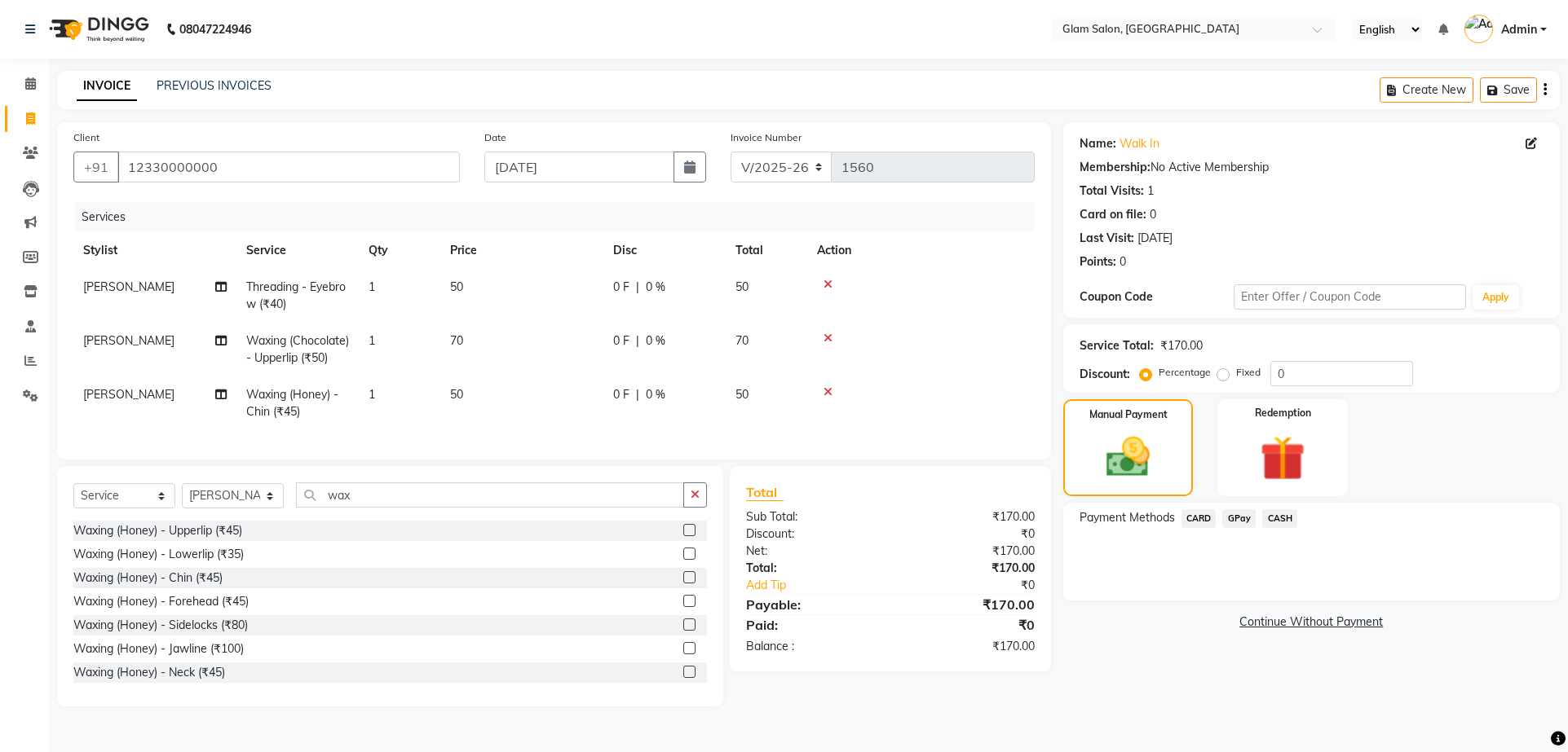
click at [1238, 516] on span "GPay" at bounding box center [1238, 519] width 33 height 18
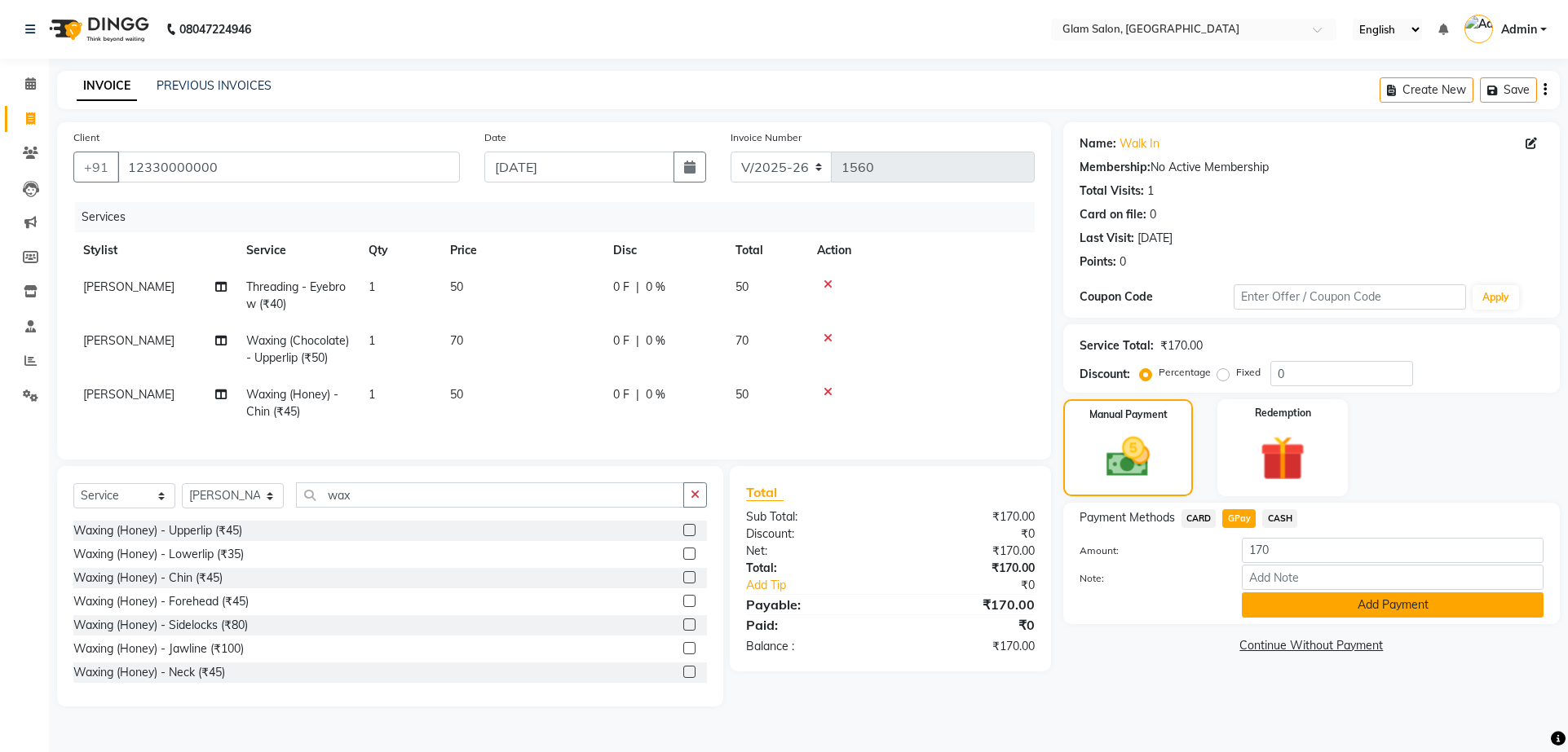
click at [1317, 599] on button "Add Payment" at bounding box center [1392, 605] width 302 height 25
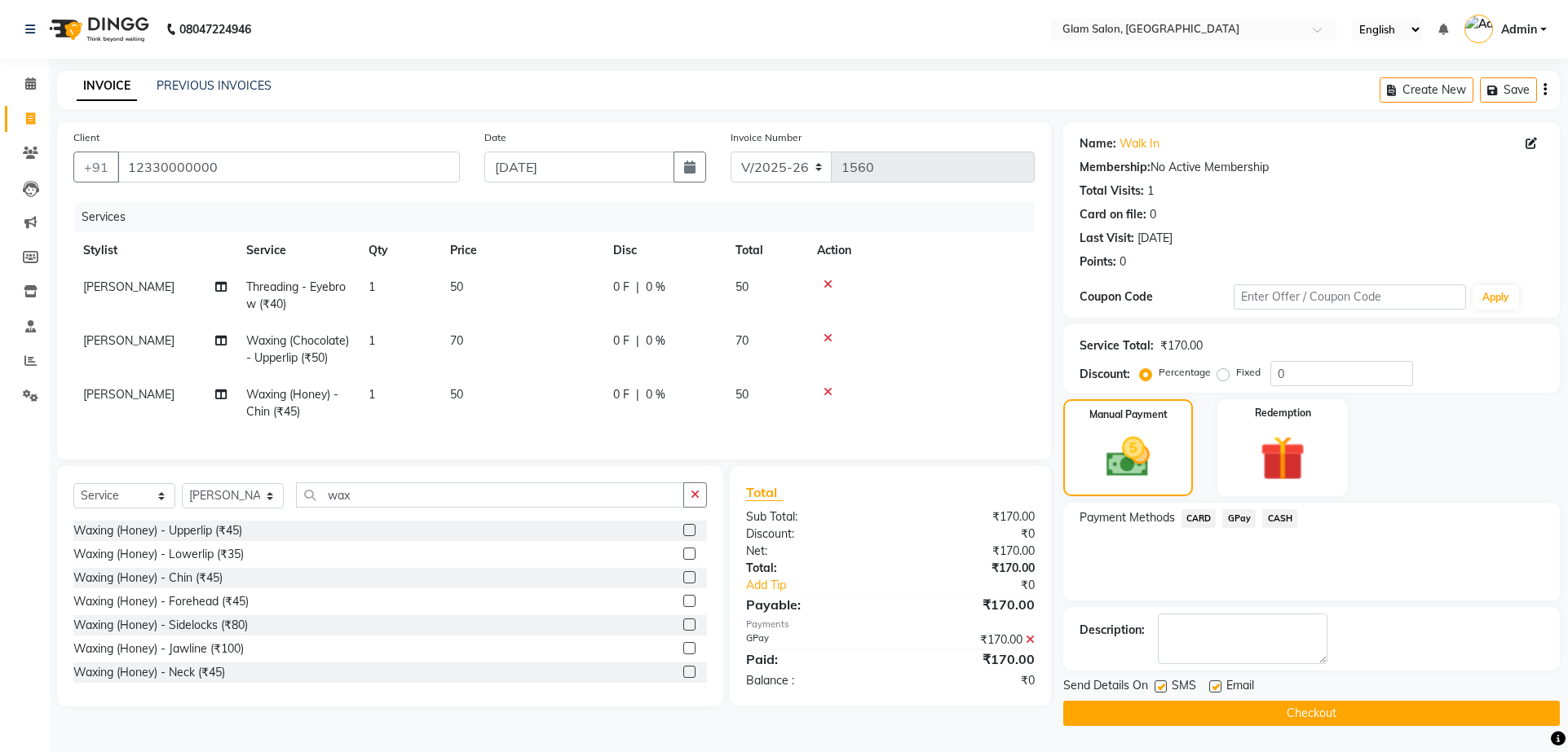
click at [1158, 684] on label at bounding box center [1160, 686] width 12 height 12
click at [1158, 684] on input "checkbox" at bounding box center [1160, 687] width 10 height 10
checkbox input "false"
click at [1217, 687] on label at bounding box center [1215, 686] width 12 height 12
click at [1217, 687] on input "checkbox" at bounding box center [1214, 687] width 10 height 10
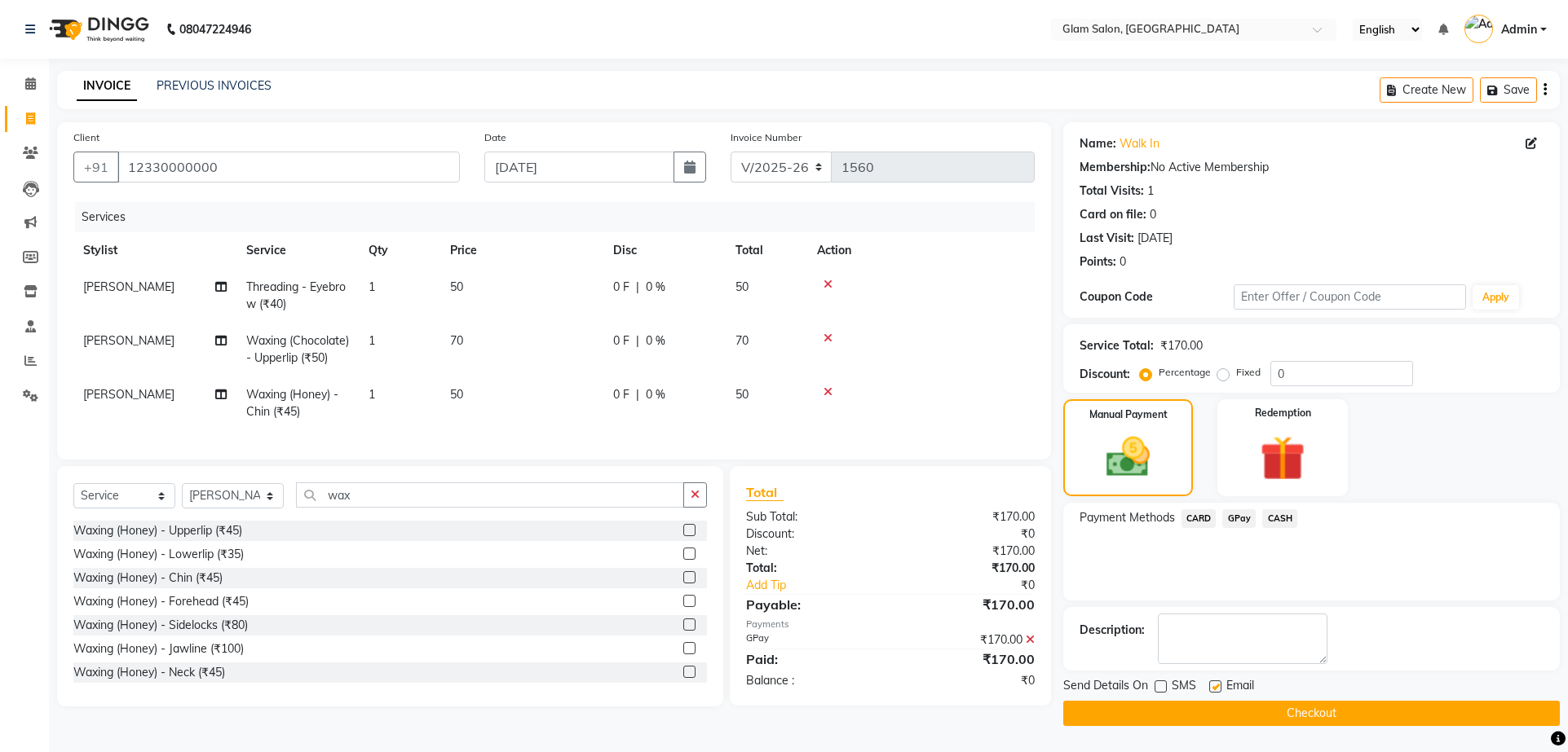
checkbox input "false"
click at [1259, 711] on button "Checkout" at bounding box center [1312, 714] width 497 height 25
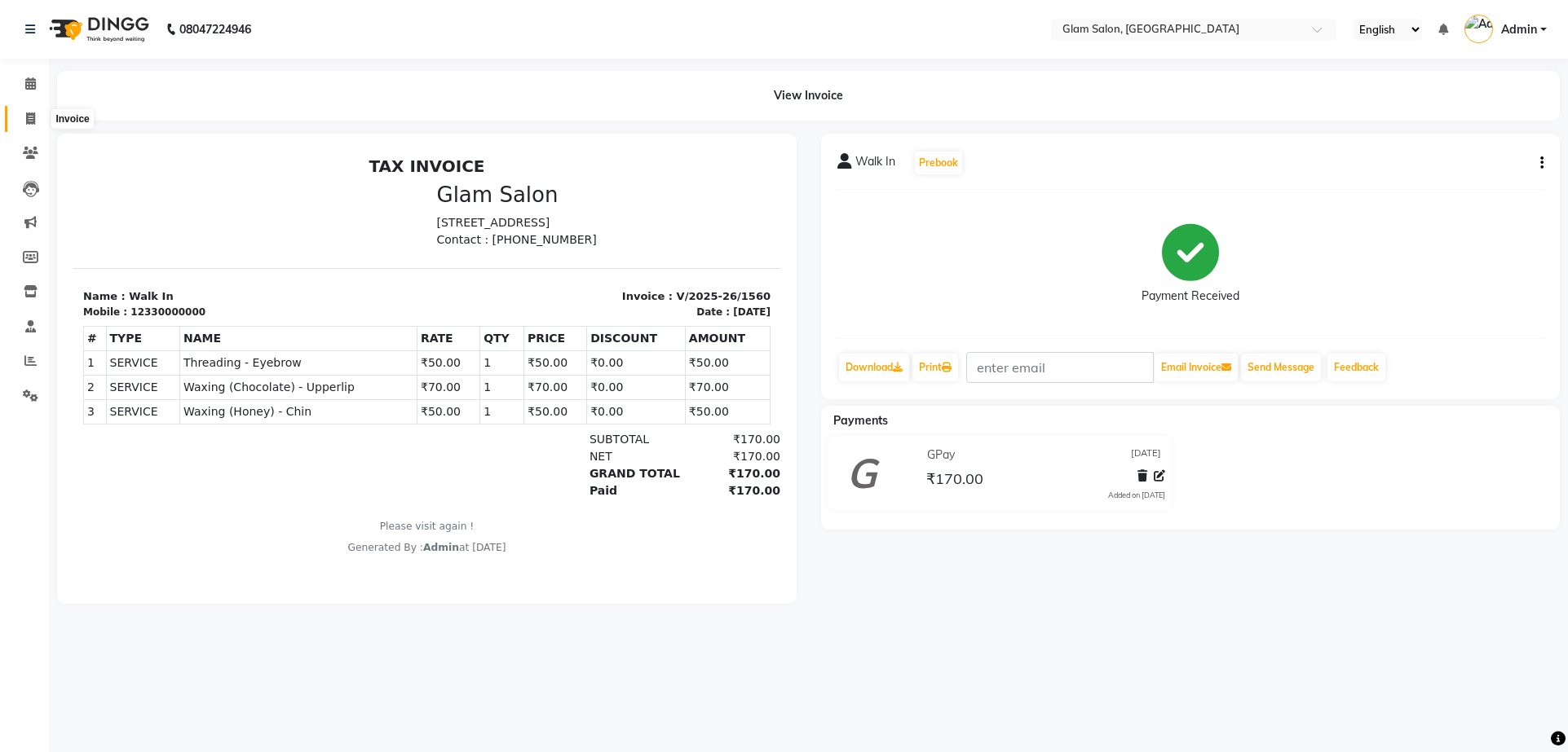
click at [29, 116] on icon at bounding box center [31, 119] width 9 height 12
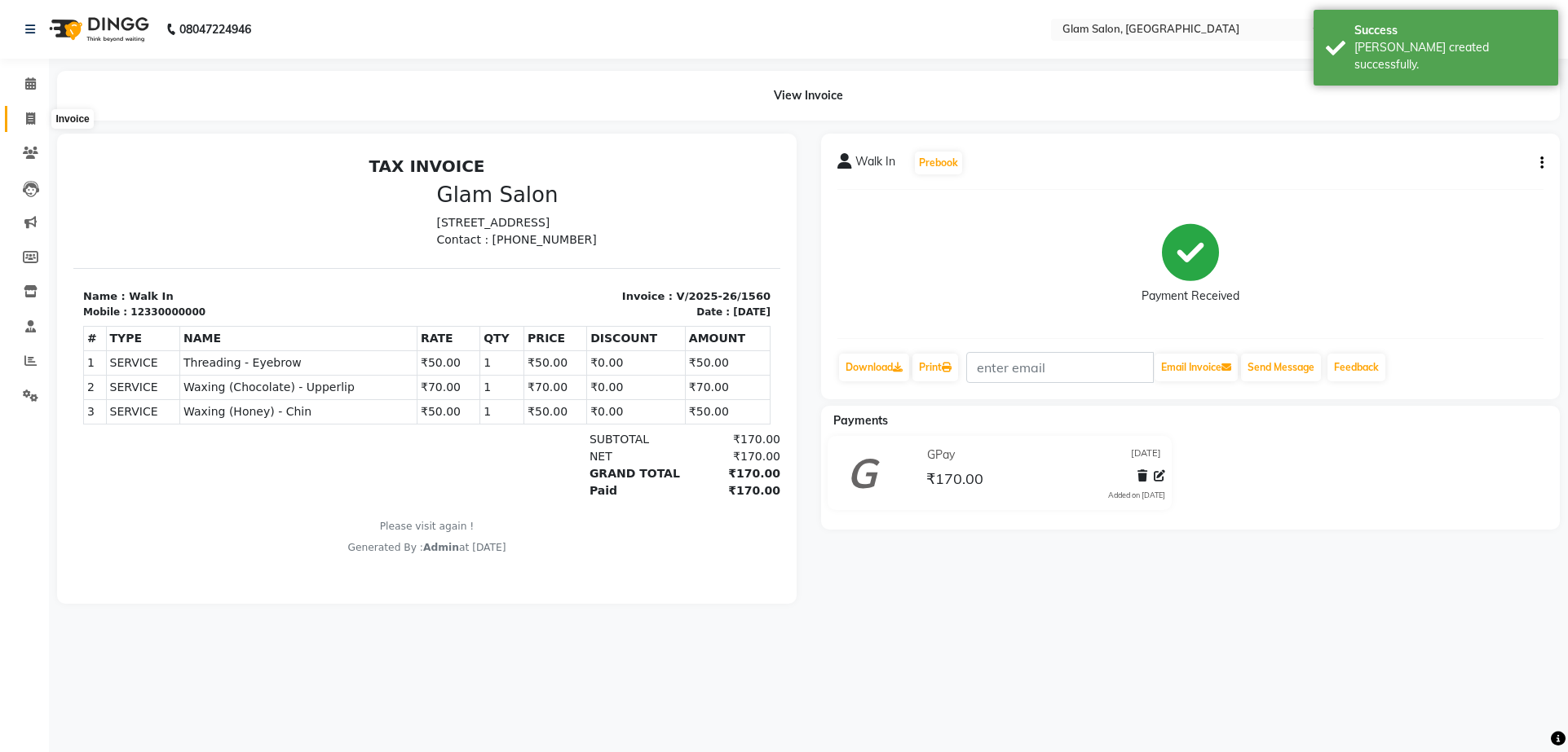
select select "5447"
select select "service"
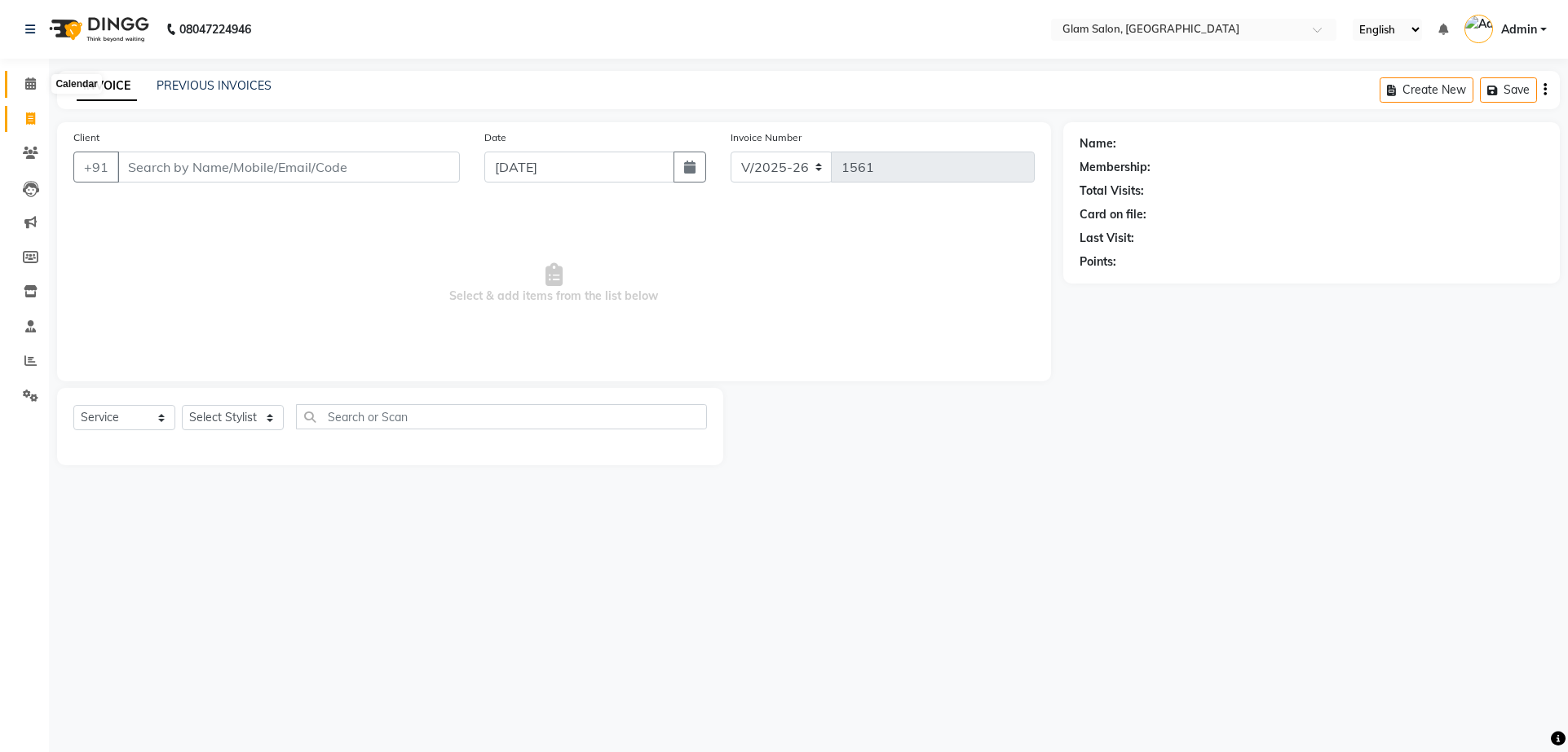
click at [24, 80] on span at bounding box center [31, 84] width 29 height 18
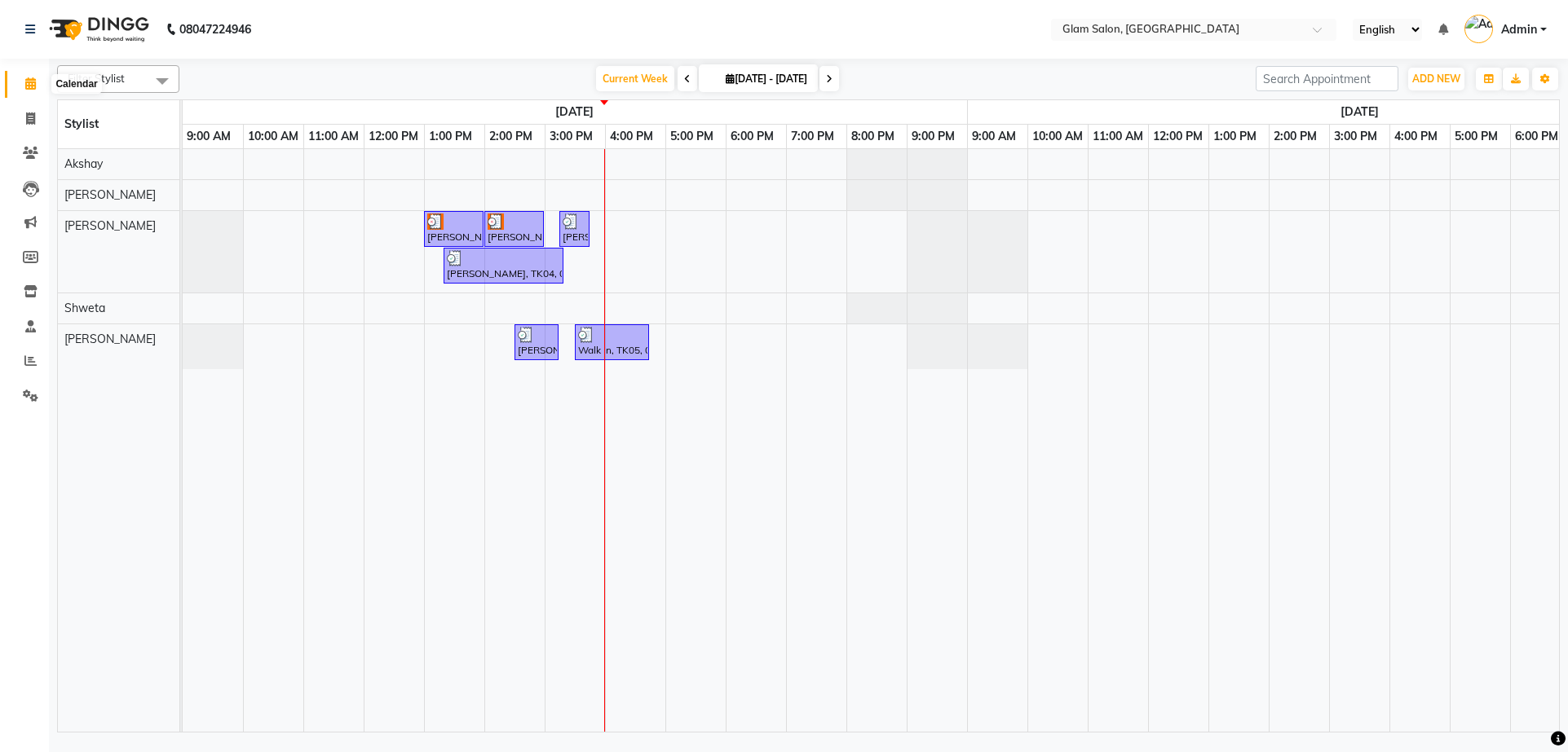
click at [25, 81] on icon at bounding box center [31, 84] width 10 height 12
click at [23, 119] on span at bounding box center [31, 119] width 29 height 18
select select "service"
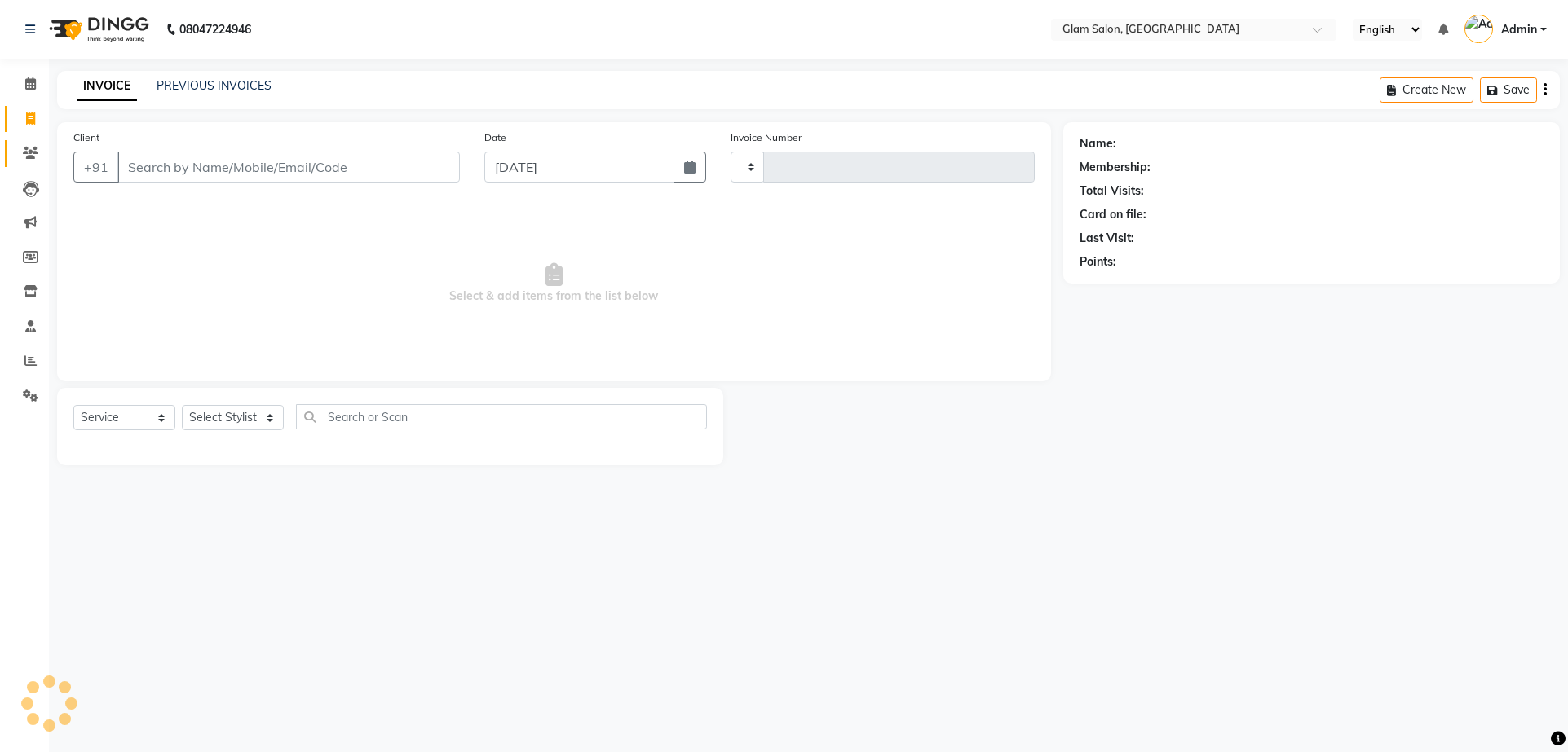
type input "1561"
select select "5447"
click at [26, 360] on icon at bounding box center [31, 360] width 12 height 12
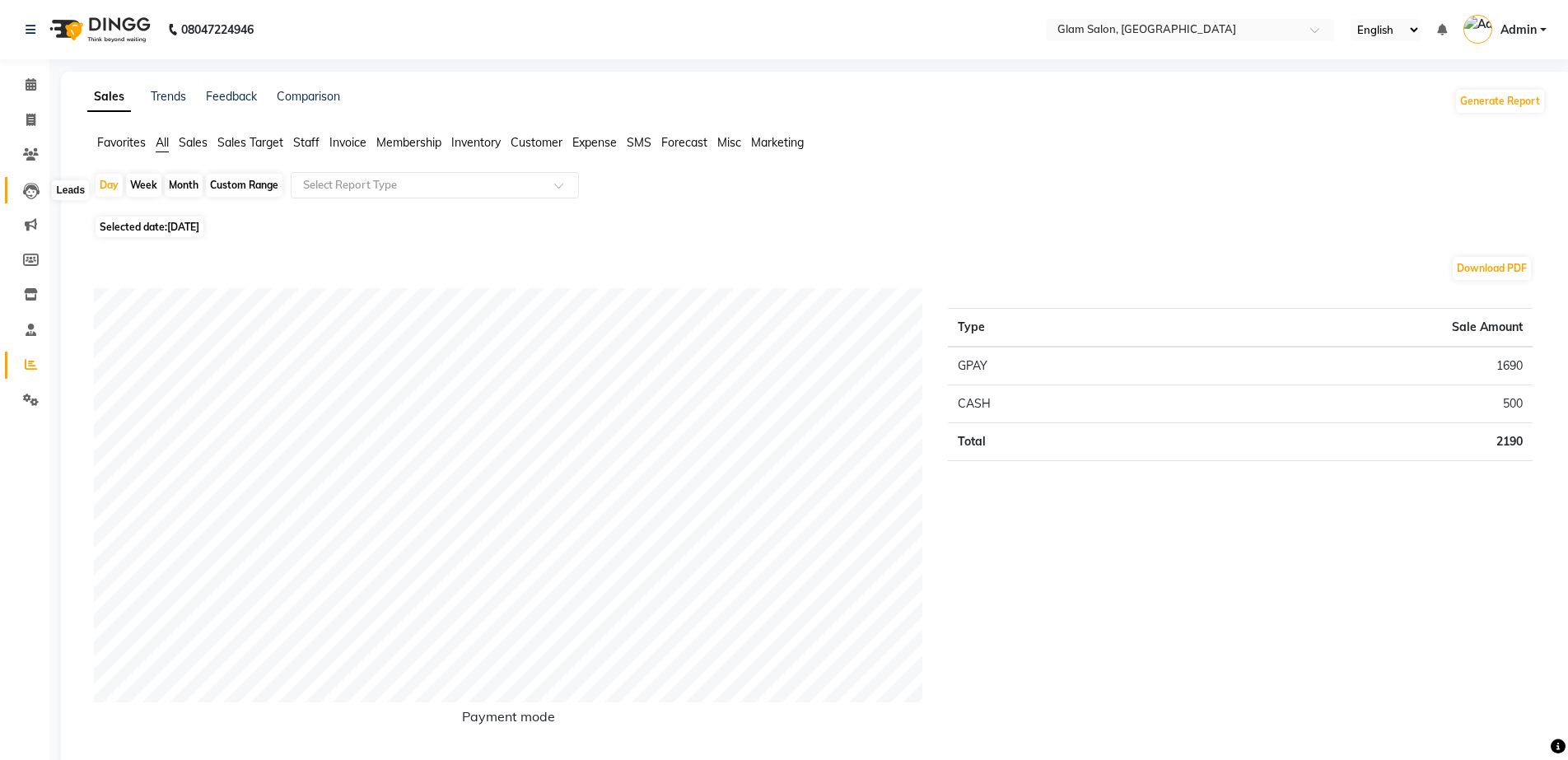
click at [27, 194] on icon at bounding box center [31, 191] width 17 height 17
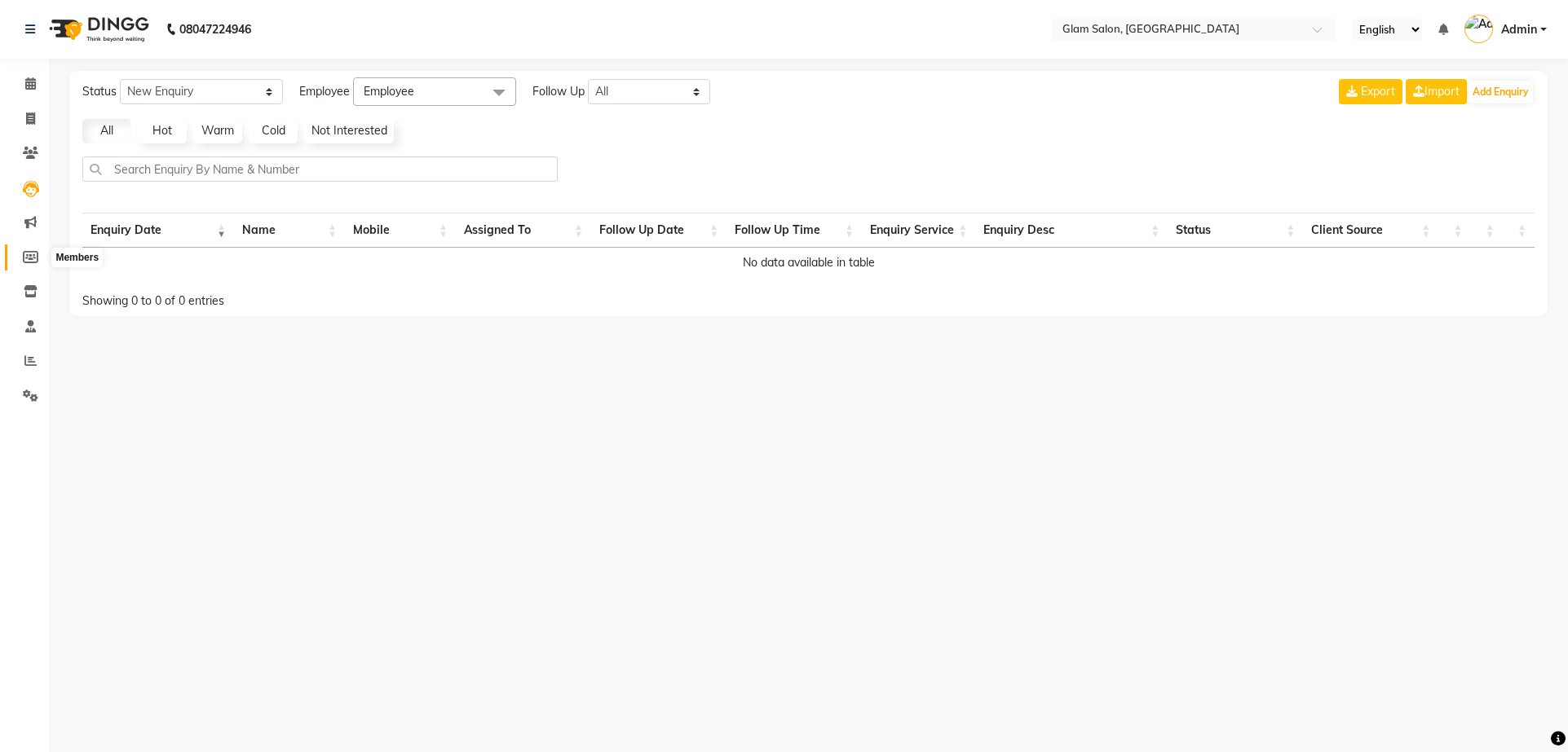
click at [28, 255] on icon at bounding box center [31, 257] width 16 height 12
select select
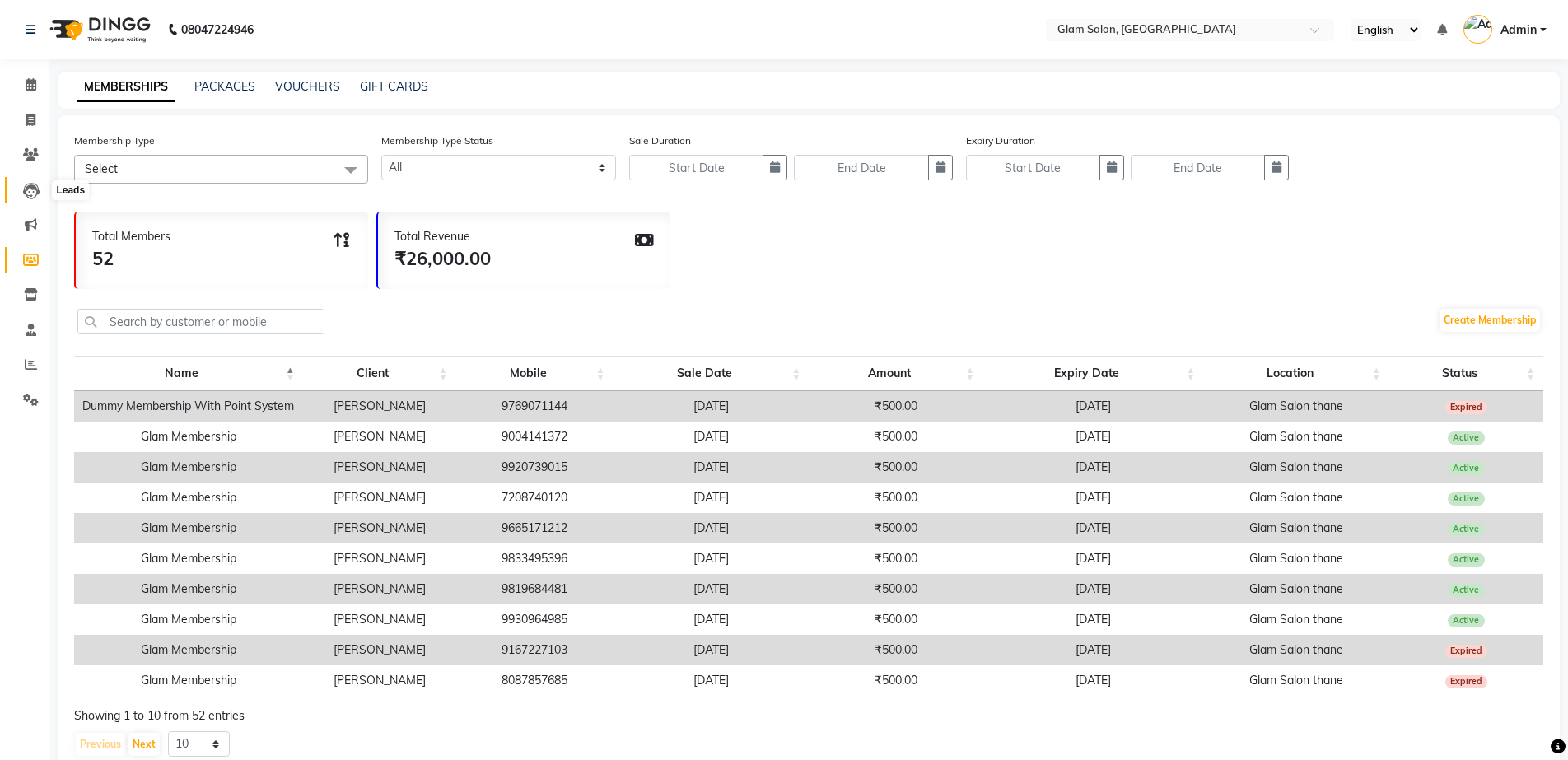
click at [28, 191] on icon at bounding box center [31, 191] width 17 height 17
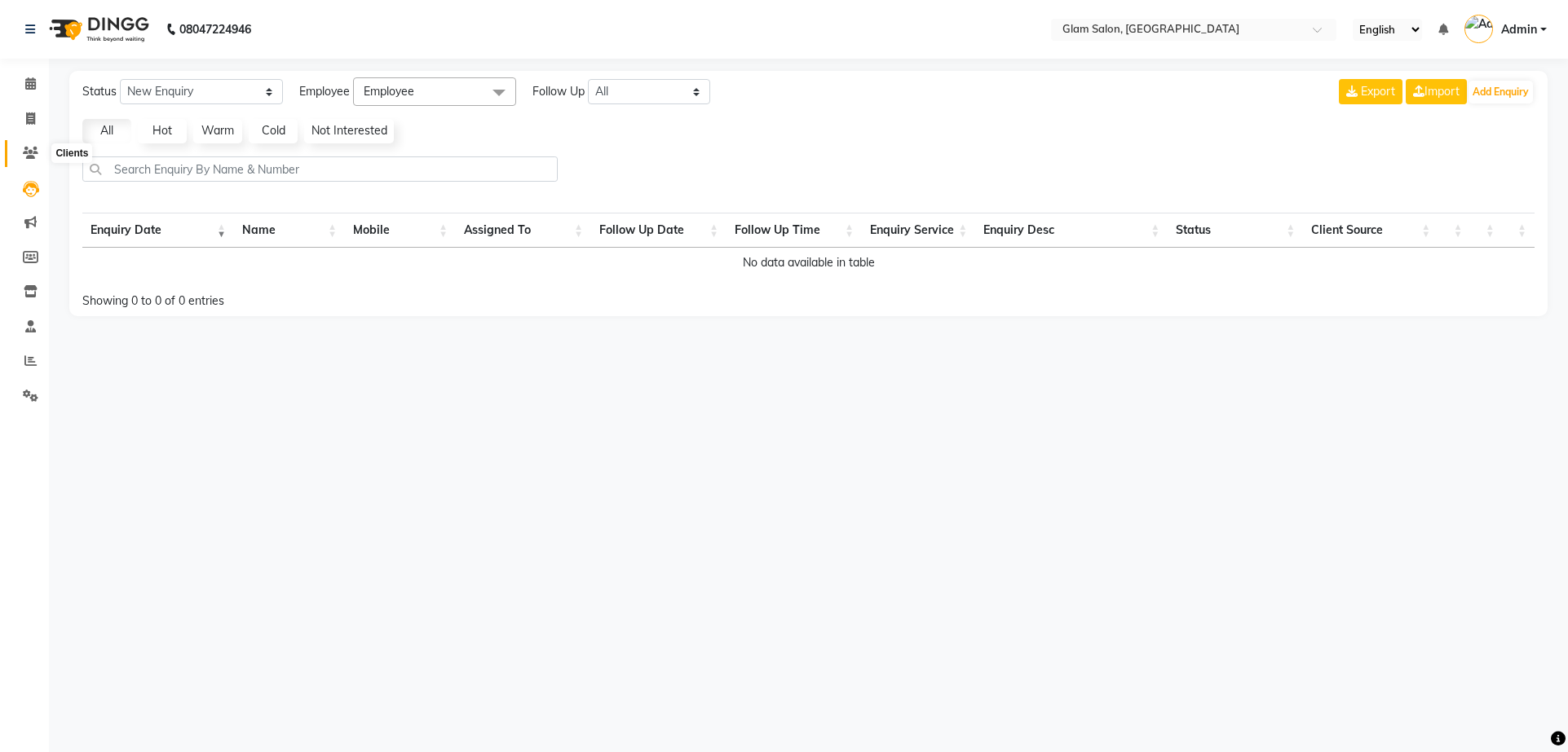
click at [31, 157] on icon at bounding box center [31, 153] width 16 height 12
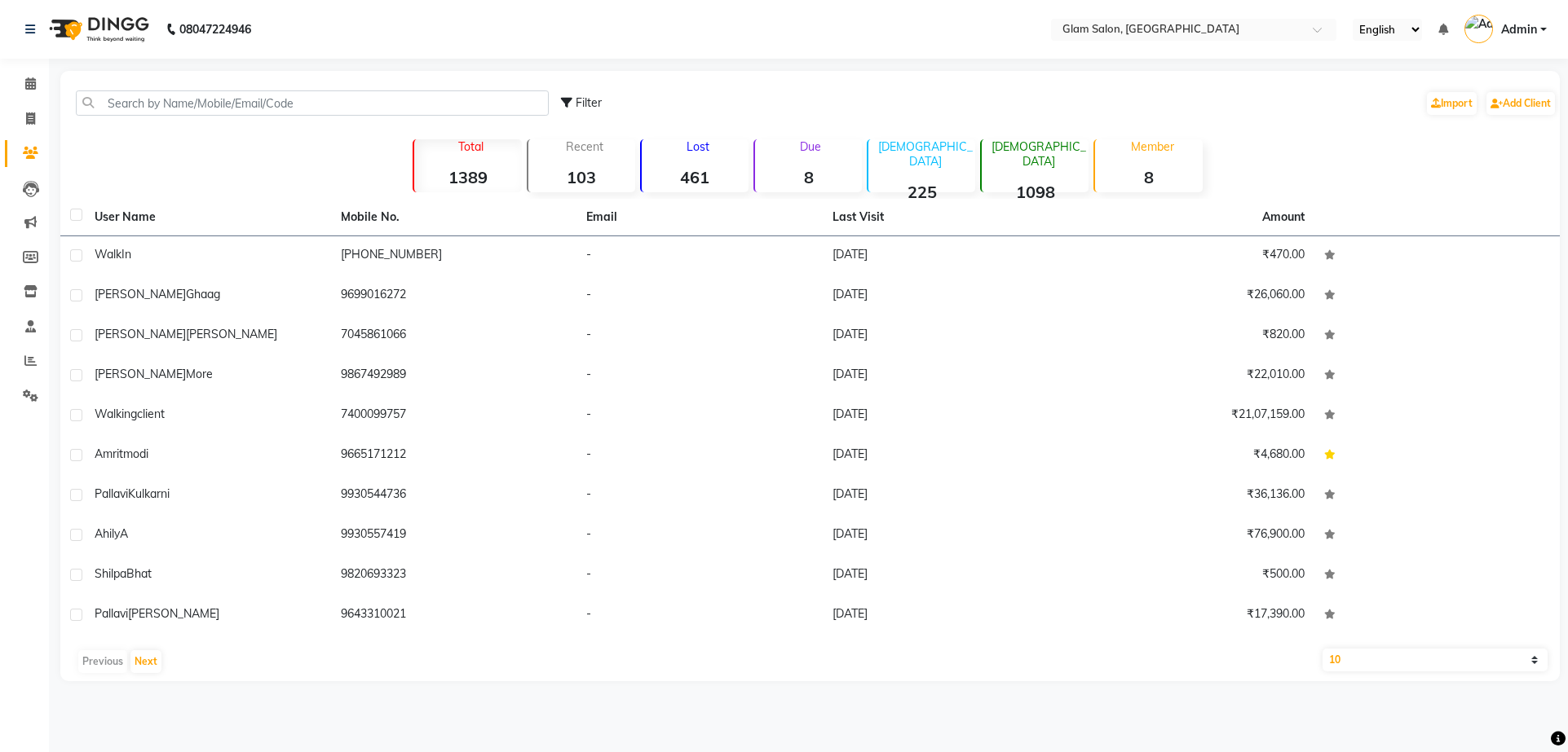
click at [702, 176] on strong "461" at bounding box center [695, 177] width 107 height 20
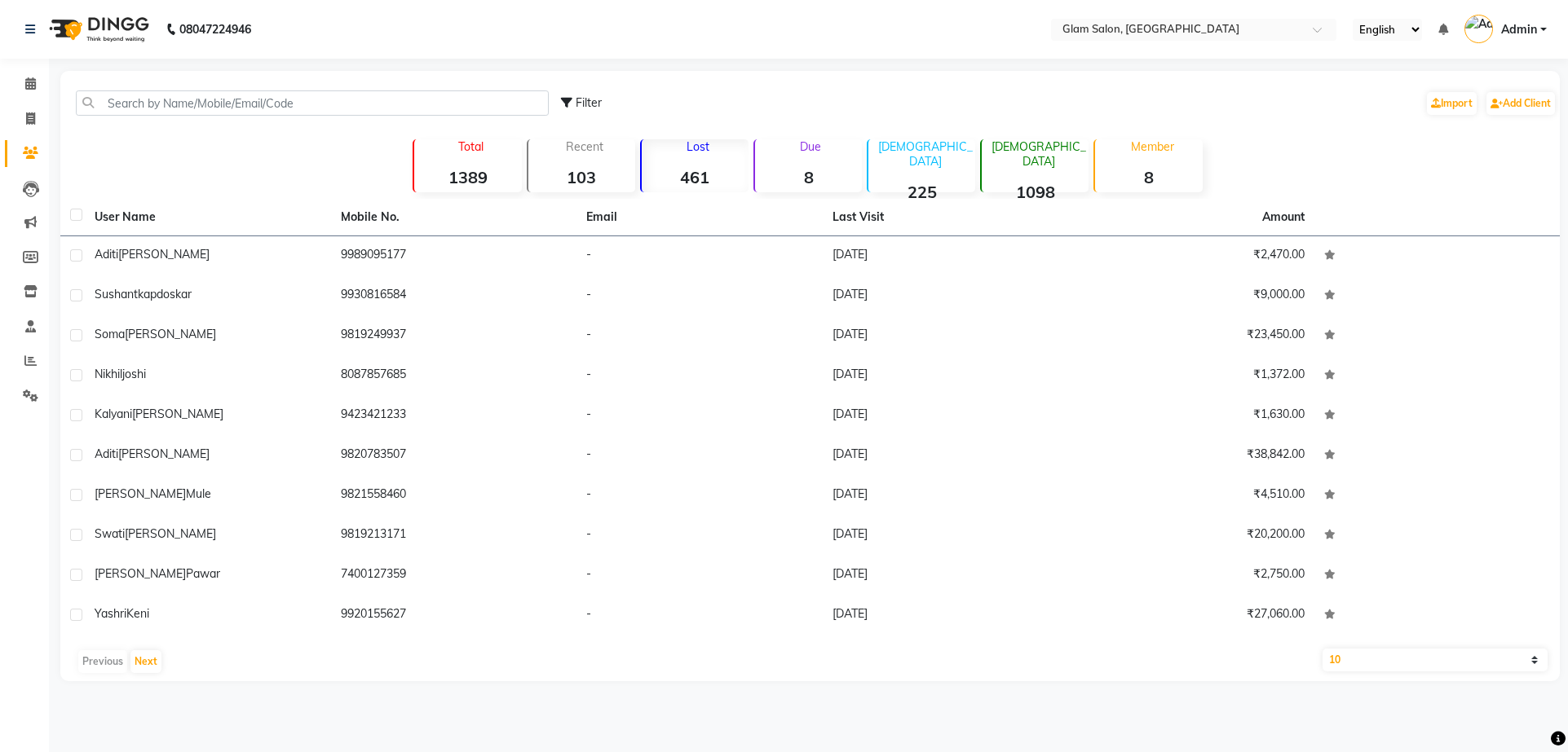
click at [450, 172] on strong "1389" at bounding box center [468, 177] width 107 height 20
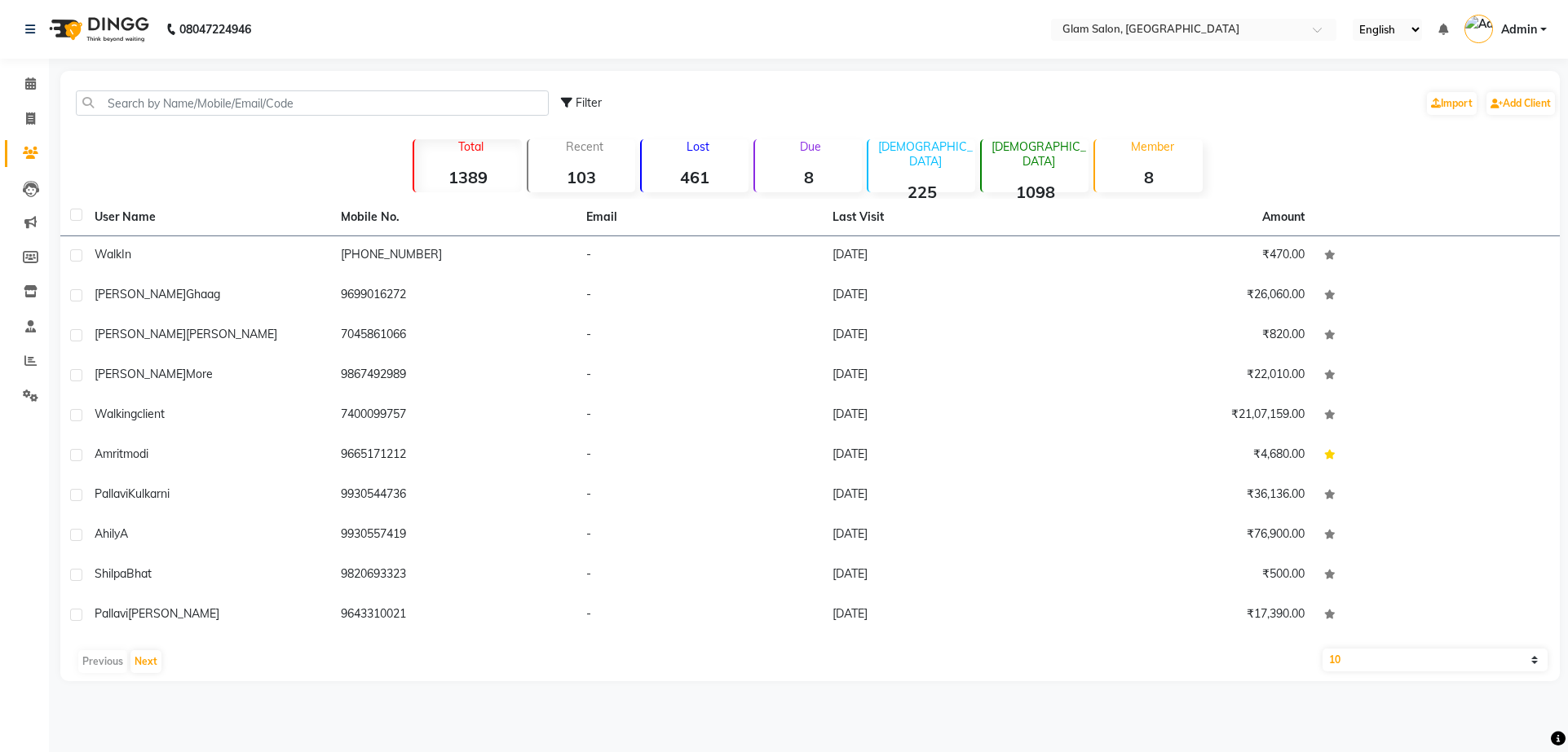
click at [1384, 656] on select "10 50 100" at bounding box center [1435, 660] width 226 height 23
select select "100"
click at [1322, 649] on select "10 50 100" at bounding box center [1435, 660] width 226 height 23
click at [697, 179] on strong "461" at bounding box center [695, 177] width 107 height 20
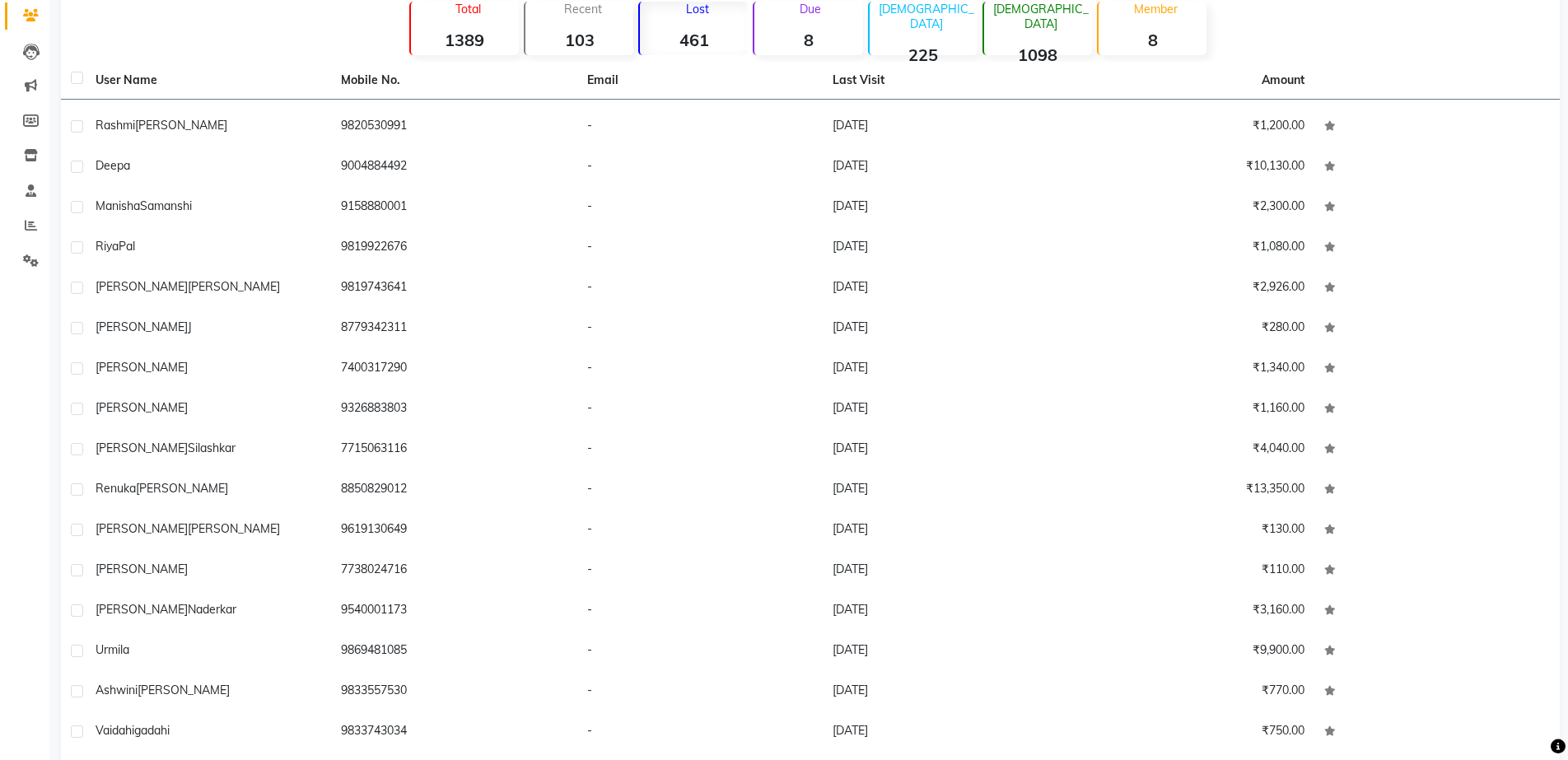
scroll to position [309, 0]
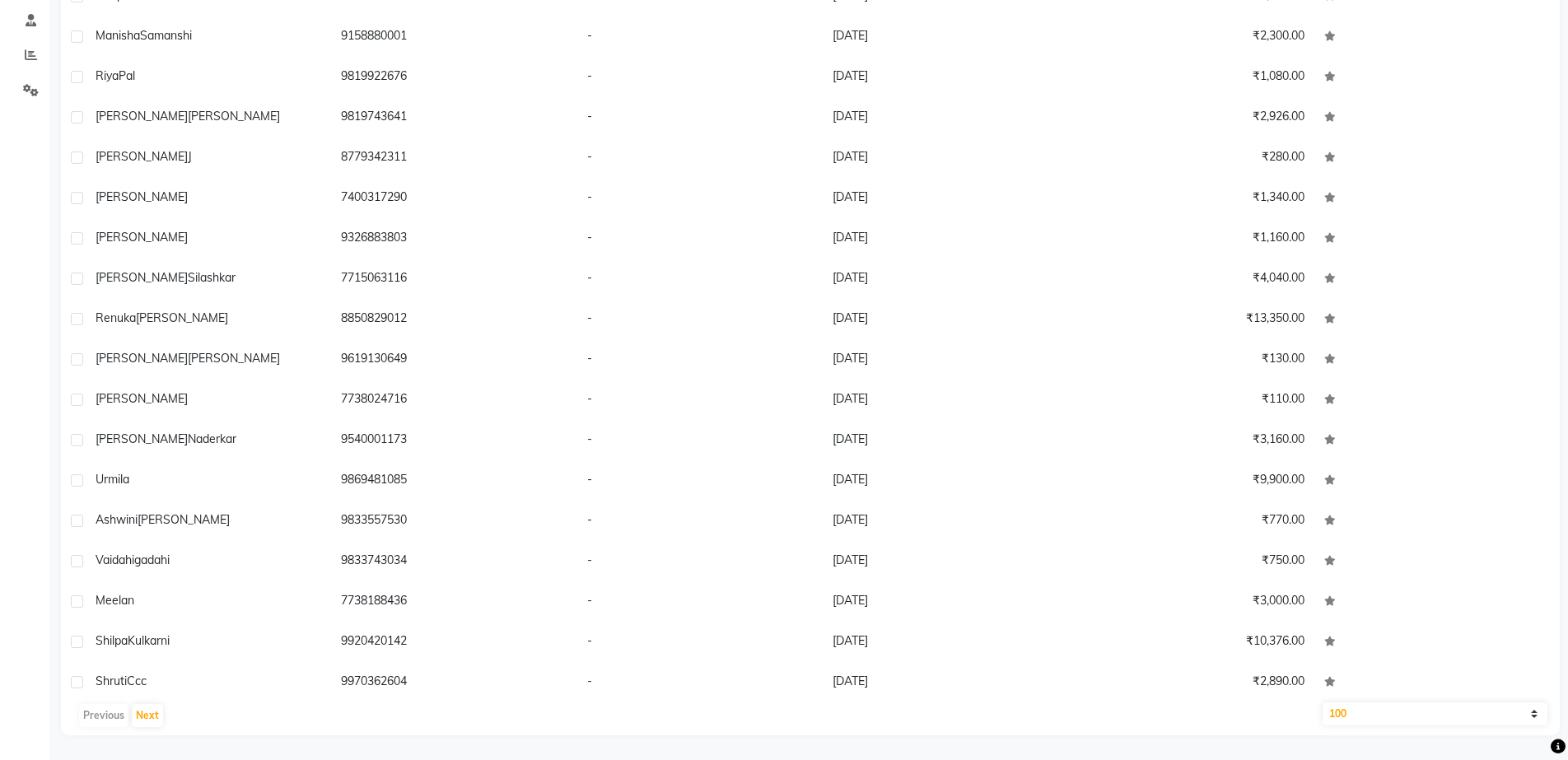
click at [1354, 711] on select "10 50 100" at bounding box center [1435, 714] width 224 height 23
click at [149, 712] on button "Next" at bounding box center [147, 716] width 31 height 23
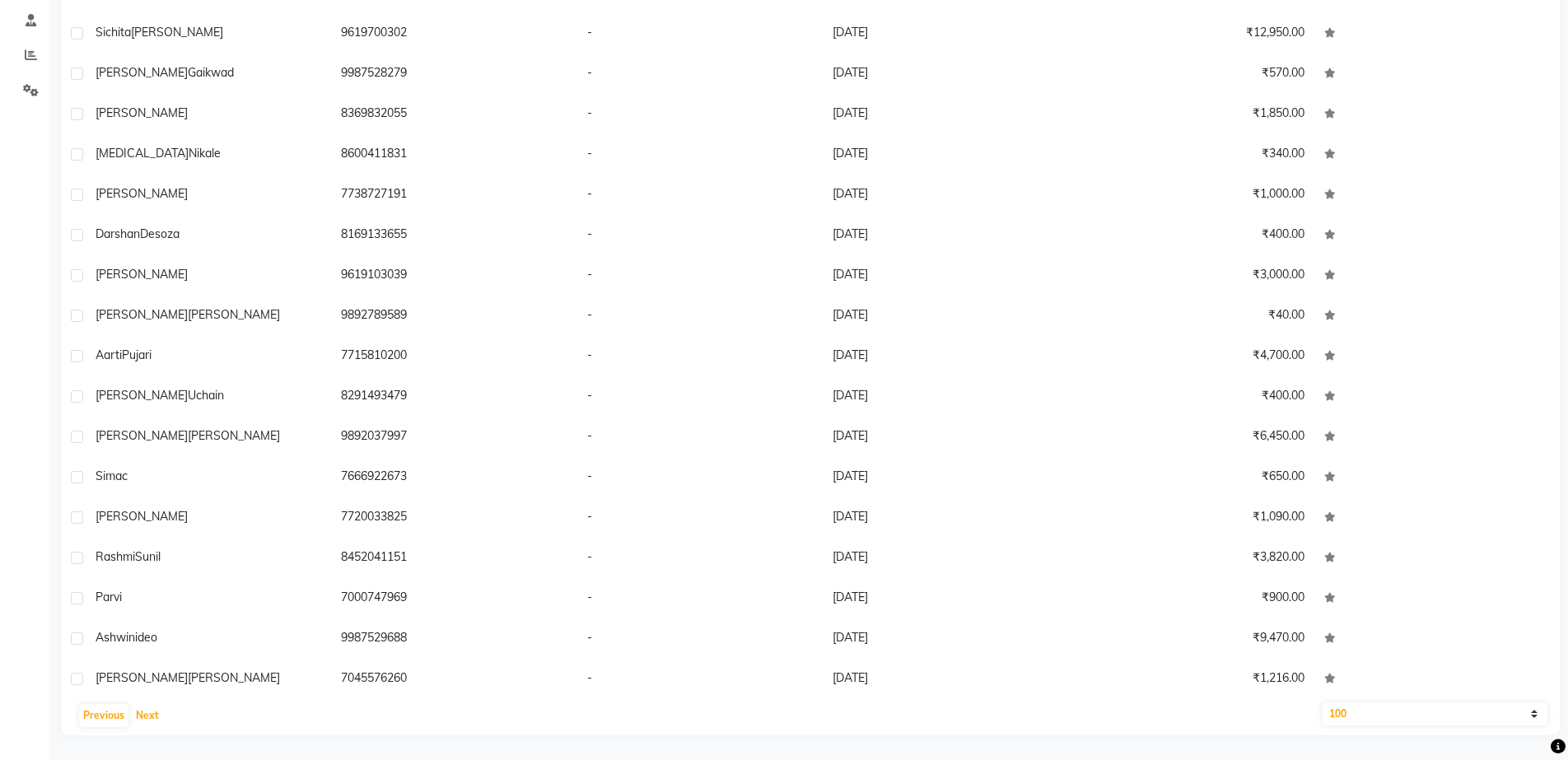
scroll to position [2561, 0]
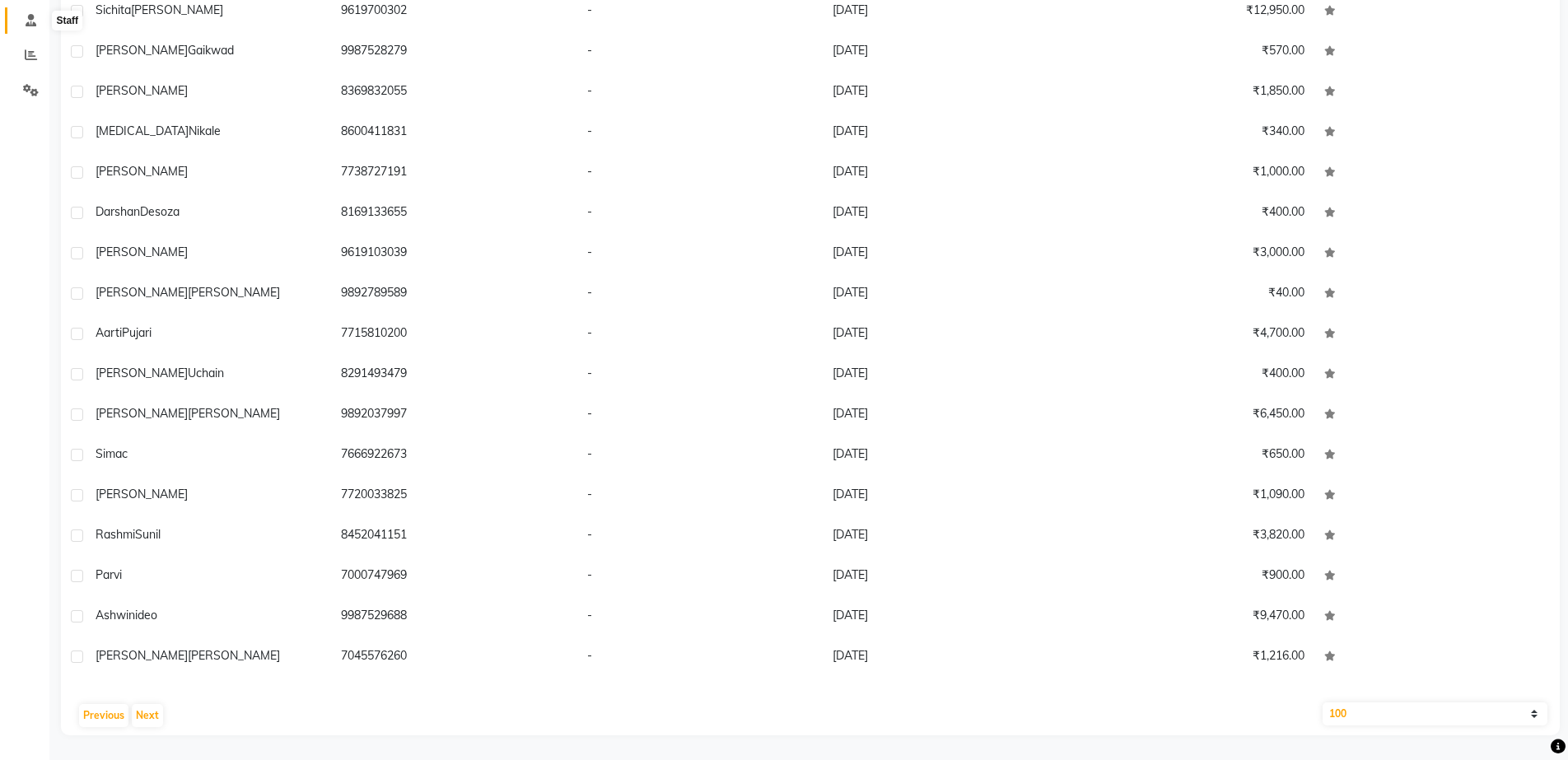
click at [35, 23] on icon at bounding box center [31, 20] width 11 height 12
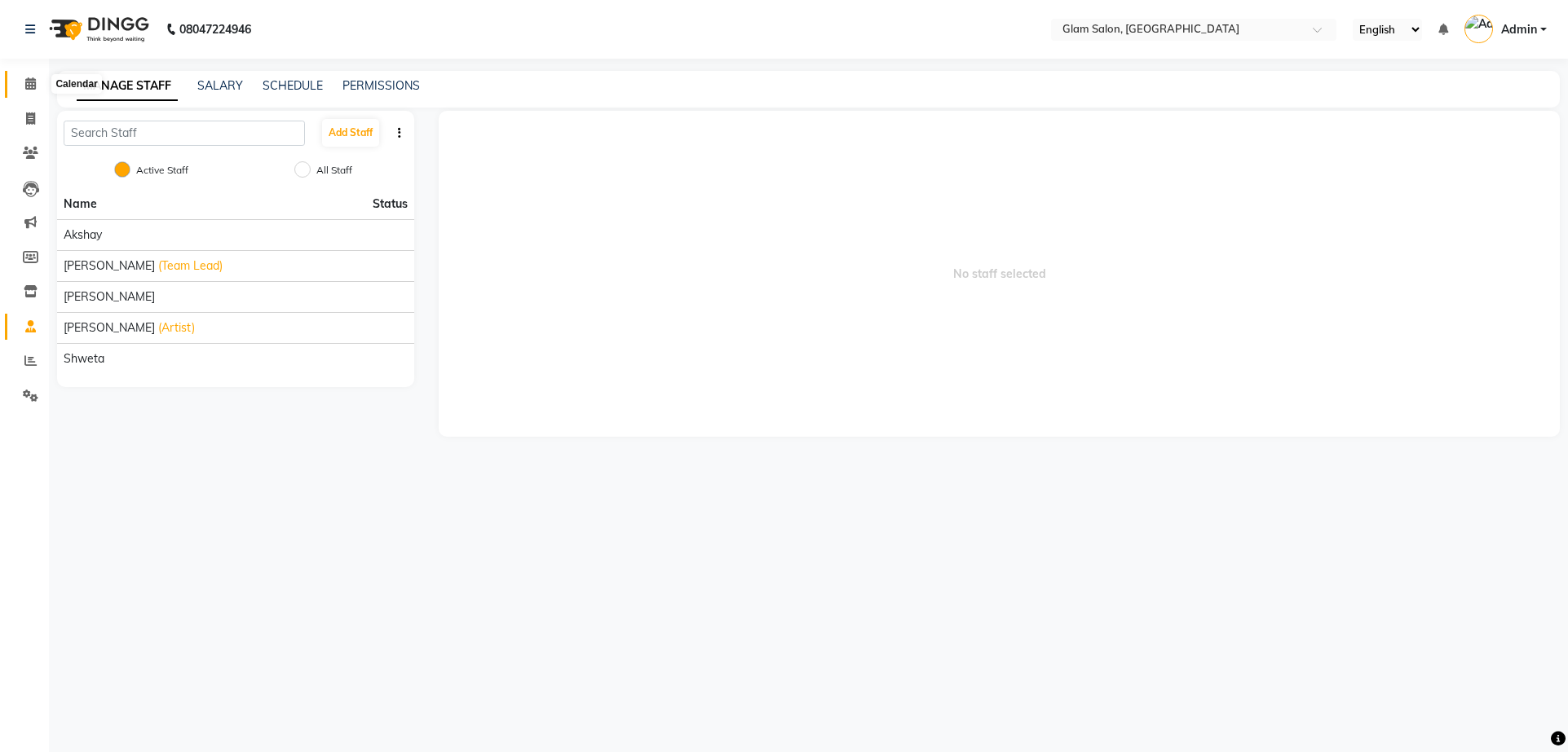
click at [28, 87] on icon at bounding box center [31, 84] width 10 height 12
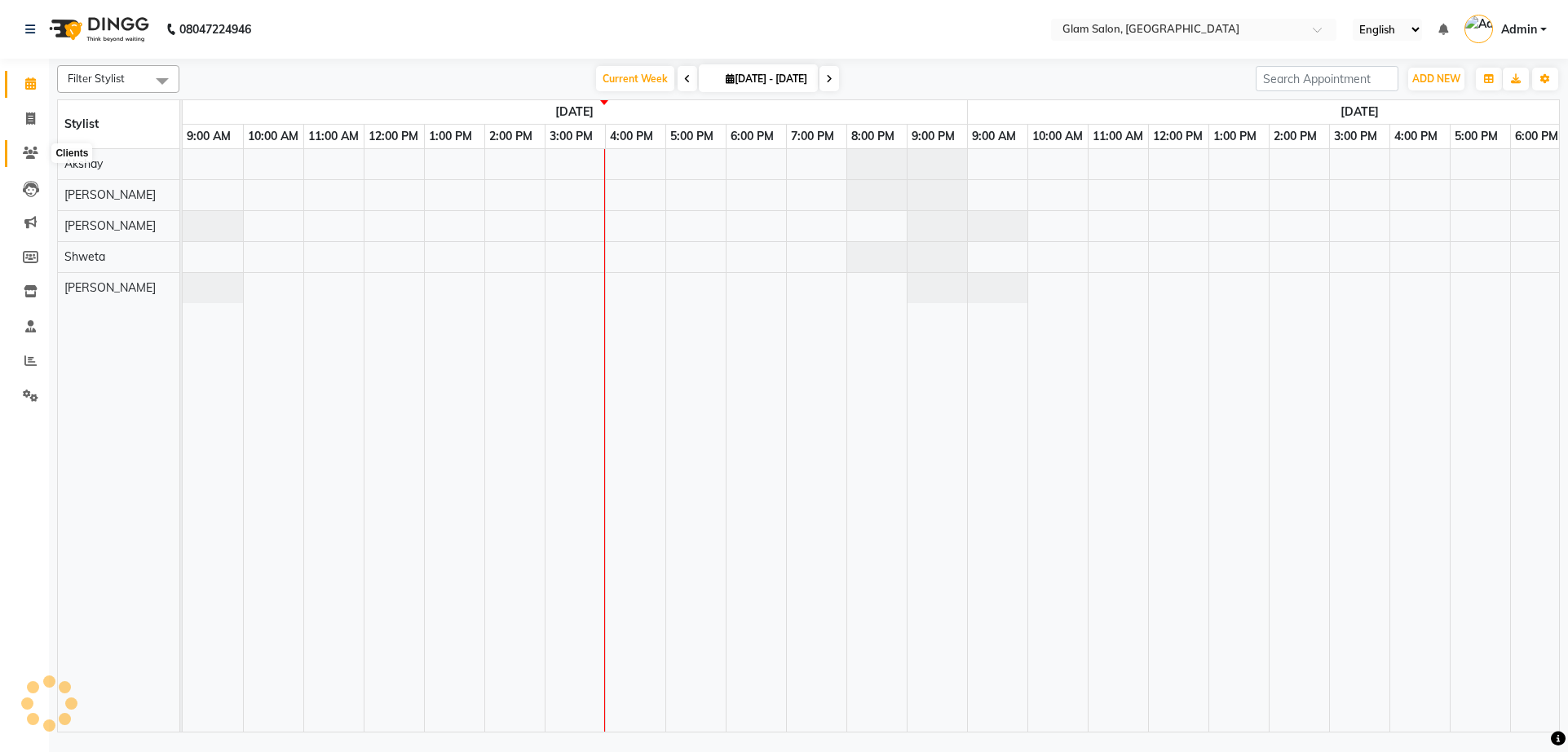
click at [33, 161] on span at bounding box center [31, 153] width 29 height 18
